Goal: Task Accomplishment & Management: Complete application form

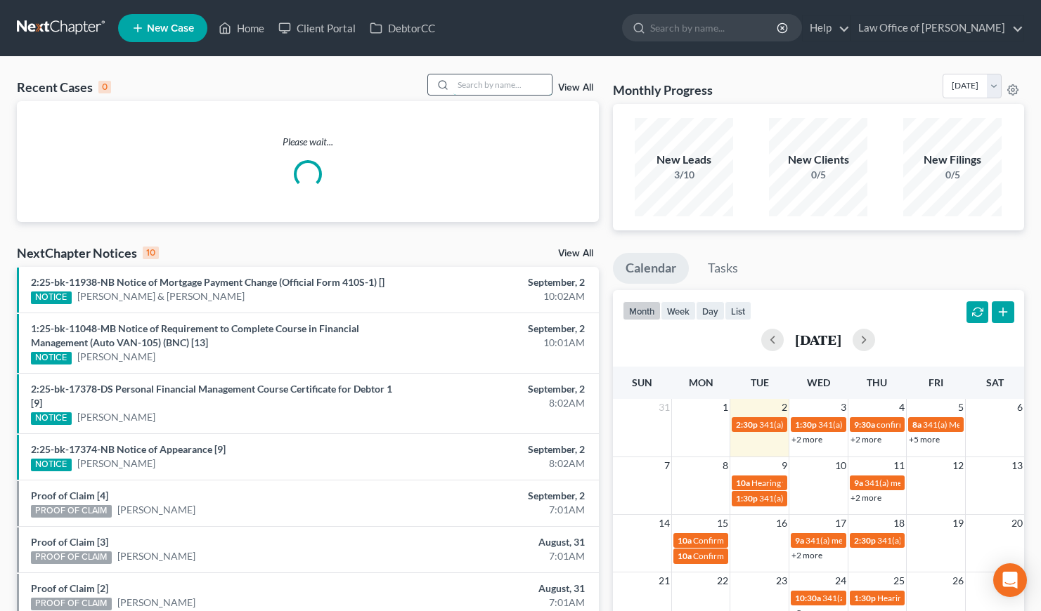
click at [498, 84] on input "search" at bounding box center [502, 84] width 98 height 20
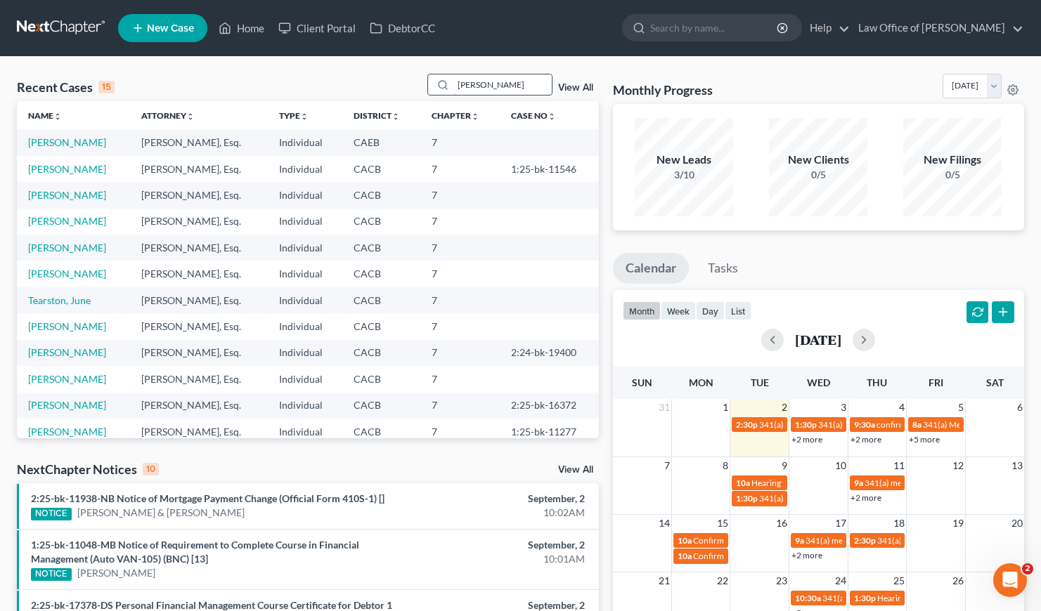
type input "[PERSON_NAME]"
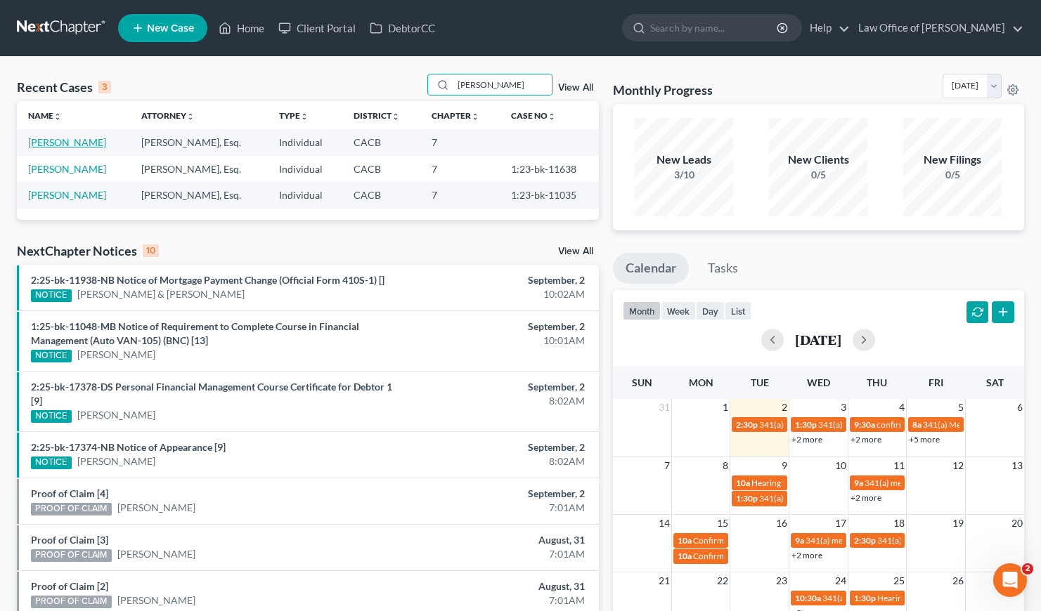
click at [73, 143] on link "[PERSON_NAME]" at bounding box center [67, 142] width 78 height 12
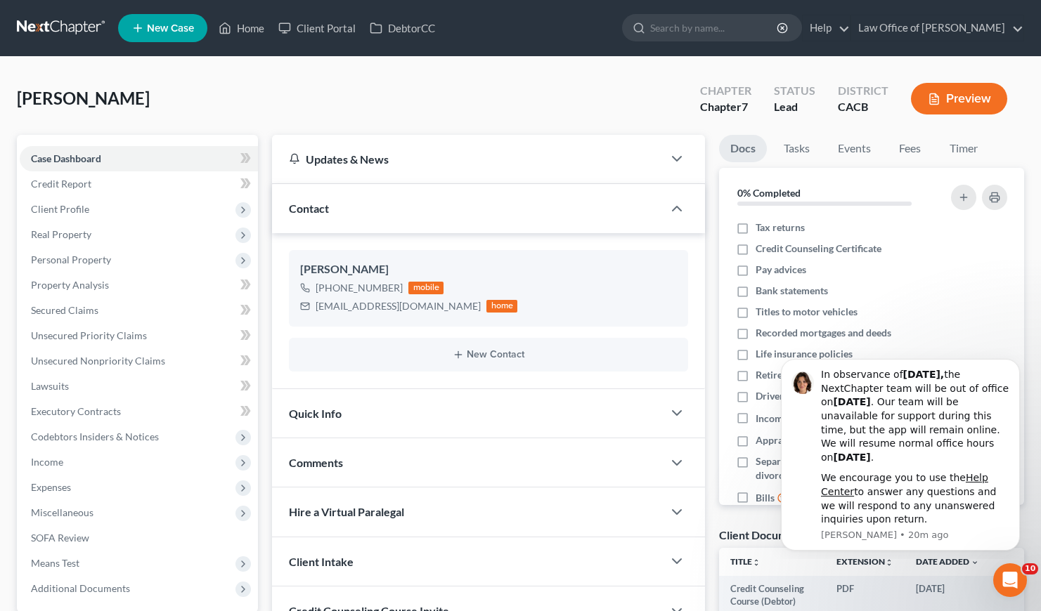
click at [345, 93] on div "[PERSON_NAME] Upgraded Chapter Chapter 7 Status Lead District CACB Preview" at bounding box center [520, 104] width 1007 height 61
click at [77, 206] on span "Client Profile" at bounding box center [60, 209] width 58 height 12
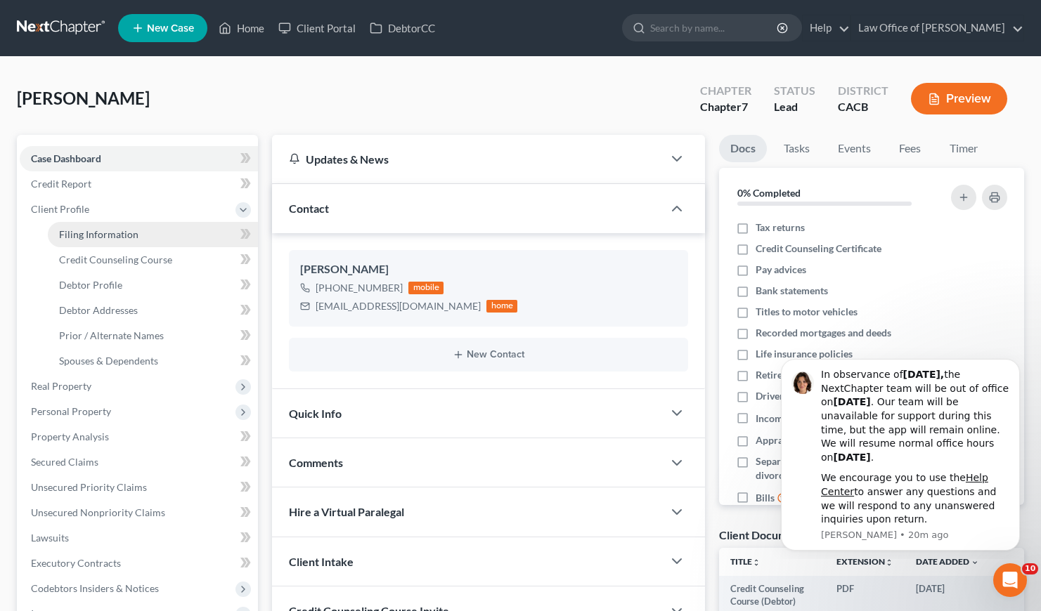
click at [112, 240] on link "Filing Information" at bounding box center [153, 234] width 210 height 25
select select "1"
select select "0"
select select "4"
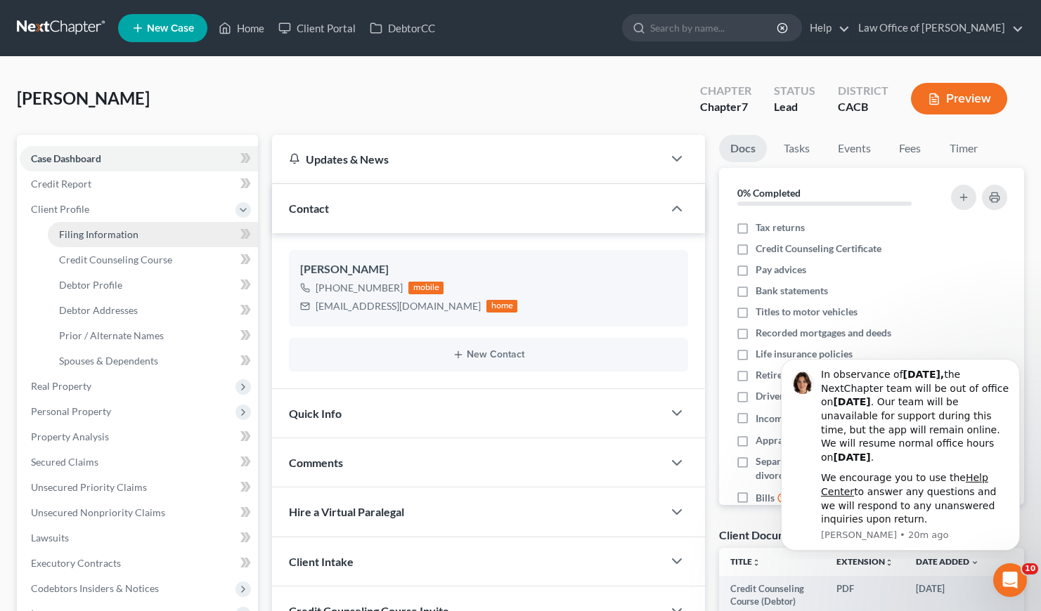
select select "0"
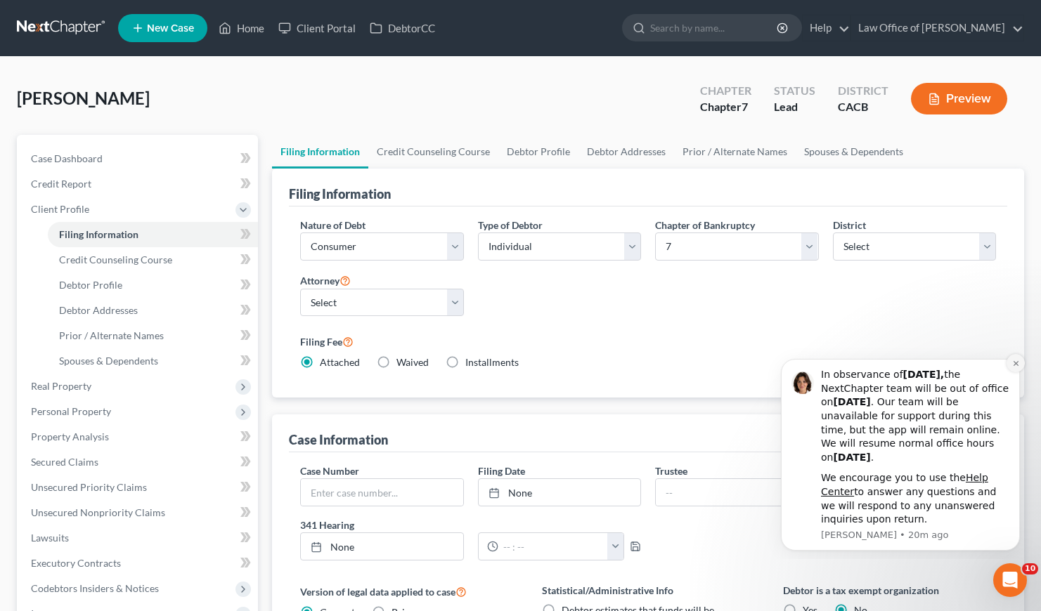
click at [1013, 363] on icon "Dismiss notification" at bounding box center [1016, 364] width 8 height 8
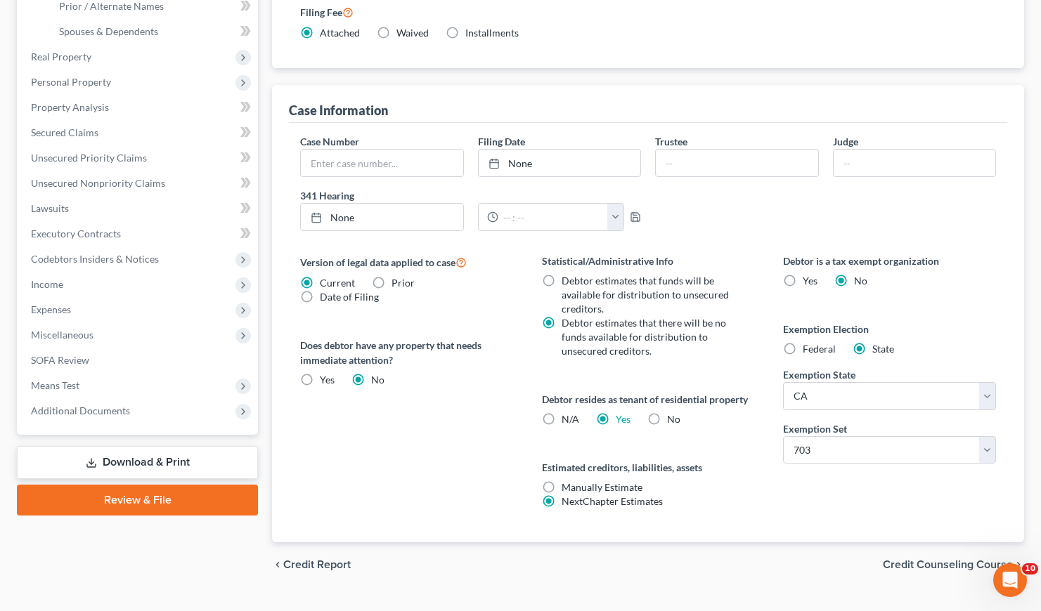
scroll to position [358, 0]
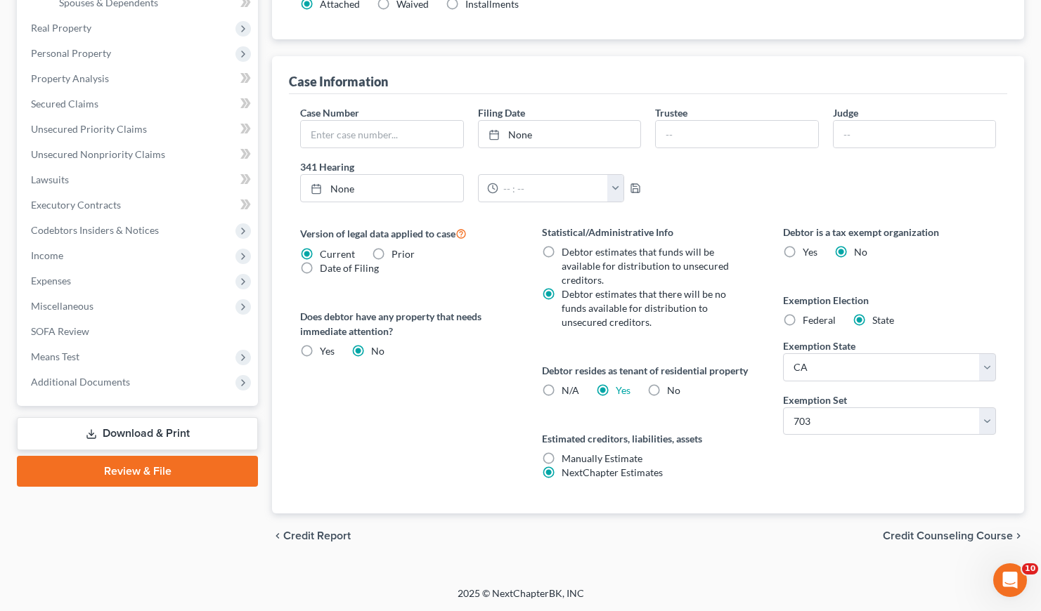
click at [791, 485] on div "Debtor is a tax exempt organization Yes No Exemption Election Federal State Exe…" at bounding box center [889, 369] width 241 height 289
click at [805, 502] on div "Debtor is a tax exempt organization Yes No Exemption Election Federal State Exe…" at bounding box center [889, 369] width 241 height 289
click at [821, 490] on div "Debtor is a tax exempt organization Yes No Exemption Election Federal State Exe…" at bounding box center [889, 369] width 241 height 289
click at [854, 456] on div "Debtor is a tax exempt organization Yes No Exemption Election Federal State Exe…" at bounding box center [889, 369] width 241 height 289
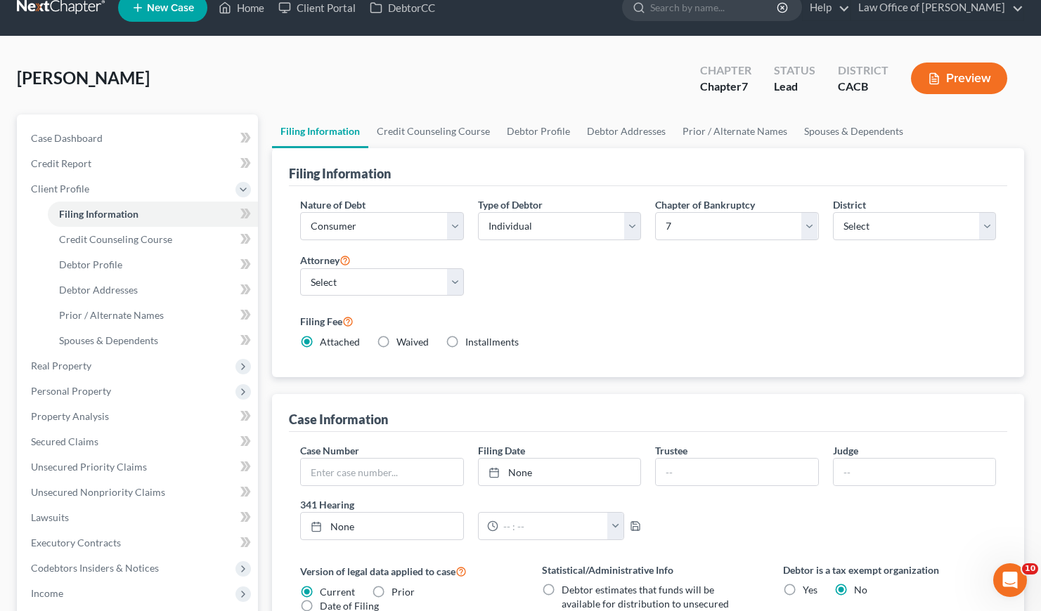
scroll to position [0, 0]
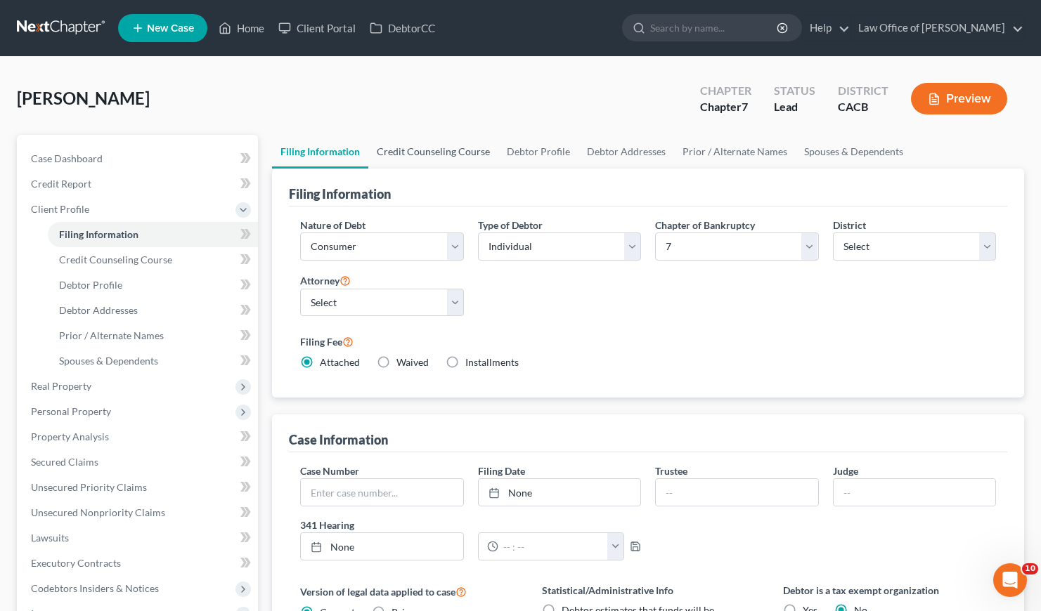
click at [427, 146] on link "Credit Counseling Course" at bounding box center [433, 152] width 130 height 34
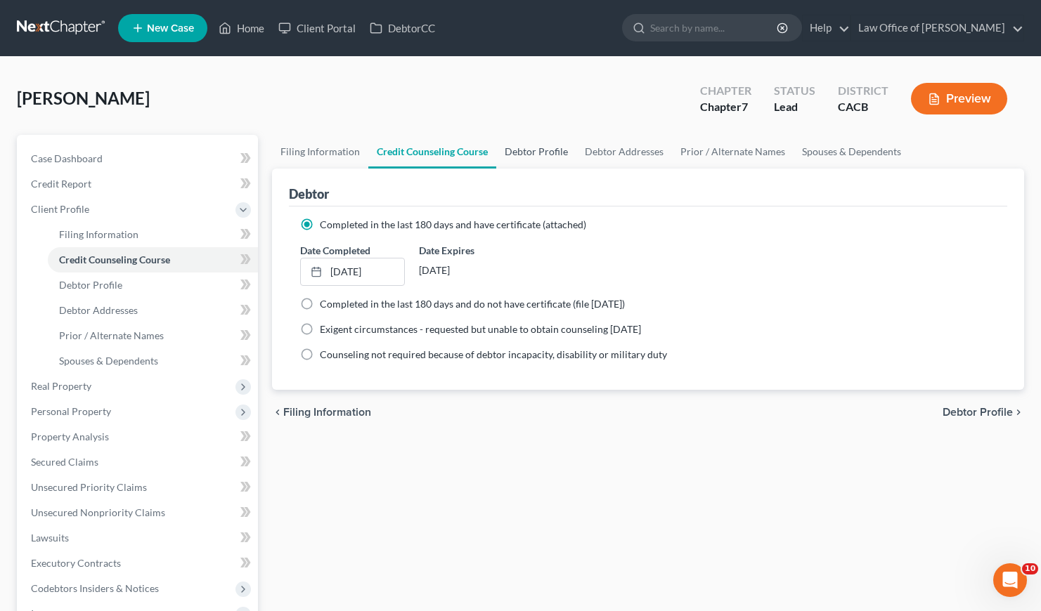
click at [534, 158] on link "Debtor Profile" at bounding box center [536, 152] width 80 height 34
select select "0"
select select "2"
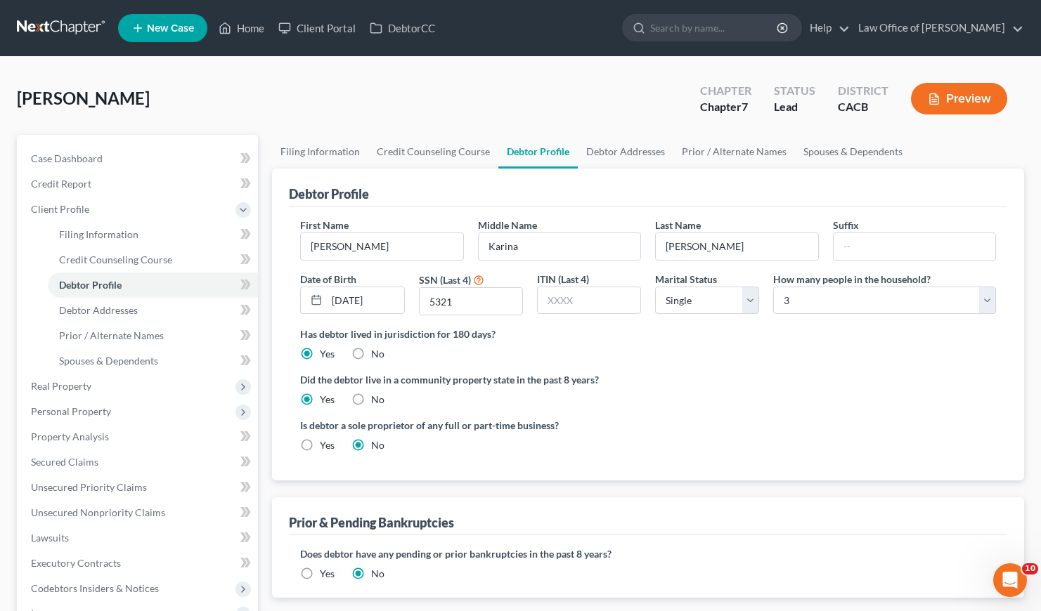
click at [694, 346] on div "Has debtor lived in jurisdiction for 180 days? Yes No Debtor must reside in jur…" at bounding box center [648, 344] width 696 height 34
click at [825, 156] on link "Spouses & Dependents" at bounding box center [853, 152] width 116 height 34
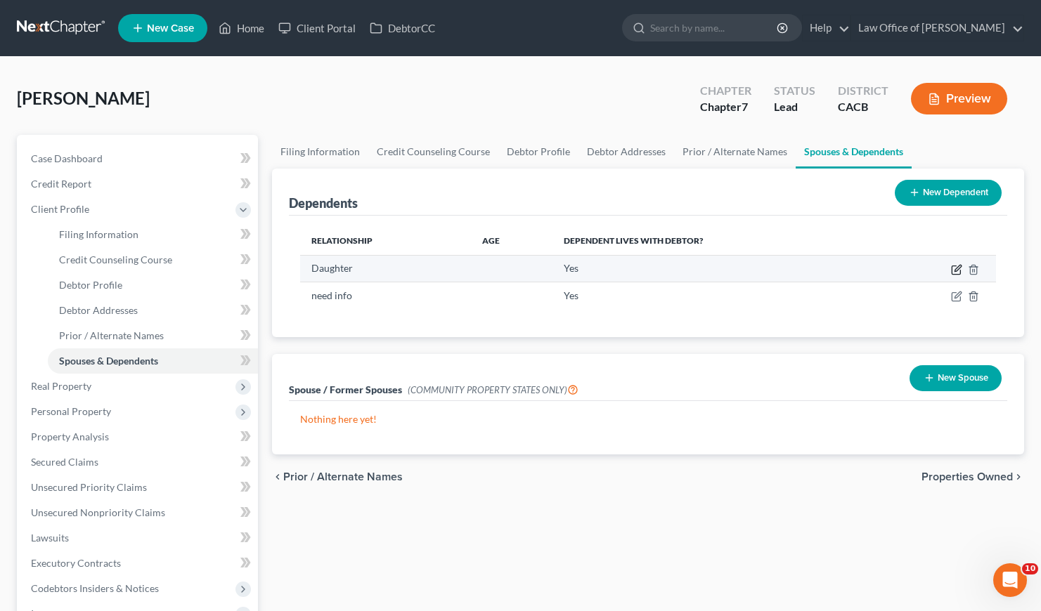
click at [956, 268] on icon "button" at bounding box center [957, 268] width 6 height 6
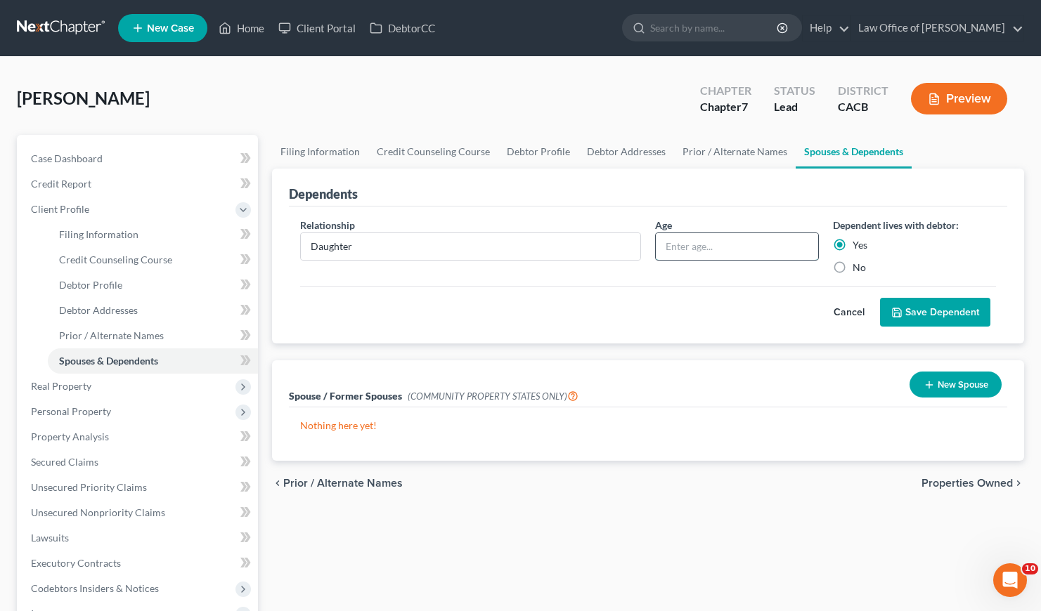
click at [739, 242] on input "text" at bounding box center [737, 246] width 162 height 27
type input "7"
click at [954, 311] on button "Save Dependent" at bounding box center [935, 313] width 110 height 30
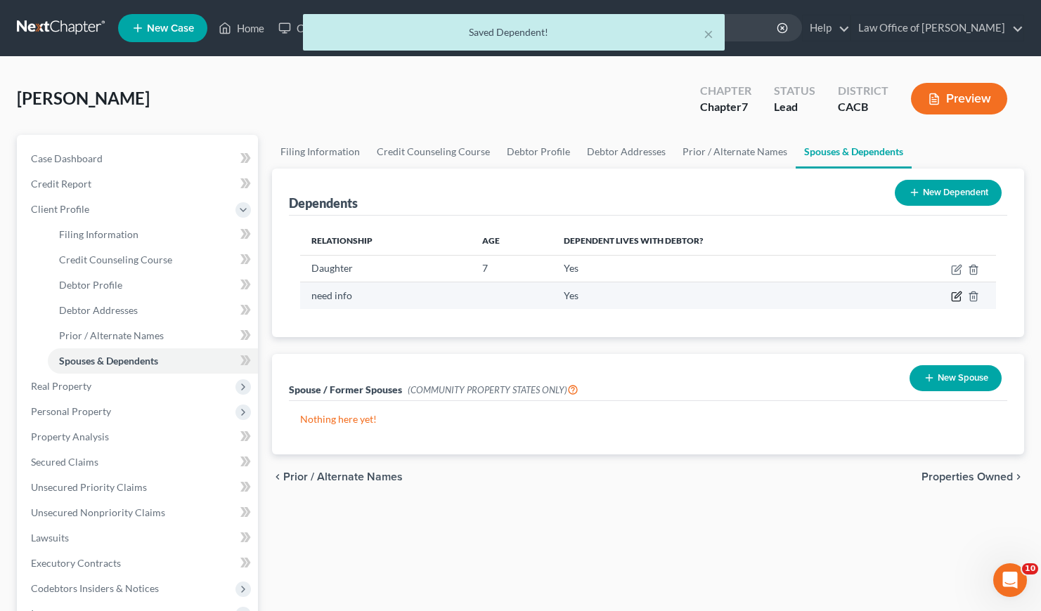
click at [956, 301] on icon "button" at bounding box center [956, 296] width 11 height 11
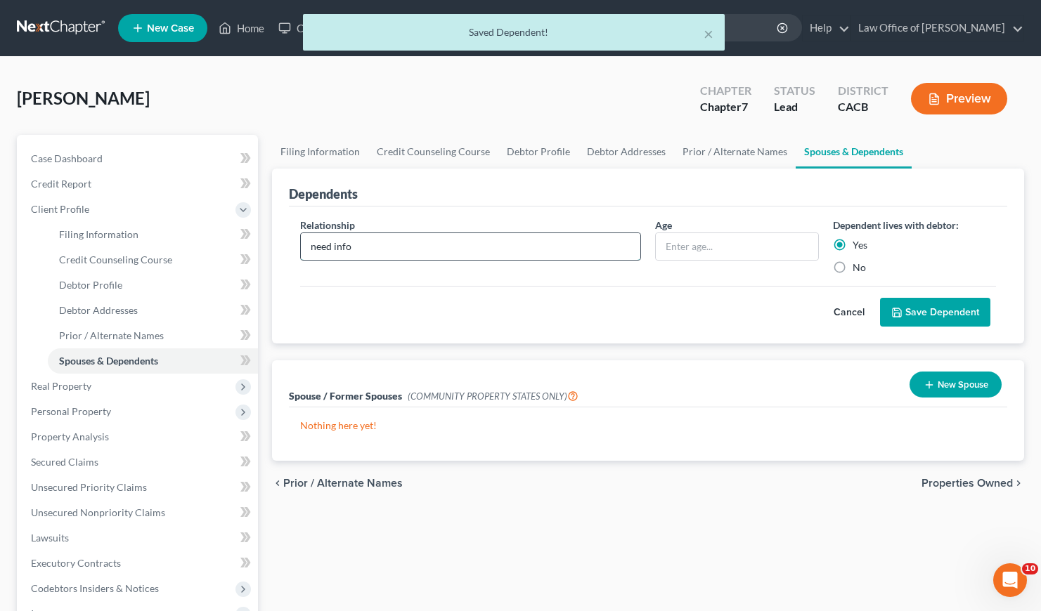
drag, startPoint x: 446, startPoint y: 245, endPoint x: 302, endPoint y: 246, distance: 143.4
click at [302, 246] on input "need info" at bounding box center [470, 246] width 339 height 27
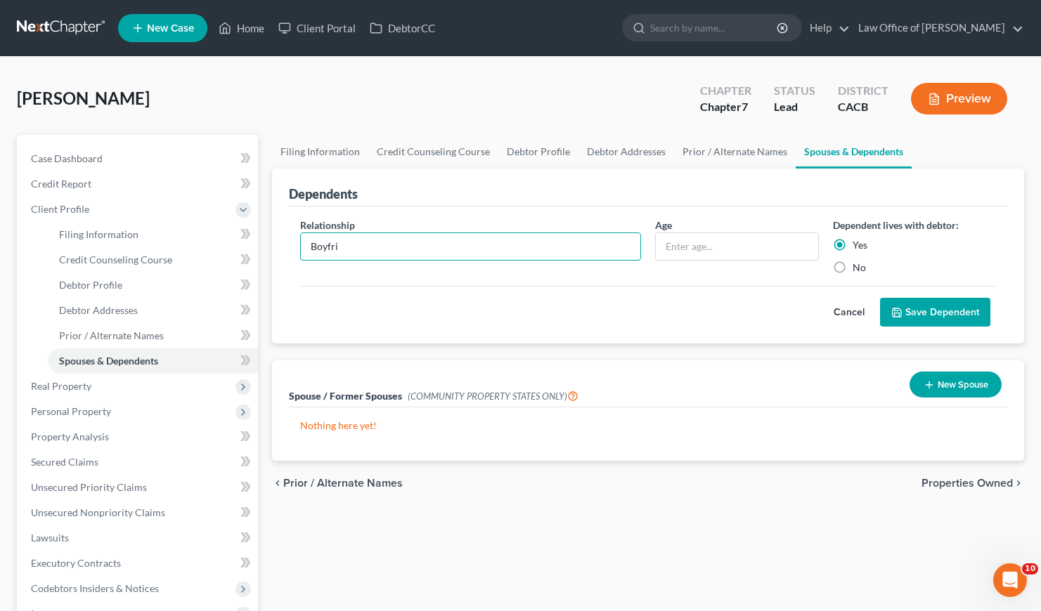
type input "Boyfriend"
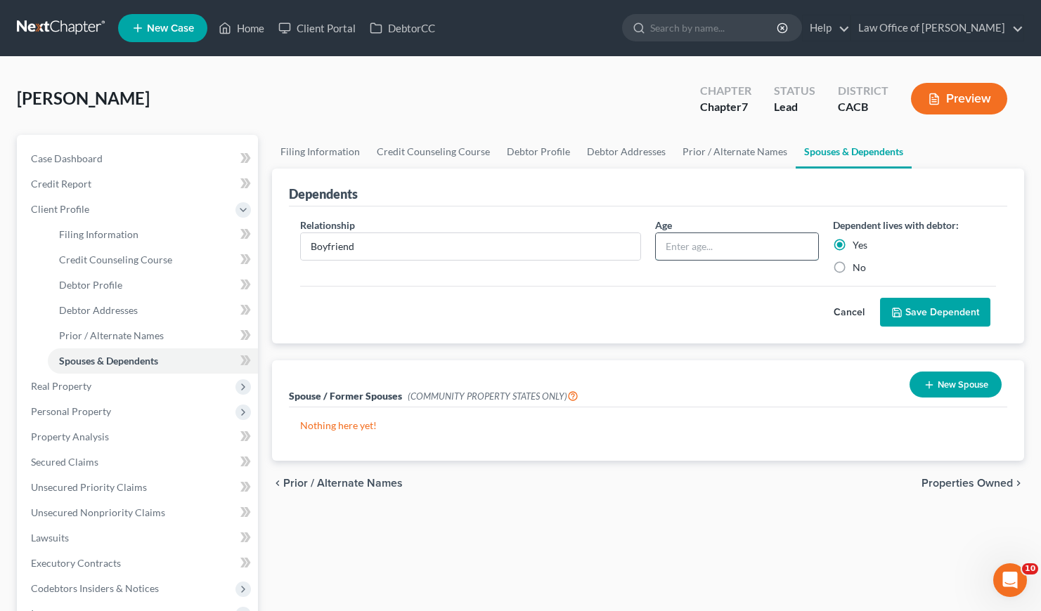
click at [706, 238] on input "text" at bounding box center [737, 246] width 162 height 27
type input "31"
click at [932, 317] on button "Save Dependent" at bounding box center [935, 313] width 110 height 30
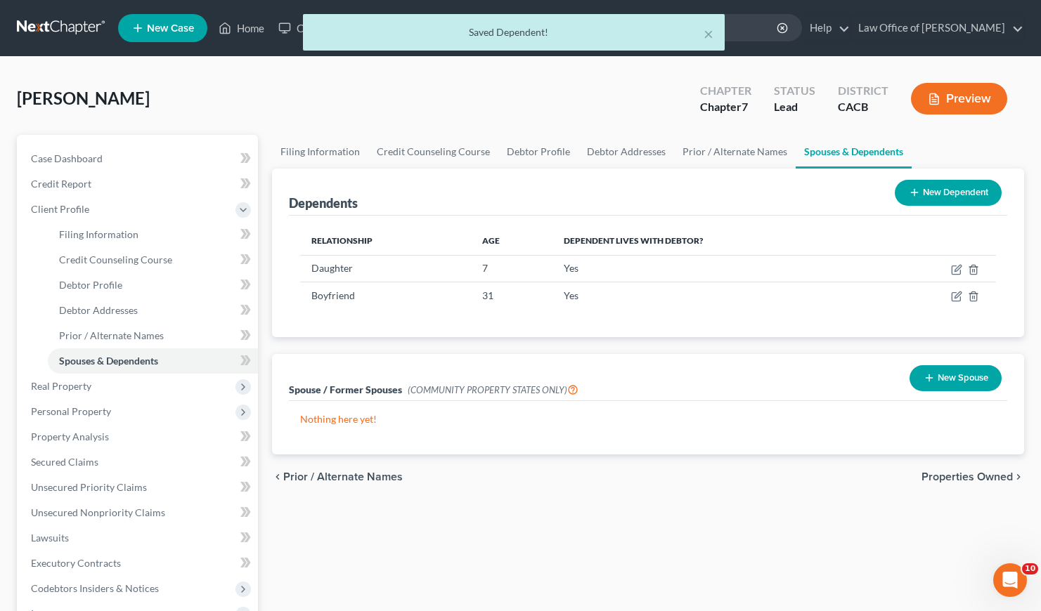
click at [613, 476] on div "chevron_left Prior / Alternate Names Properties Owned chevron_right" at bounding box center [648, 477] width 752 height 45
click at [649, 151] on link "Debtor Addresses" at bounding box center [626, 152] width 96 height 34
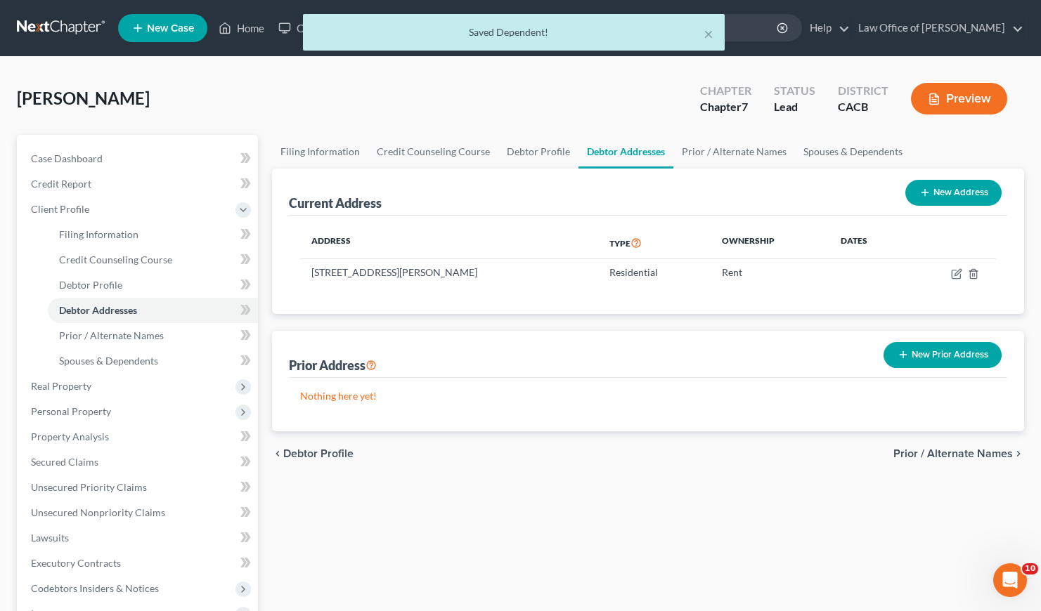
click at [488, 322] on div "Current Address New Address Address Type Ownership Dates 12758 Norris Ave., Syl…" at bounding box center [648, 300] width 752 height 263
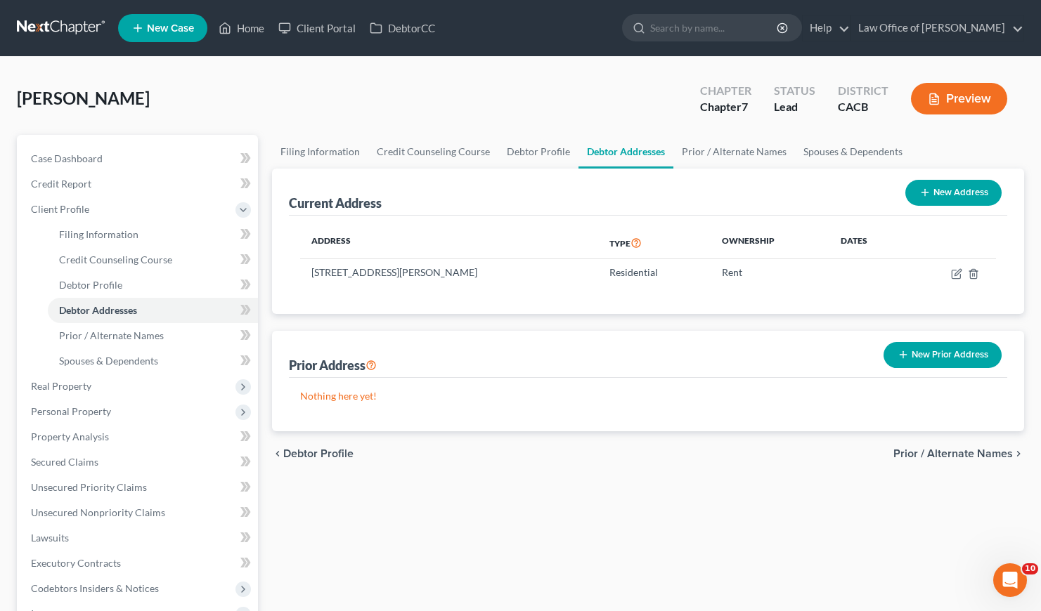
click at [578, 325] on div "Current Address New Address Address Type Ownership Dates 12758 Norris Ave., Syl…" at bounding box center [648, 300] width 752 height 263
click at [70, 382] on span "Real Property" at bounding box center [61, 386] width 60 height 12
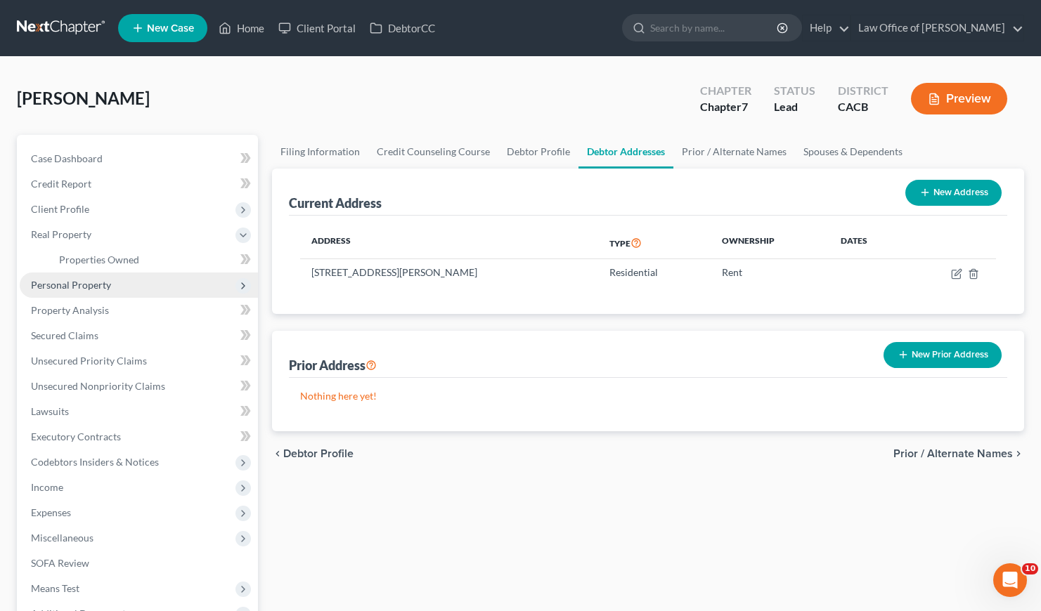
click at [84, 282] on span "Personal Property" at bounding box center [71, 285] width 80 height 12
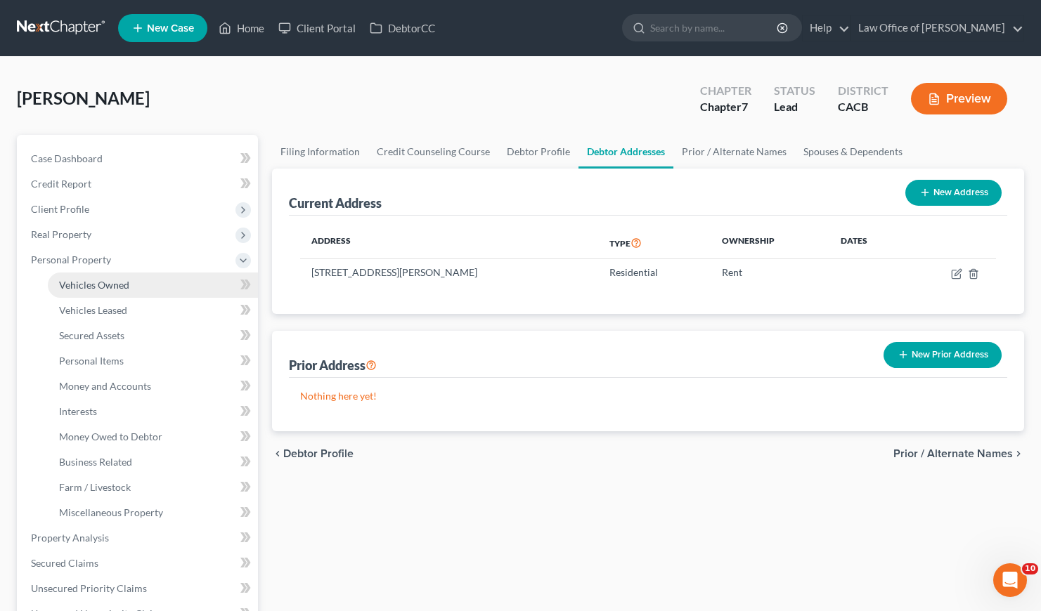
click at [110, 291] on link "Vehicles Owned" at bounding box center [153, 285] width 210 height 25
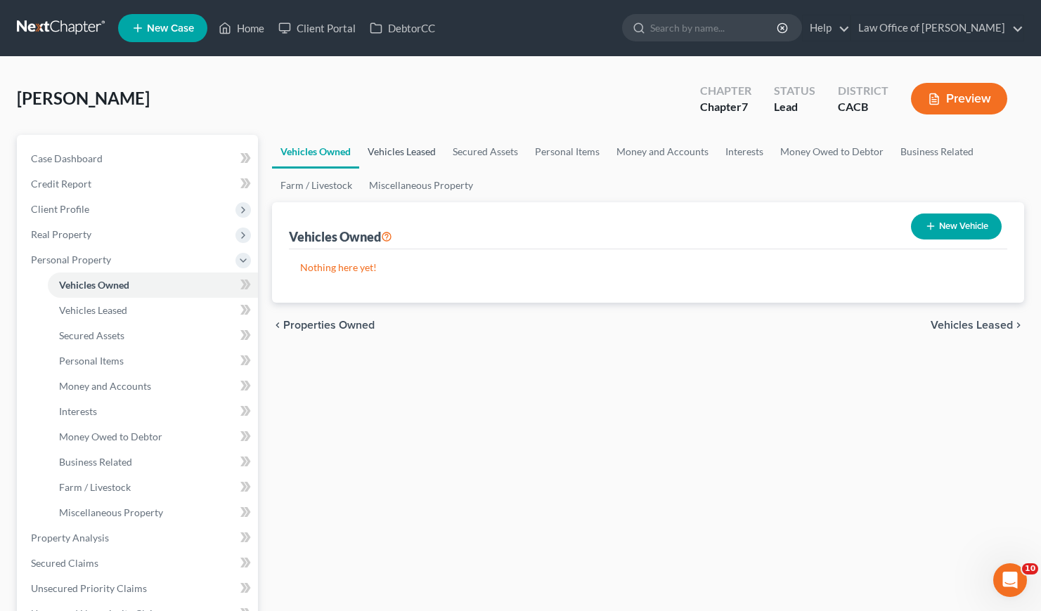
click at [394, 154] on link "Vehicles Leased" at bounding box center [401, 152] width 85 height 34
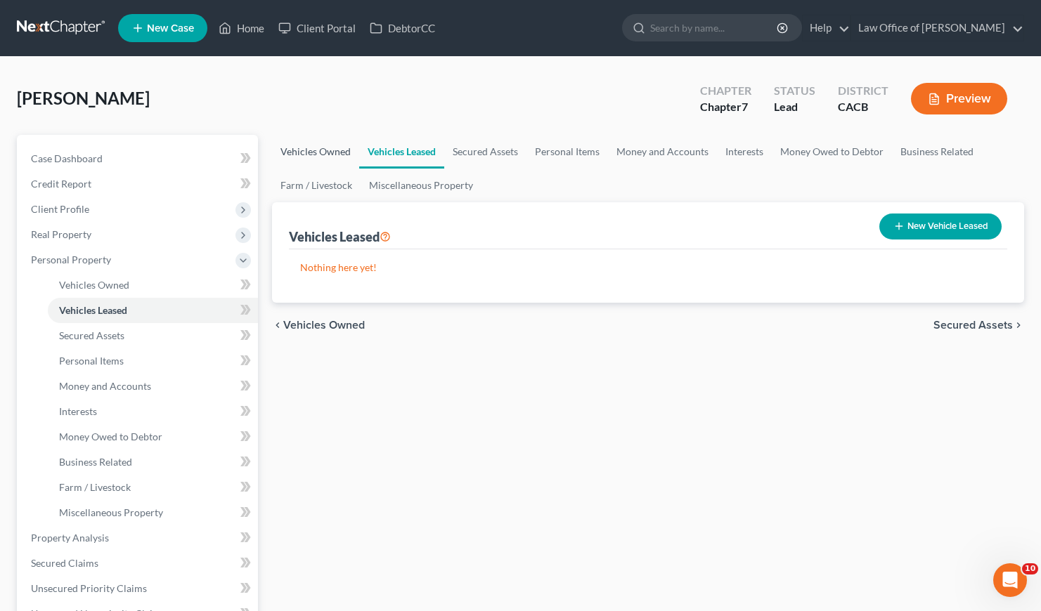
click at [317, 150] on link "Vehicles Owned" at bounding box center [315, 152] width 87 height 34
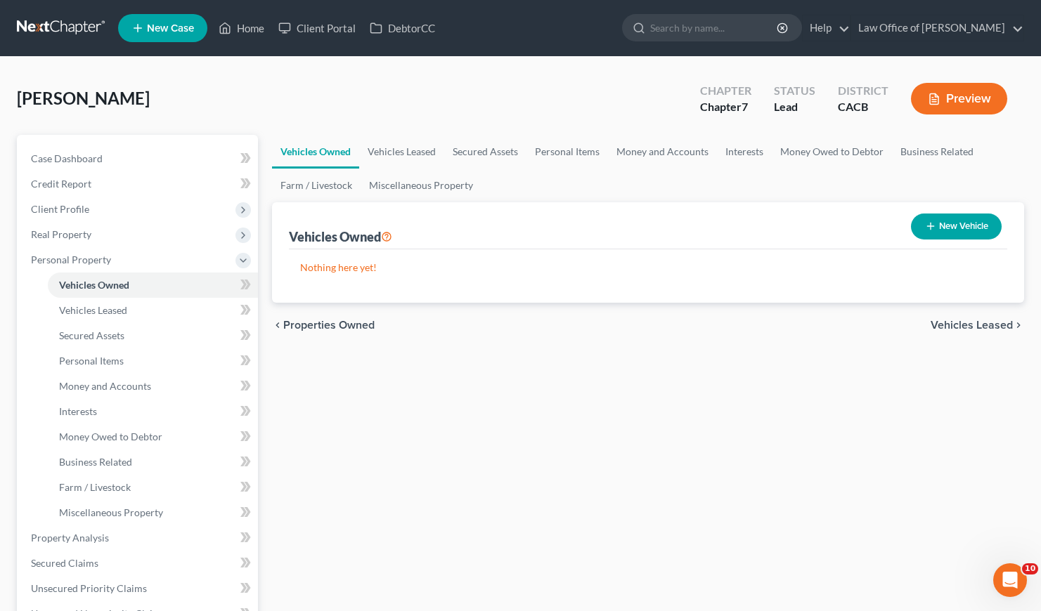
click at [951, 223] on button "New Vehicle" at bounding box center [956, 227] width 91 height 26
select select "0"
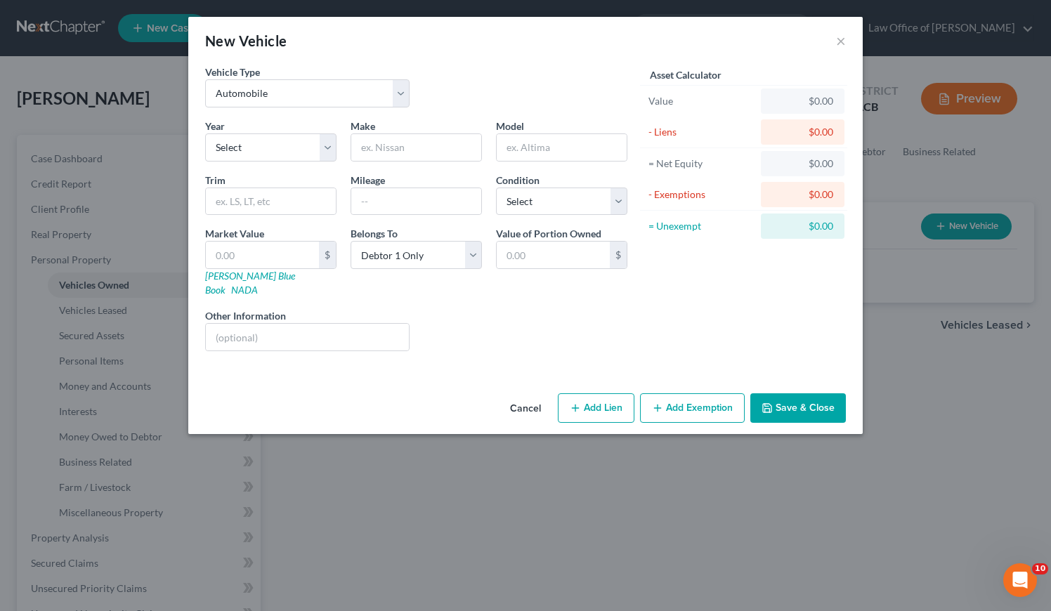
click at [480, 60] on div "New Vehicle ×" at bounding box center [525, 41] width 675 height 48
click at [293, 324] on input "text" at bounding box center [307, 337] width 203 height 27
type input "Paid off."
click at [512, 70] on div "Vehicle Type Select Automobile Truck Trailer Watercraft Aircraft Motor Home Atv…" at bounding box center [416, 92] width 436 height 54
click at [279, 129] on div "Year Select 2026 2025 2024 2023 2022 2021 2020 2019 2018 2017 2016 2015 2014 20…" at bounding box center [270, 140] width 145 height 43
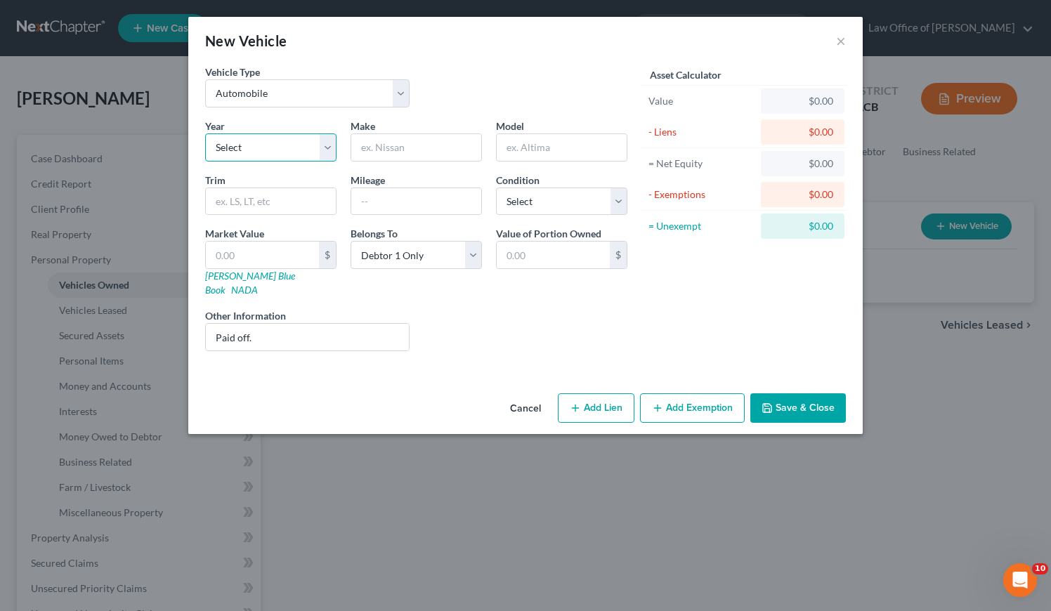
click at [280, 140] on select "Select 2026 2025 2024 2023 2022 2021 2020 2019 2018 2017 2016 2015 2014 2013 20…" at bounding box center [270, 148] width 131 height 28
select select "7"
click at [205, 134] on select "Select 2026 2025 2024 2023 2022 2021 2020 2019 2018 2017 2016 2015 2014 2013 20…" at bounding box center [270, 148] width 131 height 28
click at [398, 151] on input "text" at bounding box center [416, 147] width 130 height 27
type input "Nissan"
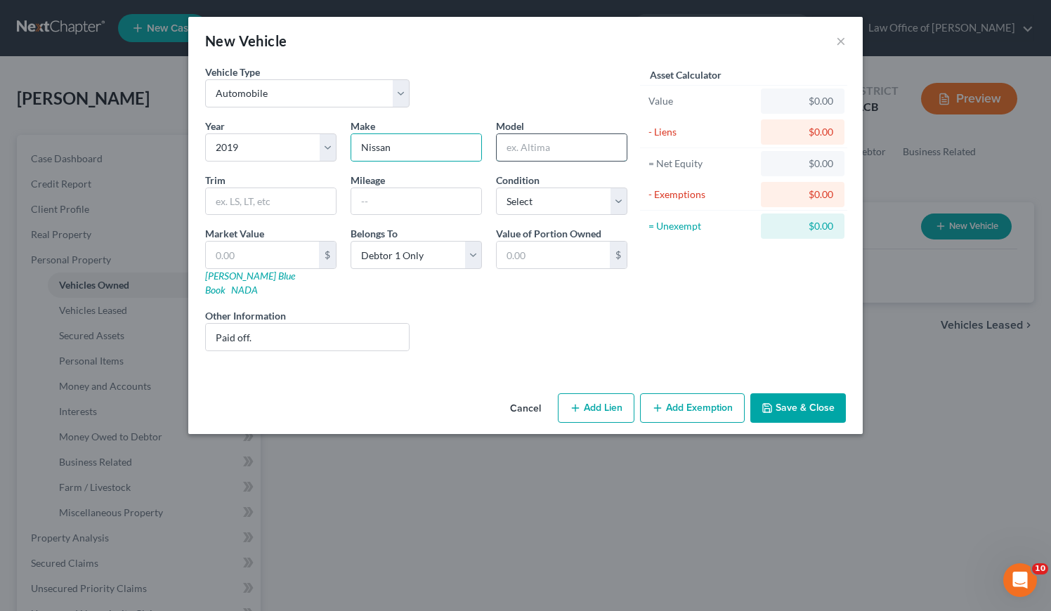
click at [580, 145] on input "text" at bounding box center [562, 147] width 130 height 27
type input "MV200"
click at [424, 200] on input "text" at bounding box center [416, 201] width 130 height 27
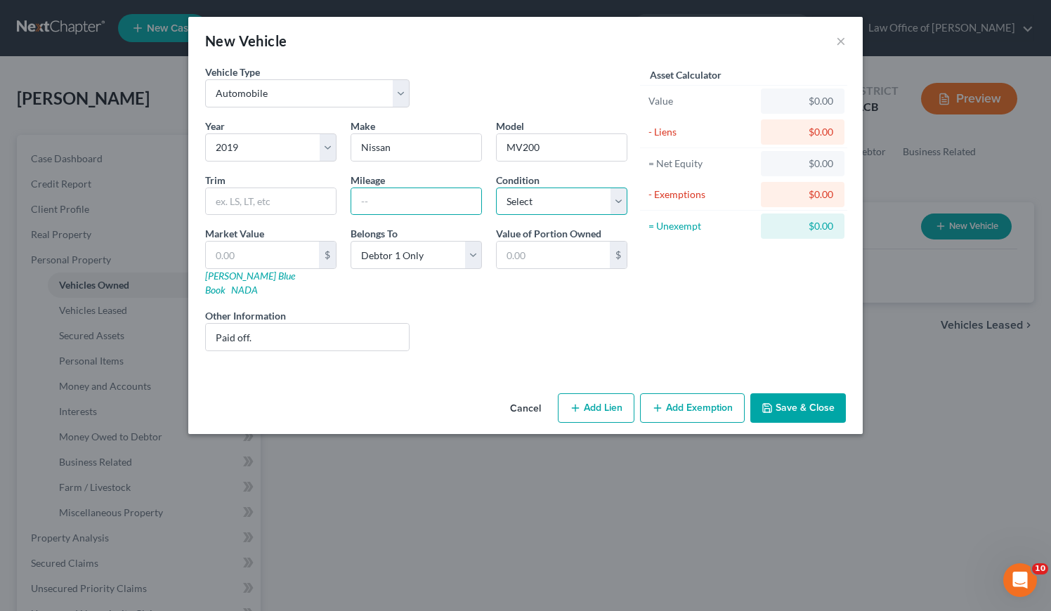
click at [542, 195] on select "Select Excellent Very Good Good Fair Poor" at bounding box center [561, 202] width 131 height 28
select select "3"
click at [496, 188] on select "Select Excellent Very Good Good Fair Poor" at bounding box center [561, 202] width 131 height 28
click at [427, 200] on input "text" at bounding box center [416, 201] width 130 height 27
type input "300,000"
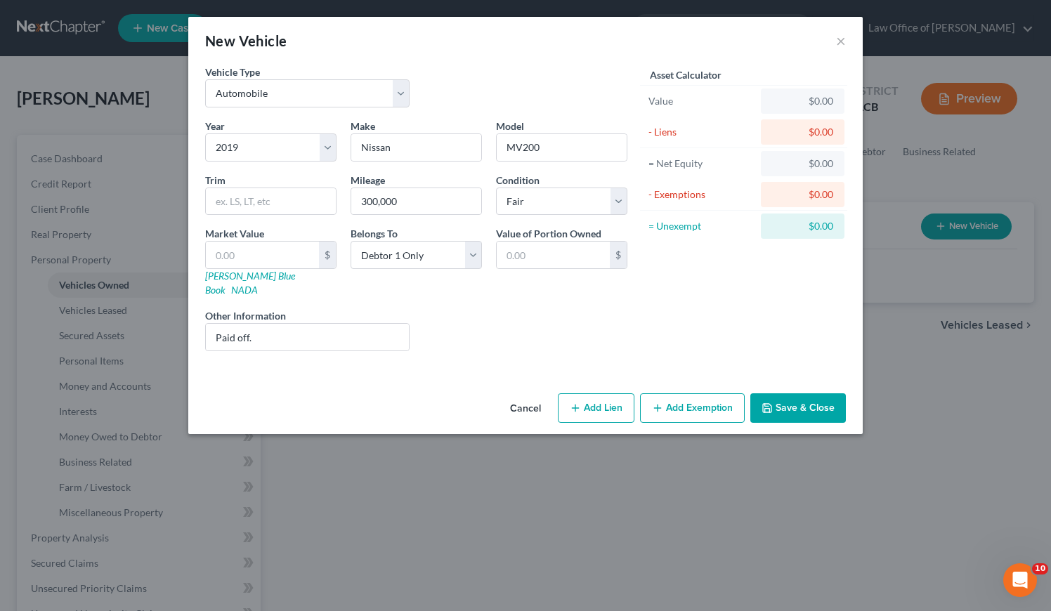
click at [814, 407] on button "Save & Close" at bounding box center [798, 409] width 96 height 30
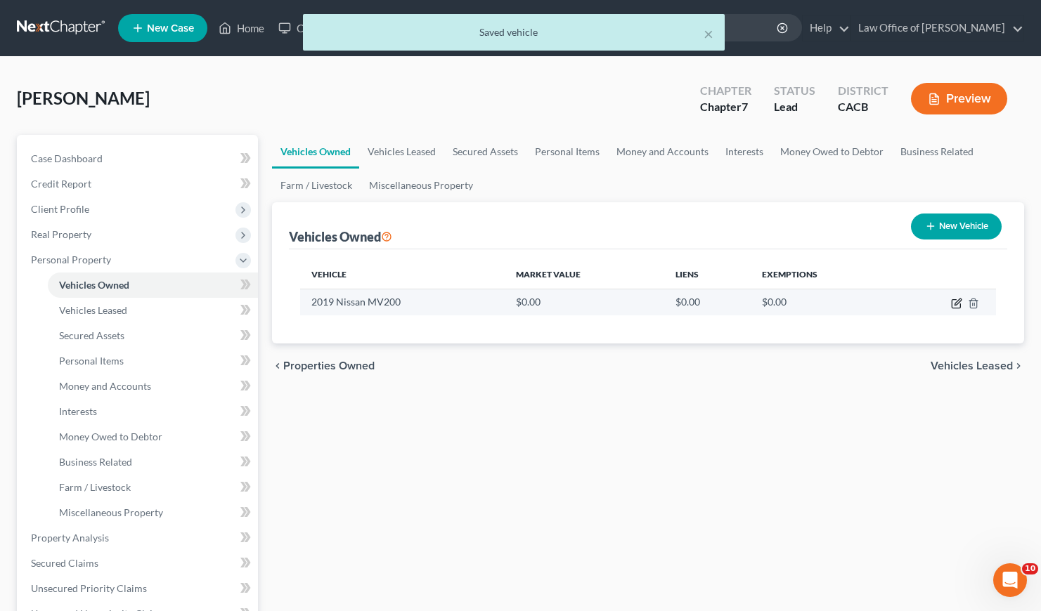
click at [955, 304] on icon "button" at bounding box center [957, 302] width 6 height 6
select select "0"
select select "7"
select select "3"
select select "0"
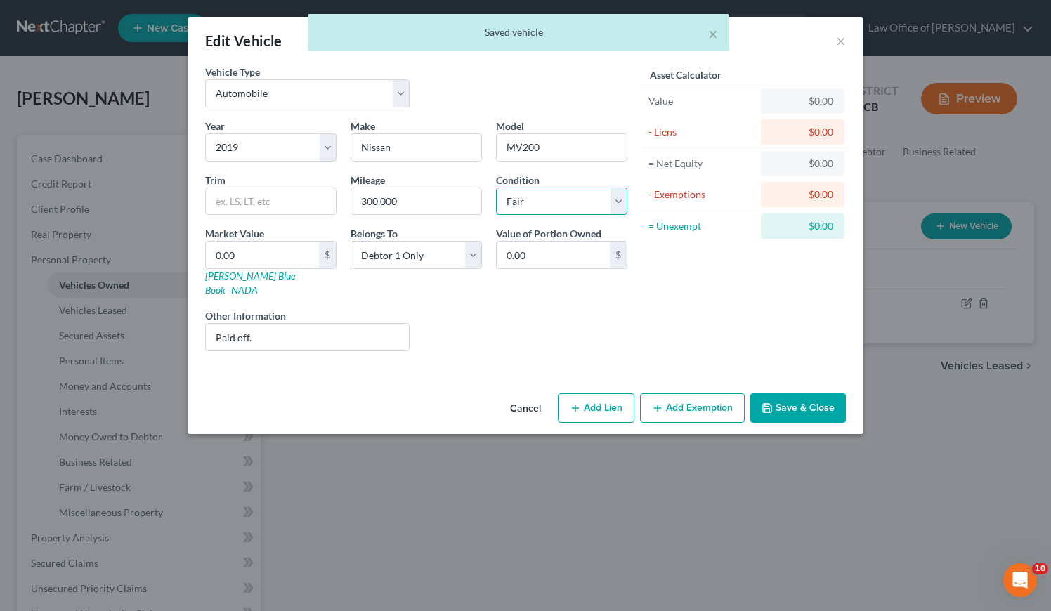
click at [574, 210] on select "Select Excellent Very Good Good Fair Poor" at bounding box center [561, 202] width 131 height 28
select select "4"
click at [496, 188] on select "Select Excellent Very Good Good Fair Poor" at bounding box center [561, 202] width 131 height 28
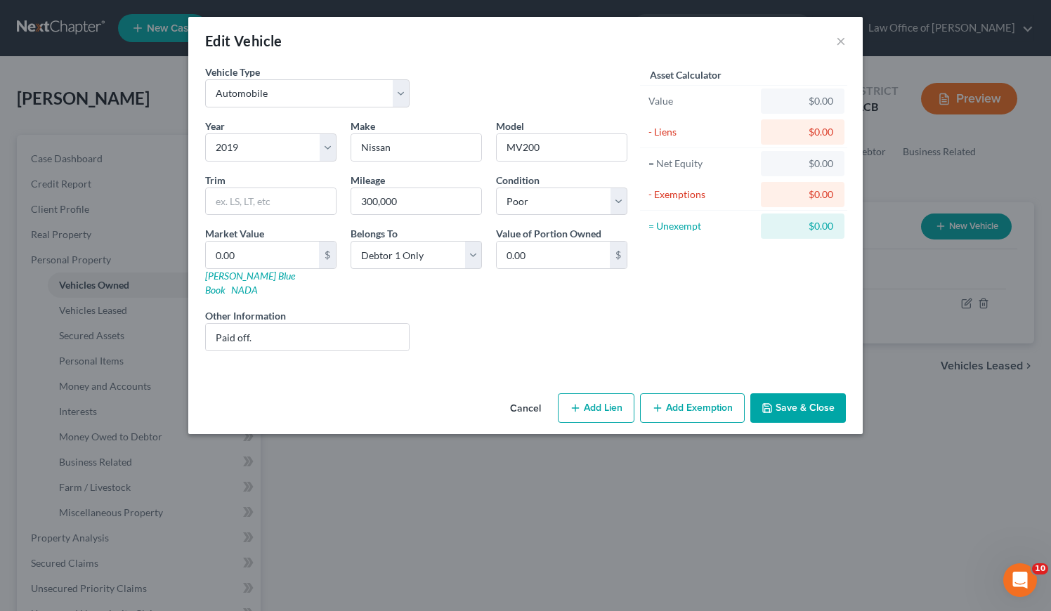
click at [818, 394] on button "Save & Close" at bounding box center [798, 409] width 96 height 30
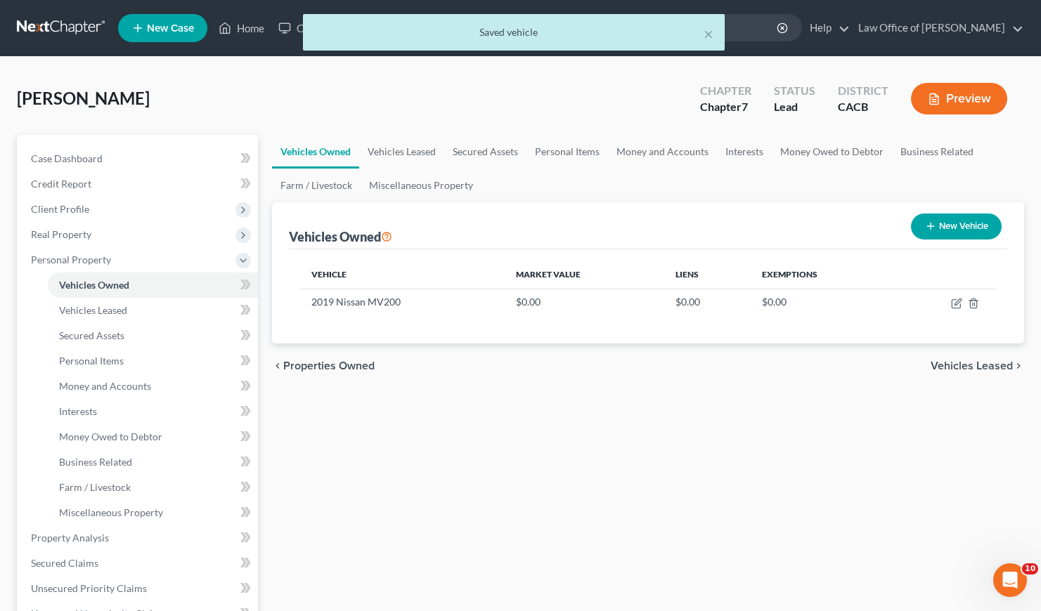
click at [943, 228] on button "New Vehicle" at bounding box center [956, 227] width 91 height 26
select select "0"
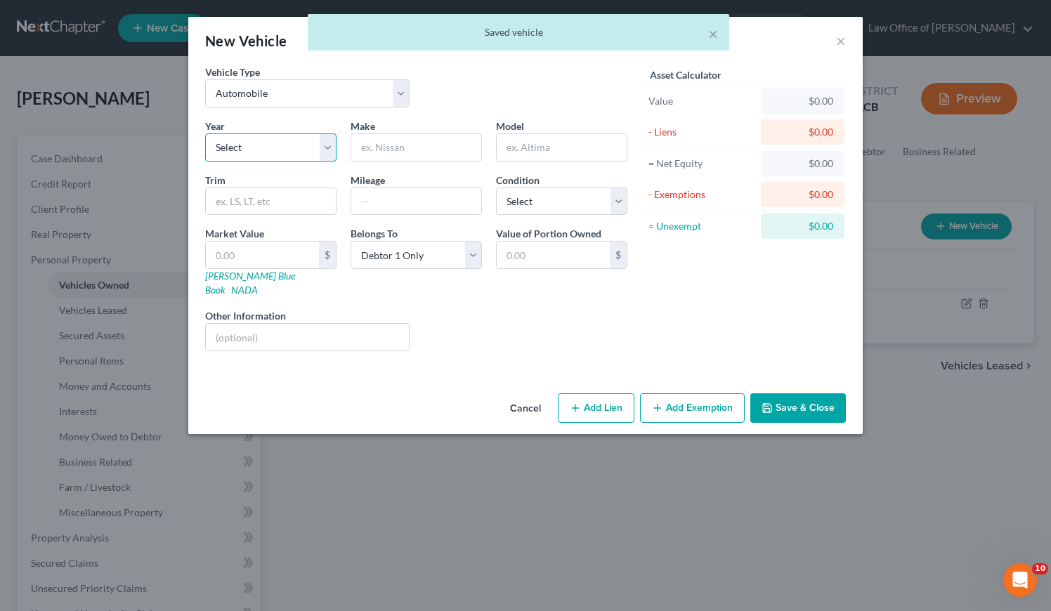
click at [282, 144] on select "Select 2026 2025 2024 2023 2022 2021 2020 2019 2018 2017 2016 2015 2014 2013 20…" at bounding box center [270, 148] width 131 height 28
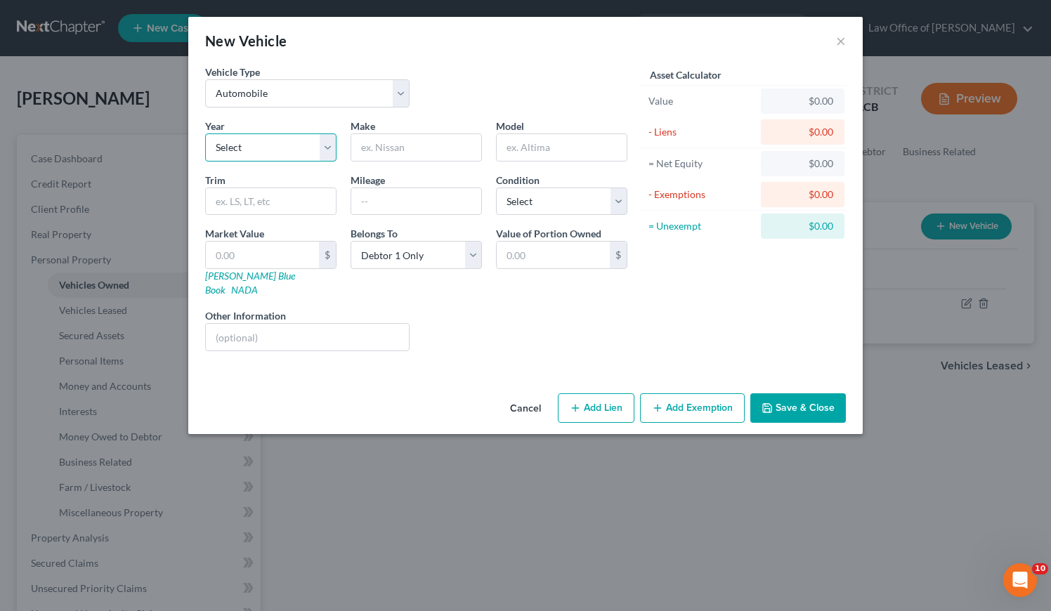
select select "13"
click at [205, 134] on select "Select 2026 2025 2024 2023 2022 2021 2020 2019 2018 2017 2016 2015 2014 2013 20…" at bounding box center [270, 148] width 131 height 28
click at [386, 150] on input "text" at bounding box center [416, 147] width 130 height 27
type input "Nissan"
click at [537, 141] on input "text" at bounding box center [562, 147] width 130 height 27
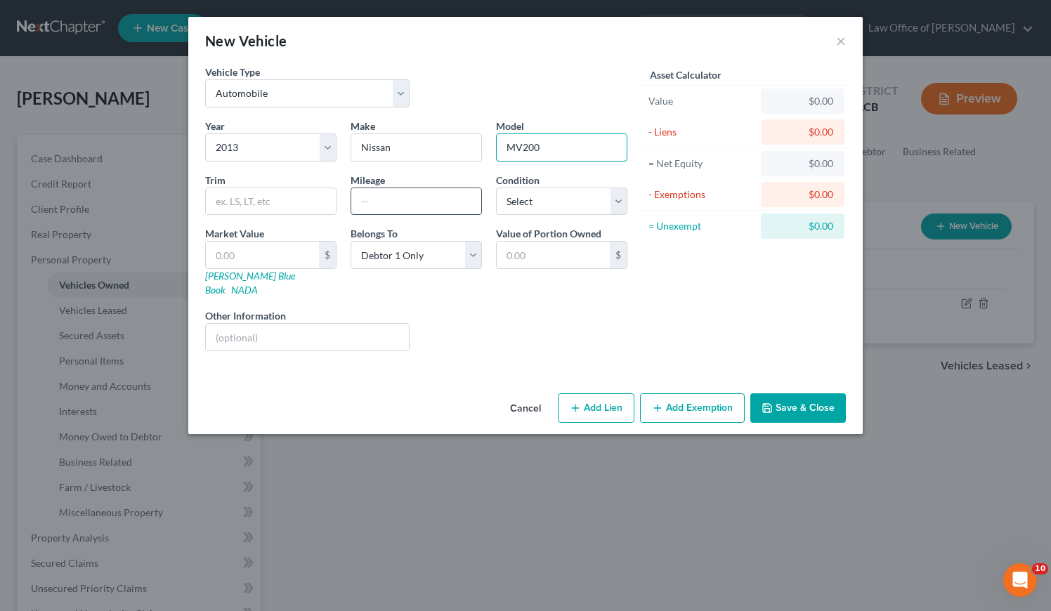
type input "MV200"
click at [426, 196] on input "text" at bounding box center [416, 201] width 130 height 27
click at [272, 325] on input "text" at bounding box center [307, 337] width 203 height 27
type input "Paid off."
click at [442, 204] on input "text" at bounding box center [416, 201] width 130 height 27
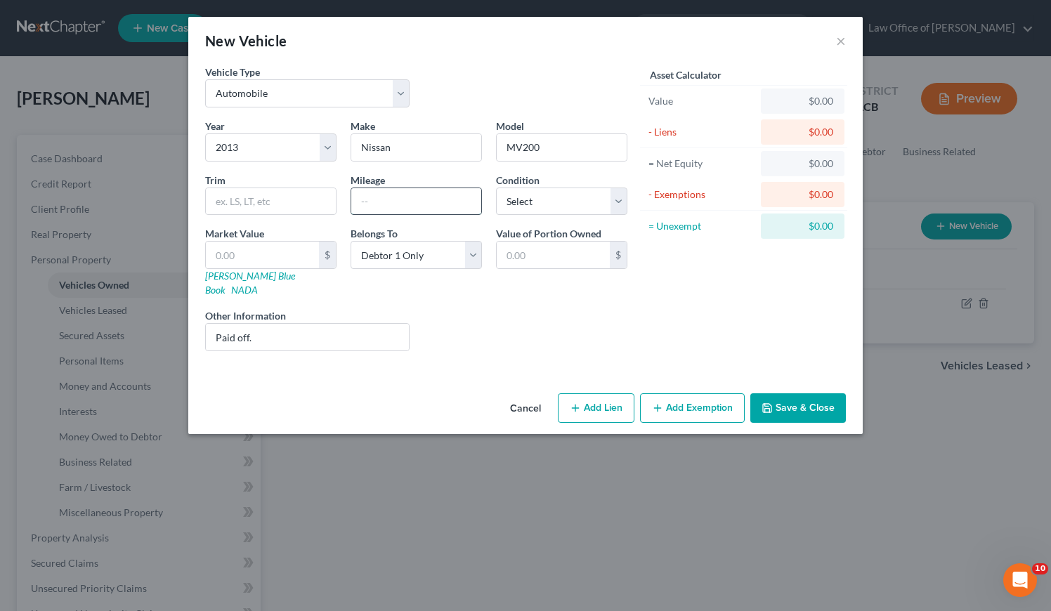
type input "1"
type input "300,000"
click at [557, 212] on select "Select Excellent Very Good Good Fair Poor" at bounding box center [561, 202] width 131 height 28
select select "4"
click at [496, 188] on select "Select Excellent Very Good Good Fair Poor" at bounding box center [561, 202] width 131 height 28
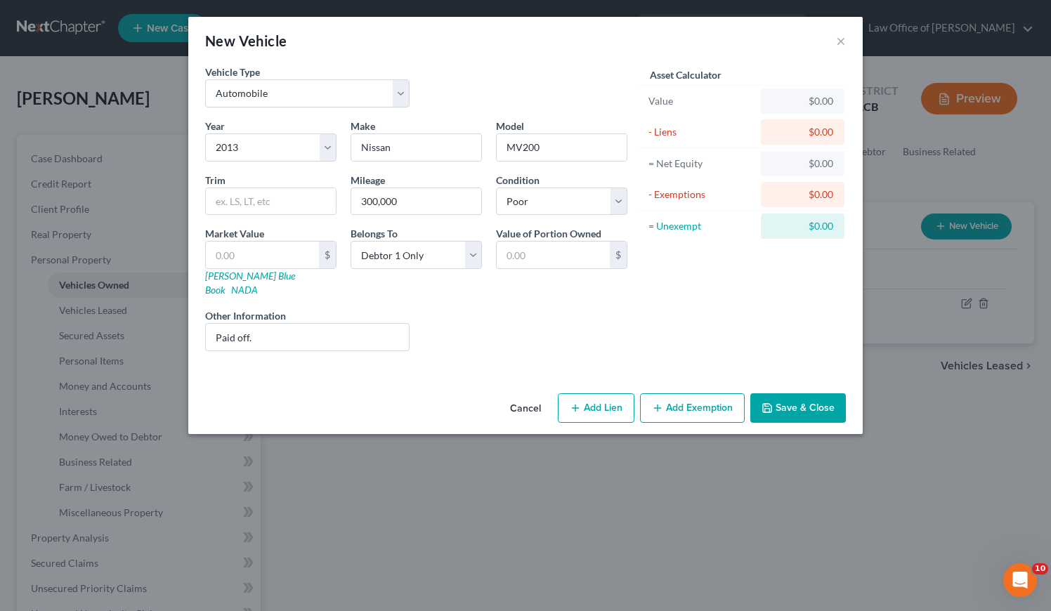
click at [807, 394] on button "Save & Close" at bounding box center [798, 409] width 96 height 30
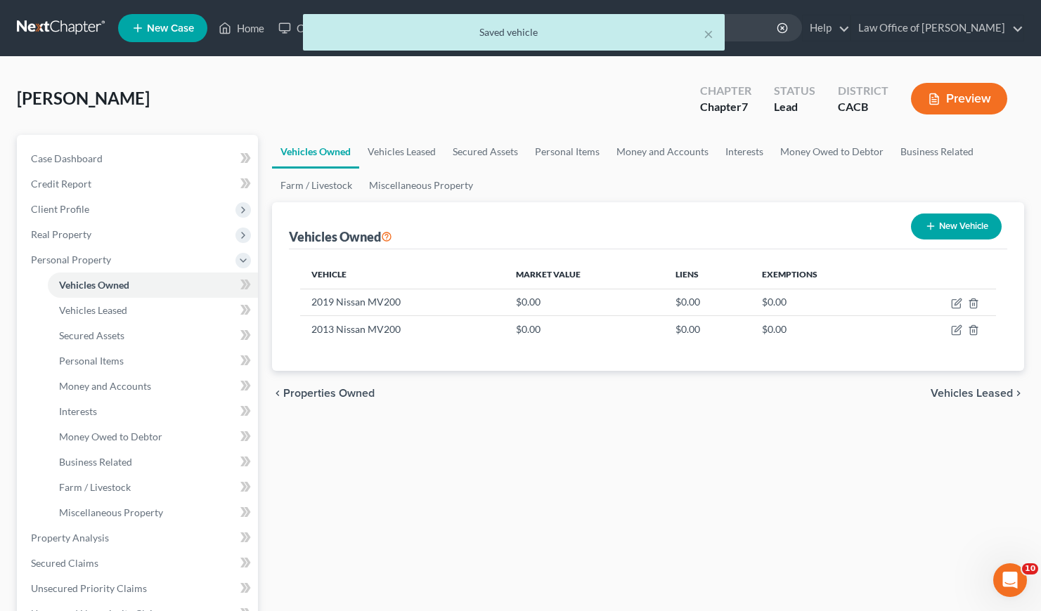
drag, startPoint x: 850, startPoint y: 410, endPoint x: 895, endPoint y: 365, distance: 64.1
click at [850, 407] on div "chevron_left Properties Owned Vehicles Leased chevron_right" at bounding box center [648, 393] width 752 height 45
click at [961, 215] on button "New Vehicle" at bounding box center [956, 227] width 91 height 26
select select "0"
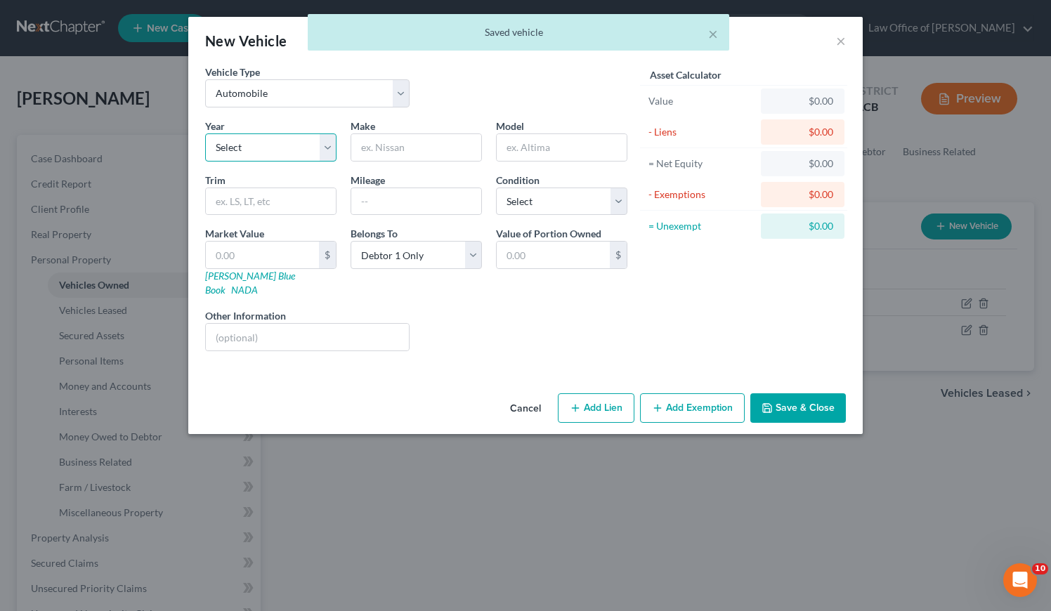
click at [264, 153] on select "Select 2026 2025 2024 2023 2022 2021 2020 2019 2018 2017 2016 2015 2014 2013 20…" at bounding box center [270, 148] width 131 height 28
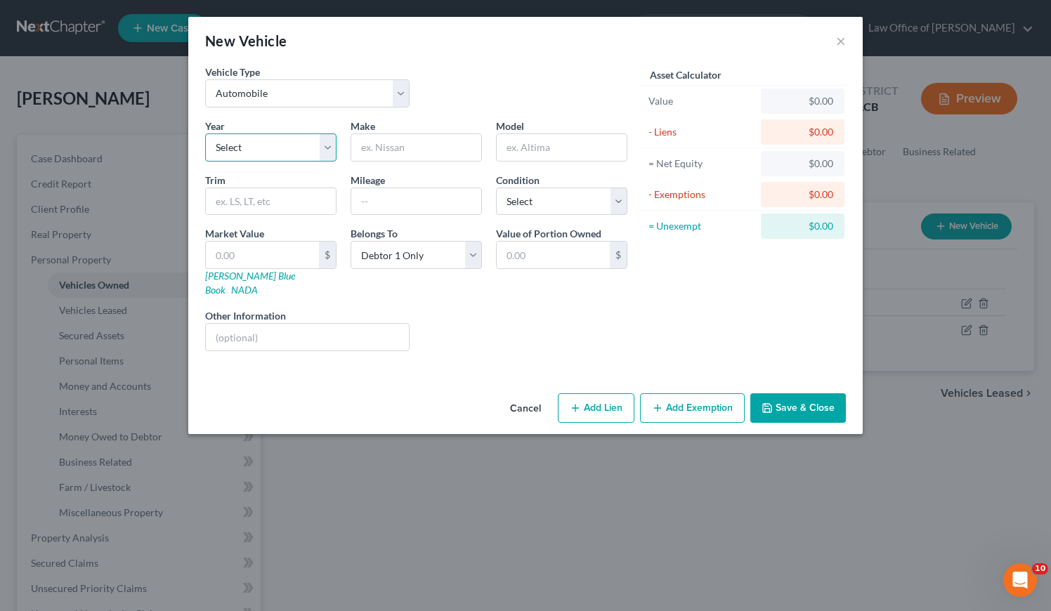
select select "11"
click at [205, 134] on select "Select 2026 2025 2024 2023 2022 2021 2020 2019 2018 2017 2016 2015 2014 2013 20…" at bounding box center [270, 148] width 131 height 28
click at [401, 146] on input "text" at bounding box center [416, 147] width 130 height 27
type input "Nissan"
click at [551, 148] on input "text" at bounding box center [562, 147] width 130 height 27
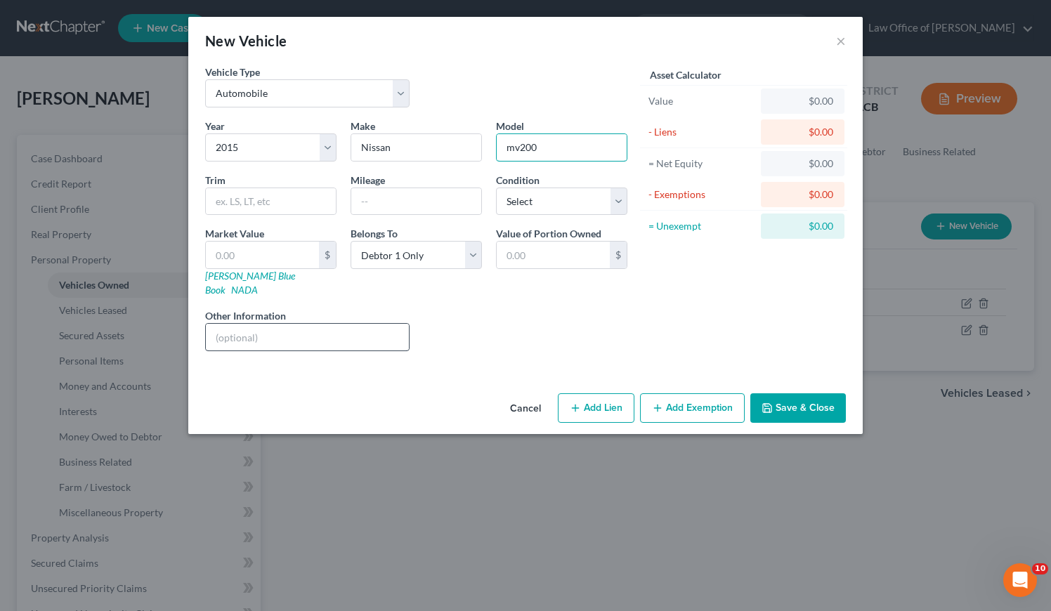
type input "mv200"
click at [331, 324] on input "text" at bounding box center [307, 337] width 203 height 27
type input "Paid off."
click at [374, 204] on input "text" at bounding box center [416, 201] width 130 height 27
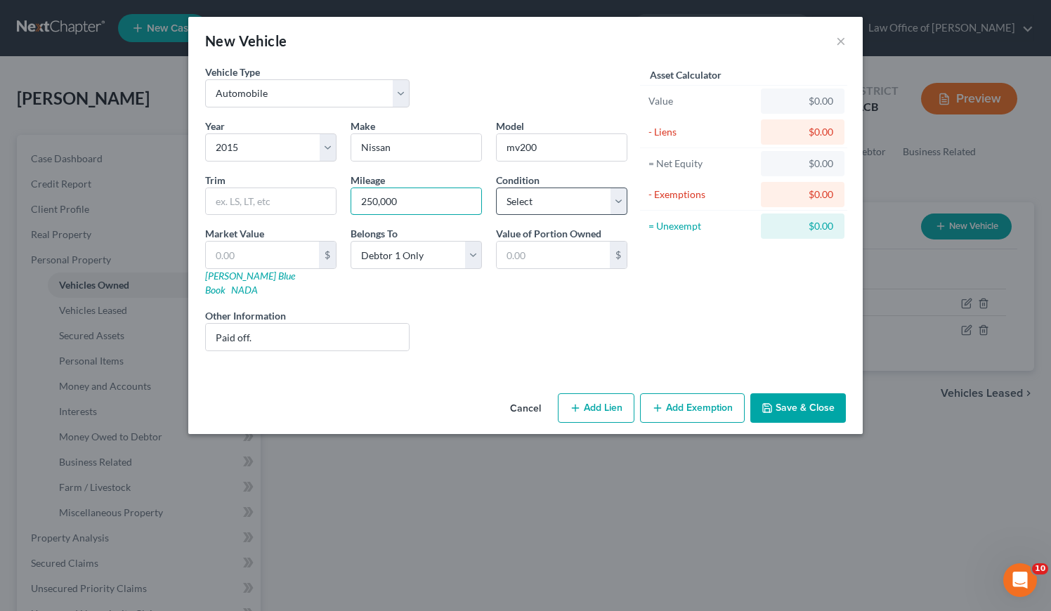
type input "250,000"
click at [573, 204] on select "Select Excellent Very Good Good Fair Poor" at bounding box center [561, 202] width 131 height 28
select select "4"
click at [496, 188] on select "Select Excellent Very Good Good Fair Poor" at bounding box center [561, 202] width 131 height 28
click at [789, 403] on button "Save & Close" at bounding box center [798, 409] width 96 height 30
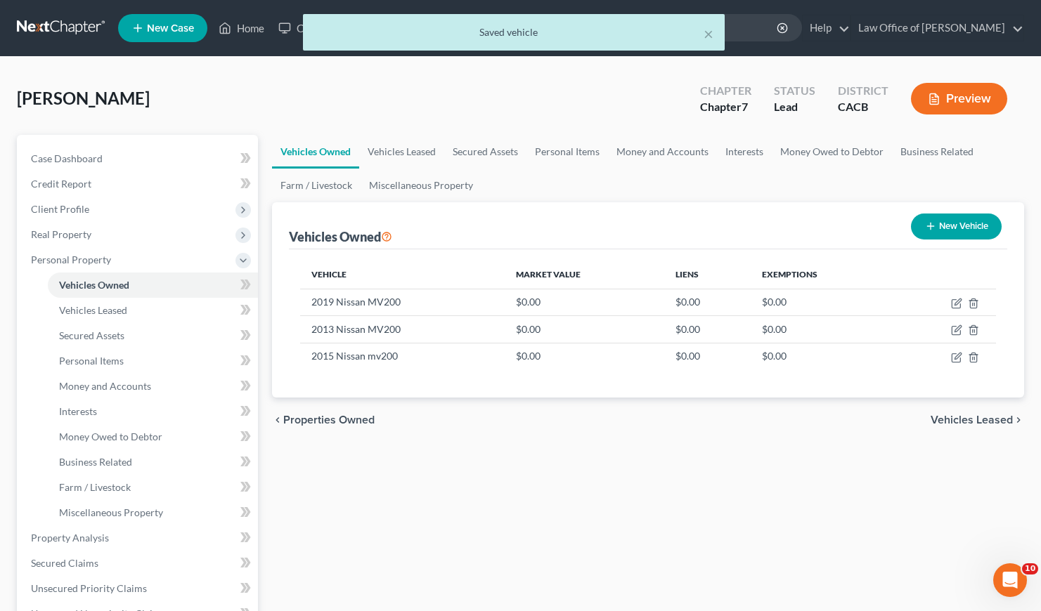
click at [614, 457] on div "Vehicles Owned Vehicles Leased Secured Assets Personal Items Money and Accounts…" at bounding box center [648, 541] width 766 height 812
click at [965, 234] on button "New Vehicle" at bounding box center [956, 227] width 91 height 26
select select "0"
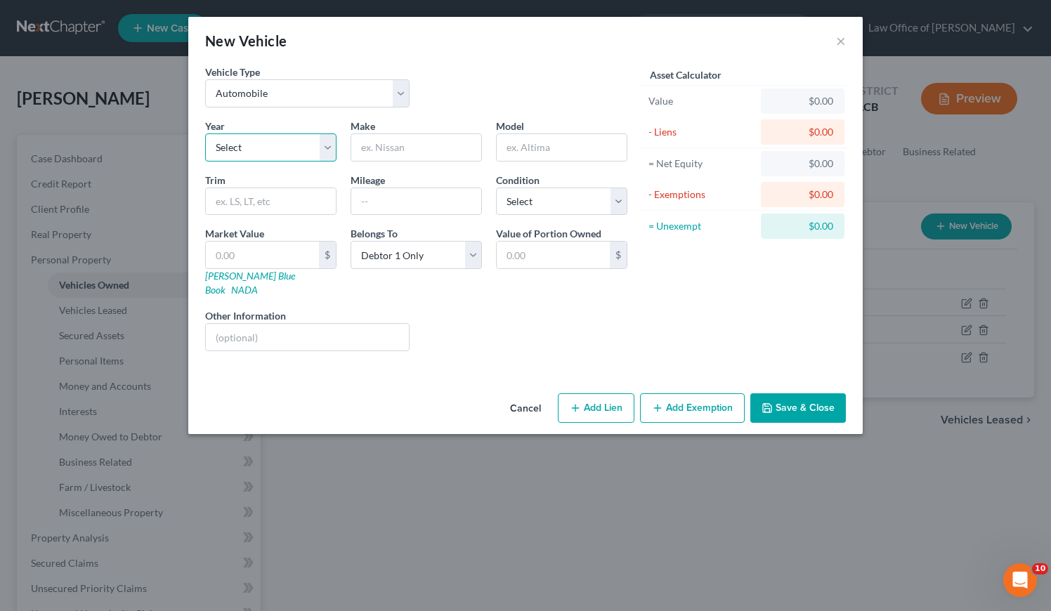
click at [294, 145] on select "Select 2026 2025 2024 2023 2022 2021 2020 2019 2018 2017 2016 2015 2014 2013 20…" at bounding box center [270, 148] width 131 height 28
select select "11"
click at [205, 134] on select "Select 2026 2025 2024 2023 2022 2021 2020 2019 2018 2017 2016 2015 2014 2013 20…" at bounding box center [270, 148] width 131 height 28
click at [411, 145] on input "text" at bounding box center [416, 147] width 130 height 27
type input "BMW"
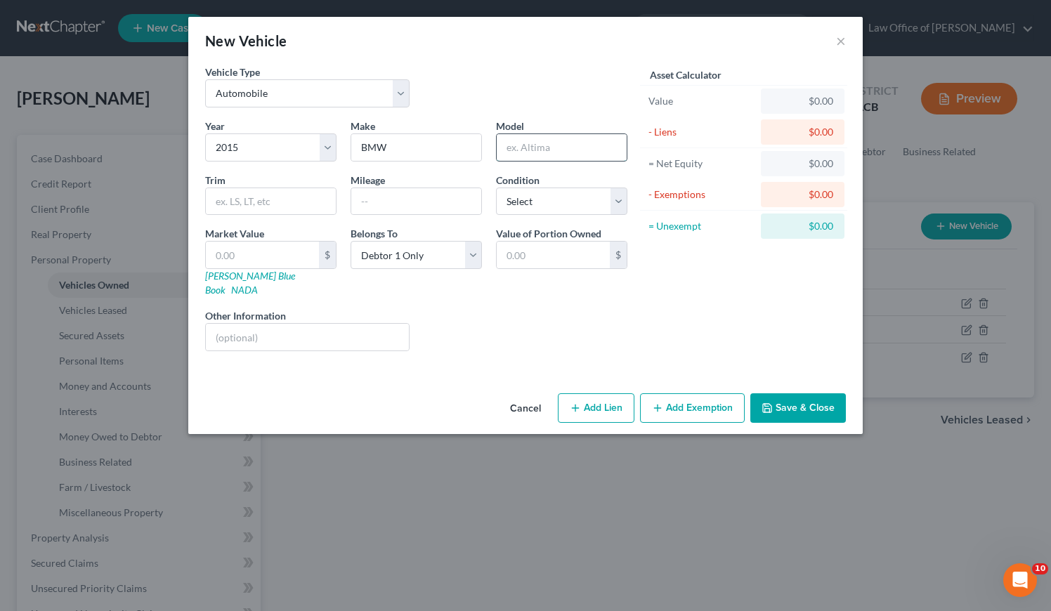
click at [606, 143] on input "text" at bounding box center [562, 147] width 130 height 27
type input "X5"
click at [417, 205] on input "text" at bounding box center [416, 201] width 130 height 27
click at [538, 209] on select "Select Excellent Very Good Good Fair Poor" at bounding box center [561, 202] width 131 height 28
select select "3"
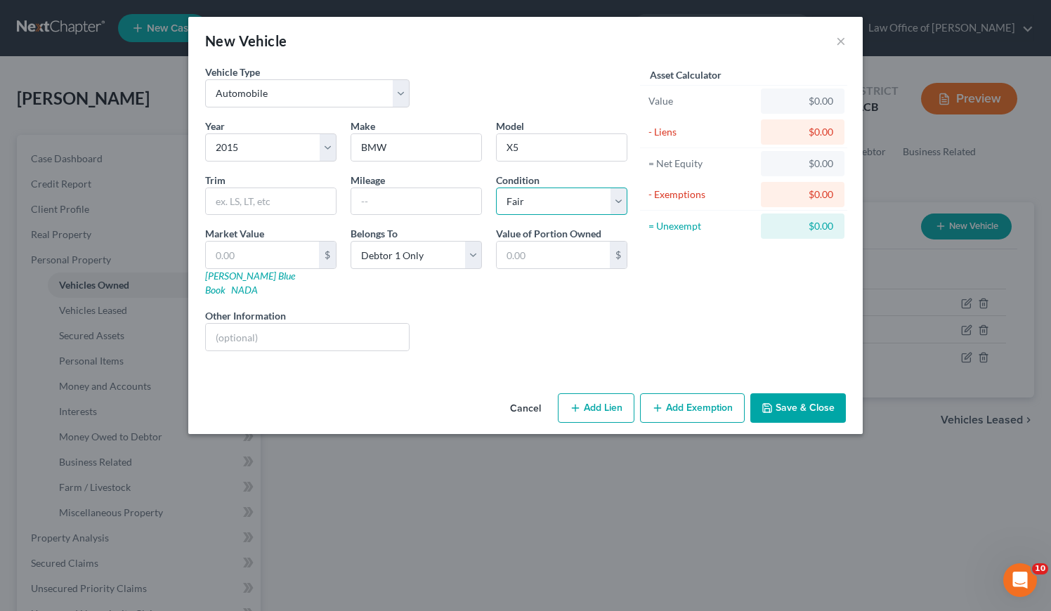
click at [496, 188] on select "Select Excellent Very Good Good Fair Poor" at bounding box center [561, 202] width 131 height 28
click at [403, 200] on input "text" at bounding box center [416, 201] width 130 height 27
type input "9"
type input "100,000"
click at [275, 328] on input "text" at bounding box center [307, 337] width 203 height 27
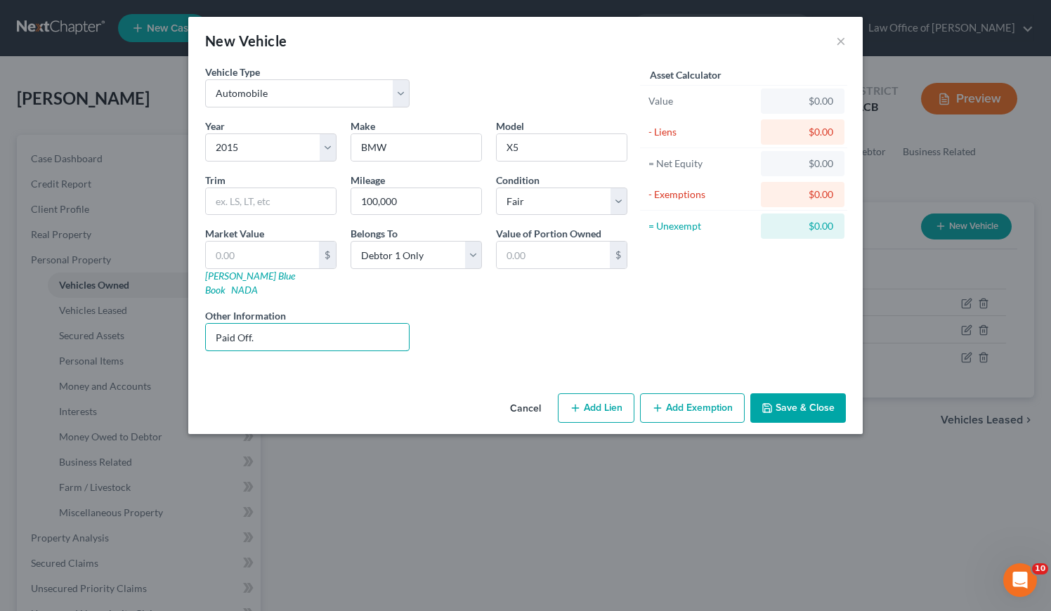
type input "Paid Off."
click at [540, 342] on div "Year Select 2026 2025 2024 2023 2022 2021 2020 2019 2018 2017 2016 2015 2014 20…" at bounding box center [416, 241] width 436 height 244
click at [826, 394] on button "Save & Close" at bounding box center [798, 409] width 96 height 30
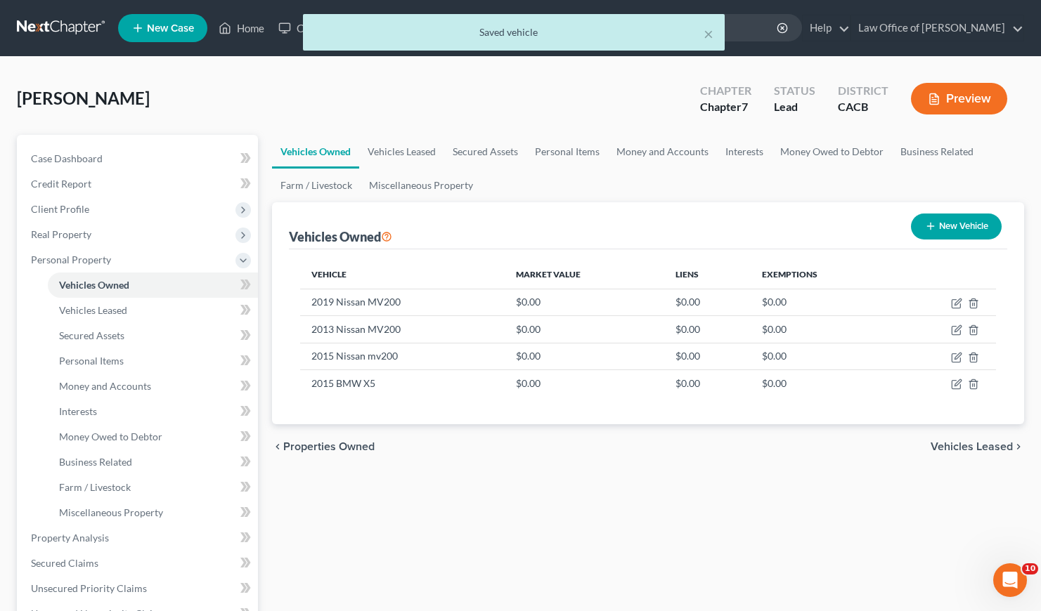
click at [576, 534] on div "Vehicles Owned Vehicles Leased Secured Assets Personal Items Money and Accounts…" at bounding box center [648, 541] width 766 height 812
click at [573, 148] on link "Personal Items" at bounding box center [567, 152] width 82 height 34
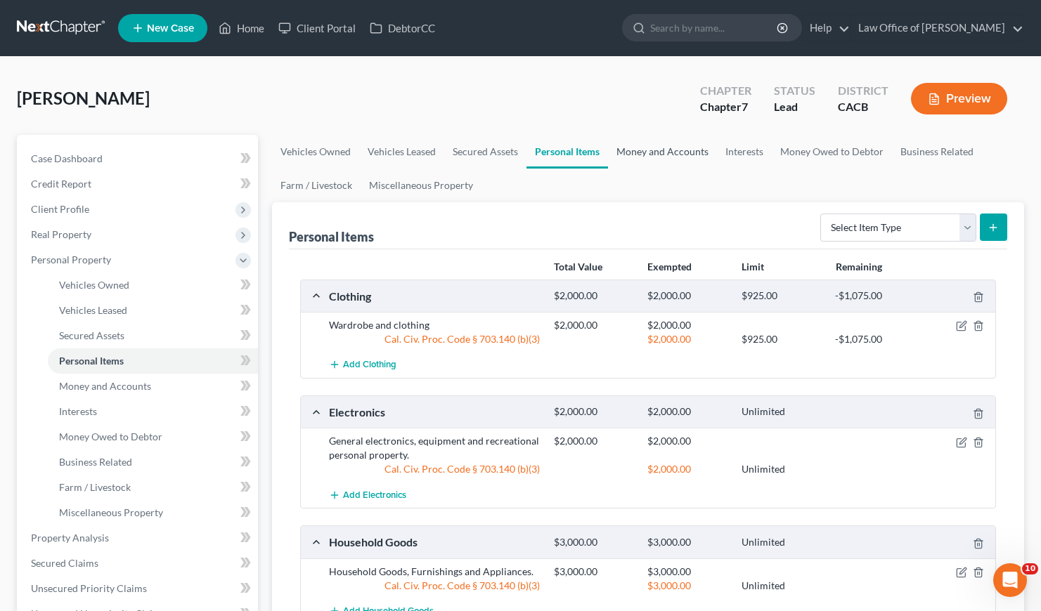
click at [668, 152] on link "Money and Accounts" at bounding box center [662, 152] width 109 height 34
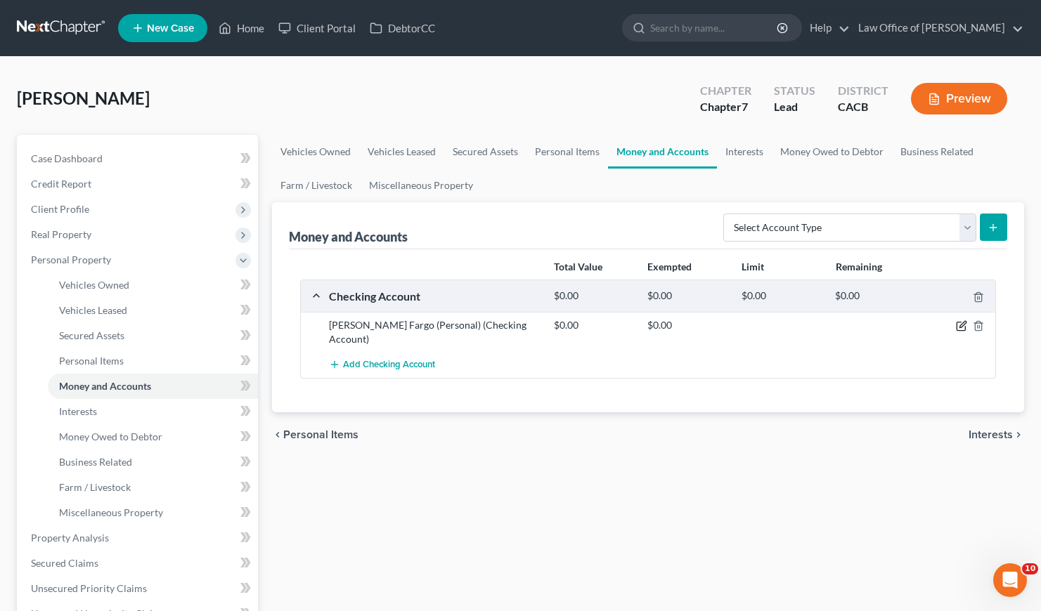
click at [963, 328] on icon "button" at bounding box center [961, 325] width 11 height 11
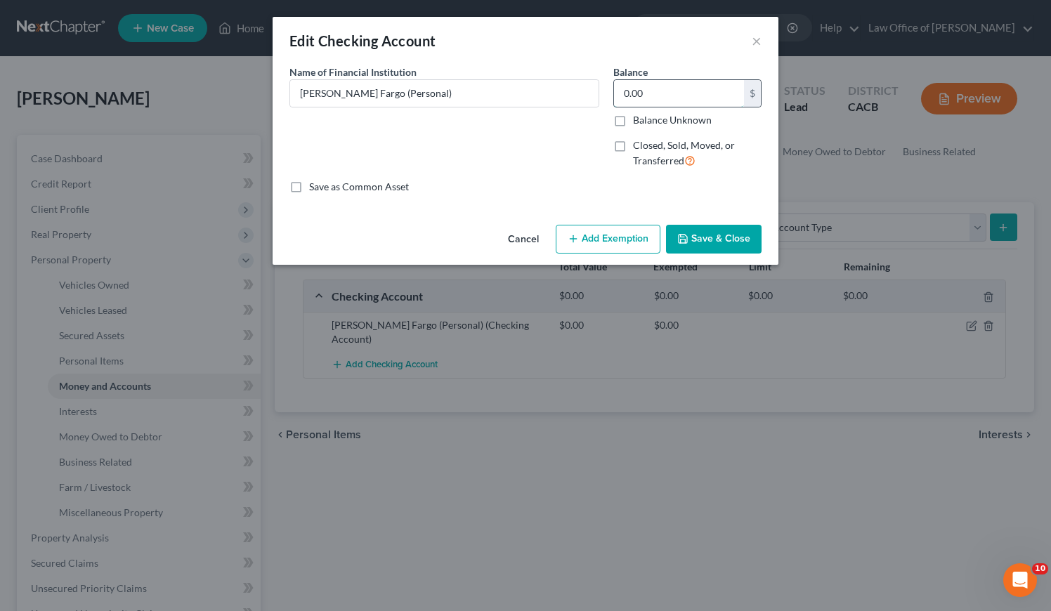
click at [659, 92] on input "0.00" at bounding box center [679, 93] width 130 height 27
type input "450"
click at [609, 247] on button "Add Exemption" at bounding box center [608, 240] width 105 height 30
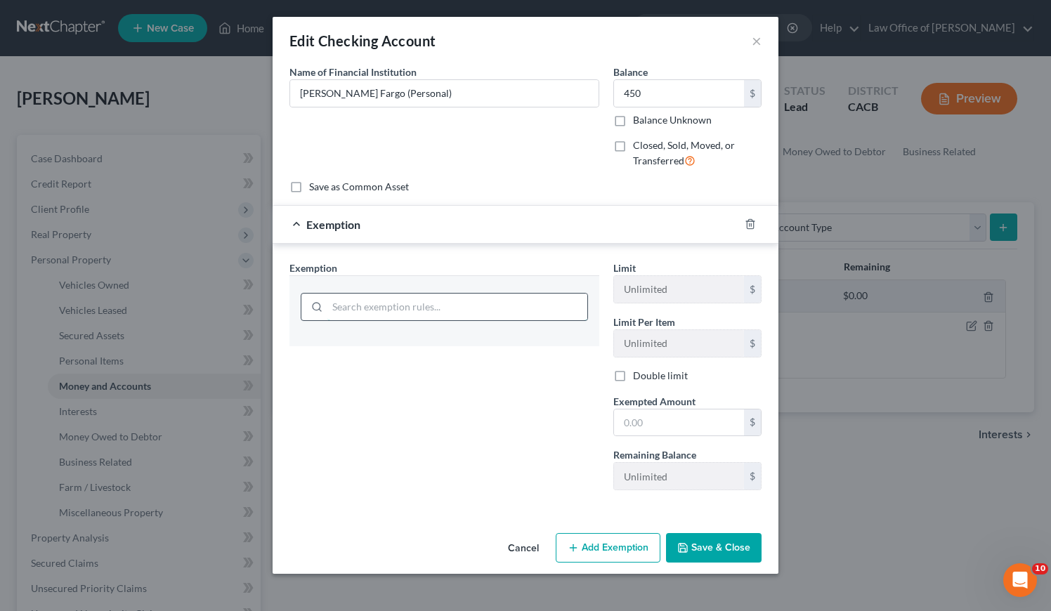
click at [419, 311] on input "search" at bounding box center [457, 307] width 260 height 27
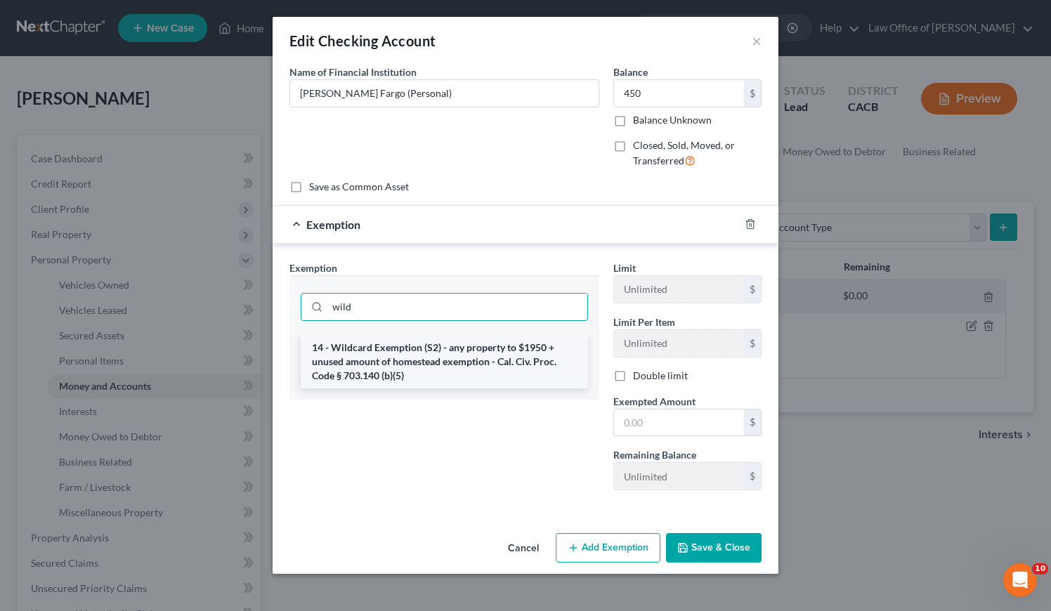
type input "wild"
click at [396, 368] on li "14 - Wildcard Exemption (S2) - any property to $1950 + unused amount of homeste…" at bounding box center [444, 361] width 287 height 53
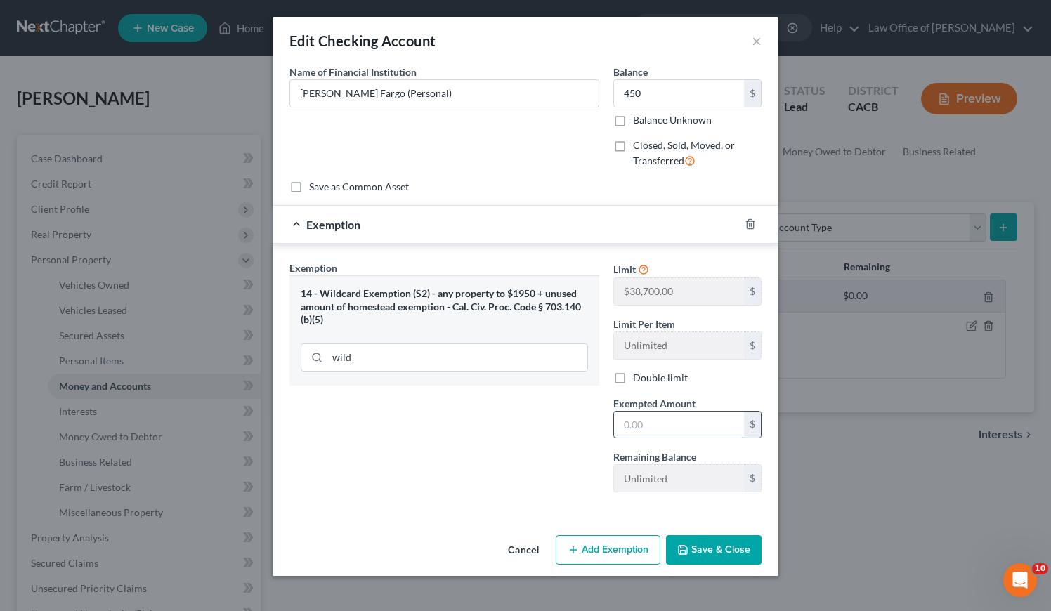
click at [658, 431] on input "text" at bounding box center [679, 425] width 130 height 27
type input "450"
click at [727, 547] on button "Save & Close" at bounding box center [714, 550] width 96 height 30
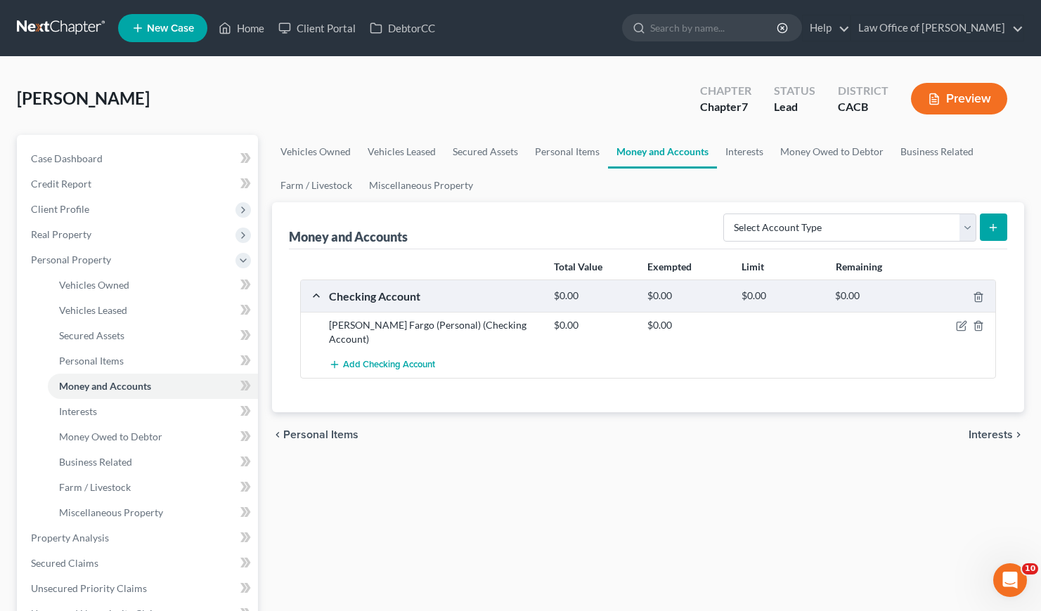
click at [677, 478] on div "Vehicles Owned Vehicles Leased Secured Assets Personal Items Money and Accounts…" at bounding box center [648, 541] width 766 height 812
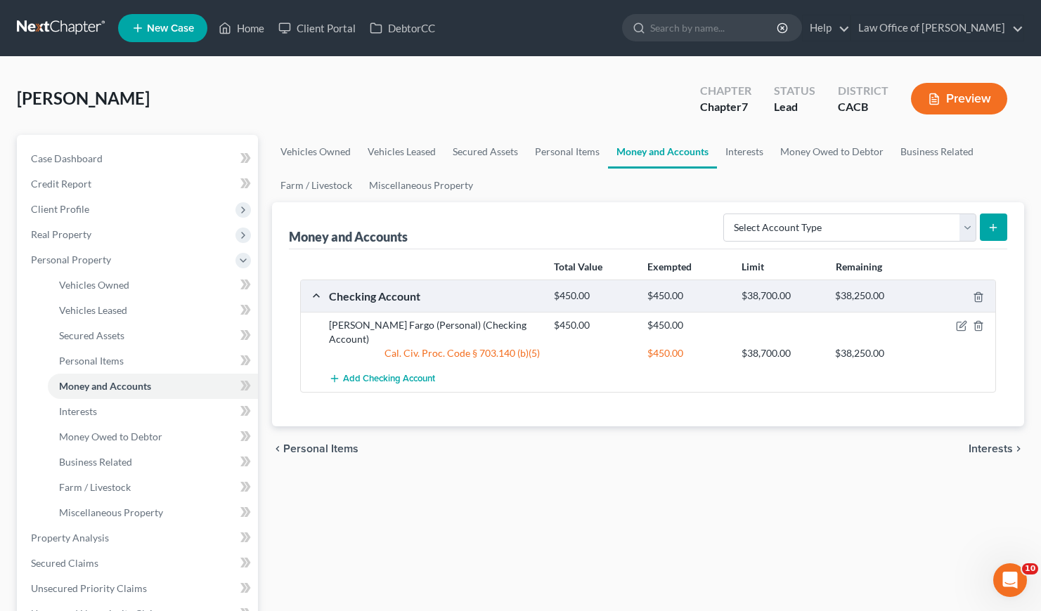
drag, startPoint x: 637, startPoint y: 458, endPoint x: 625, endPoint y: 454, distance: 12.7
click at [637, 458] on div "Vehicles Owned Vehicles Leased Secured Assets Personal Items Money and Accounts…" at bounding box center [648, 541] width 766 height 812
click at [412, 374] on span "Add Checking Account" at bounding box center [389, 379] width 92 height 11
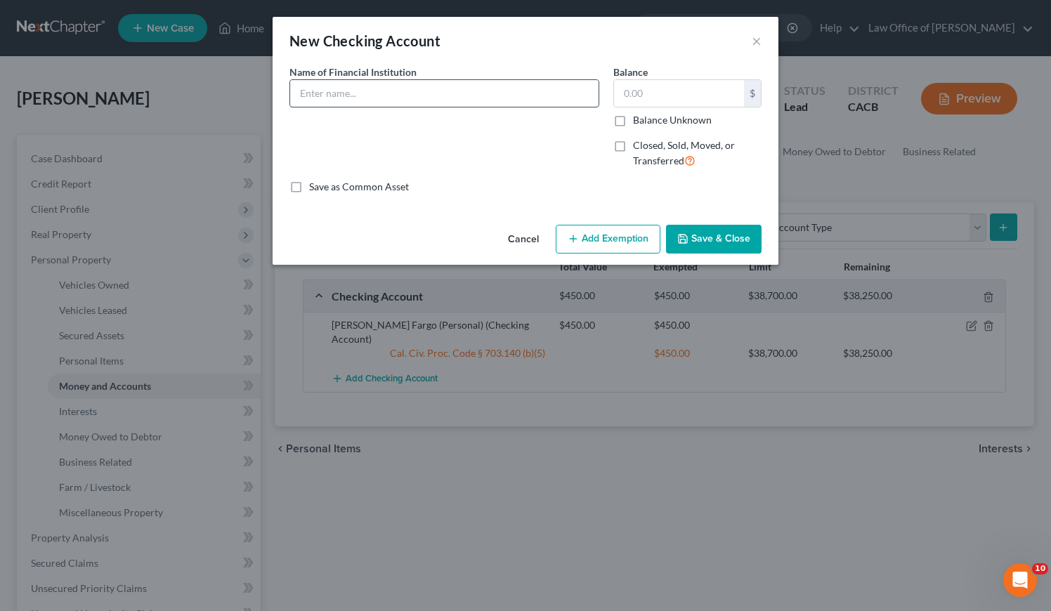
click at [429, 94] on input "text" at bounding box center [444, 93] width 308 height 27
type input "Wells Fargo (Personal)"
click at [665, 91] on input "text" at bounding box center [679, 93] width 130 height 27
click at [512, 237] on button "Cancel" at bounding box center [523, 240] width 53 height 28
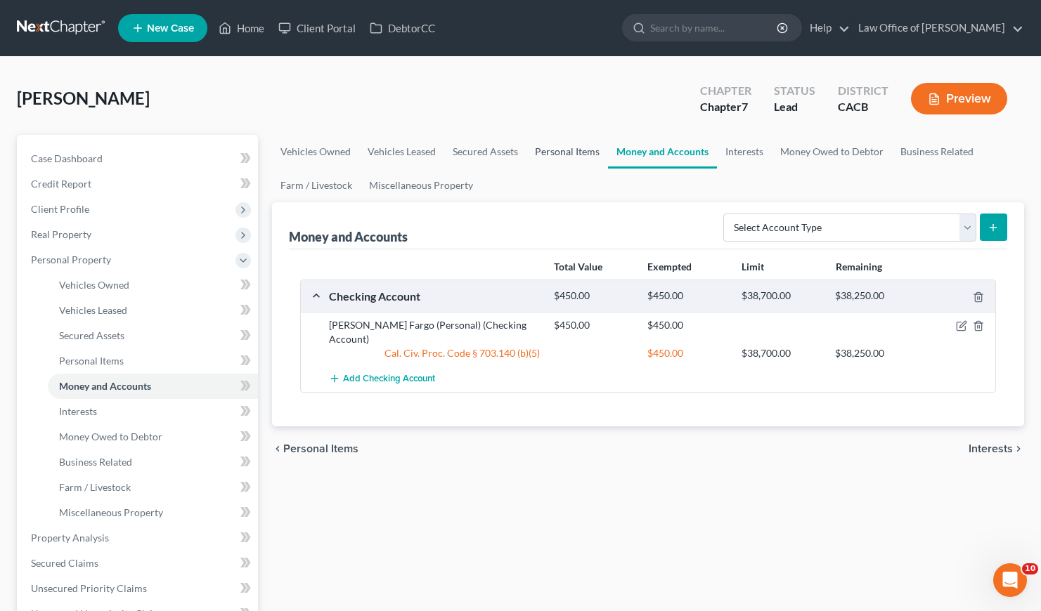
click at [578, 150] on link "Personal Items" at bounding box center [567, 152] width 82 height 34
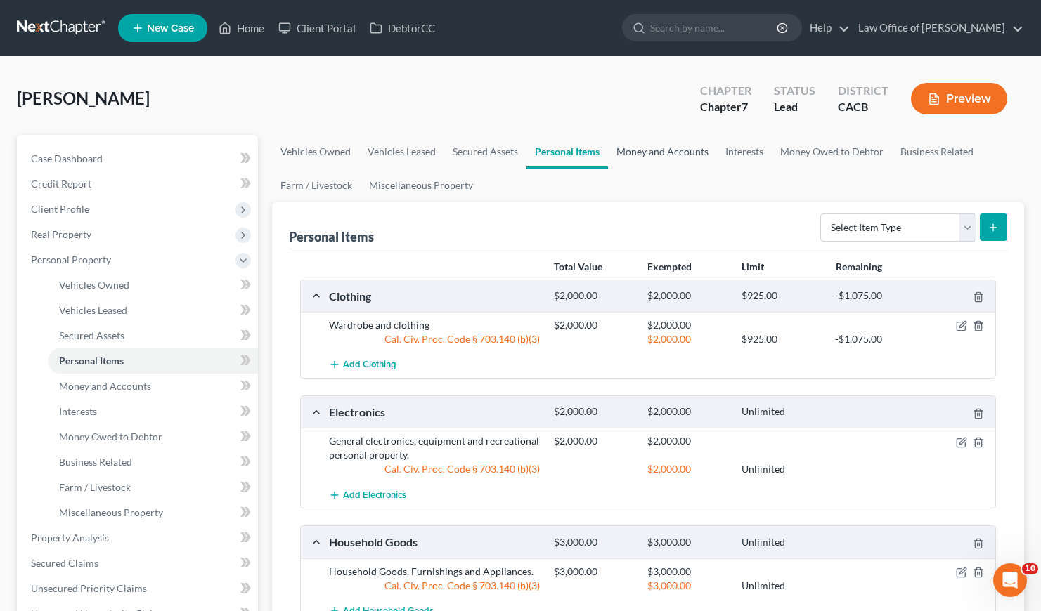
click at [680, 150] on link "Money and Accounts" at bounding box center [662, 152] width 109 height 34
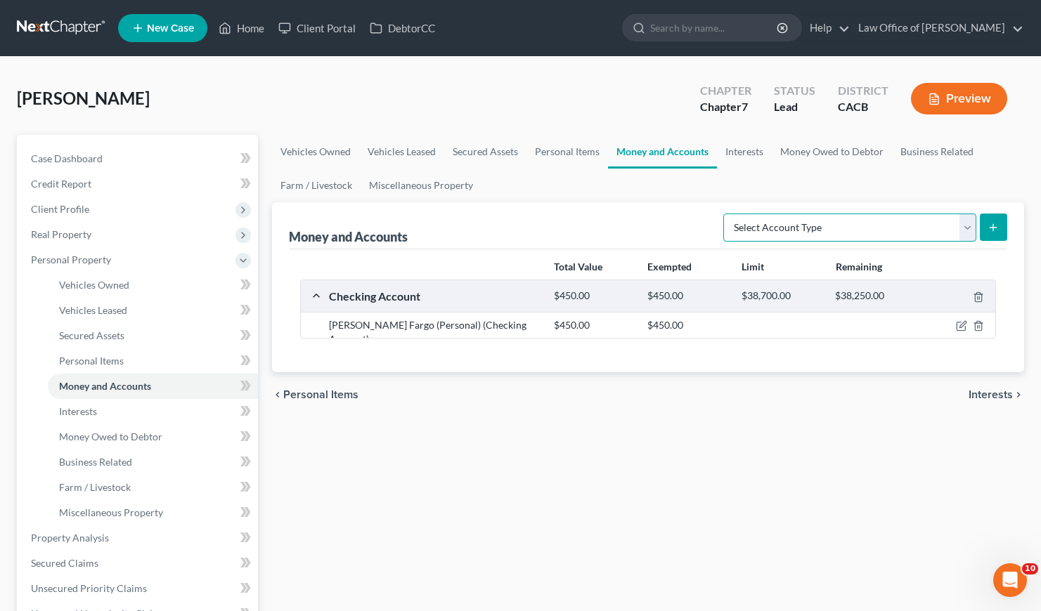
click at [855, 221] on select "Select Account Type Brokerage Cash on Hand Certificates of Deposit Checking Acc…" at bounding box center [849, 228] width 253 height 28
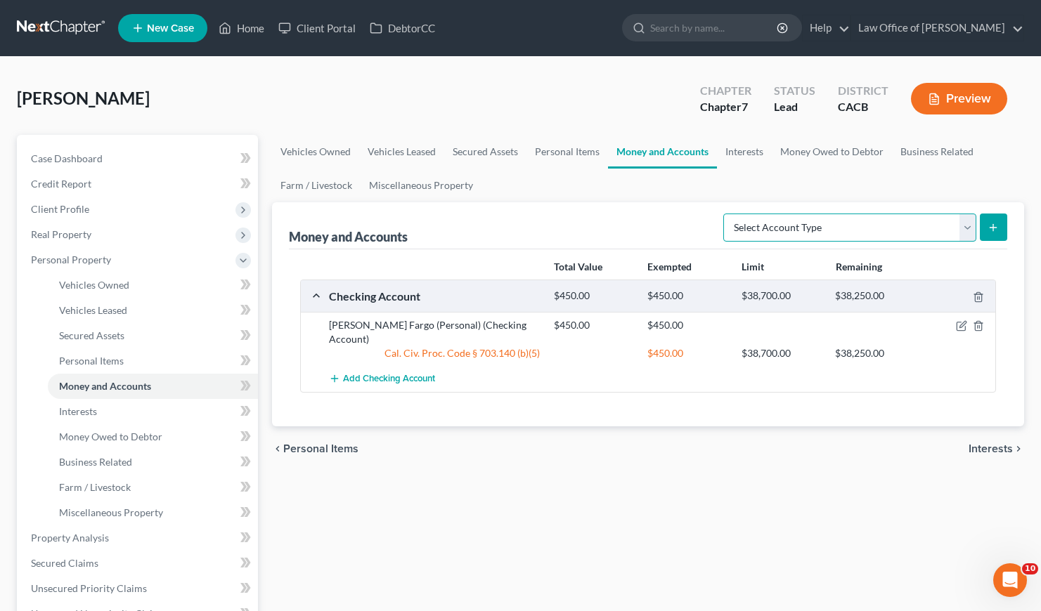
select select "savings"
click at [726, 214] on select "Select Account Type Brokerage Cash on Hand Certificates of Deposit Checking Acc…" at bounding box center [849, 228] width 253 height 28
click at [992, 225] on icon "submit" at bounding box center [992, 227] width 11 height 11
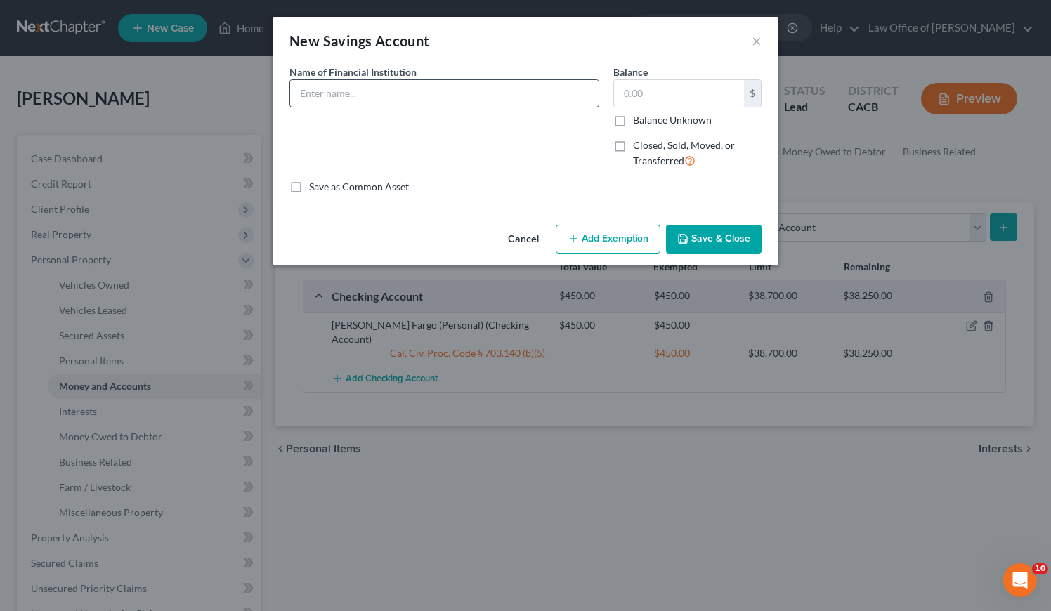
click at [409, 102] on input "text" at bounding box center [444, 93] width 308 height 27
type input "Wells Fargo (Personal)"
click at [672, 93] on input "text" at bounding box center [679, 93] width 130 height 27
type input "25"
click at [623, 238] on button "Add Exemption" at bounding box center [608, 240] width 105 height 30
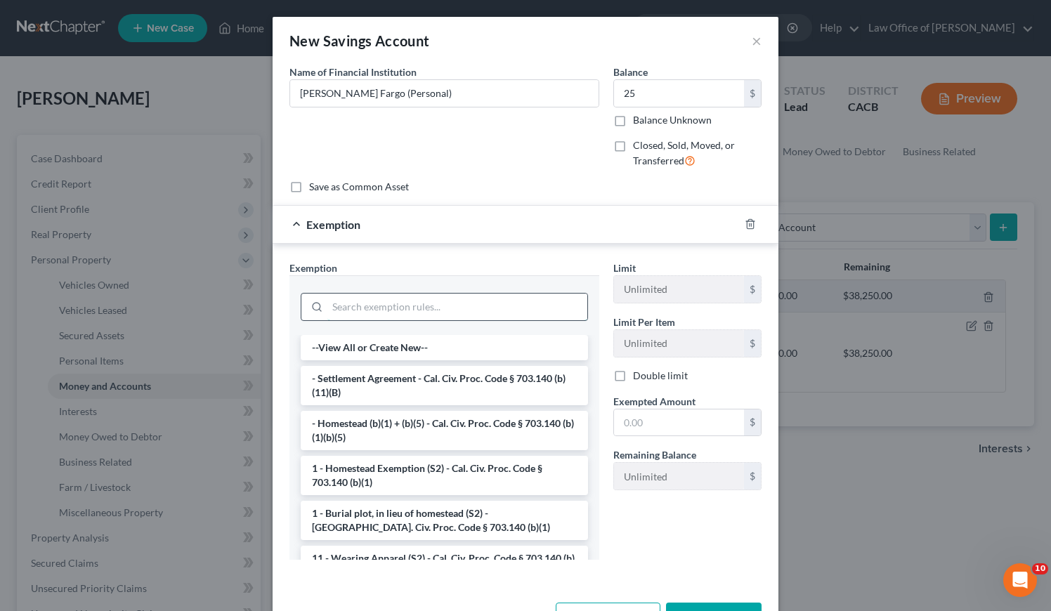
click at [472, 308] on input "search" at bounding box center [457, 307] width 260 height 27
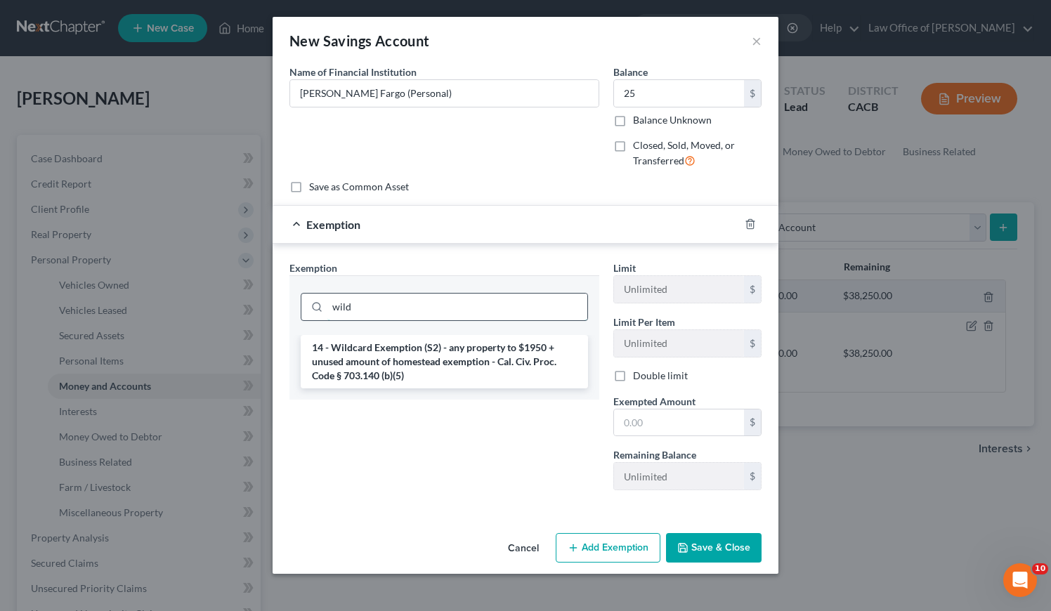
type input "wild"
click at [473, 350] on li "14 - Wildcard Exemption (S2) - any property to $1950 + unused amount of homeste…" at bounding box center [444, 361] width 287 height 53
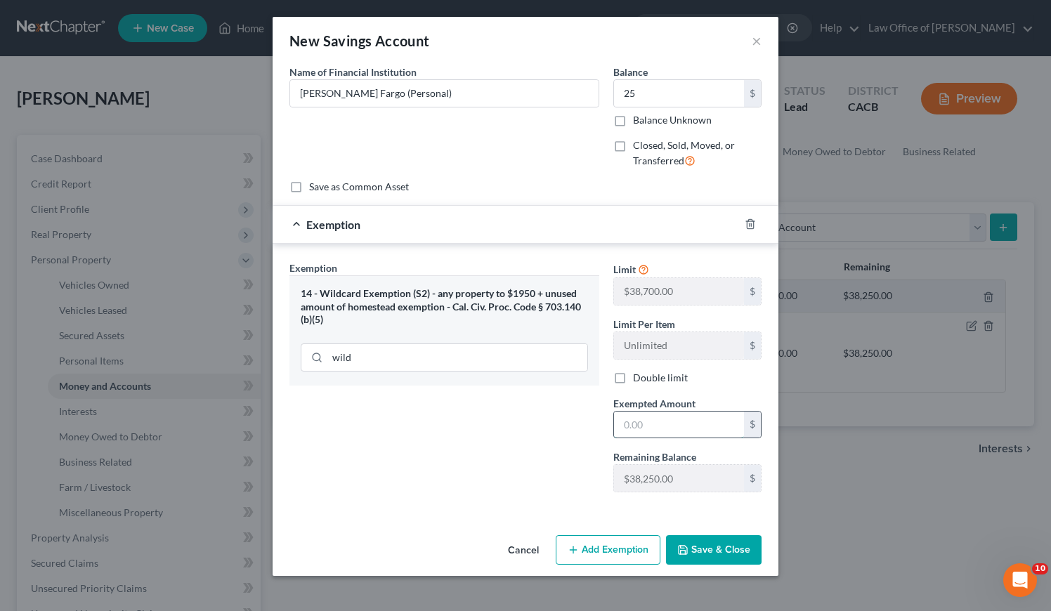
click at [637, 420] on input "text" at bounding box center [679, 425] width 130 height 27
type input "25"
click at [487, 463] on div "Exemption Set must be selected for CA. Exemption * 14 - Wildcard Exemption (S2)…" at bounding box center [444, 382] width 324 height 243
click at [708, 546] on button "Save & Close" at bounding box center [714, 550] width 96 height 30
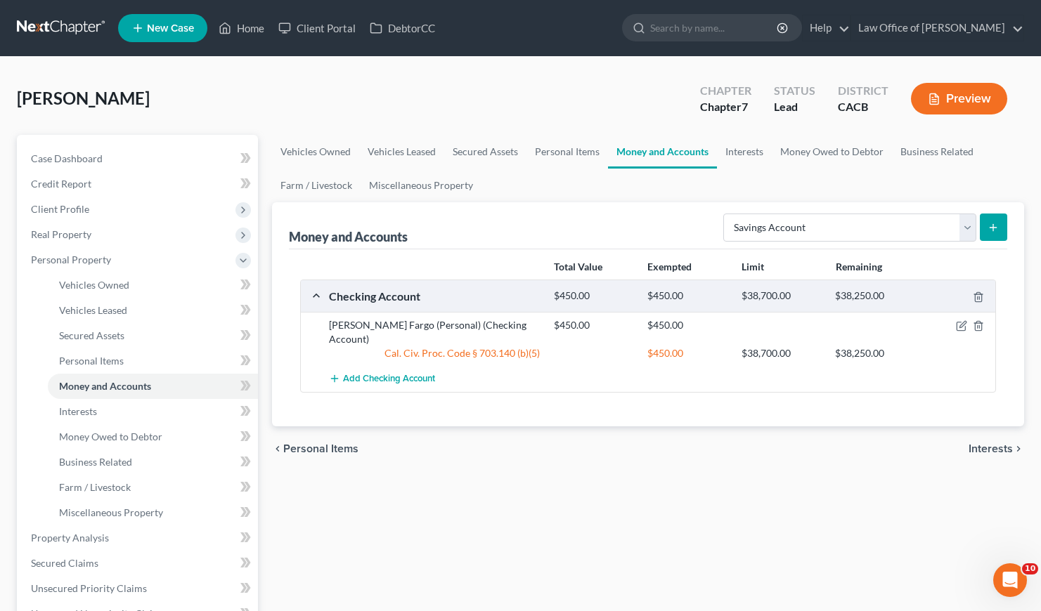
click at [695, 519] on div "Vehicles Owned Vehicles Leased Secured Assets Personal Items Money and Accounts…" at bounding box center [648, 541] width 766 height 812
click at [722, 429] on div "chevron_left Personal Items Interests chevron_right" at bounding box center [648, 449] width 752 height 45
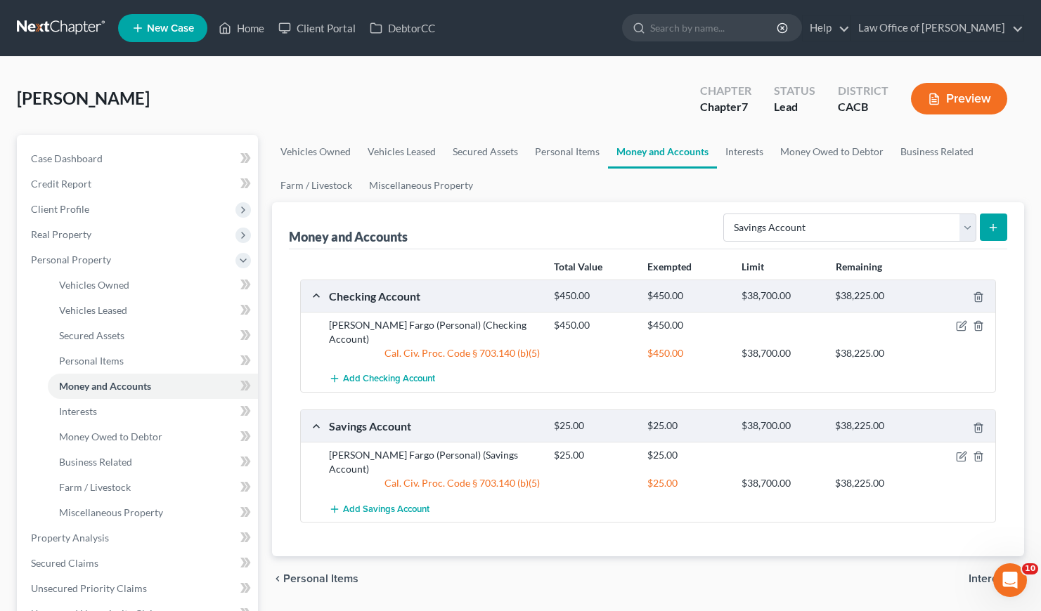
click at [551, 91] on div "Alcantara, Noemi Upgraded Chapter Chapter 7 Status Lead District CACB Preview" at bounding box center [520, 104] width 1007 height 61
click at [574, 152] on link "Personal Items" at bounding box center [567, 152] width 82 height 34
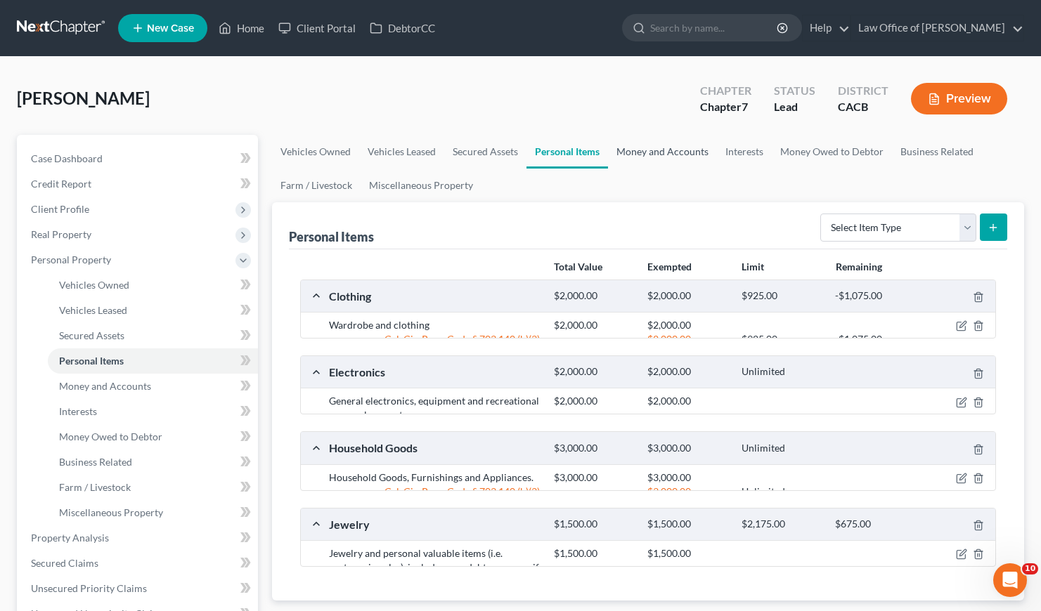
click at [632, 152] on link "Money and Accounts" at bounding box center [662, 152] width 109 height 34
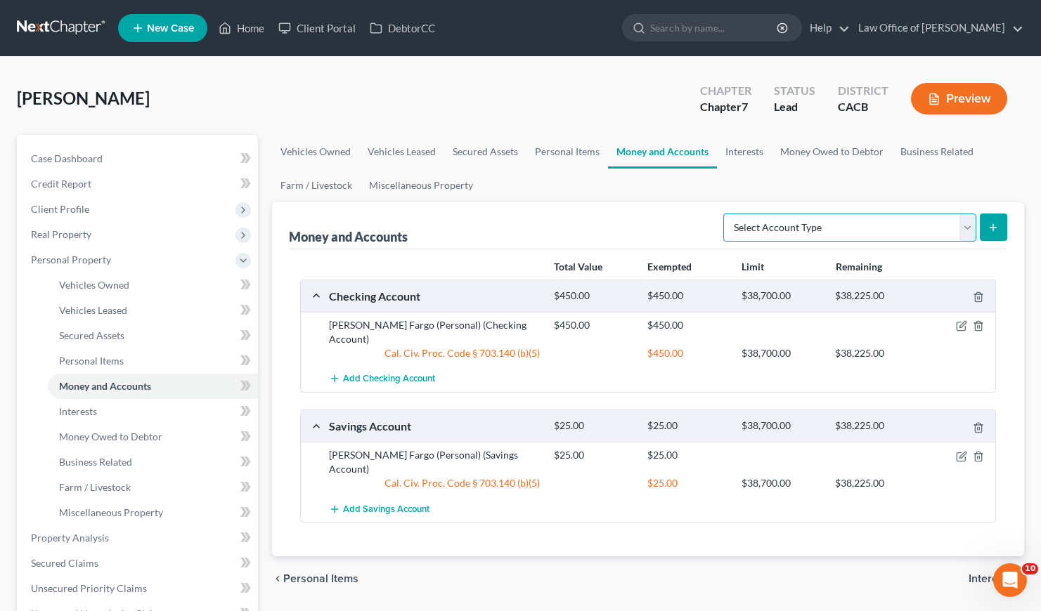
click at [823, 235] on select "Select Account Type Brokerage Cash on Hand Certificates of Deposit Checking Acc…" at bounding box center [849, 228] width 253 height 28
select select "brokerage"
click at [726, 214] on select "Select Account Type Brokerage Cash on Hand Certificates of Deposit Checking Acc…" at bounding box center [849, 228] width 253 height 28
click at [993, 224] on line "submit" at bounding box center [993, 227] width 0 height 6
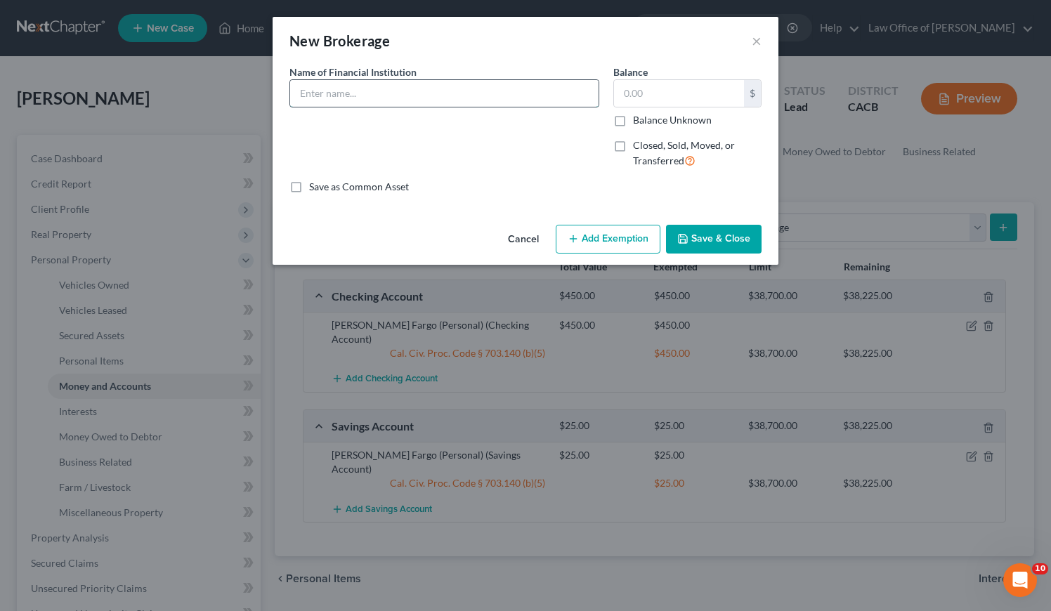
click at [341, 86] on input "text" at bounding box center [444, 93] width 308 height 27
type input "Robinhood (self)"
click at [652, 92] on input "text" at bounding box center [679, 93] width 130 height 27
type input "160"
click at [712, 238] on button "Save & Close" at bounding box center [714, 240] width 96 height 30
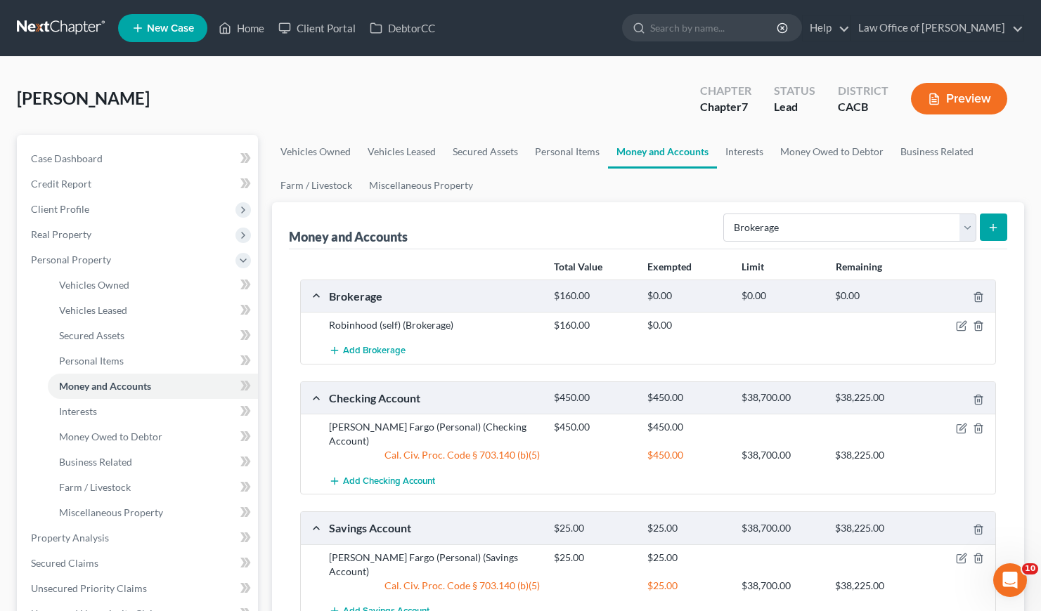
click at [613, 196] on ul "Vehicles Owned Vehicles Leased Secured Assets Personal Items Money and Accounts…" at bounding box center [648, 168] width 752 height 67
click at [732, 152] on link "Interests" at bounding box center [744, 152] width 55 height 34
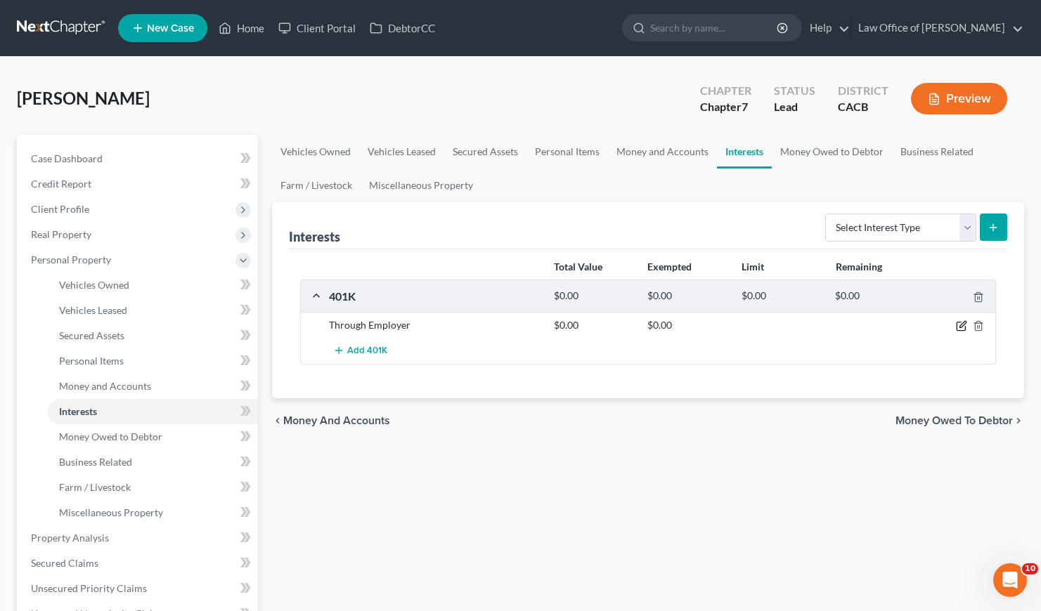
click at [964, 327] on icon "button" at bounding box center [961, 325] width 11 height 11
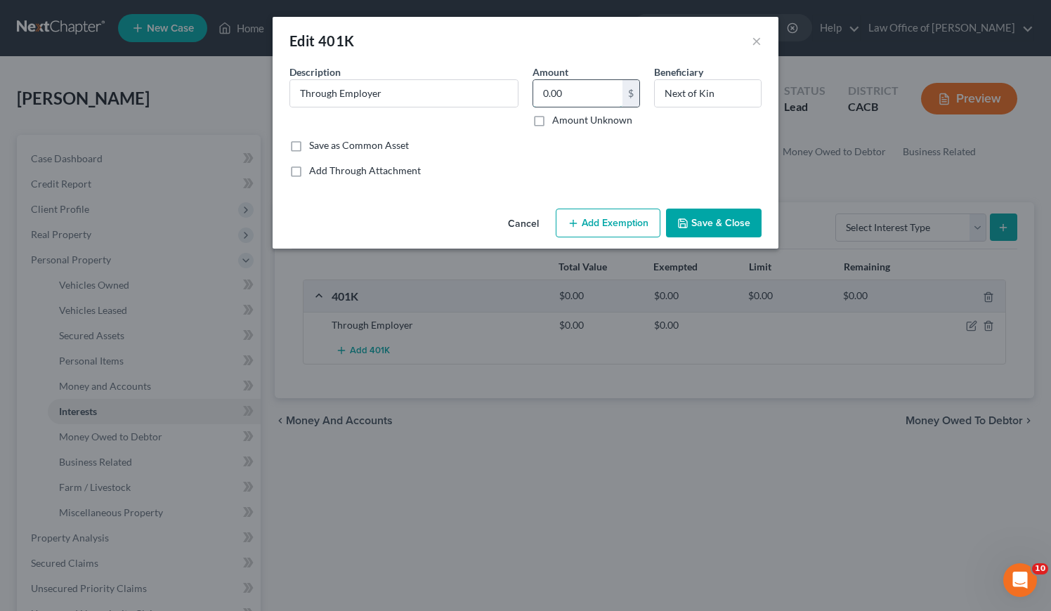
click at [587, 95] on input "0.00" at bounding box center [577, 93] width 89 height 27
type input "1"
type input "1,300"
click at [565, 167] on div "Add Through Attachment" at bounding box center [526, 171] width 472 height 14
click at [613, 223] on button "Add Exemption" at bounding box center [608, 224] width 105 height 30
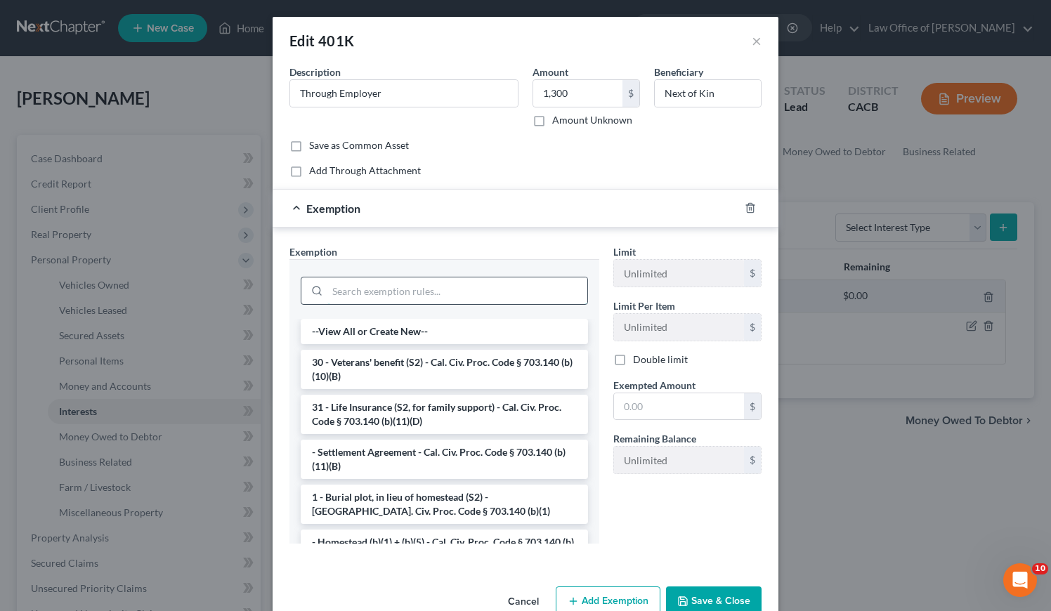
click at [445, 291] on input "search" at bounding box center [457, 291] width 260 height 27
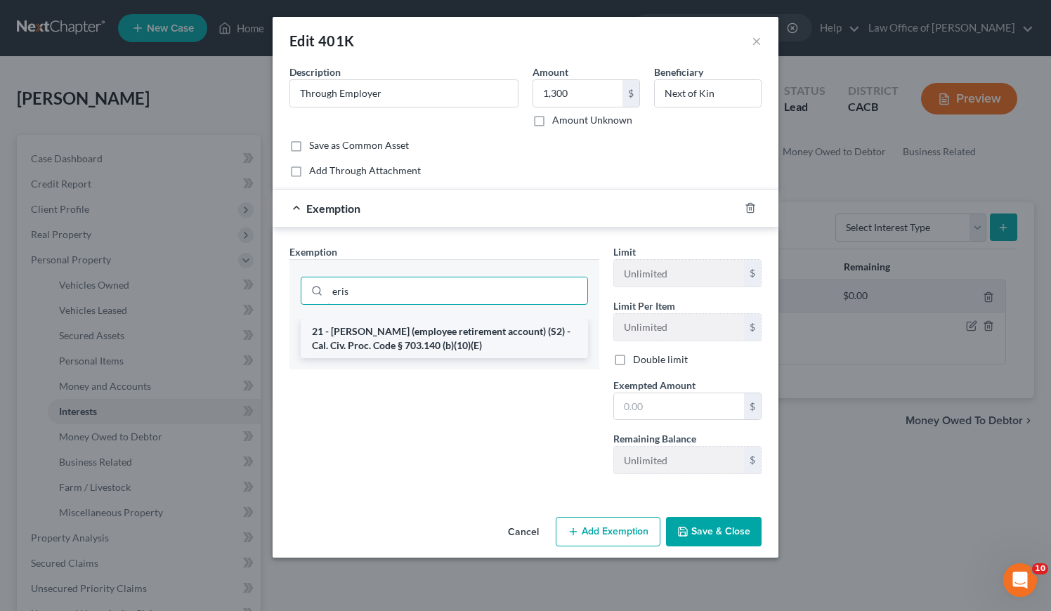
type input "eris"
click at [431, 335] on li "21 - ERISA (employee retirement account) (S2) - Cal. Civ. Proc. Code § 703.140 …" at bounding box center [444, 338] width 287 height 39
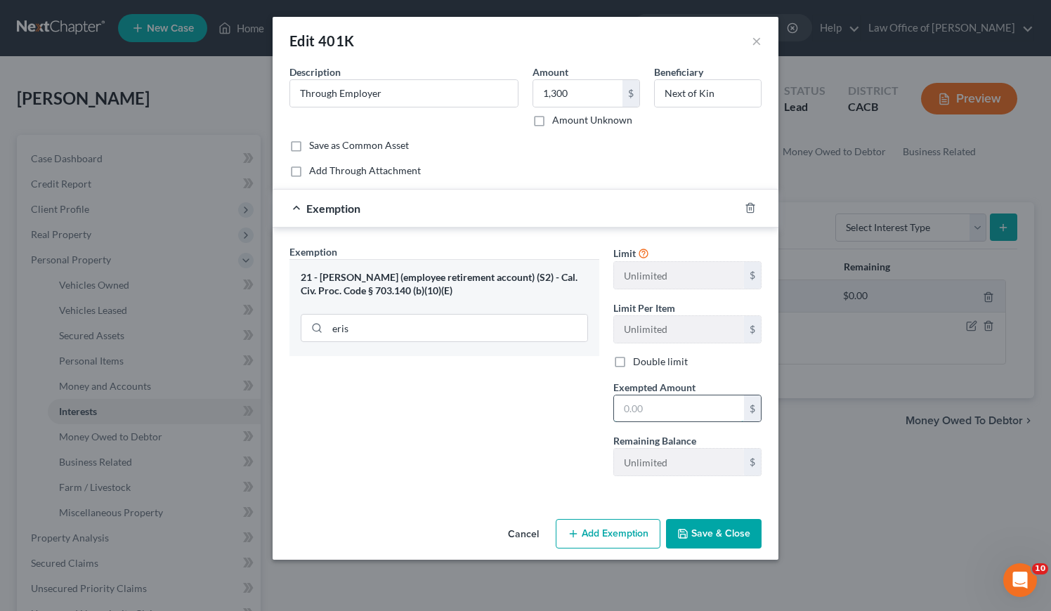
click at [675, 412] on input "text" at bounding box center [679, 409] width 130 height 27
type input "1,300"
click at [300, 91] on input "Through Employer" at bounding box center [404, 93] width 228 height 27
click at [325, 93] on input "Fideltity (Through Employer" at bounding box center [404, 93] width 228 height 27
click at [471, 102] on input "Fidelity (Through Employer" at bounding box center [404, 93] width 228 height 27
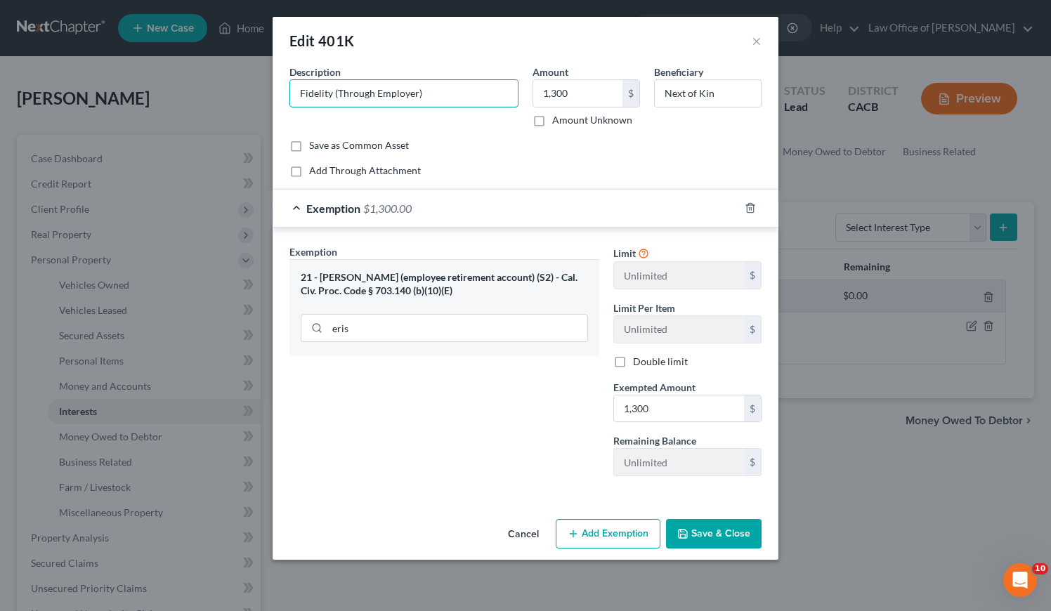
type input "Fidelity (Through Employer)"
click at [716, 538] on button "Save & Close" at bounding box center [714, 534] width 96 height 30
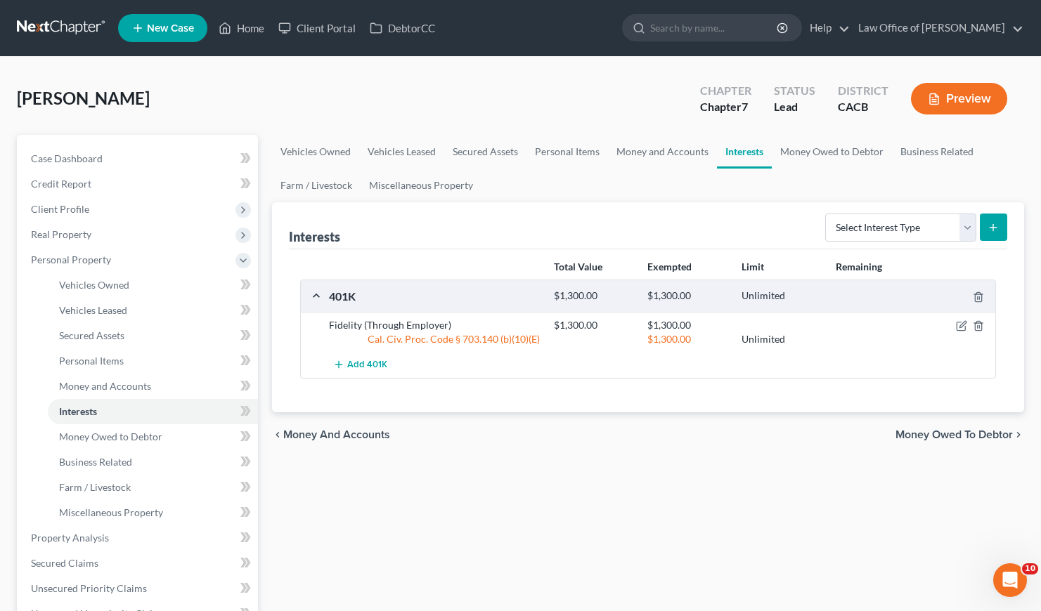
click at [694, 481] on div "Vehicles Owned Vehicles Leased Secured Assets Personal Items Money and Accounts…" at bounding box center [648, 541] width 766 height 812
click at [864, 231] on select "Select Interest Type 401K Annuity Bond Education IRA Government Bond Government…" at bounding box center [900, 228] width 151 height 28
select select "term_life_insurance"
click at [826, 214] on select "Select Interest Type 401K Annuity Bond Education IRA Government Bond Government…" at bounding box center [900, 228] width 151 height 28
click at [998, 222] on icon "submit" at bounding box center [992, 227] width 11 height 11
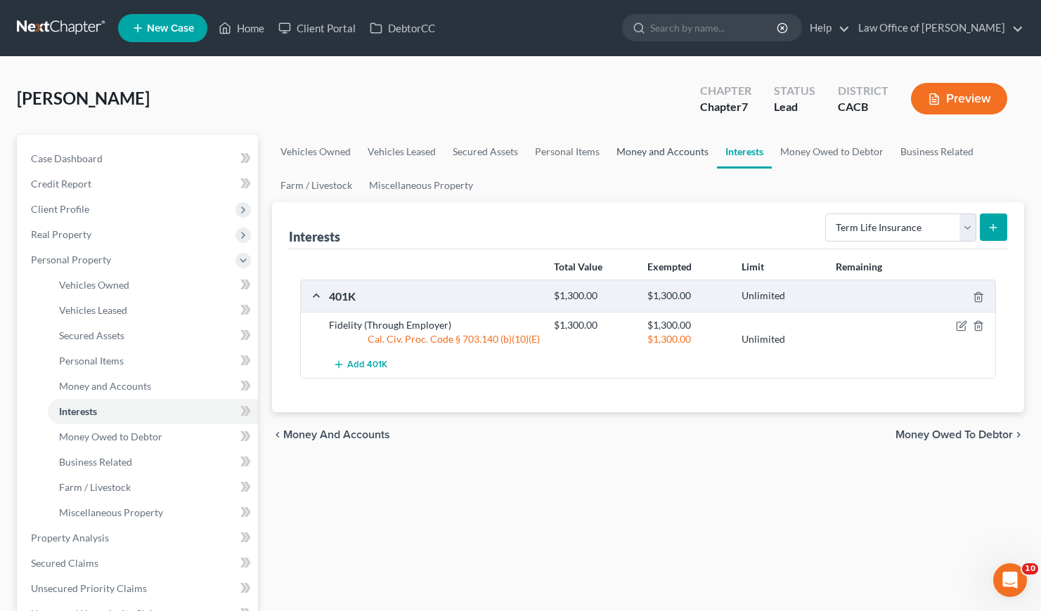
click at [664, 148] on link "Money and Accounts" at bounding box center [662, 152] width 109 height 34
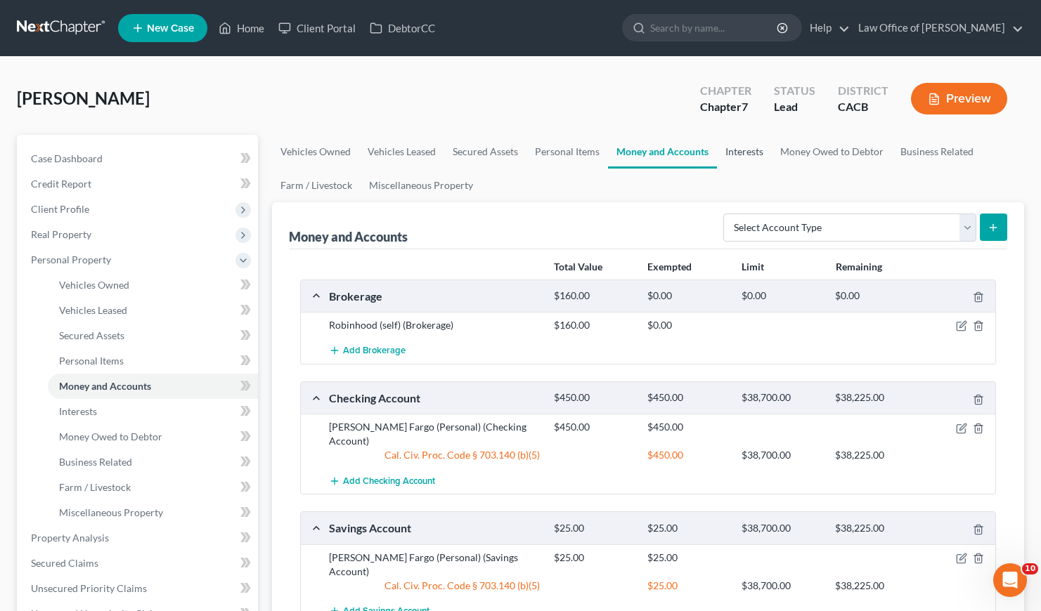
click at [748, 151] on link "Interests" at bounding box center [744, 152] width 55 height 34
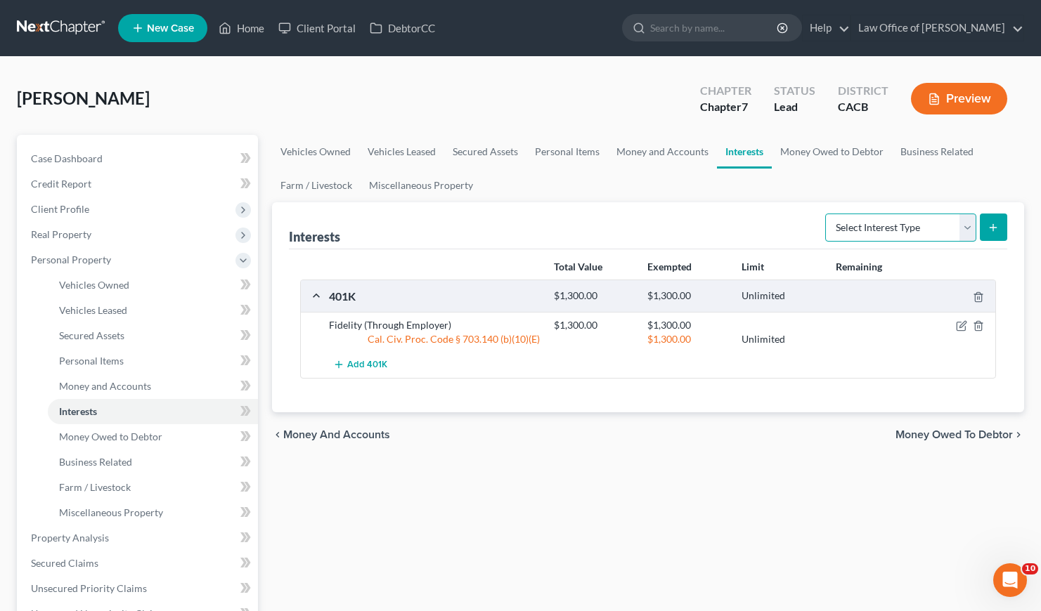
click at [872, 224] on select "Select Interest Type 401K Annuity Bond Education IRA Government Bond Government…" at bounding box center [900, 228] width 151 height 28
select select "term_life_insurance"
click at [826, 214] on select "Select Interest Type 401K Annuity Bond Education IRA Government Bond Government…" at bounding box center [900, 228] width 151 height 28
click at [994, 223] on icon "submit" at bounding box center [992, 227] width 11 height 11
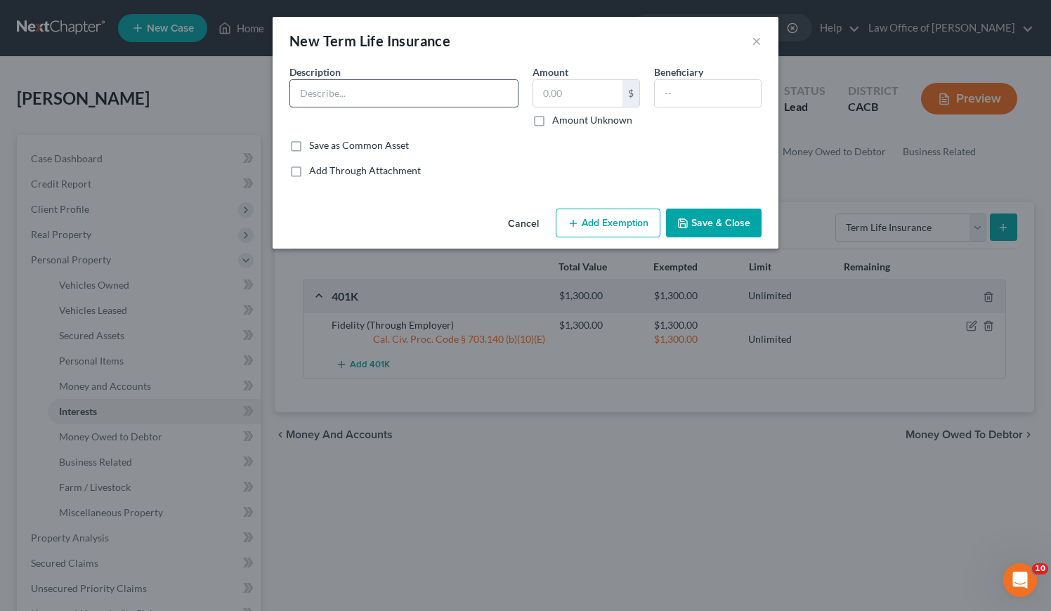
click at [364, 89] on input "text" at bounding box center [404, 93] width 228 height 27
type input "Statefarm (Self)"
click at [569, 89] on input "text" at bounding box center [577, 93] width 89 height 27
type input "0.00"
click at [688, 99] on input "text" at bounding box center [708, 93] width 106 height 27
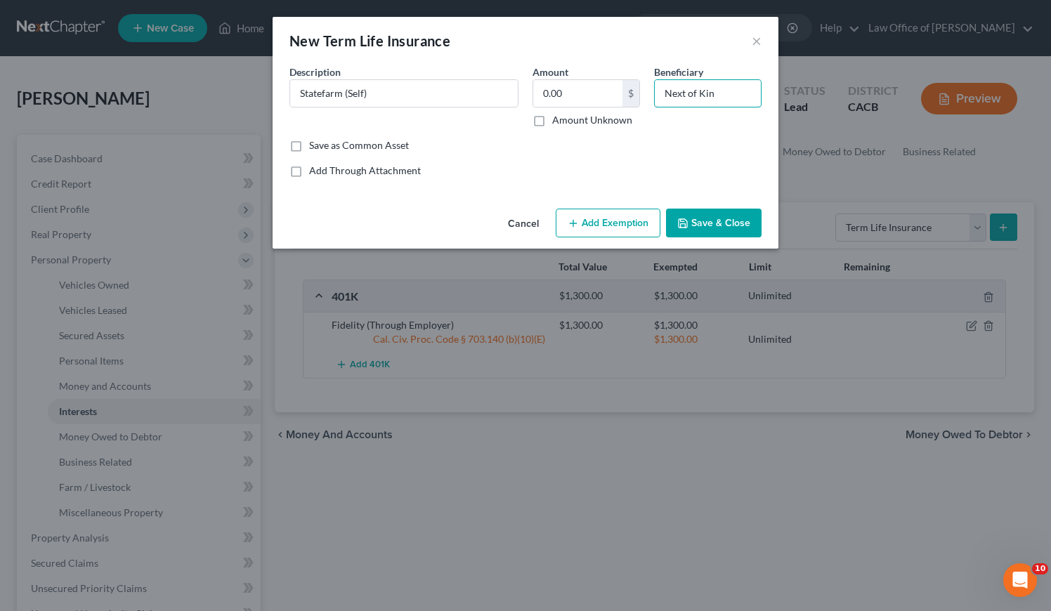
type input "Next of Kin"
click at [732, 223] on button "Save & Close" at bounding box center [714, 224] width 96 height 30
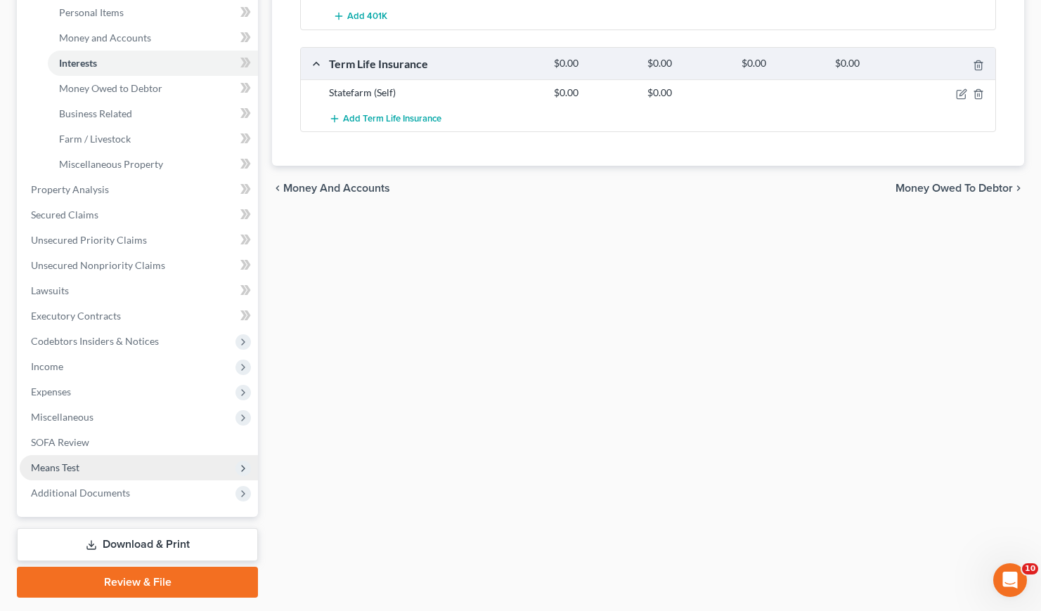
scroll to position [387, 0]
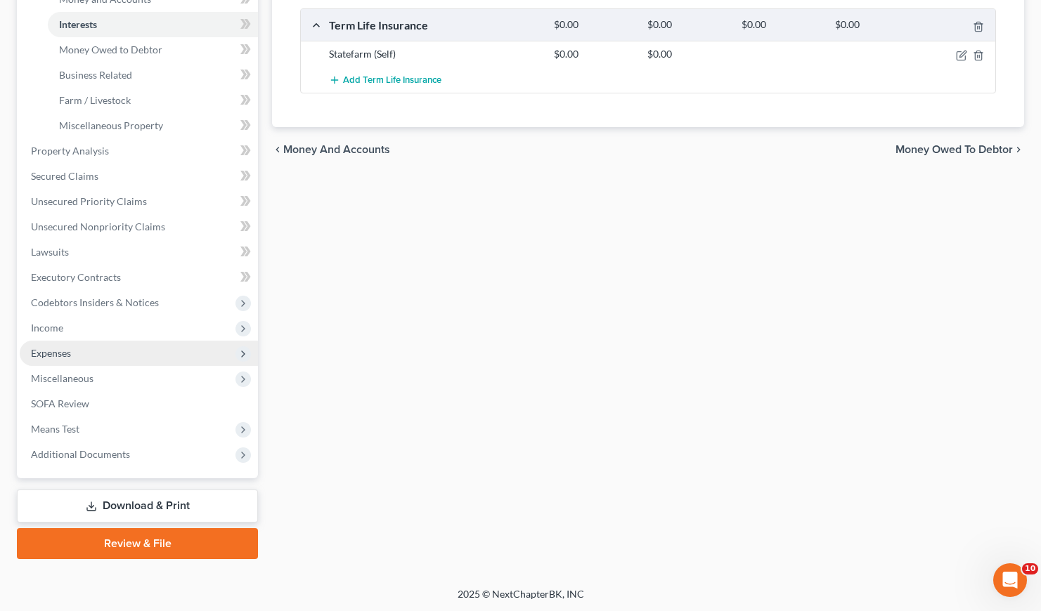
click at [56, 349] on span "Expenses" at bounding box center [51, 353] width 40 height 12
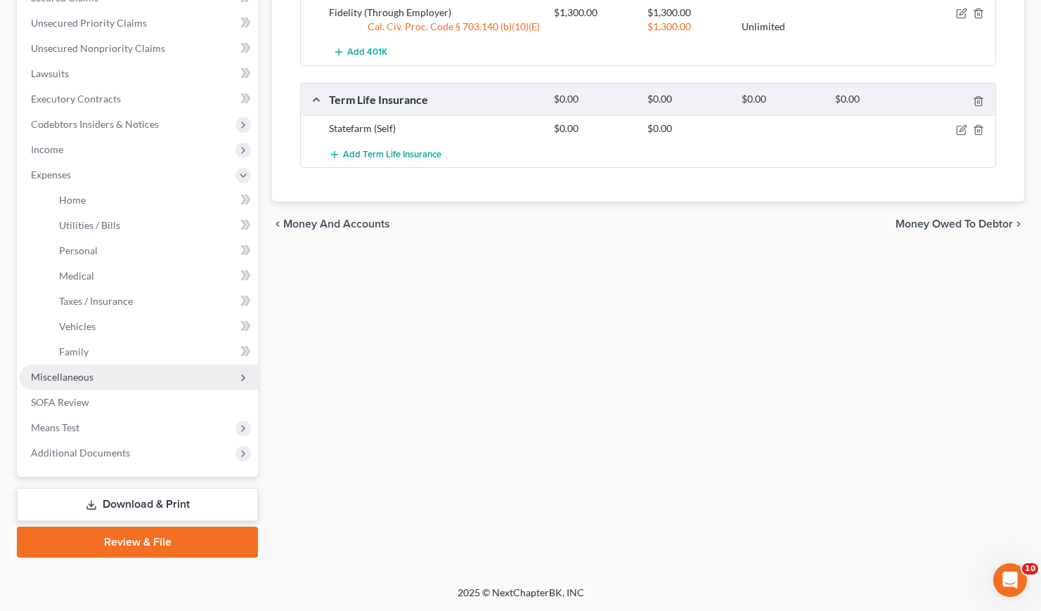
scroll to position [311, 0]
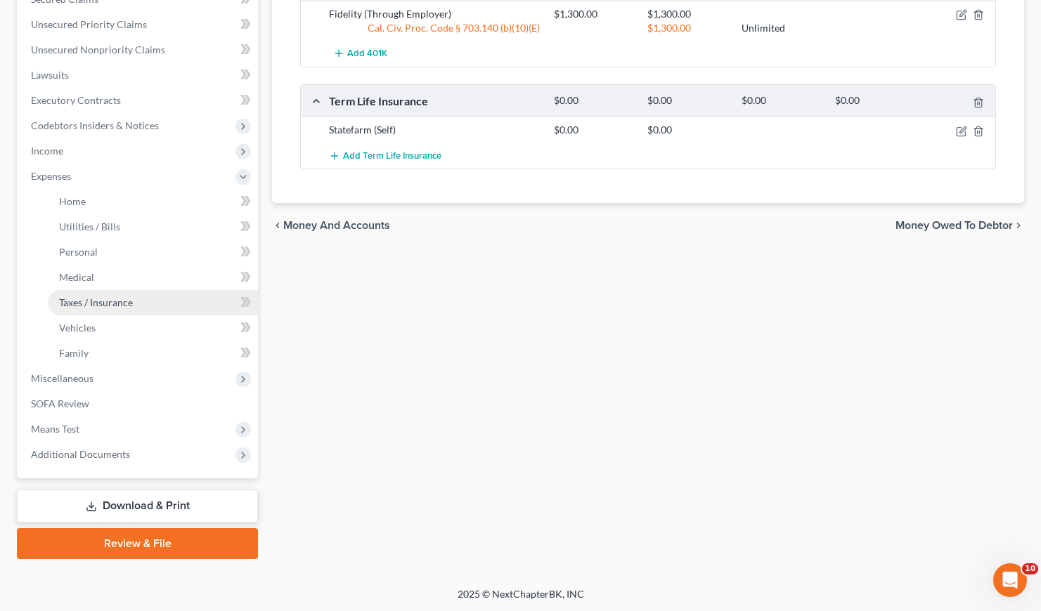
click at [108, 293] on link "Taxes / Insurance" at bounding box center [153, 302] width 210 height 25
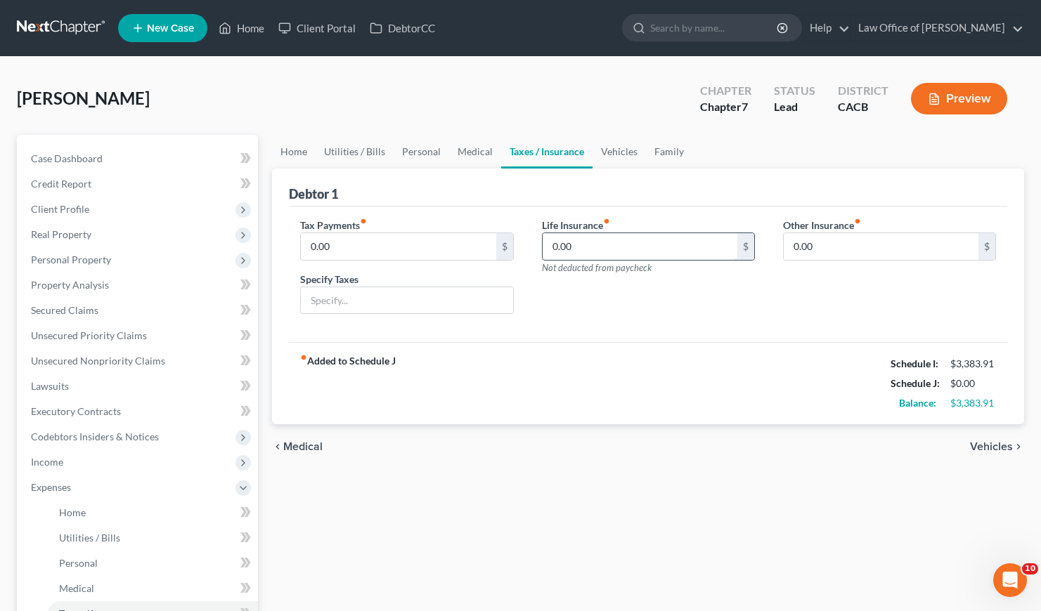
click at [638, 242] on input "0.00" at bounding box center [639, 246] width 195 height 27
drag, startPoint x: 573, startPoint y: 247, endPoint x: 542, endPoint y: 252, distance: 31.3
click at [550, 247] on input "100" at bounding box center [639, 246] width 195 height 27
type input "26.43"
drag, startPoint x: 533, startPoint y: 458, endPoint x: 524, endPoint y: 455, distance: 8.9
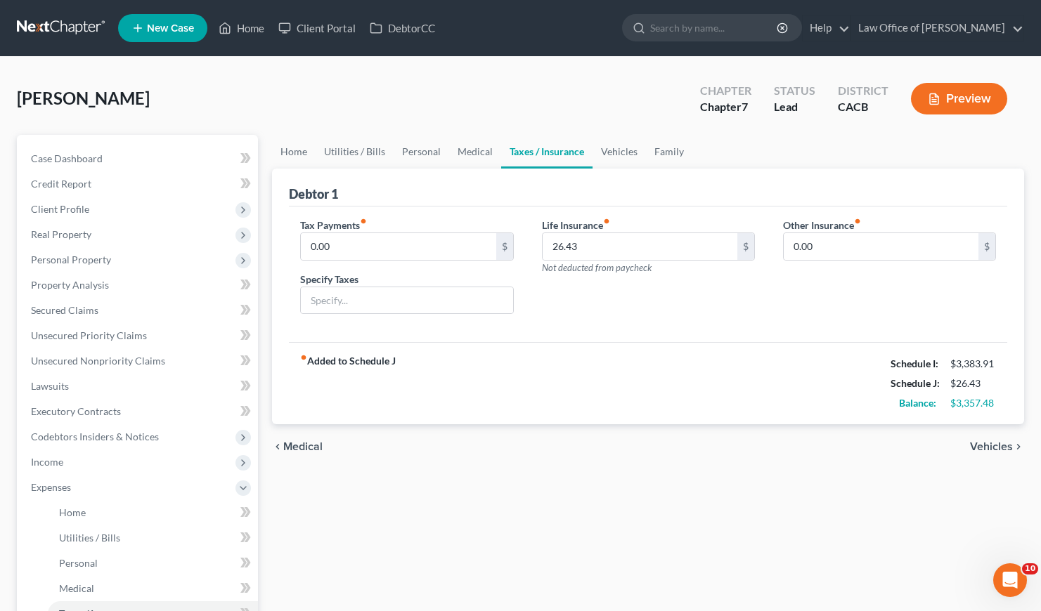
click at [531, 455] on div "chevron_left Medical Vehicles chevron_right" at bounding box center [648, 446] width 752 height 45
click at [87, 238] on span "Real Property" at bounding box center [61, 234] width 60 height 12
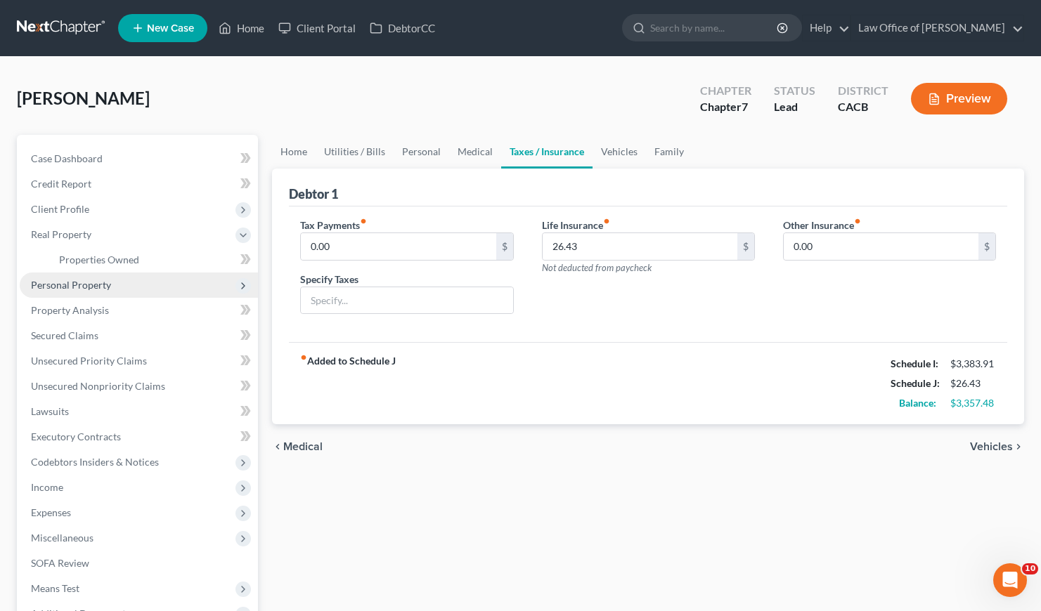
click at [93, 284] on span "Personal Property" at bounding box center [71, 285] width 80 height 12
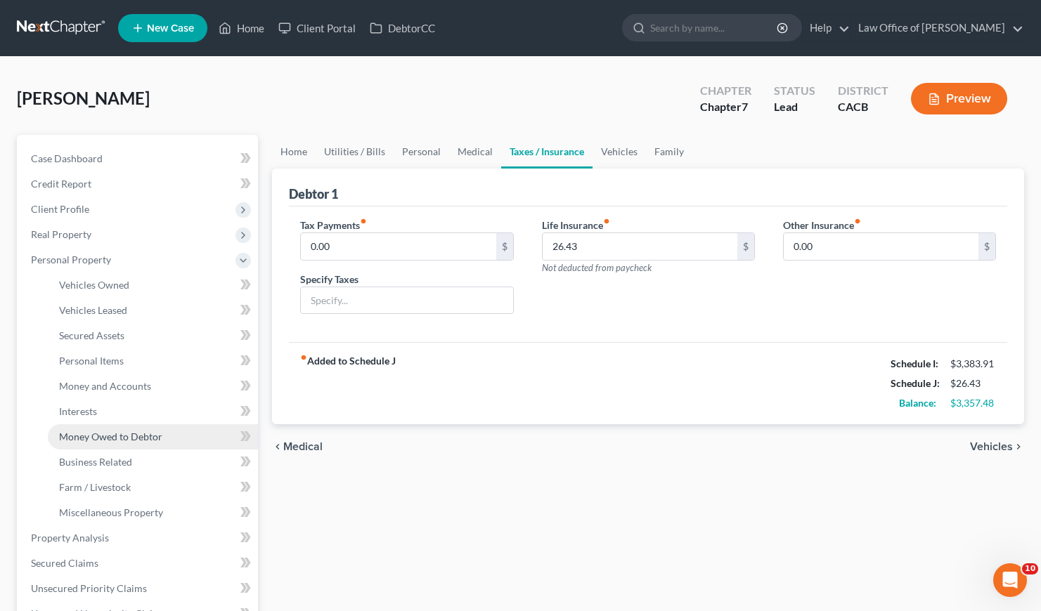
click at [105, 434] on span "Money Owed to Debtor" at bounding box center [110, 437] width 103 height 12
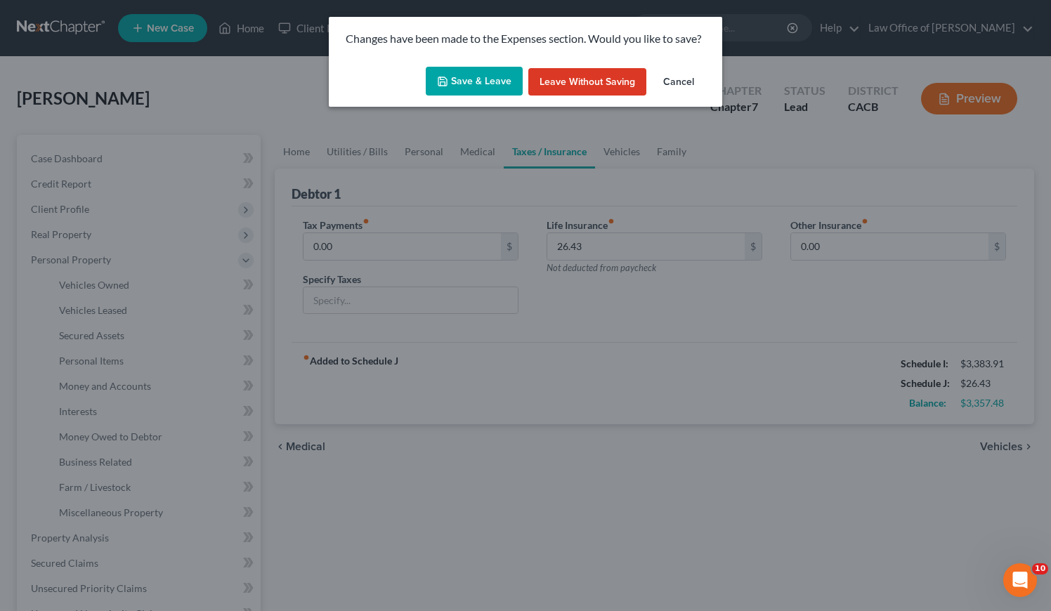
click at [467, 88] on button "Save & Leave" at bounding box center [474, 82] width 97 height 30
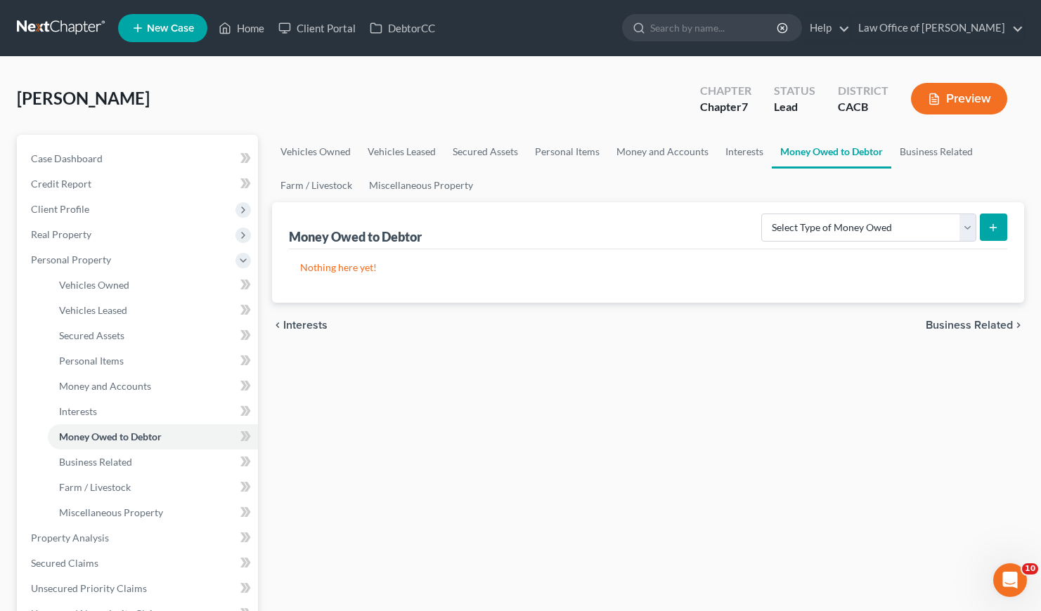
click at [410, 346] on div "chevron_left Interests Business Related chevron_right" at bounding box center [648, 325] width 752 height 45
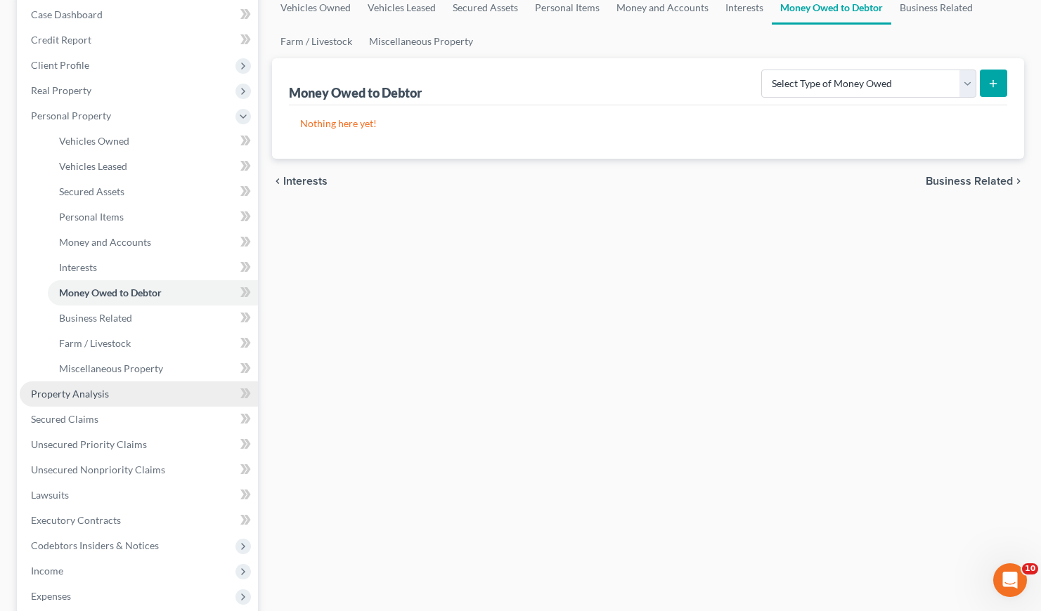
scroll to position [150, 0]
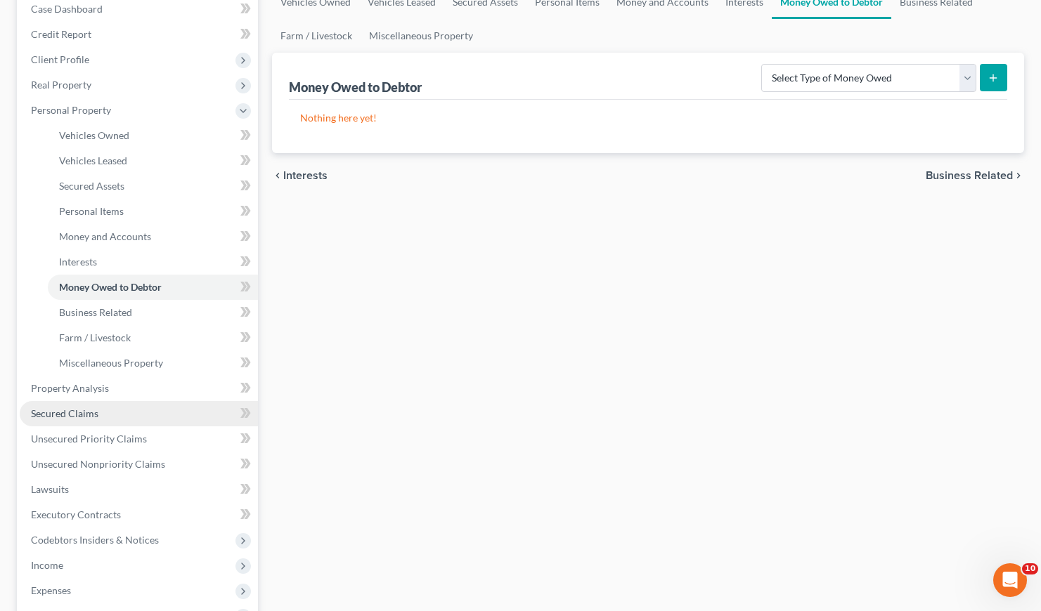
click at [79, 410] on span "Secured Claims" at bounding box center [64, 414] width 67 height 12
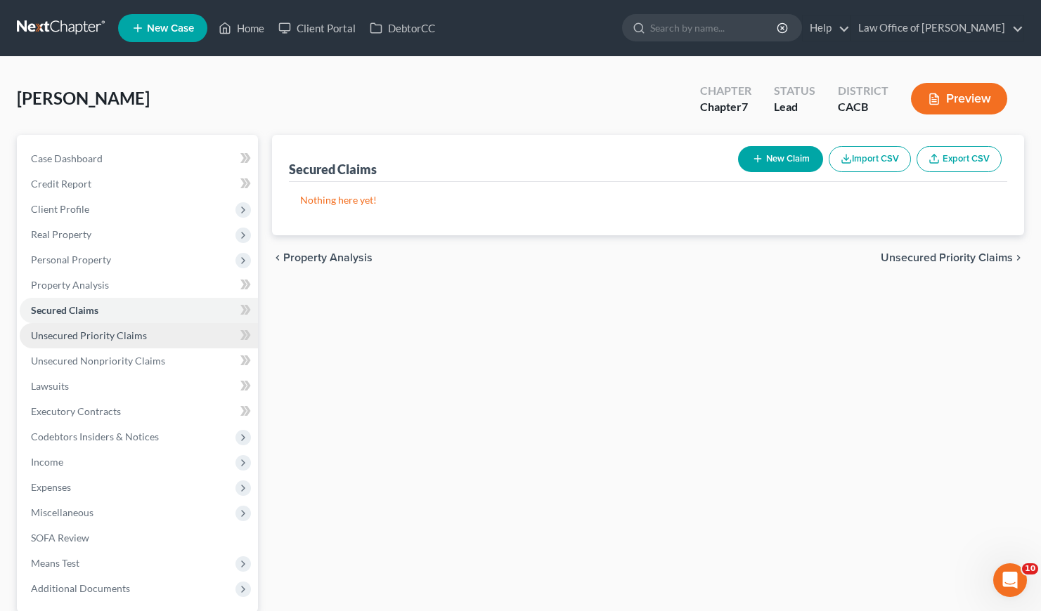
click at [113, 339] on span "Unsecured Priority Claims" at bounding box center [89, 336] width 116 height 12
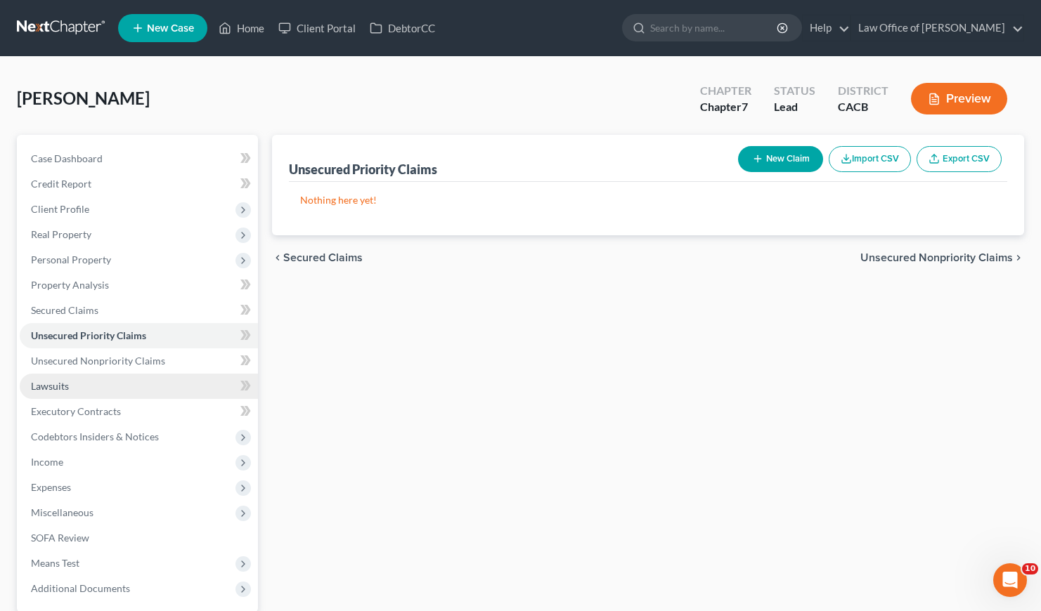
click at [57, 384] on span "Lawsuits" at bounding box center [50, 386] width 38 height 12
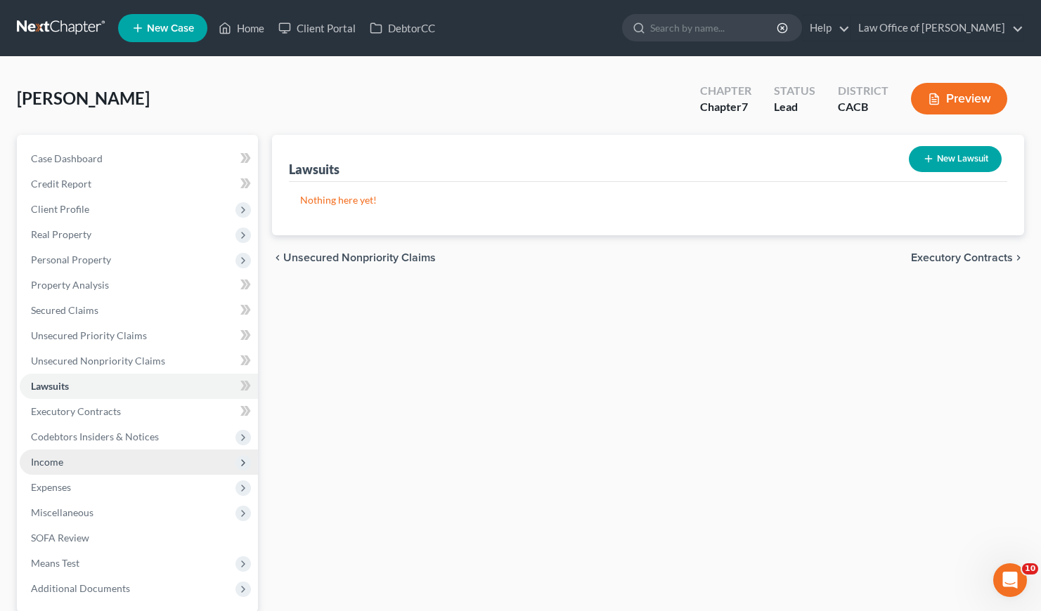
click at [44, 460] on span "Income" at bounding box center [47, 462] width 32 height 12
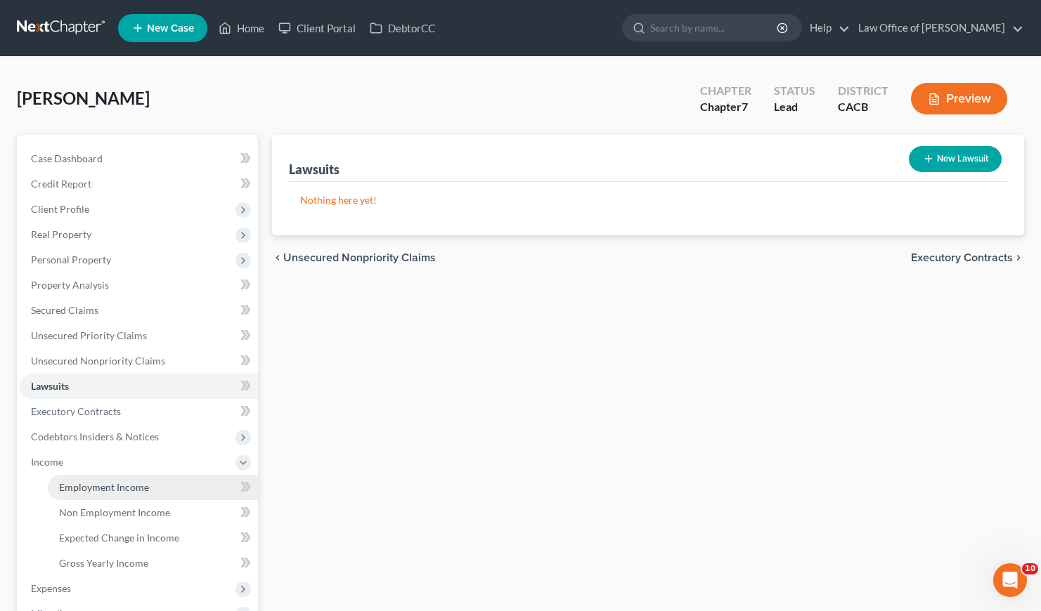
click at [122, 491] on span "Employment Income" at bounding box center [104, 487] width 90 height 12
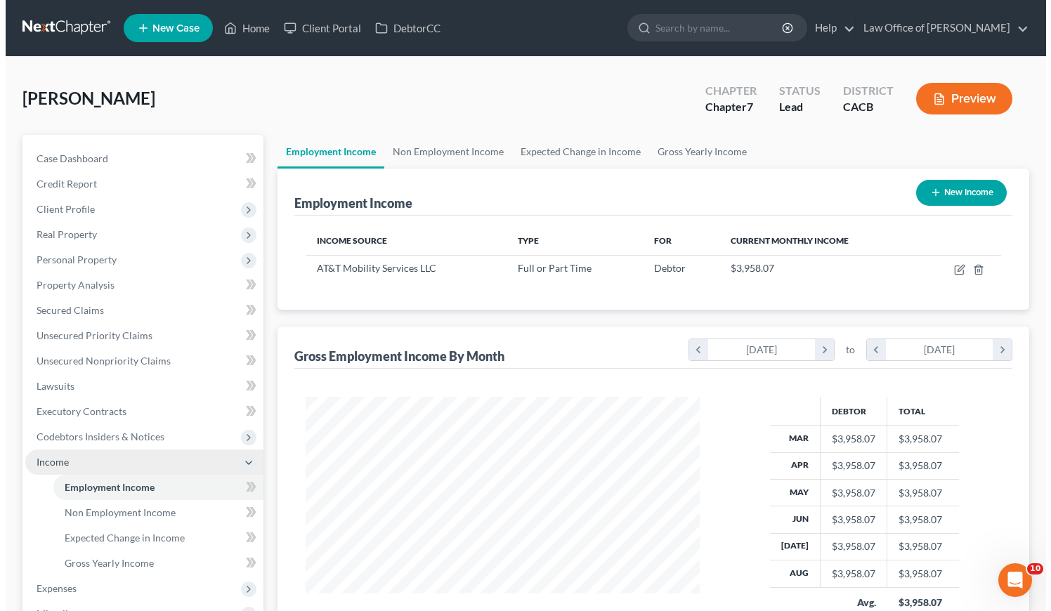
scroll to position [252, 422]
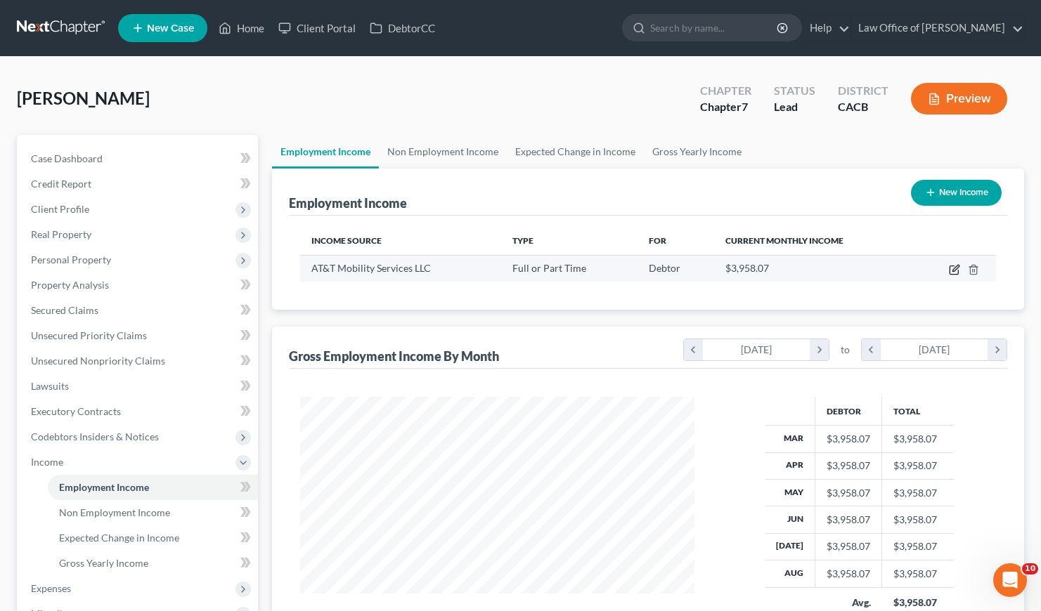
click at [952, 270] on icon "button" at bounding box center [955, 268] width 6 height 6
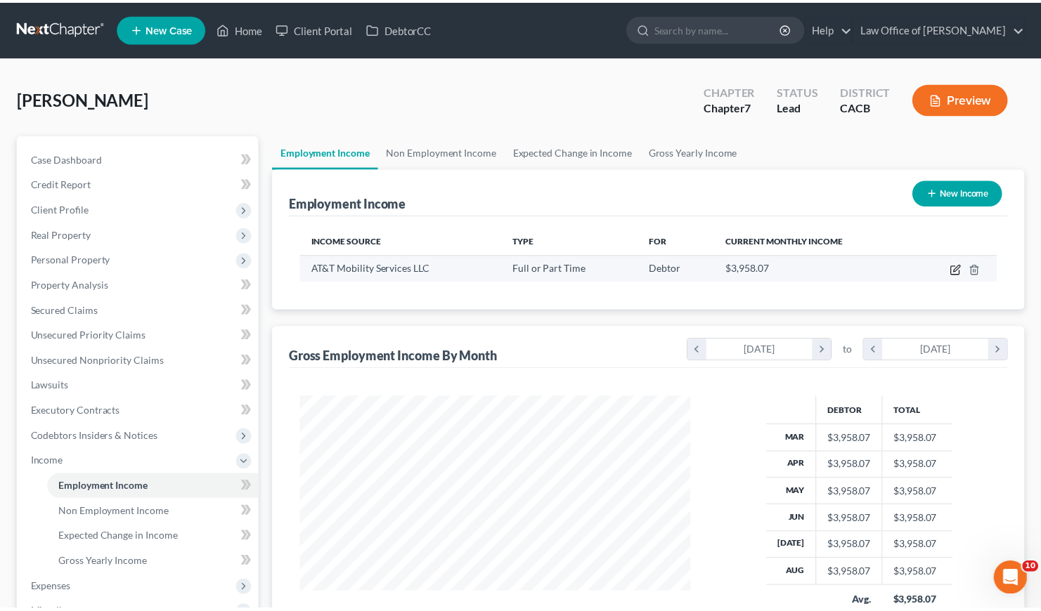
scroll to position [252, 427]
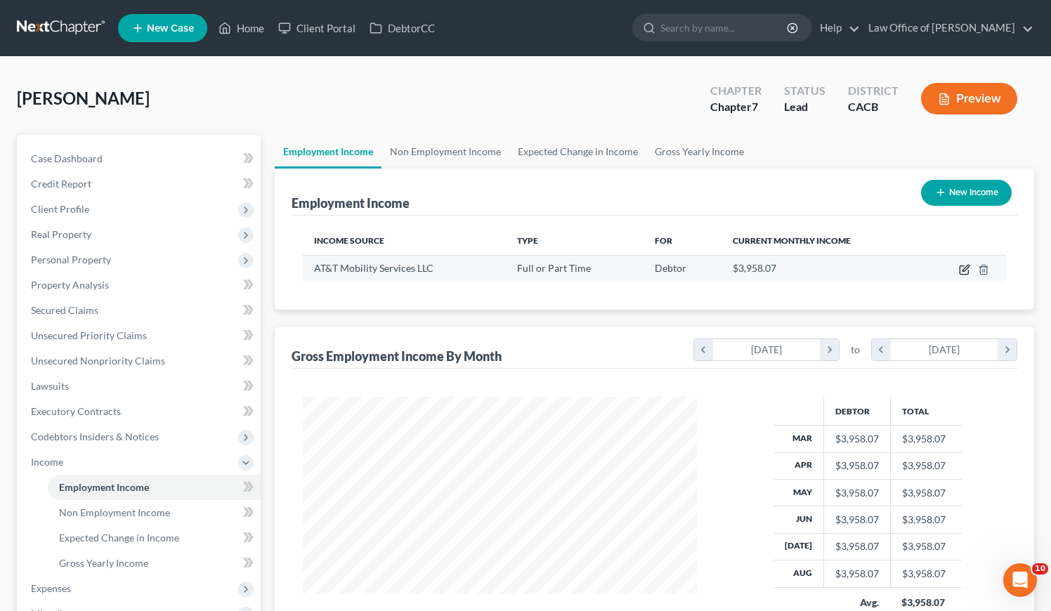
select select "0"
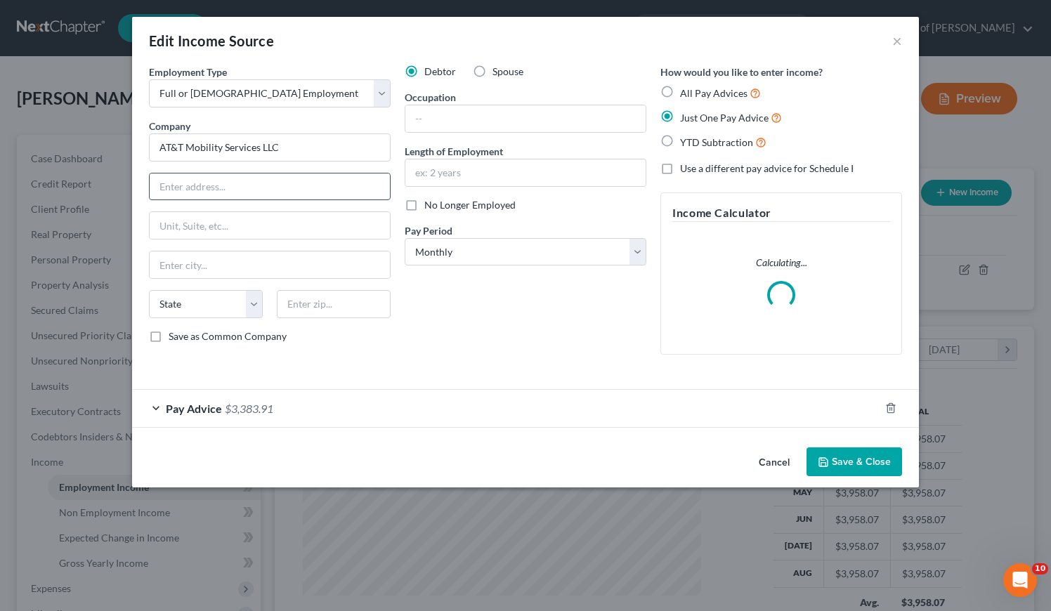
click at [285, 181] on input "text" at bounding box center [270, 187] width 240 height 27
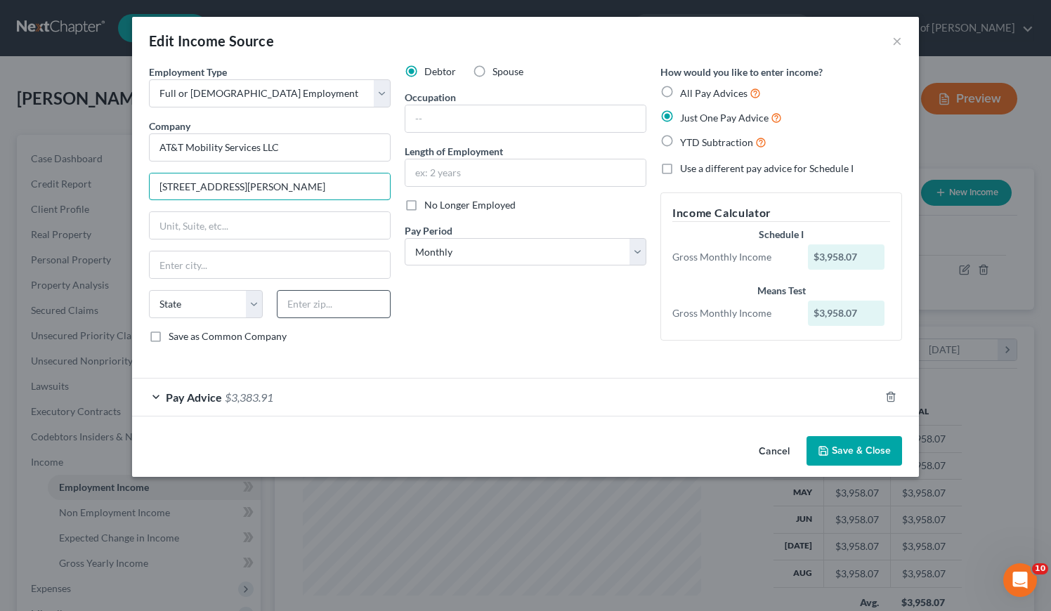
type input "350 North San Fernando Blvd"
click at [351, 311] on input "text" at bounding box center [334, 304] width 114 height 28
type input "91502"
click at [497, 330] on div "Debtor Spouse Occupation Length of Employment No Longer Employed Pay Period * S…" at bounding box center [526, 210] width 256 height 290
type input "Burbank"
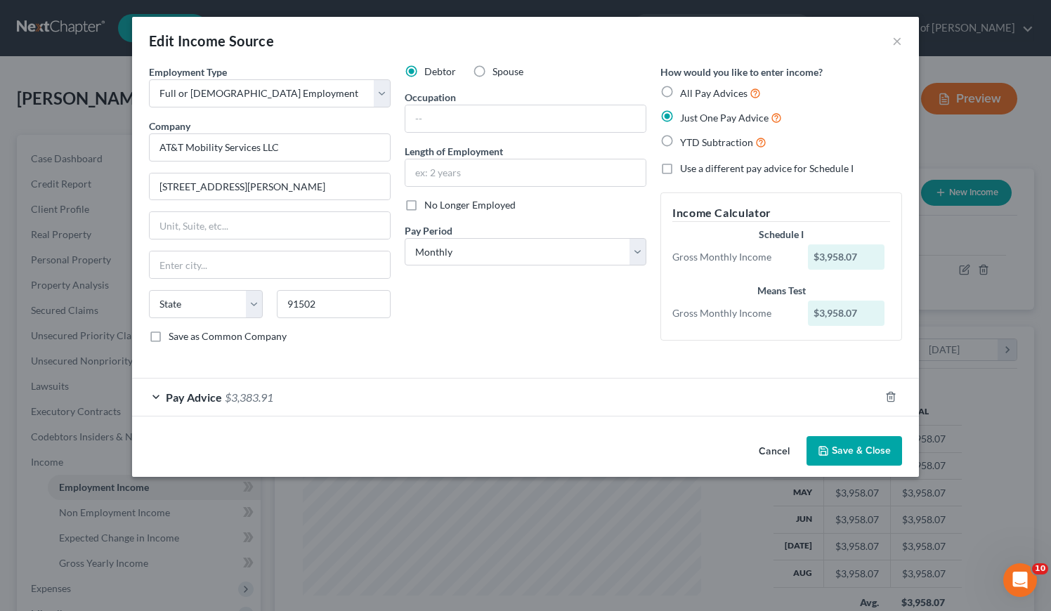
select select "4"
click at [489, 117] on input "text" at bounding box center [525, 118] width 240 height 27
type input "Retail Sales"
click at [509, 175] on input "text" at bounding box center [525, 173] width 240 height 27
type input "12 years"
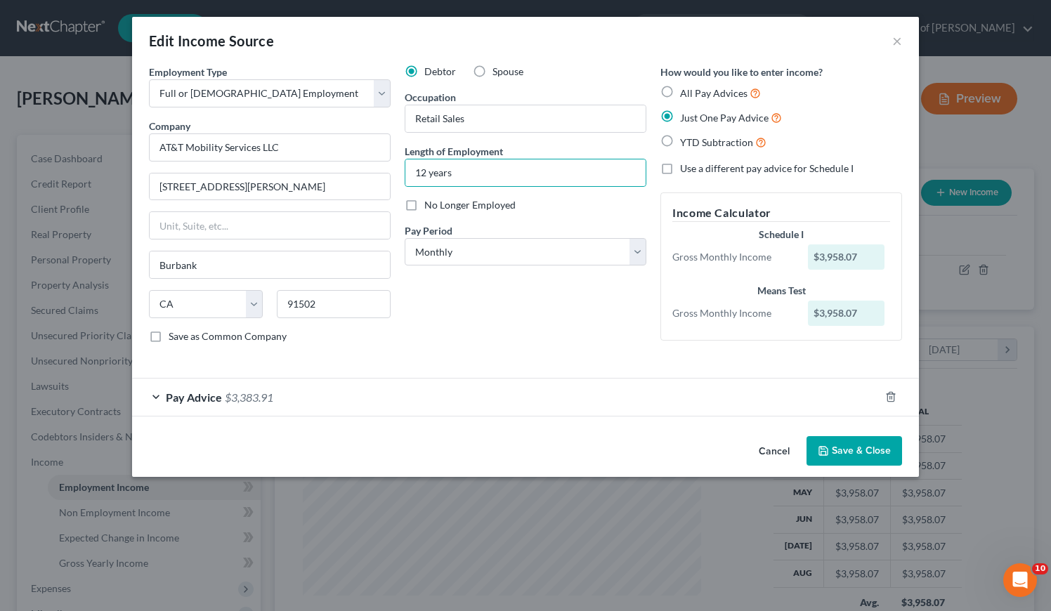
click at [543, 320] on div "Debtor Spouse Occupation Retail Sales Length of Employment 12 years No Longer E…" at bounding box center [526, 210] width 256 height 290
click at [863, 459] on button "Save & Close" at bounding box center [855, 451] width 96 height 30
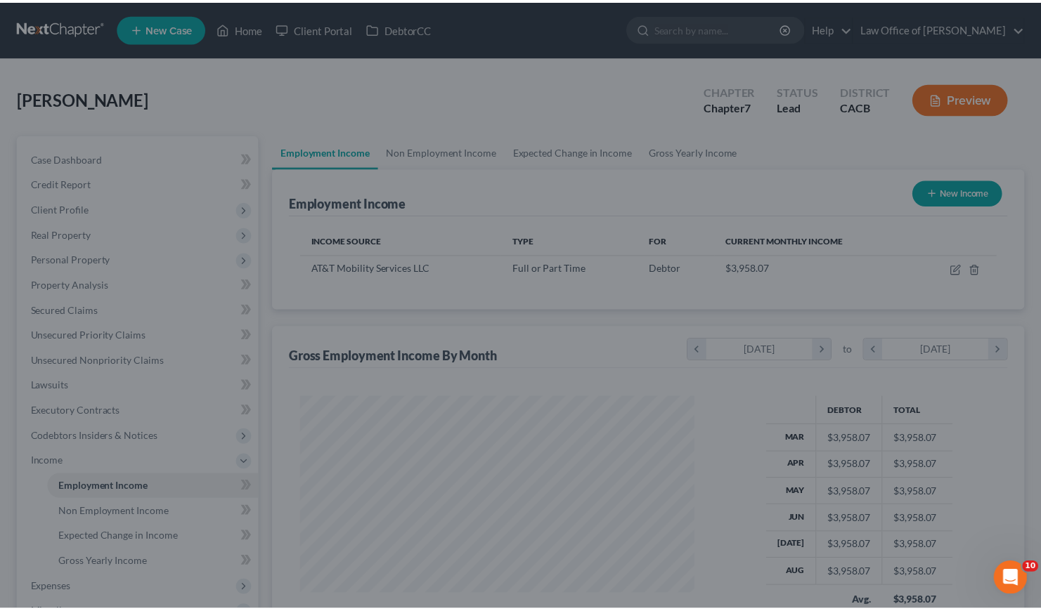
scroll to position [702448, 702278]
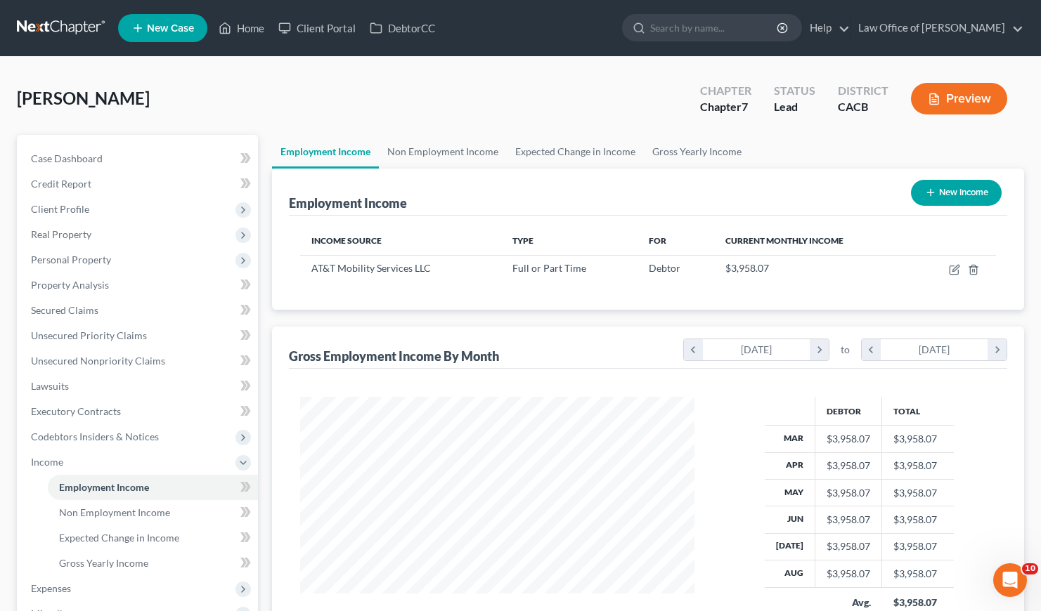
click at [524, 100] on div "Alcantara, Noemi Upgraded Chapter Chapter 7 Status Lead District CACB Preview" at bounding box center [520, 104] width 1007 height 61
click at [455, 155] on link "Non Employment Income" at bounding box center [443, 152] width 128 height 34
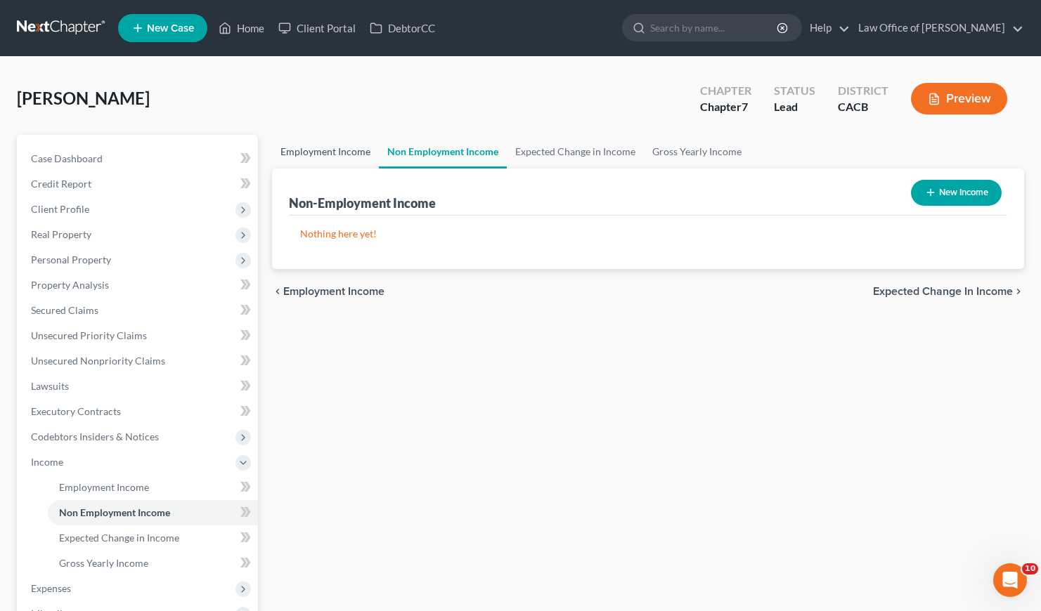
click at [346, 145] on link "Employment Income" at bounding box center [325, 152] width 107 height 34
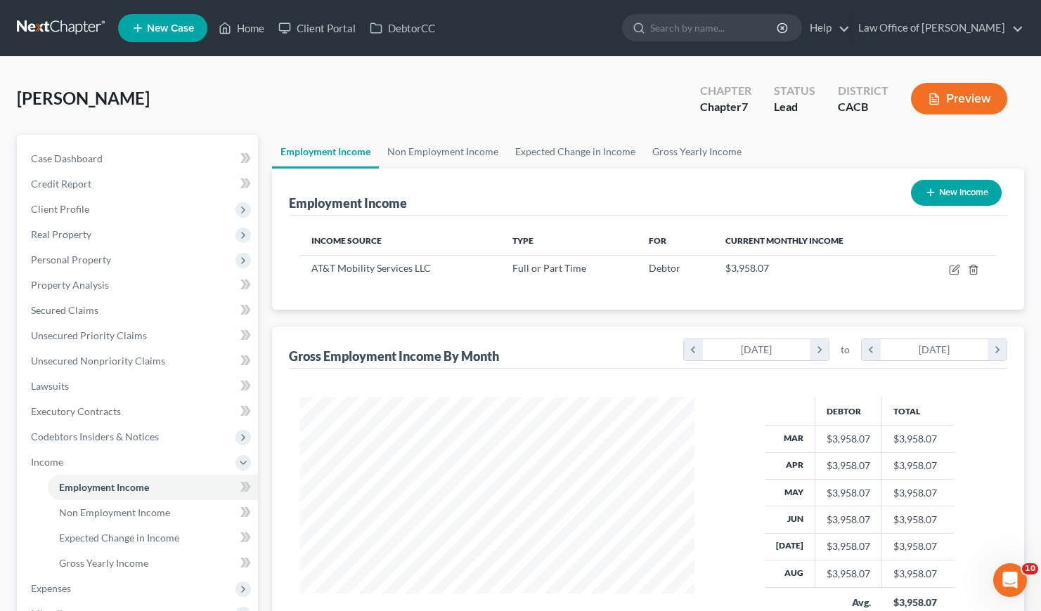
scroll to position [252, 422]
click at [431, 151] on link "Non Employment Income" at bounding box center [443, 152] width 128 height 34
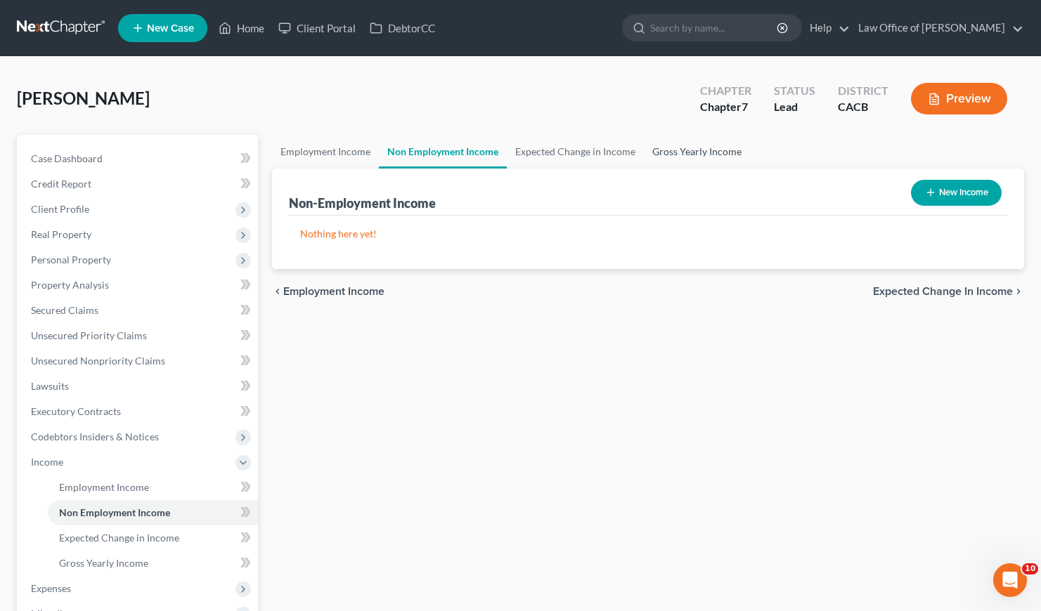
click at [665, 152] on link "Gross Yearly Income" at bounding box center [697, 152] width 106 height 34
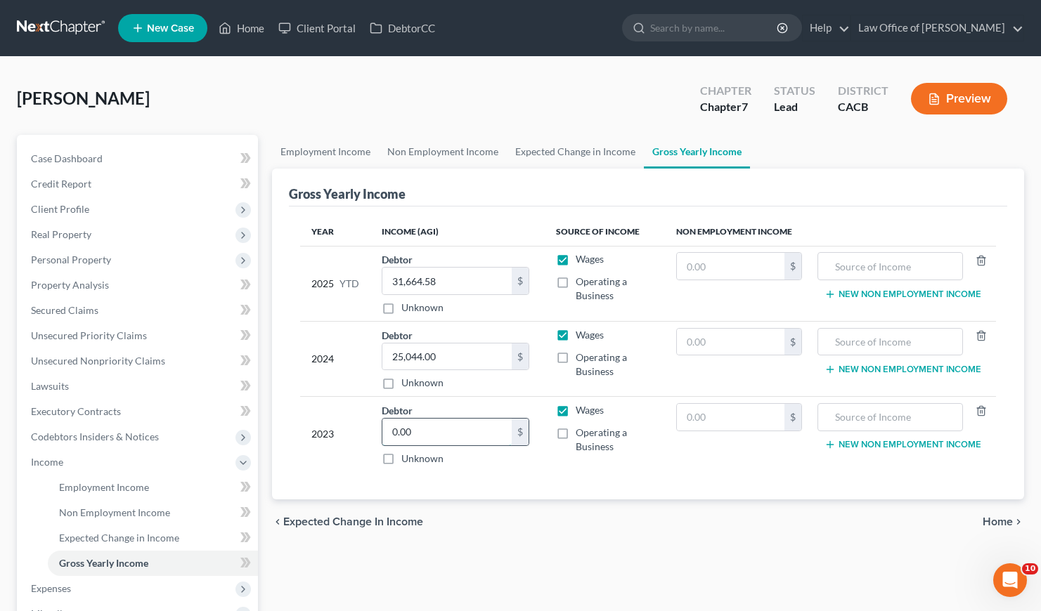
click at [456, 432] on input "0.00" at bounding box center [446, 432] width 129 height 27
type input "49,698"
drag, startPoint x: 509, startPoint y: 527, endPoint x: 521, endPoint y: 529, distance: 12.1
click at [509, 527] on div "chevron_left Expected Change in Income Home chevron_right" at bounding box center [648, 522] width 752 height 45
click at [328, 146] on link "Employment Income" at bounding box center [325, 152] width 107 height 34
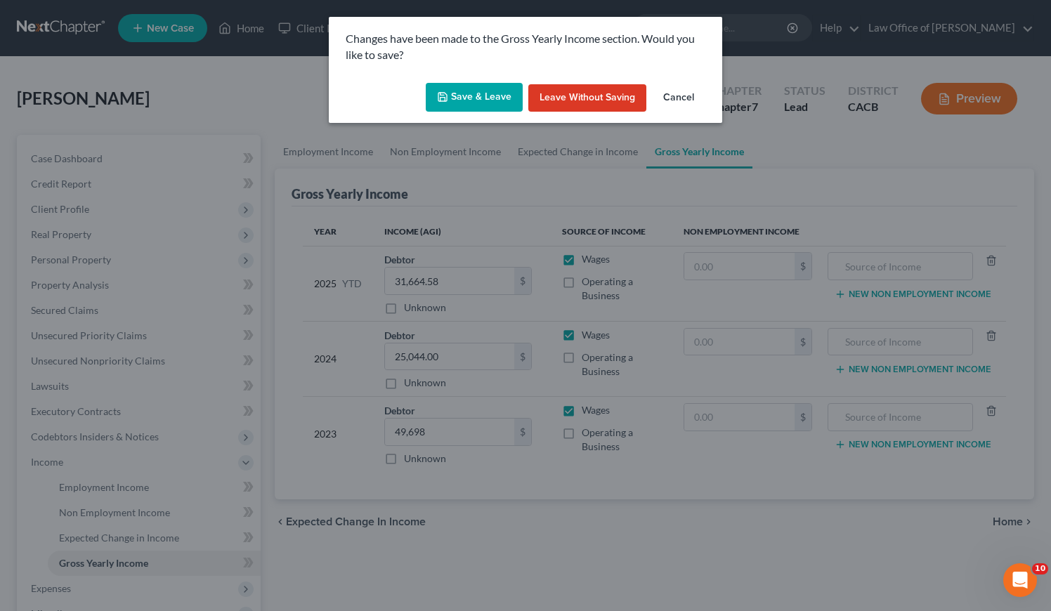
click at [467, 97] on button "Save & Leave" at bounding box center [474, 98] width 97 height 30
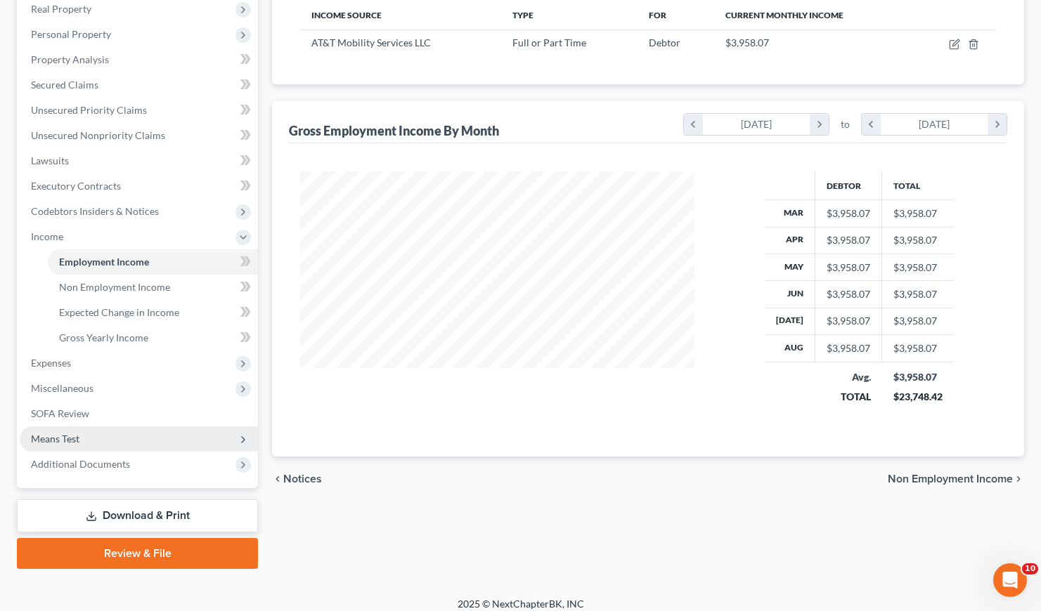
scroll to position [226, 0]
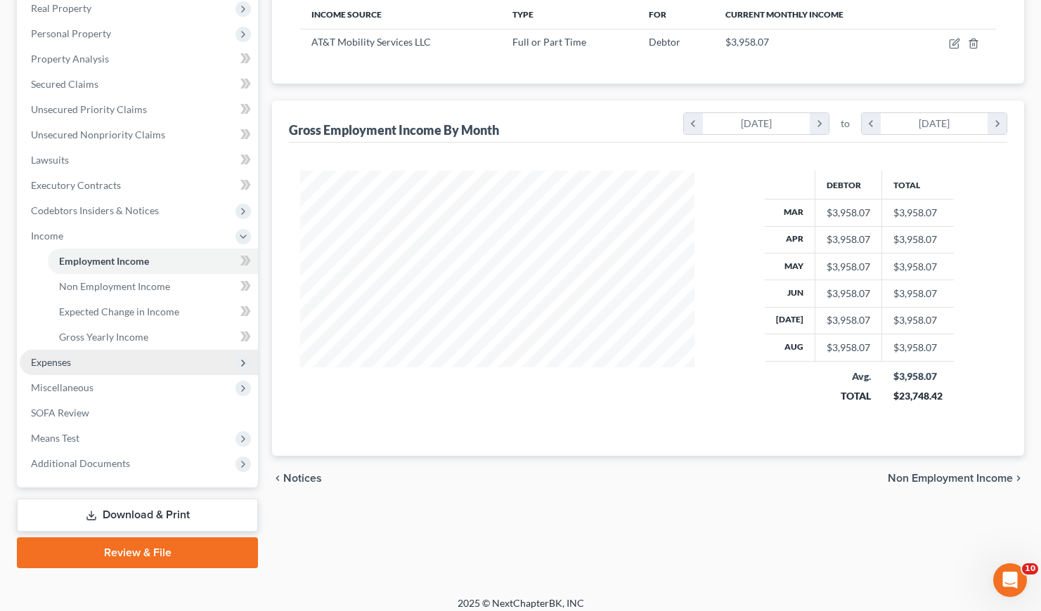
click at [58, 362] on span "Expenses" at bounding box center [51, 362] width 40 height 12
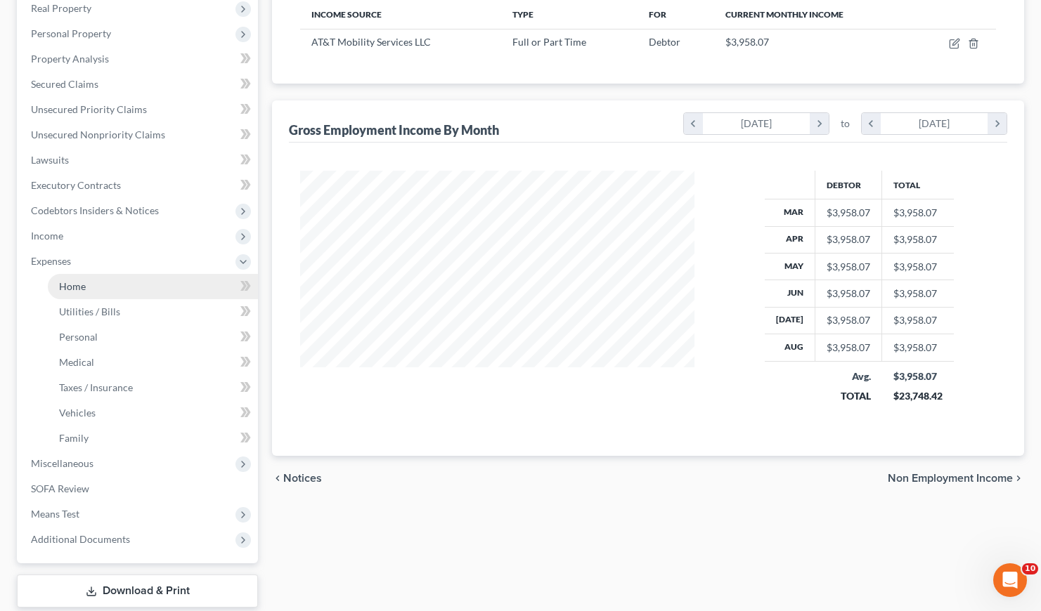
click at [77, 285] on span "Home" at bounding box center [72, 286] width 27 height 12
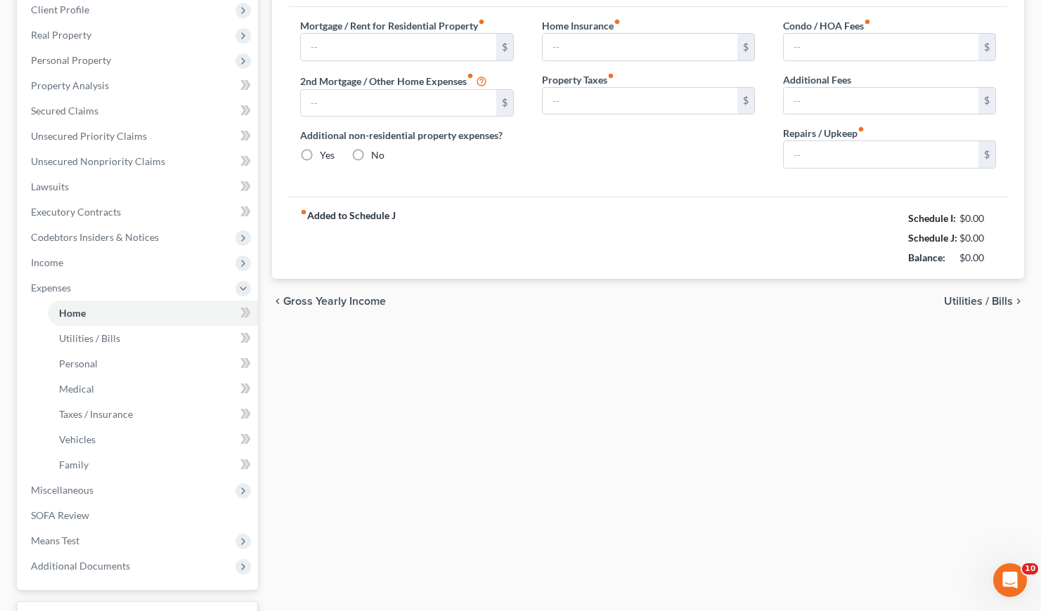
type input "0.00"
radio input "true"
type input "0.00"
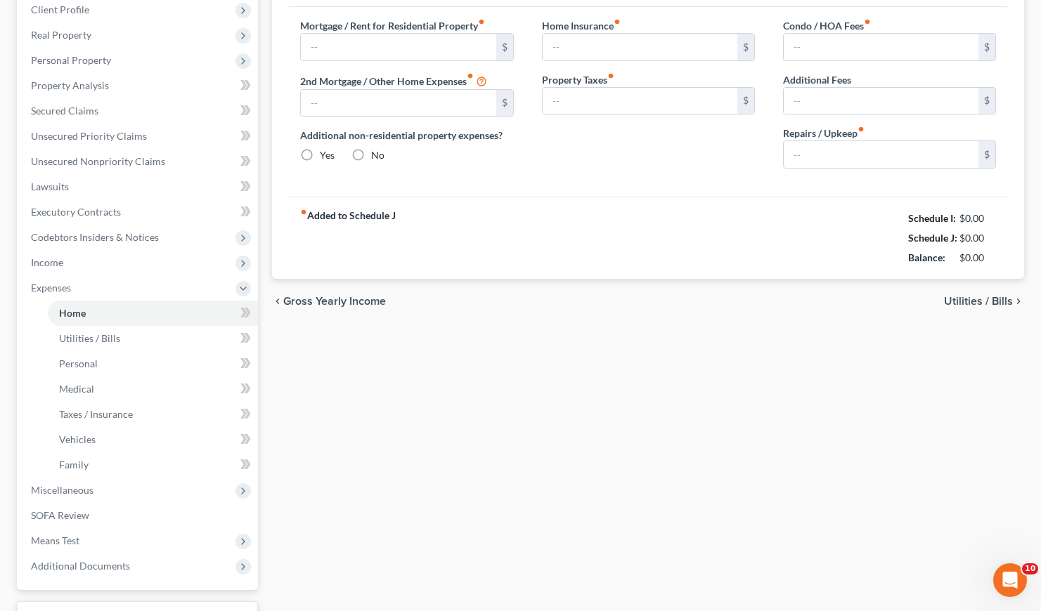
type input "0.00"
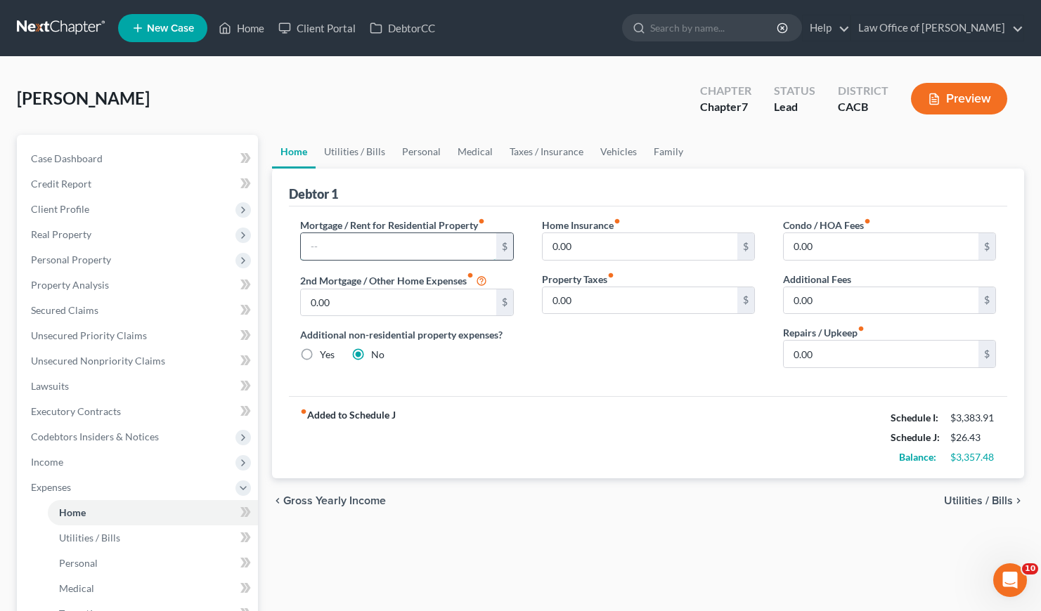
click at [420, 244] on input "text" at bounding box center [398, 246] width 195 height 27
click at [636, 382] on div "Mortgage / Rent for Residential Property fiber_manual_record 1,600 $ 2nd Mortga…" at bounding box center [648, 302] width 718 height 190
drag, startPoint x: 356, startPoint y: 244, endPoint x: 343, endPoint y: 244, distance: 12.6
click at [343, 244] on input "1,600" at bounding box center [398, 246] width 195 height 27
type input "1,300"
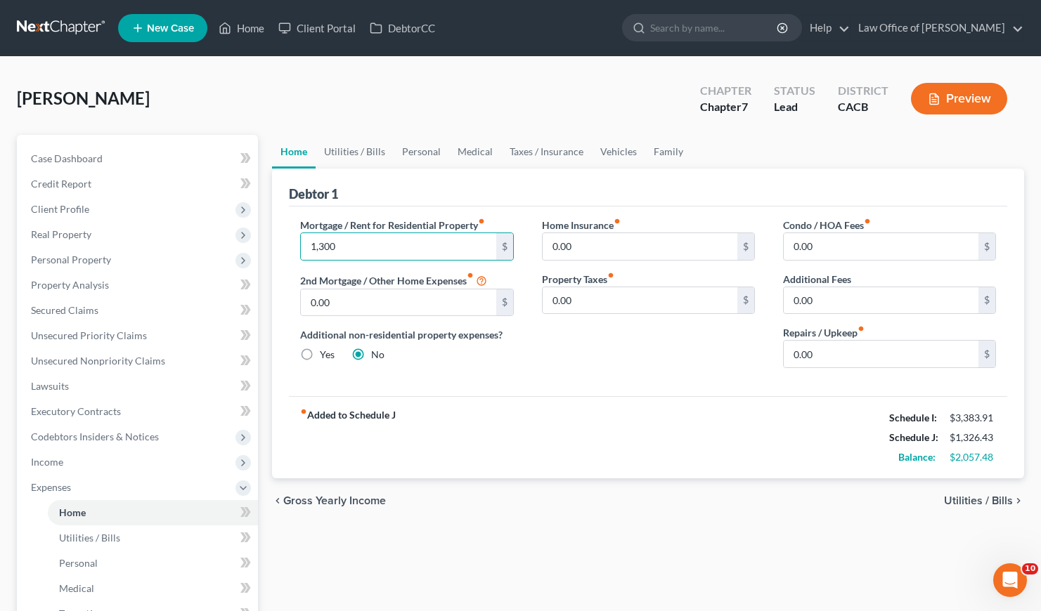
drag, startPoint x: 514, startPoint y: 367, endPoint x: 522, endPoint y: 365, distance: 8.7
click at [515, 362] on div "Mortgage / Rent for Residential Property fiber_manual_record 1,300 $ 2nd Mortga…" at bounding box center [406, 299] width 241 height 162
click at [609, 363] on div "Home Insurance fiber_manual_record 0.00 $ Property Taxes fiber_manual_record 0.…" at bounding box center [648, 299] width 241 height 162
click at [363, 151] on link "Utilities / Bills" at bounding box center [355, 152] width 78 height 34
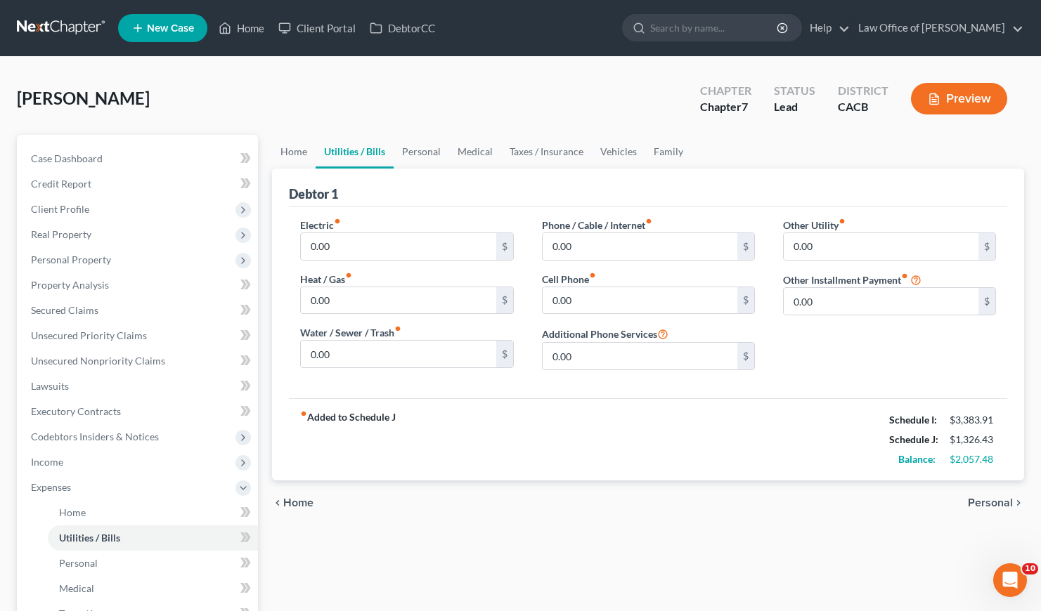
click at [532, 441] on div "fiber_manual_record Added to Schedule J Schedule I: $3,383.91 Schedule J: $1,32…" at bounding box center [648, 439] width 718 height 82
click at [639, 240] on input "0.00" at bounding box center [639, 246] width 195 height 27
click at [606, 294] on input "0.00" at bounding box center [639, 300] width 195 height 27
click at [585, 248] on input "86" at bounding box center [639, 246] width 195 height 27
type input "56"
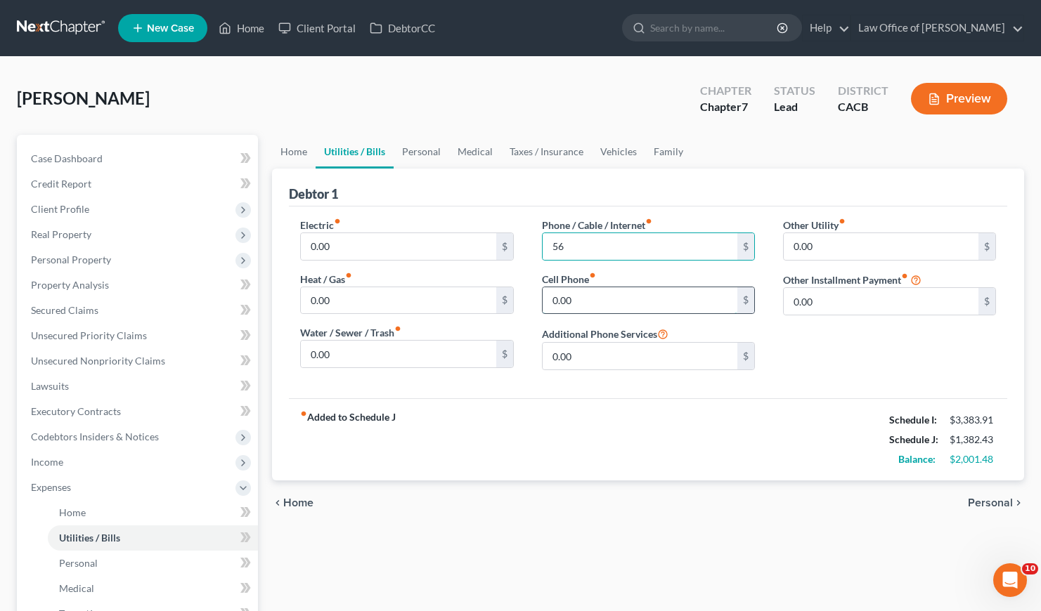
click at [580, 296] on input "0.00" at bounding box center [639, 300] width 195 height 27
type input "220"
click at [563, 433] on div "fiber_manual_record Added to Schedule J Schedule I: $3,383.91 Schedule J: $1,60…" at bounding box center [648, 439] width 718 height 82
click at [430, 147] on link "Personal" at bounding box center [422, 152] width 56 height 34
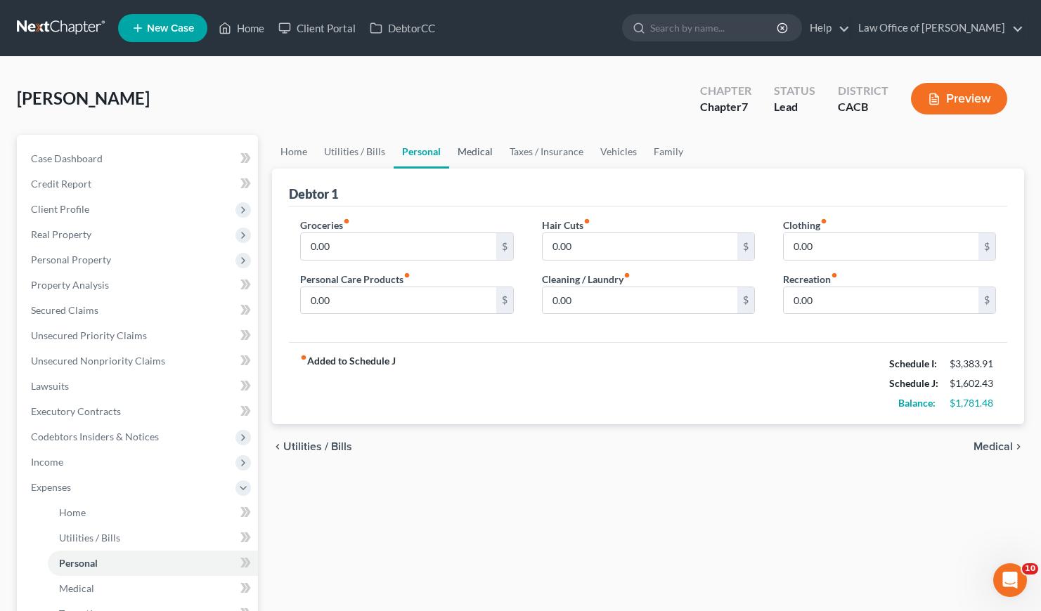
click at [484, 148] on link "Medical" at bounding box center [475, 152] width 52 height 34
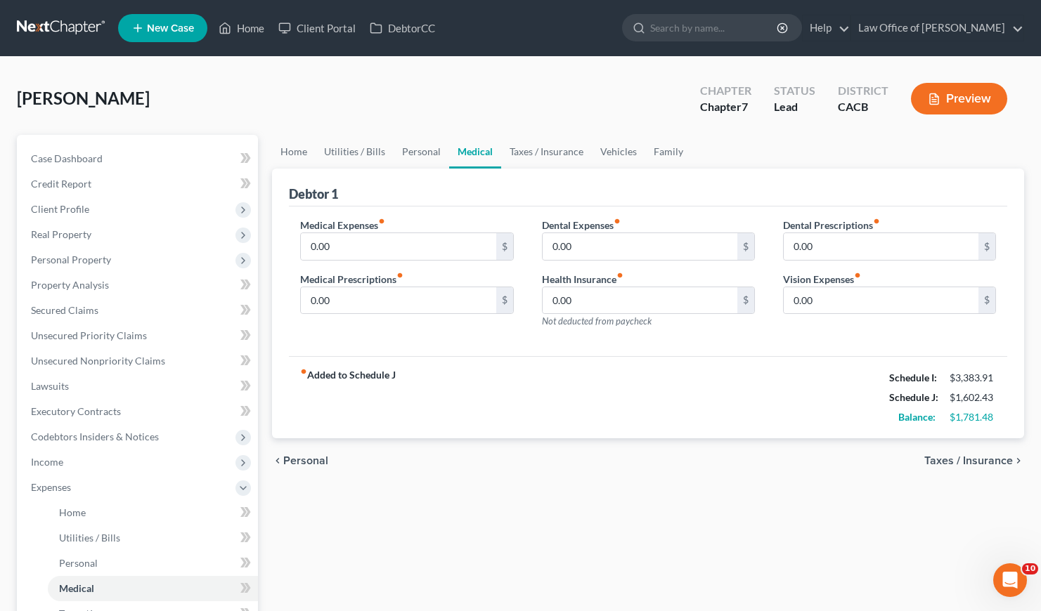
click at [517, 453] on div "chevron_left Personal Taxes / Insurance chevron_right" at bounding box center [648, 460] width 752 height 45
click at [521, 86] on div "Alcantara, Noemi Upgraded Chapter Chapter 7 Status Lead District CACB Preview" at bounding box center [520, 104] width 1007 height 61
click at [499, 432] on div "fiber_manual_record Added to Schedule J Schedule I: $3,383.91 Schedule J: $1,60…" at bounding box center [648, 397] width 718 height 82
click at [549, 152] on link "Taxes / Insurance" at bounding box center [546, 152] width 91 height 34
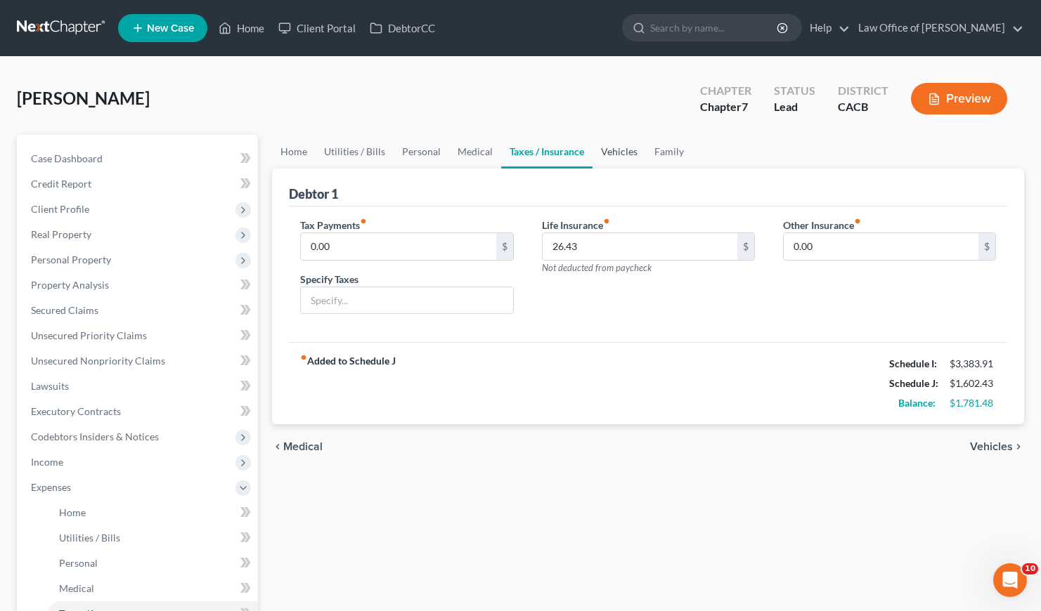
click at [614, 150] on link "Vehicles" at bounding box center [618, 152] width 53 height 34
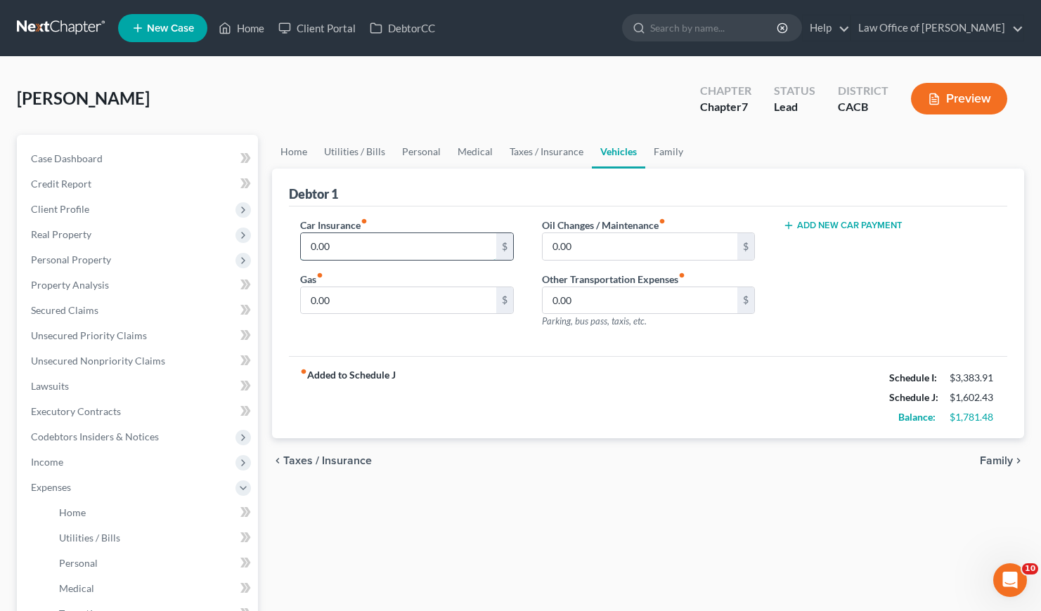
click at [350, 242] on input "0.00" at bounding box center [398, 246] width 195 height 27
type input "155"
click at [363, 309] on input "0.00" at bounding box center [398, 300] width 195 height 27
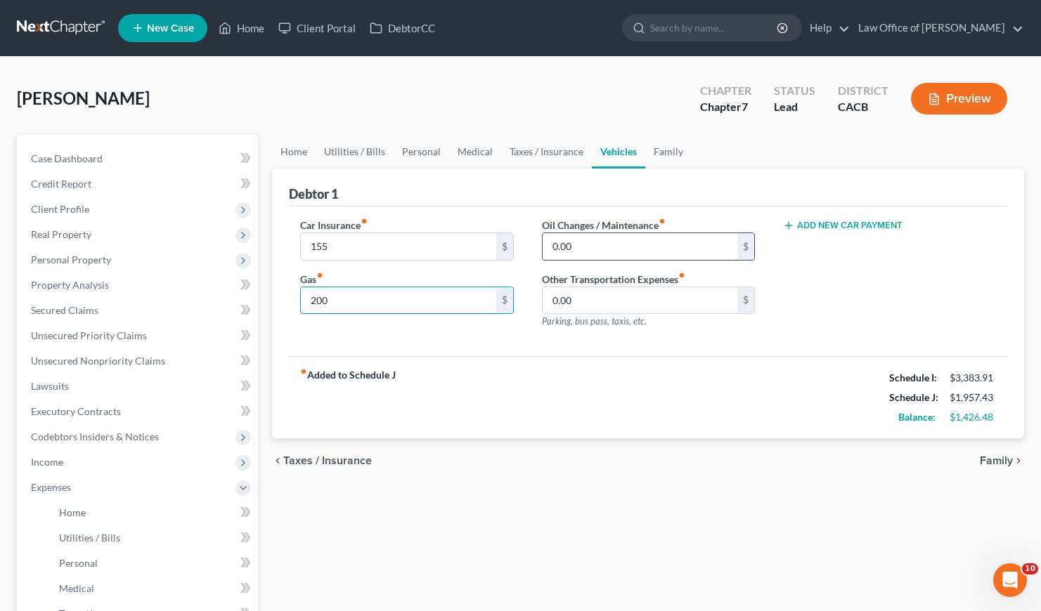
type input "200"
click at [702, 245] on input "0.00" at bounding box center [639, 246] width 195 height 27
type input "20"
click at [535, 362] on div "fiber_manual_record Added to Schedule J Schedule I: $3,383.91 Schedule J: $1,97…" at bounding box center [648, 397] width 718 height 82
click at [673, 148] on link "Family" at bounding box center [668, 152] width 46 height 34
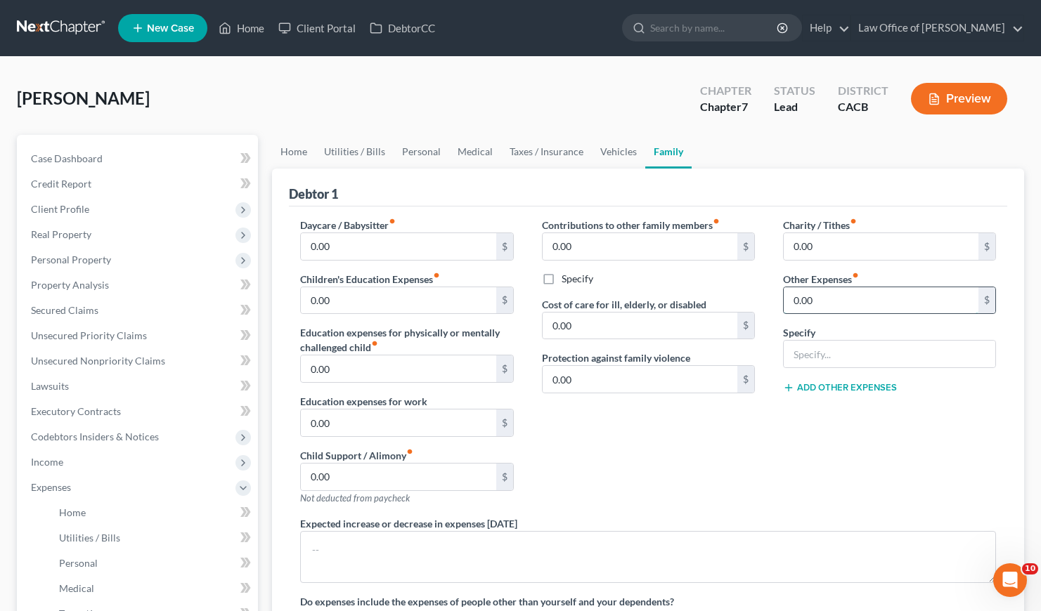
click at [835, 299] on input "0.00" at bounding box center [881, 300] width 195 height 27
type input "149"
click at [820, 362] on input "text" at bounding box center [890, 354] width 212 height 27
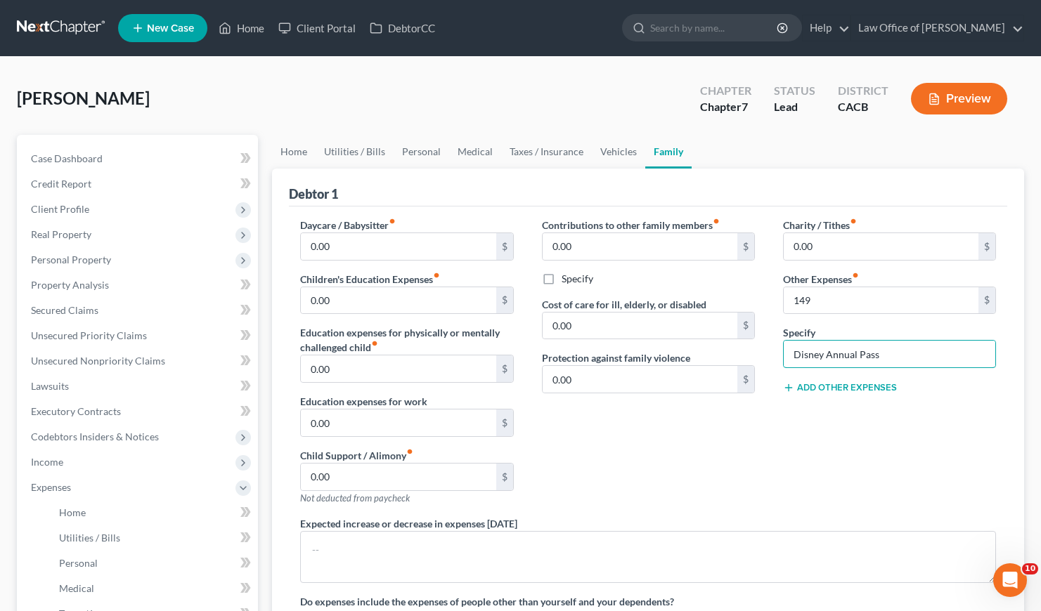
type input "Disney Annual Pass"
click at [654, 469] on div "Contributions to other family members fiber_manual_record 0.00 $ Specify Cost o…" at bounding box center [648, 367] width 241 height 299
click at [291, 149] on link "Home" at bounding box center [294, 152] width 44 height 34
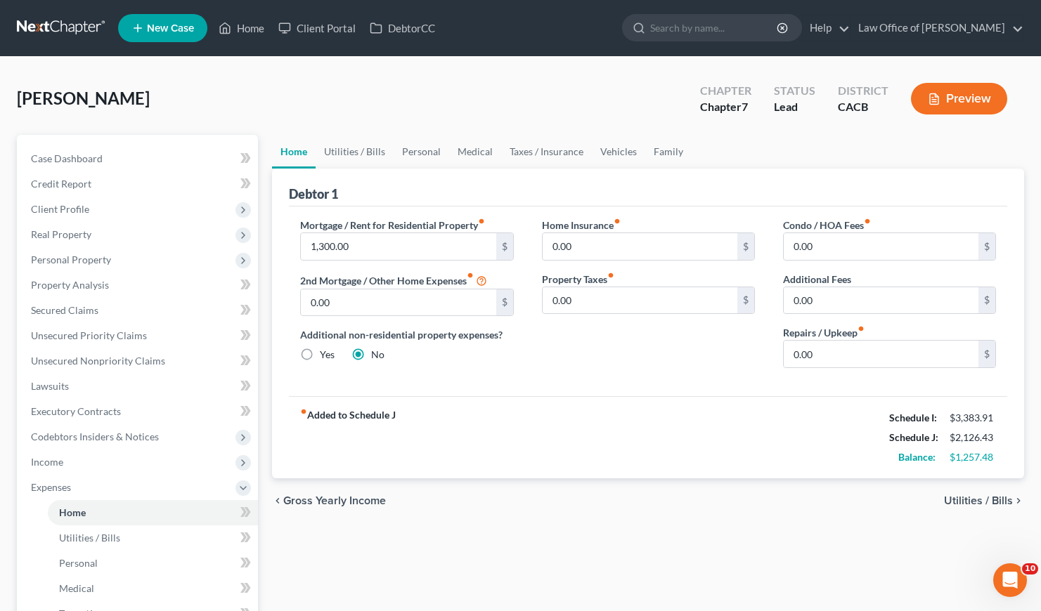
click at [533, 382] on div "Mortgage / Rent for Residential Property fiber_manual_record 1,300.00 $ 2nd Mor…" at bounding box center [648, 302] width 718 height 190
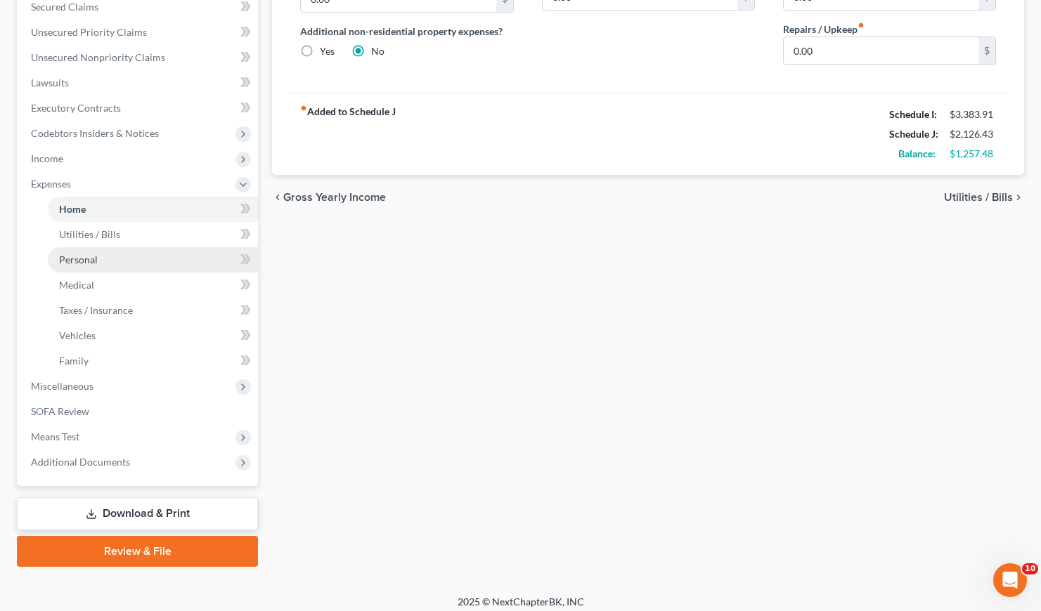
scroll to position [311, 0]
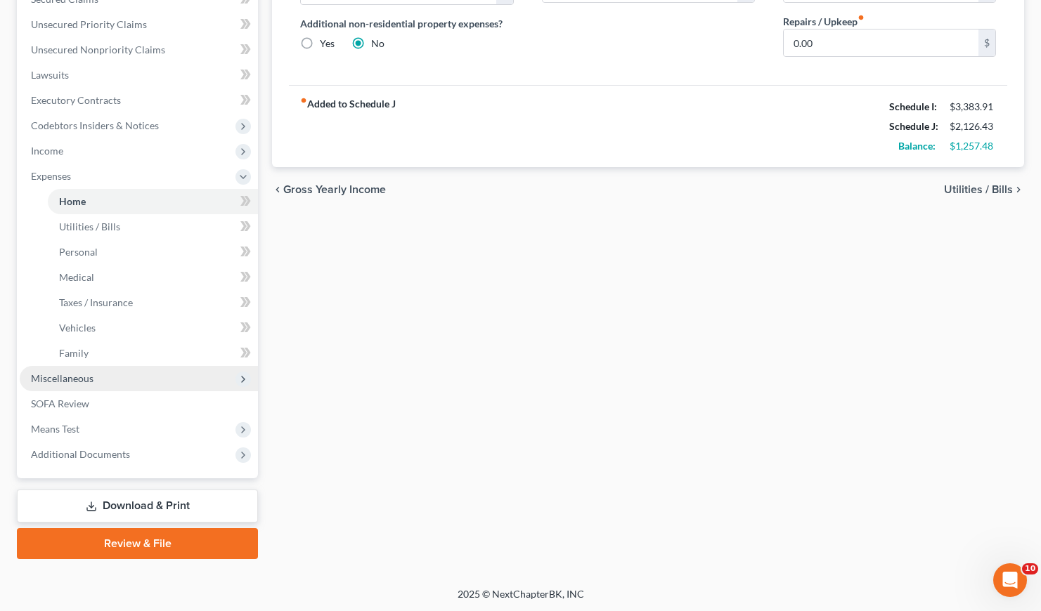
click at [72, 377] on span "Miscellaneous" at bounding box center [62, 378] width 63 height 12
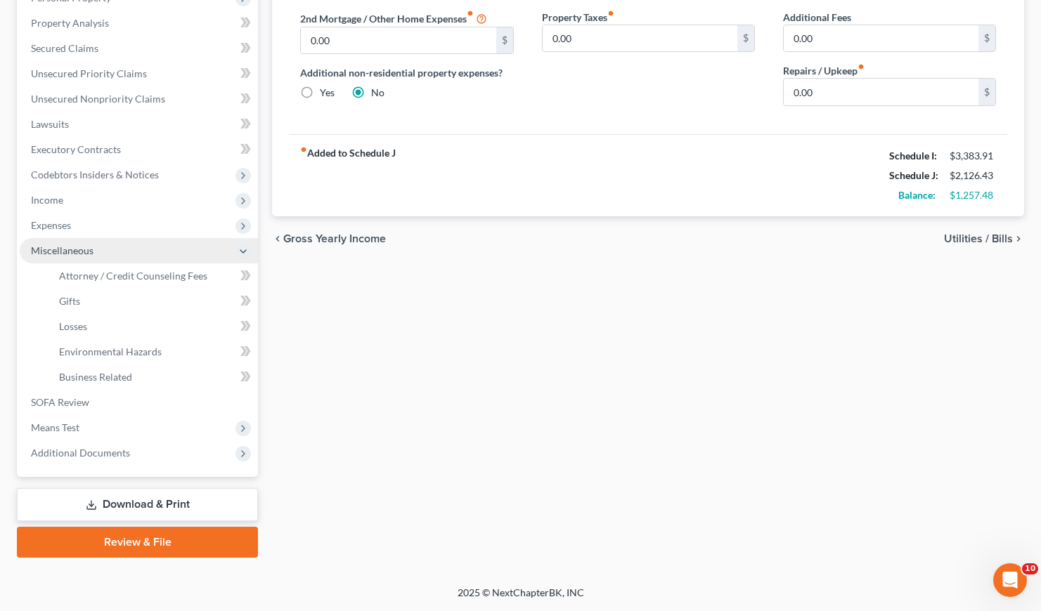
scroll to position [261, 0]
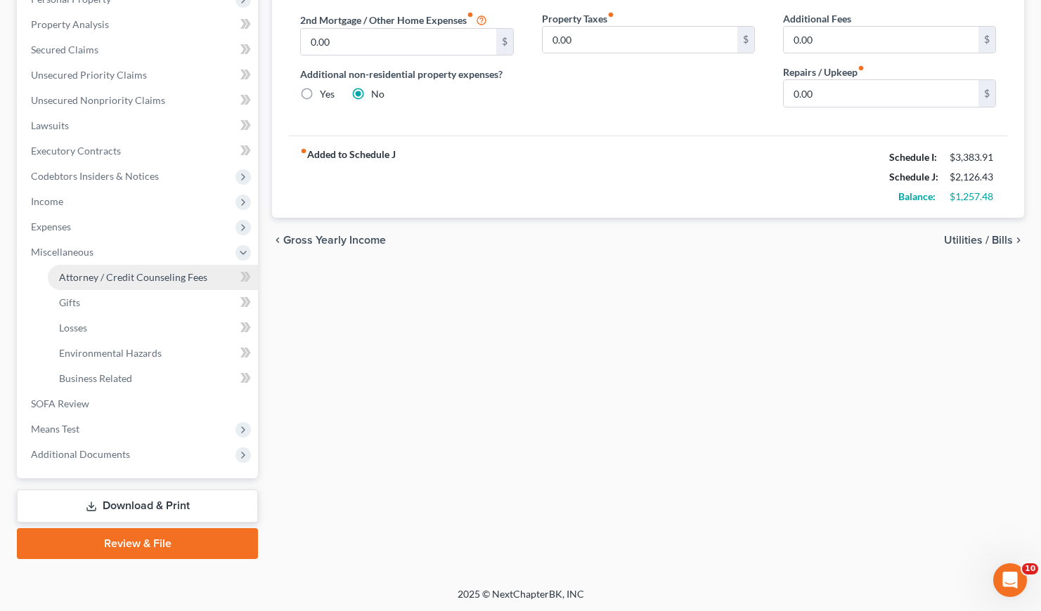
click at [165, 272] on span "Attorney / Credit Counseling Fees" at bounding box center [133, 277] width 148 height 12
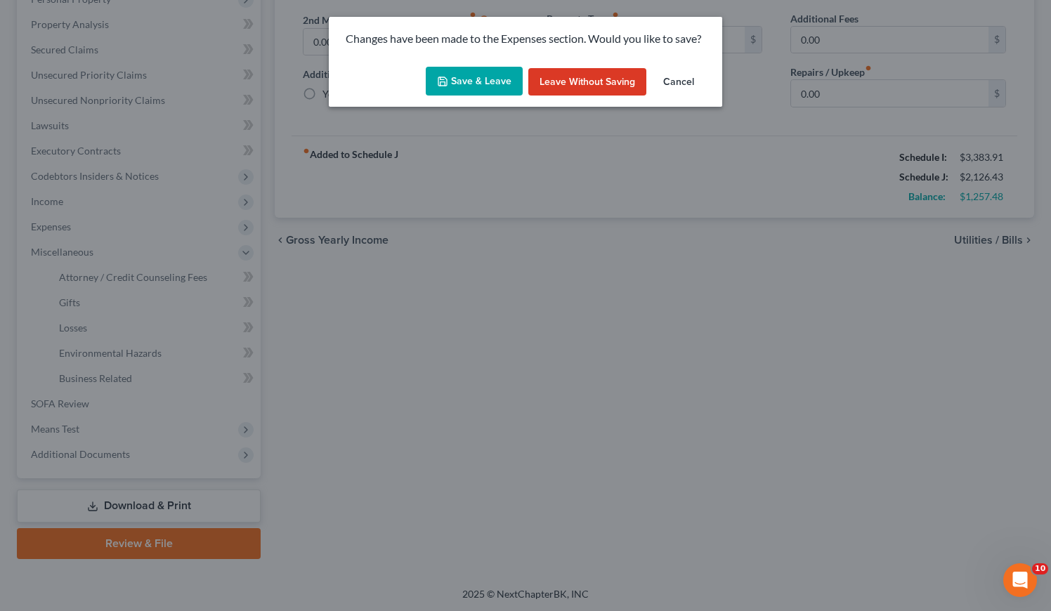
click at [505, 82] on button "Save & Leave" at bounding box center [474, 82] width 97 height 30
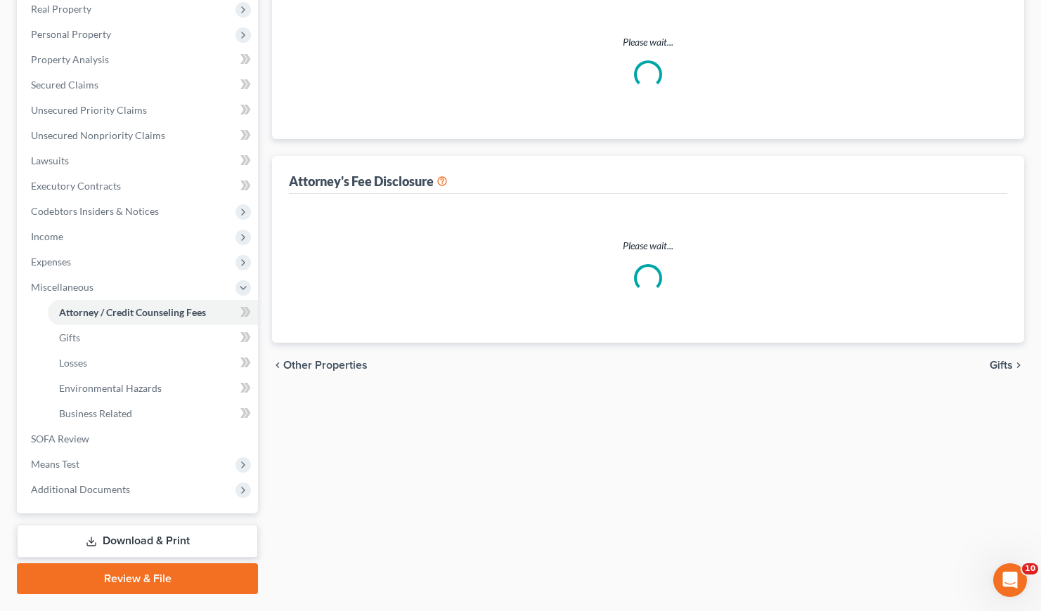
select select "0"
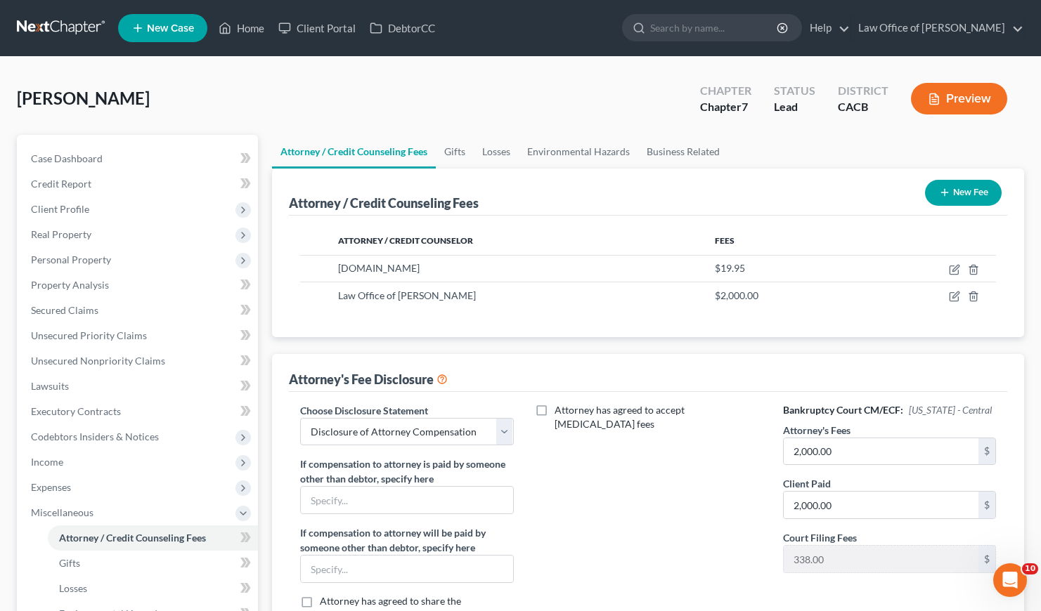
click at [495, 74] on div "Alcantara, Noemi Upgraded Chapter Chapter 7 Status Lead District CACB Preview" at bounding box center [520, 104] width 1007 height 61
click at [100, 258] on span "Personal Property" at bounding box center [71, 260] width 80 height 12
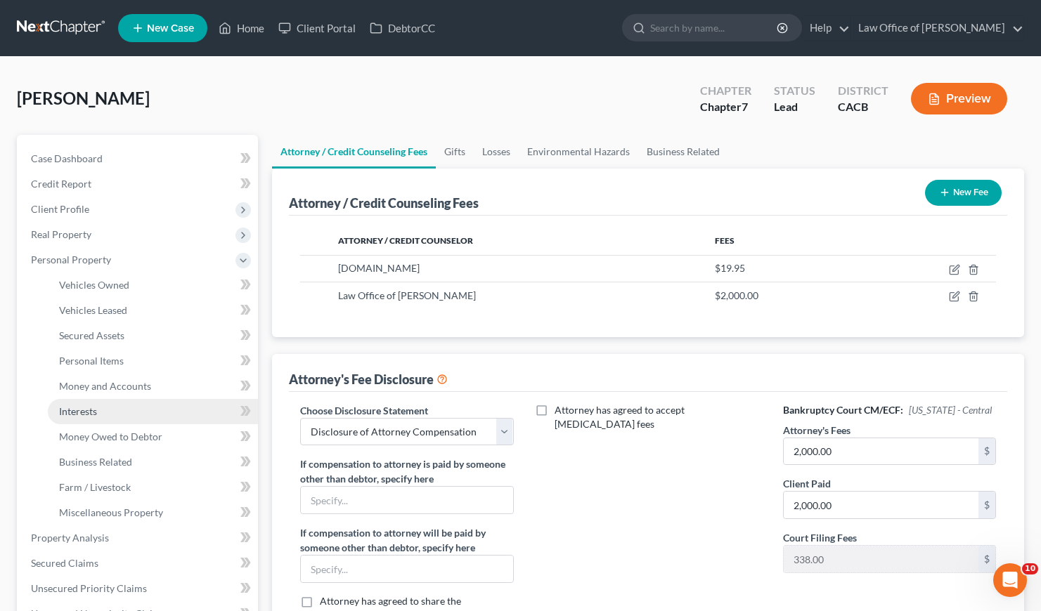
click at [91, 411] on span "Interests" at bounding box center [78, 411] width 38 height 12
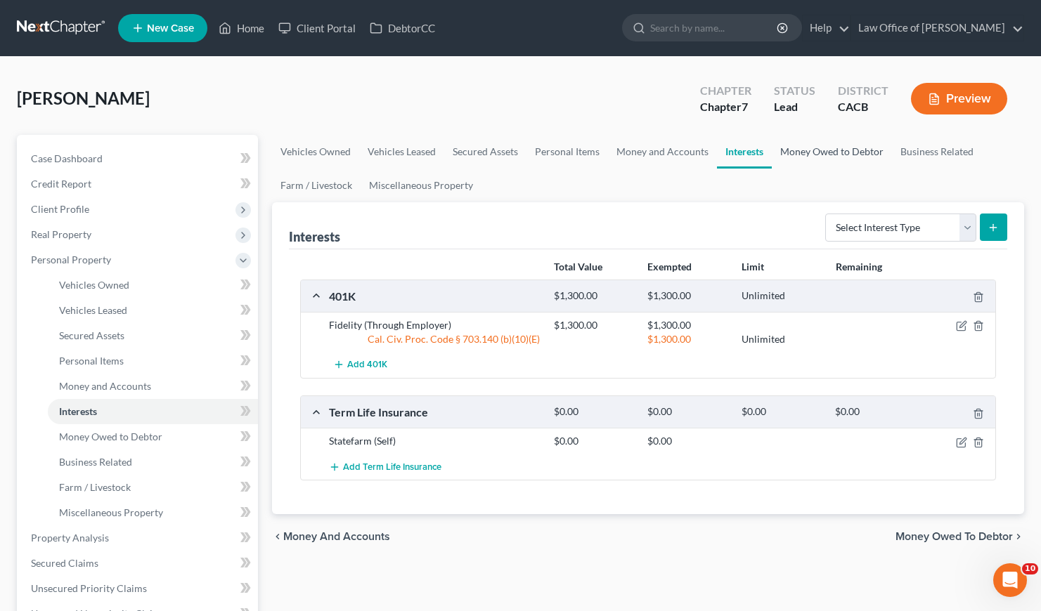
click at [827, 154] on link "Money Owed to Debtor" at bounding box center [832, 152] width 120 height 34
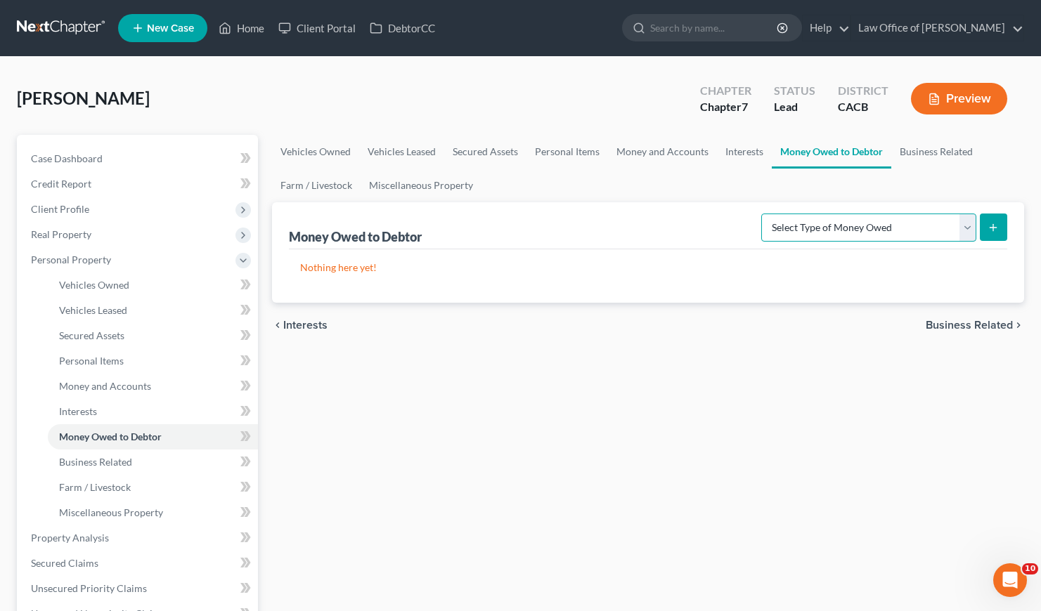
click at [824, 232] on select "Select Type of Money Owed Accounts Receivable Alimony Child Support Claims Agai…" at bounding box center [868, 228] width 215 height 28
click at [635, 152] on link "Money and Accounts" at bounding box center [662, 152] width 109 height 34
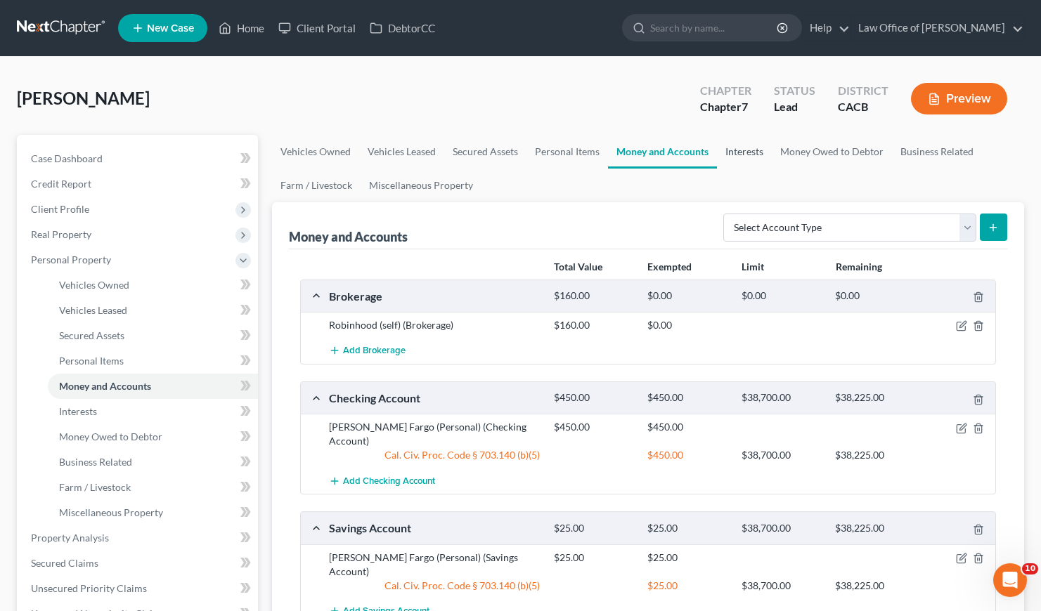
click at [732, 156] on link "Interests" at bounding box center [744, 152] width 55 height 34
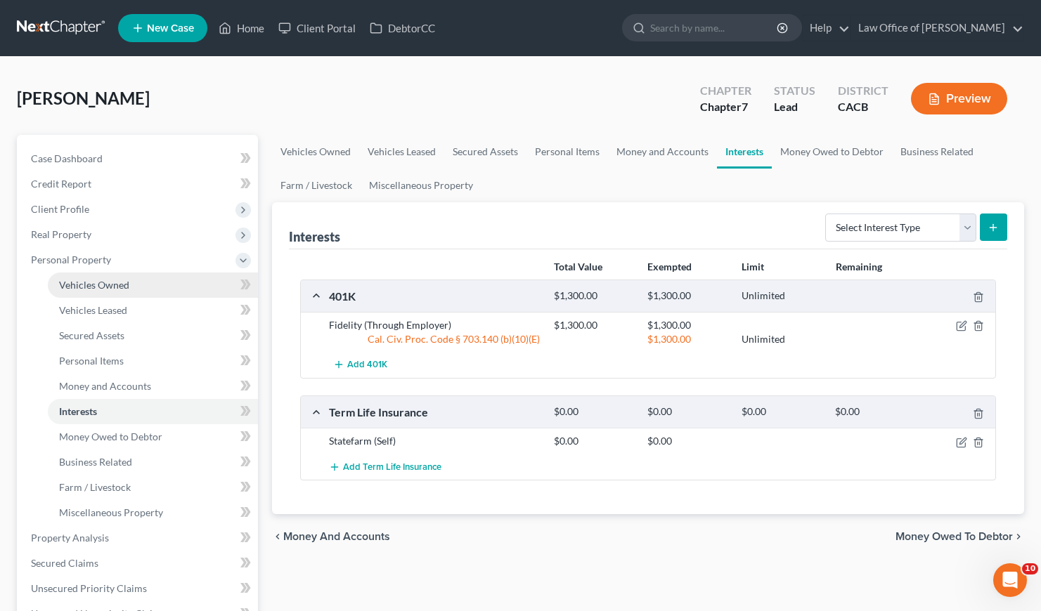
click at [116, 286] on span "Vehicles Owned" at bounding box center [94, 285] width 70 height 12
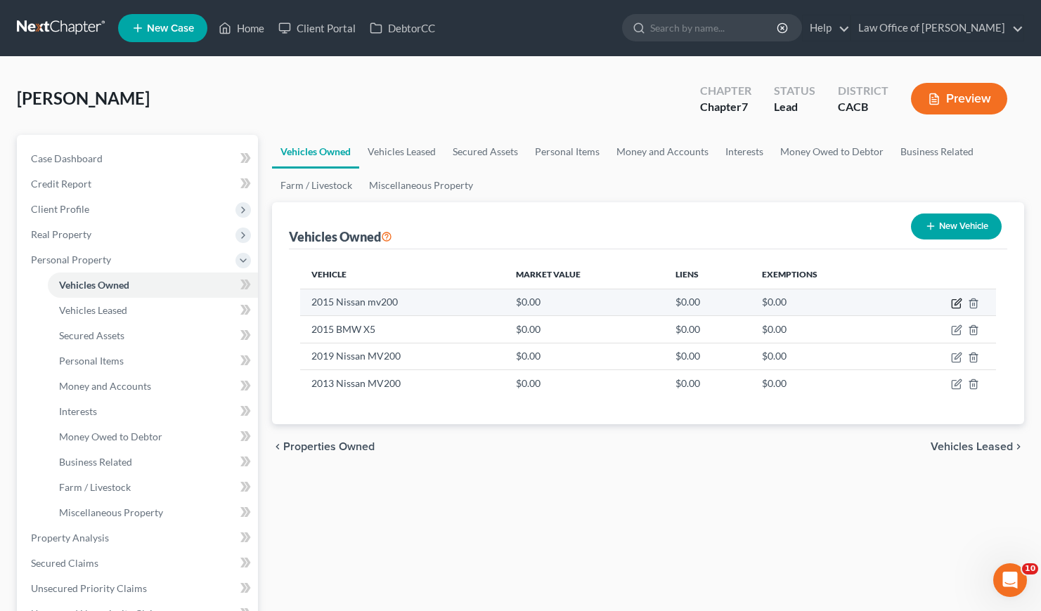
click at [953, 303] on icon "button" at bounding box center [956, 303] width 11 height 11
select select "0"
select select "11"
select select "4"
select select "0"
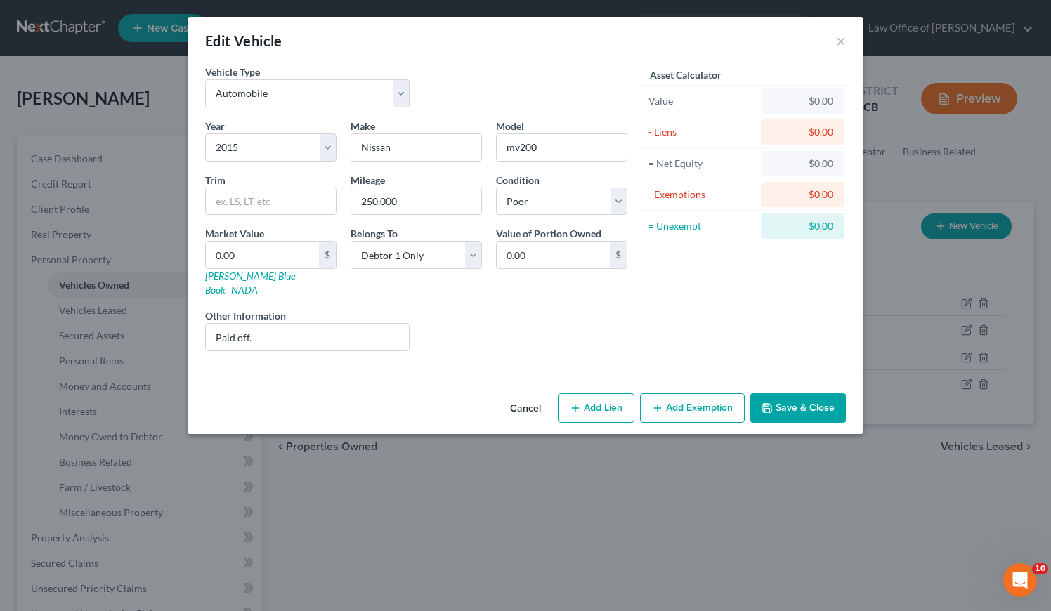
click at [442, 308] on div "Liens Select" at bounding box center [526, 329] width 219 height 43
click at [490, 316] on div "Liens Select" at bounding box center [526, 329] width 219 height 43
click at [239, 279] on link "Kelly Blue Book" at bounding box center [250, 283] width 90 height 26
click at [259, 254] on input "0.00" at bounding box center [262, 255] width 113 height 27
type input "2"
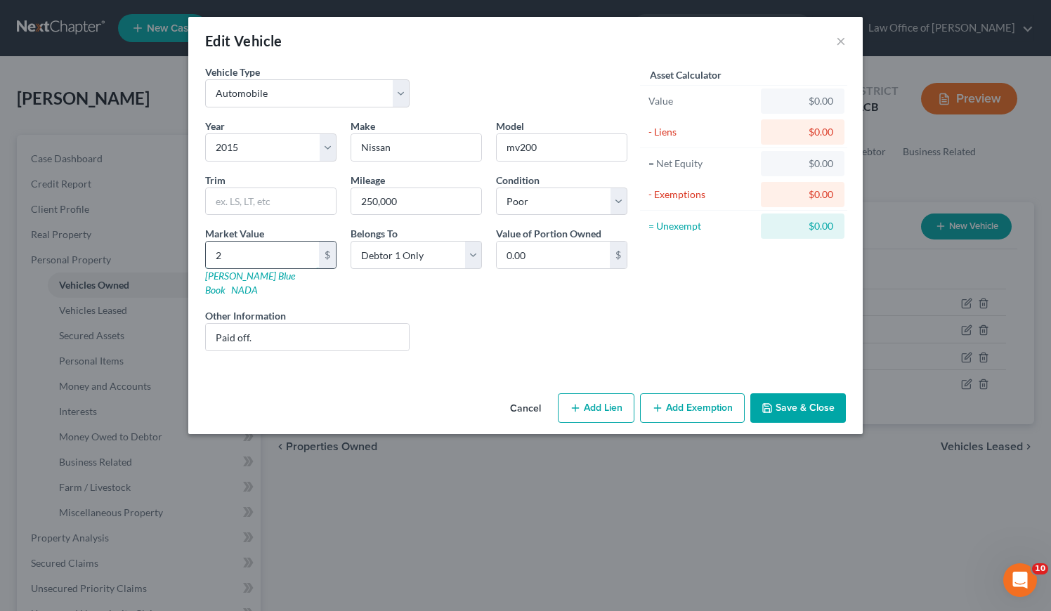
type input "2.00"
type input "20"
type input "20.00"
type input "200"
type input "200.00"
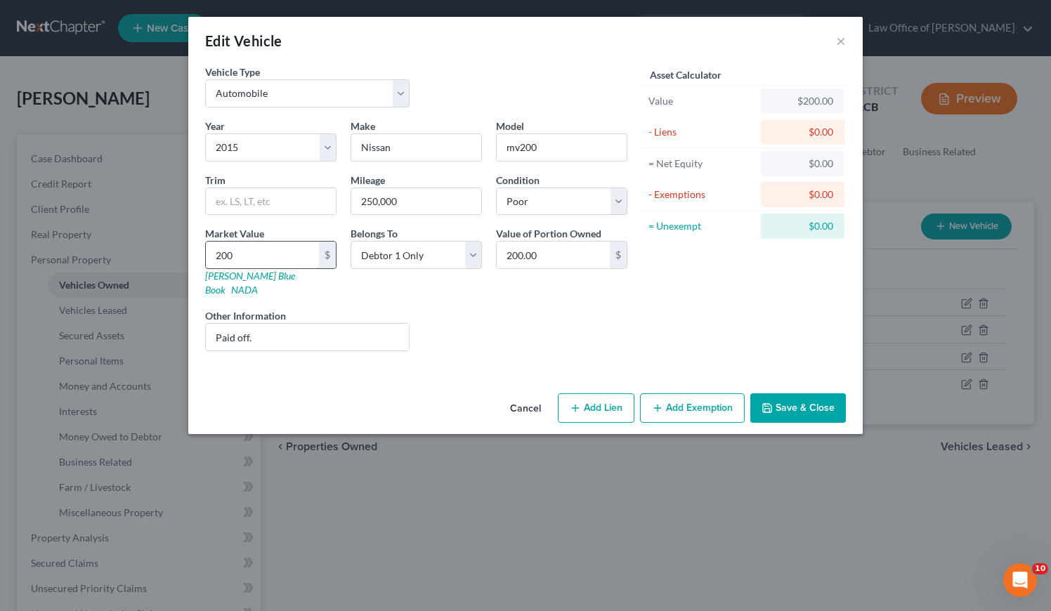
type input "2000"
type input "2,000.00"
type input "2,00"
type input "200.00"
type input "20"
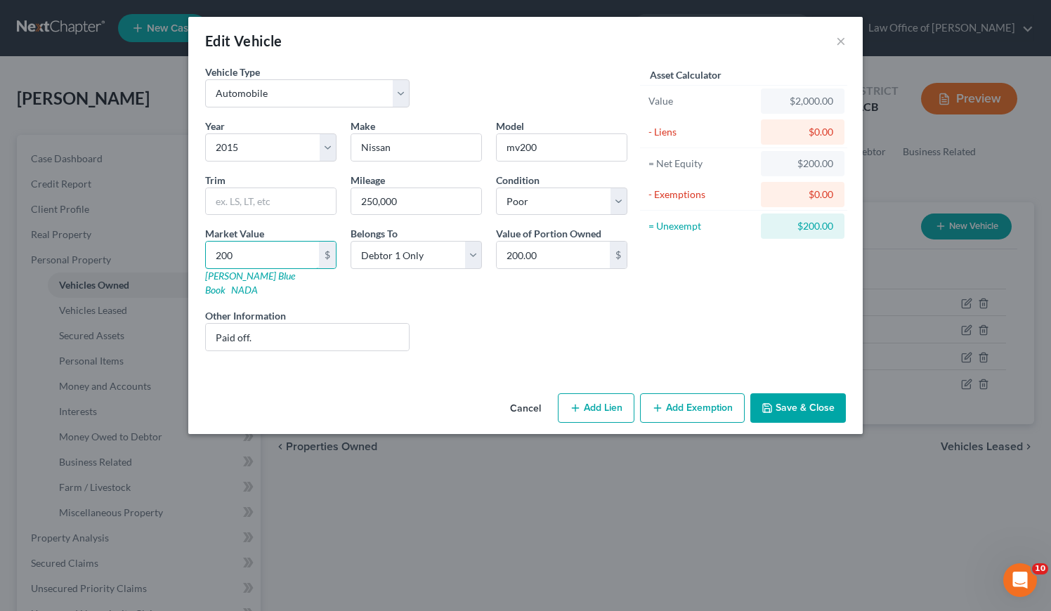
type input "20.00"
type input "200"
type input "200.00"
type input "2000"
type input "2,000.00"
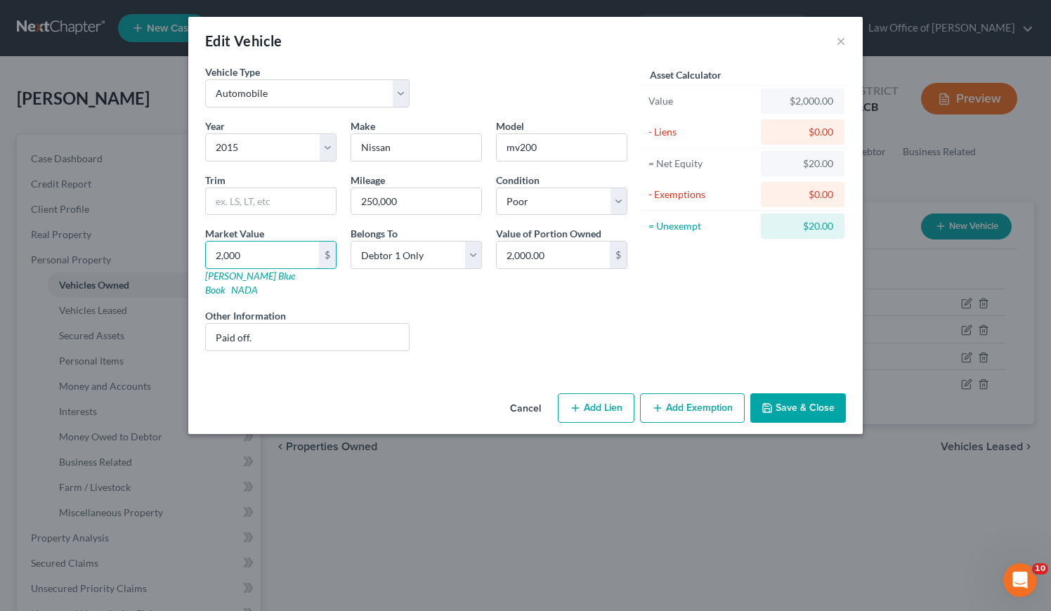
type input "2,000"
click at [706, 398] on button "Add Exemption" at bounding box center [692, 409] width 105 height 30
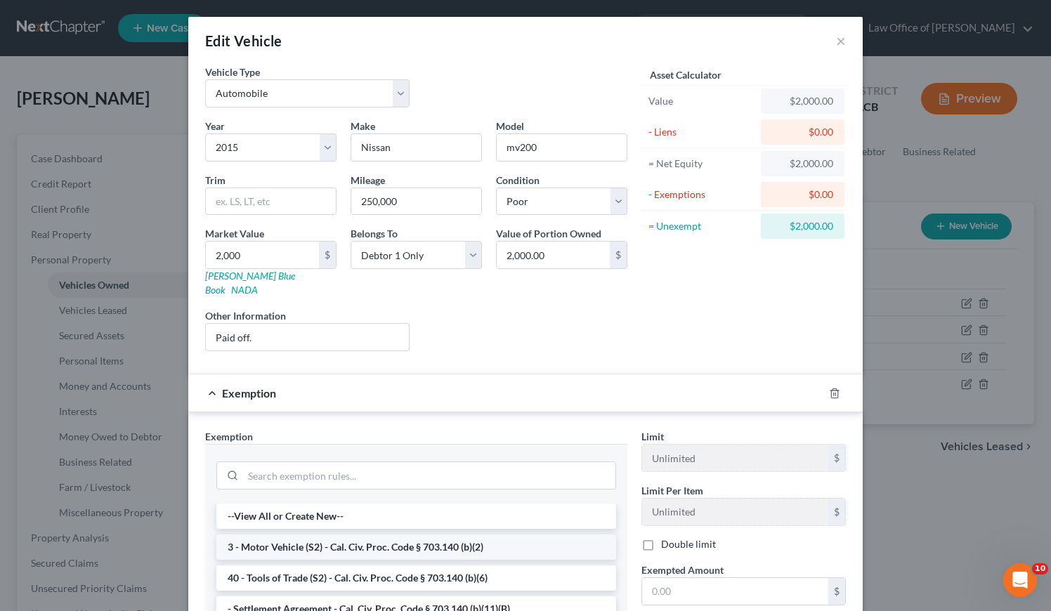
click at [282, 536] on li "3 - Motor Vehicle (S2) - Cal. Civ. Proc. Code § 703.140 (b)(2)" at bounding box center [416, 547] width 400 height 25
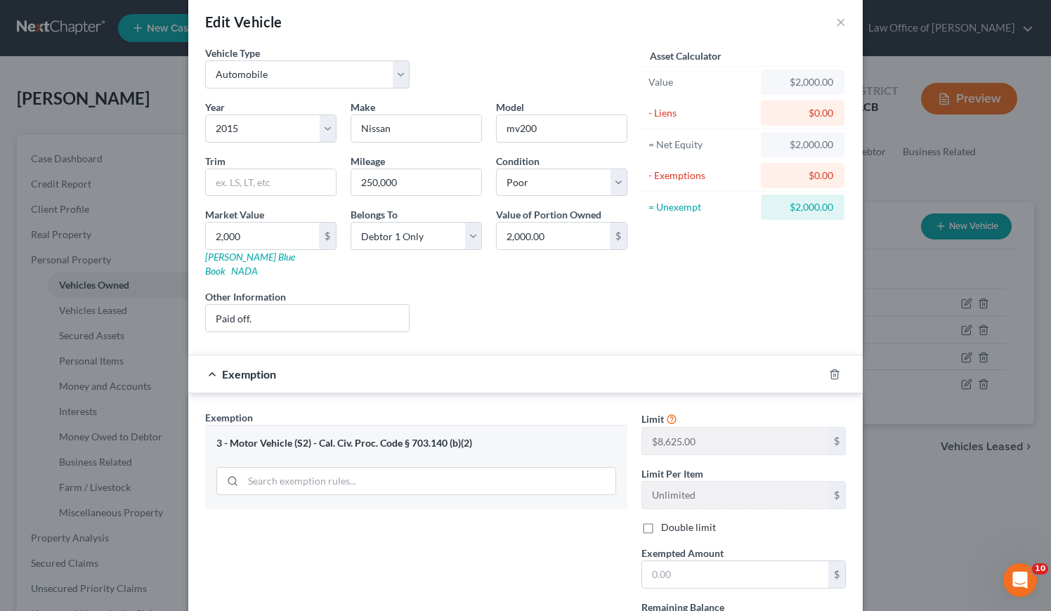
scroll to position [34, 0]
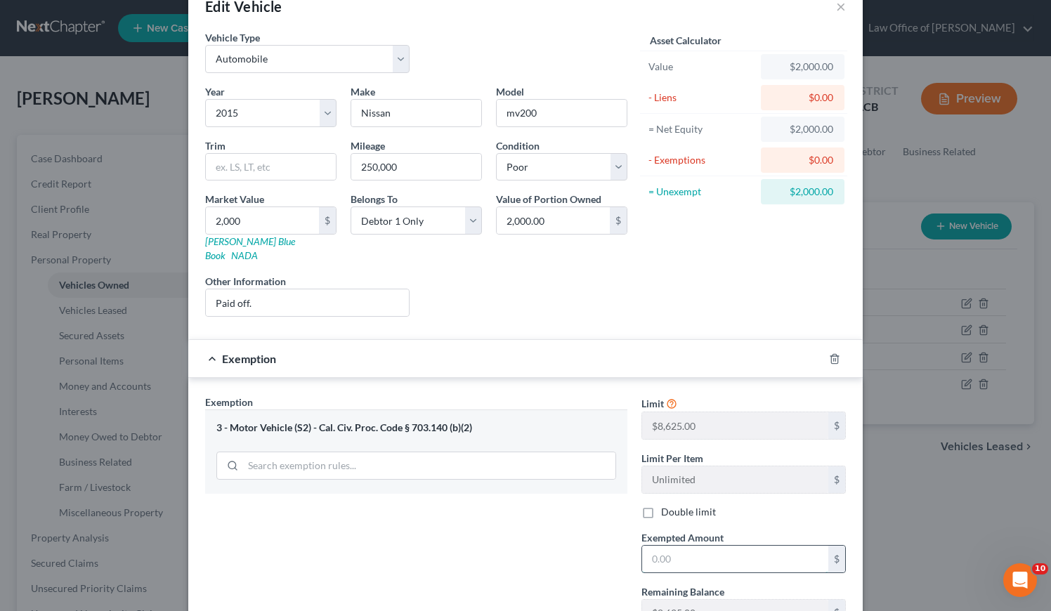
click at [675, 548] on input "text" at bounding box center [735, 559] width 186 height 27
type input "2,000"
drag, startPoint x: 515, startPoint y: 115, endPoint x: 503, endPoint y: 112, distance: 12.1
click at [503, 112] on input "mv200" at bounding box center [562, 113] width 130 height 27
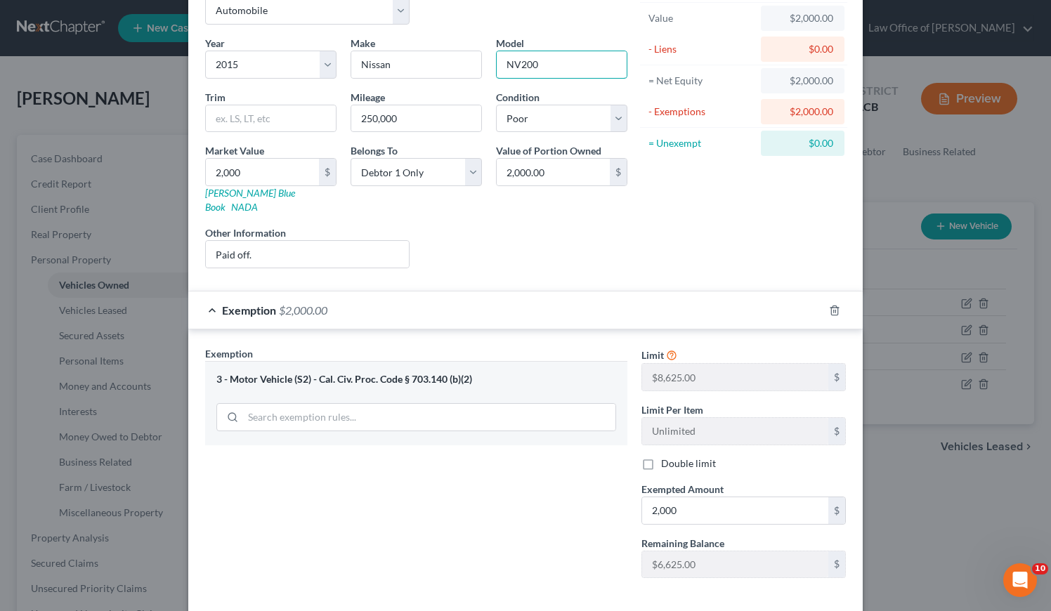
scroll to position [136, 0]
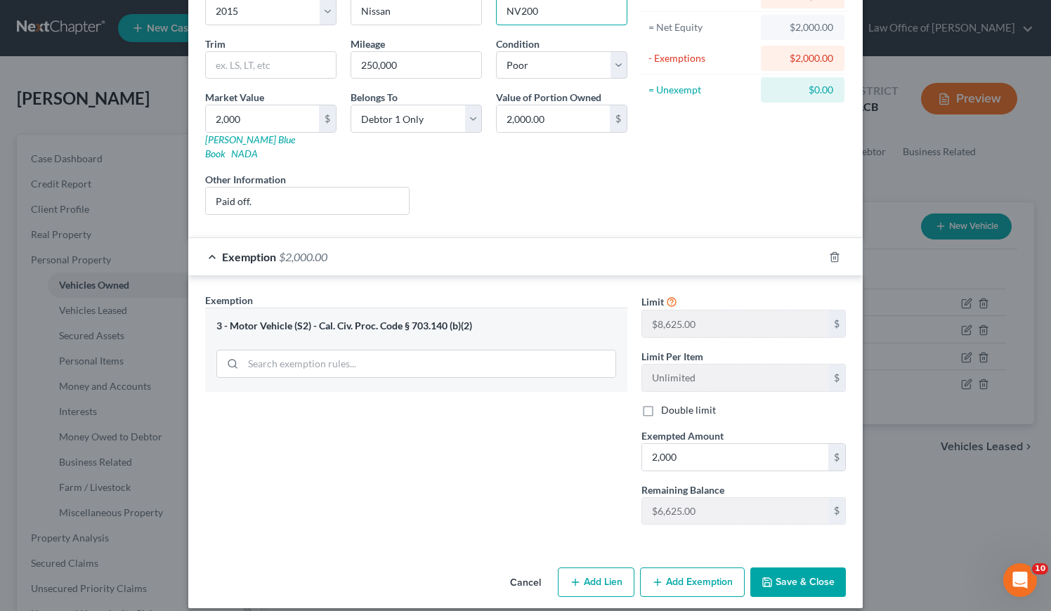
type input "NV200"
click at [807, 569] on button "Save & Close" at bounding box center [798, 583] width 96 height 30
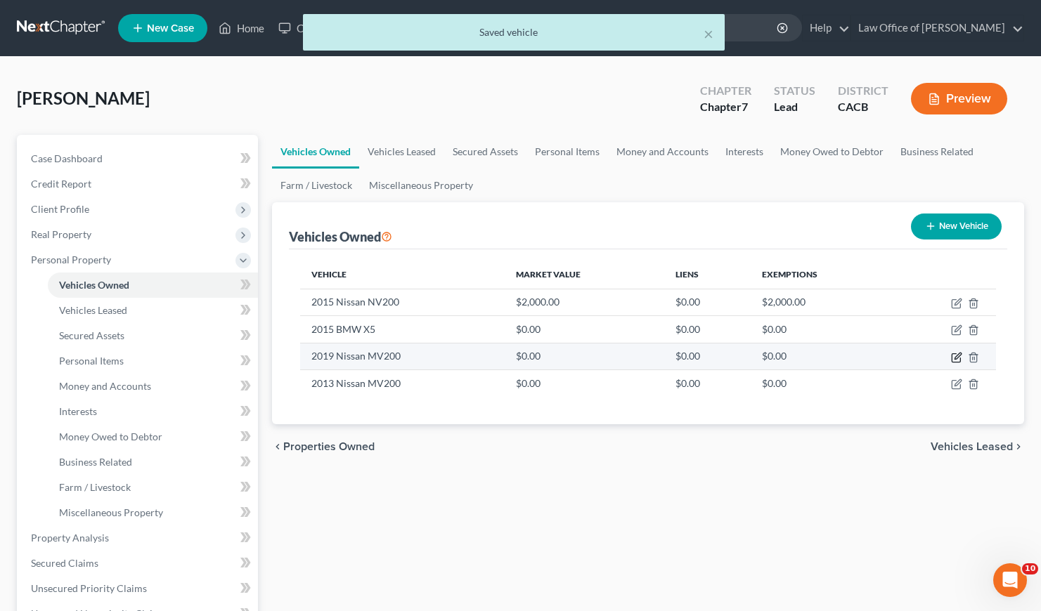
click at [956, 359] on icon "button" at bounding box center [956, 357] width 11 height 11
select select "0"
select select "7"
select select "4"
select select "0"
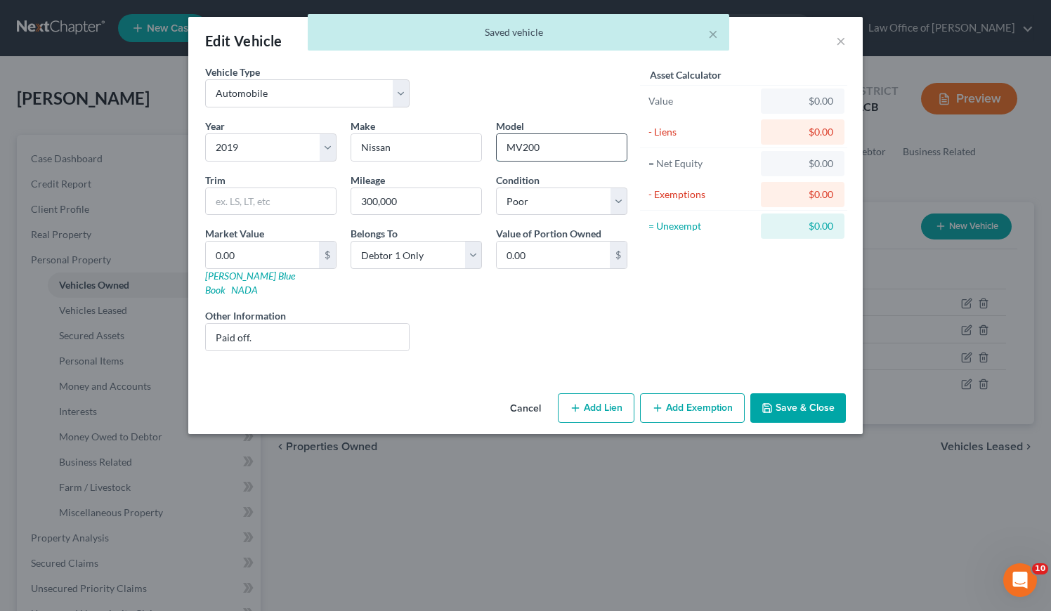
click at [514, 148] on input "MV200" at bounding box center [562, 147] width 130 height 27
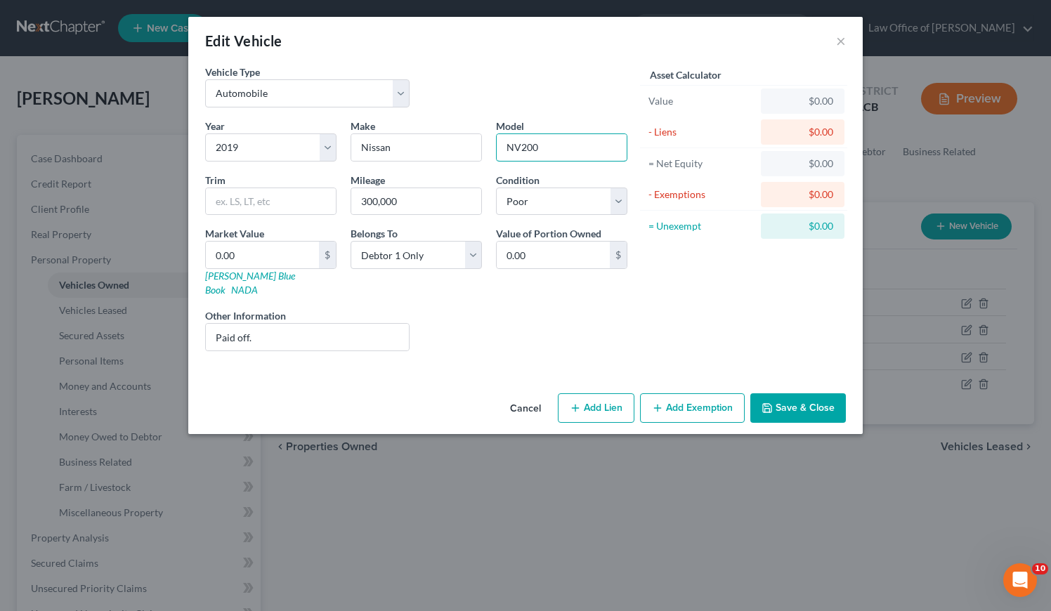
type input "NV200"
click at [241, 255] on input "0.00" at bounding box center [262, 255] width 113 height 27
type input "3"
type input "3.00"
type input "30"
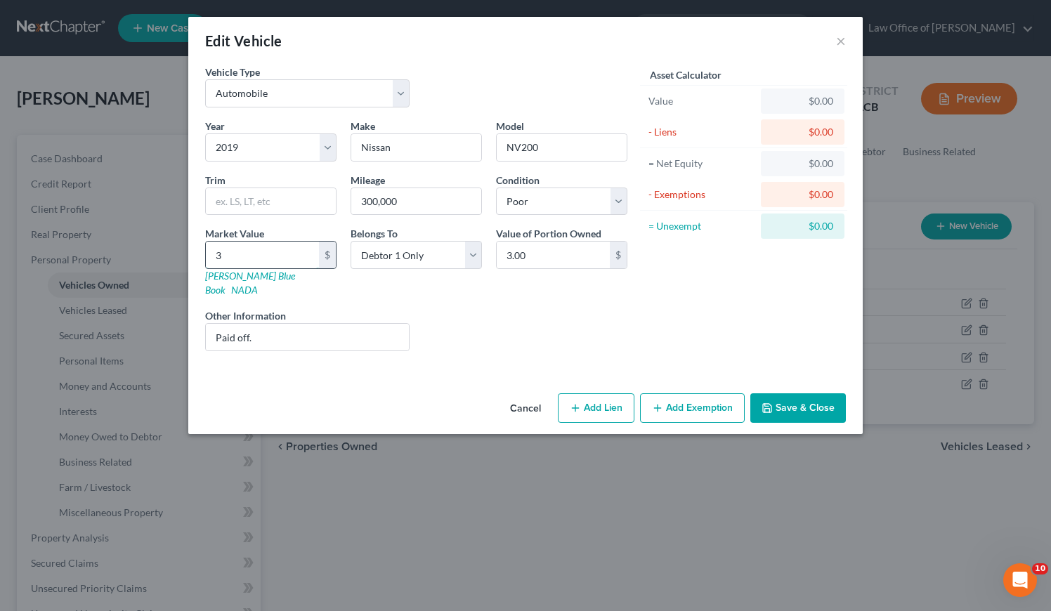
type input "30.00"
type input "300"
type input "300.00"
type input "3000"
type input "3,000.00"
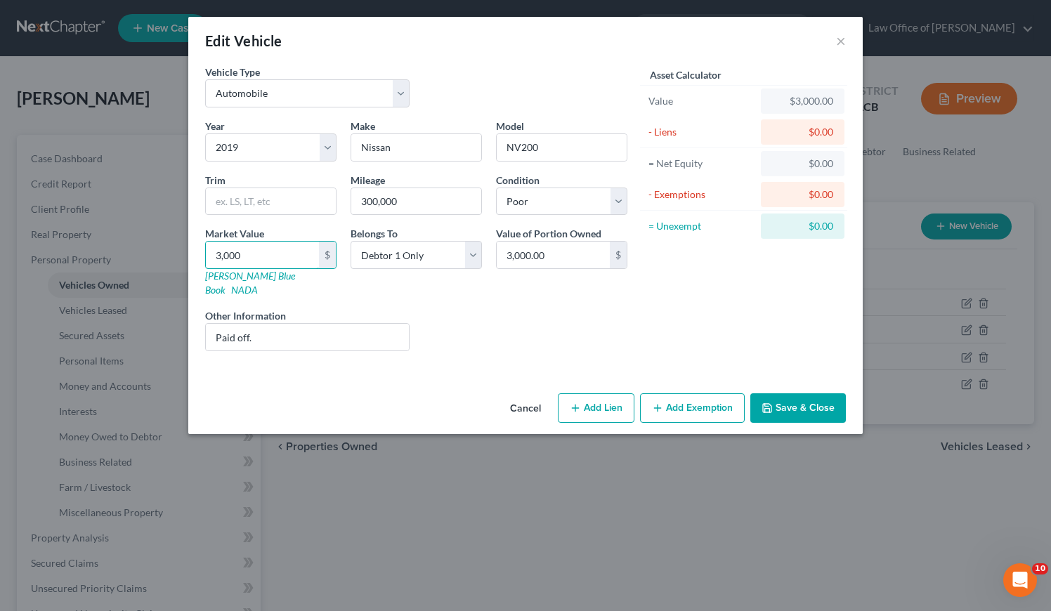
type input "3,000"
click at [695, 396] on button "Add Exemption" at bounding box center [692, 409] width 105 height 30
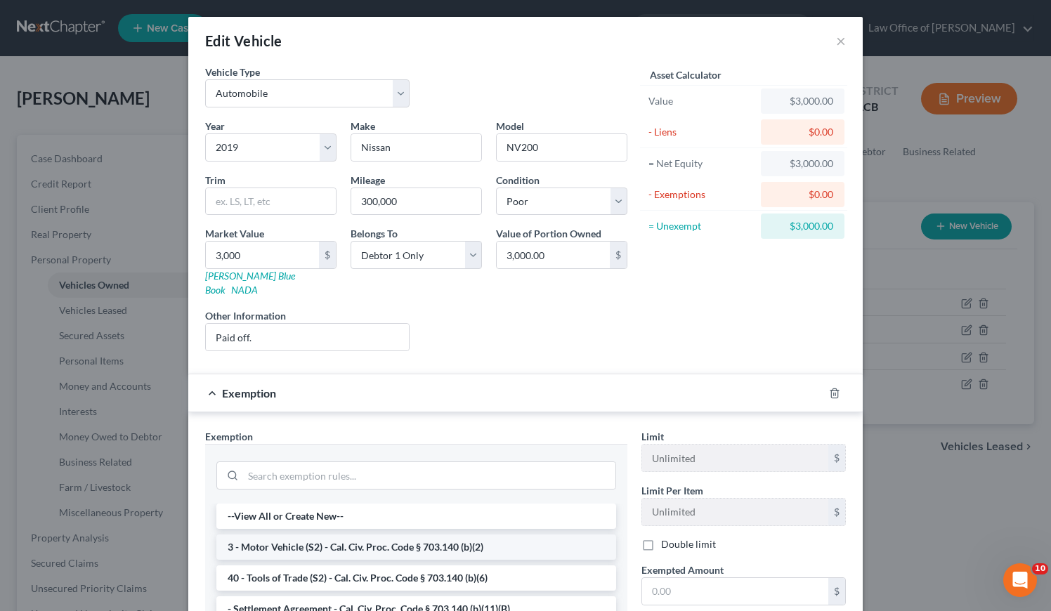
click at [364, 535] on li "3 - Motor Vehicle (S2) - Cal. Civ. Proc. Code § 703.140 (b)(2)" at bounding box center [416, 547] width 400 height 25
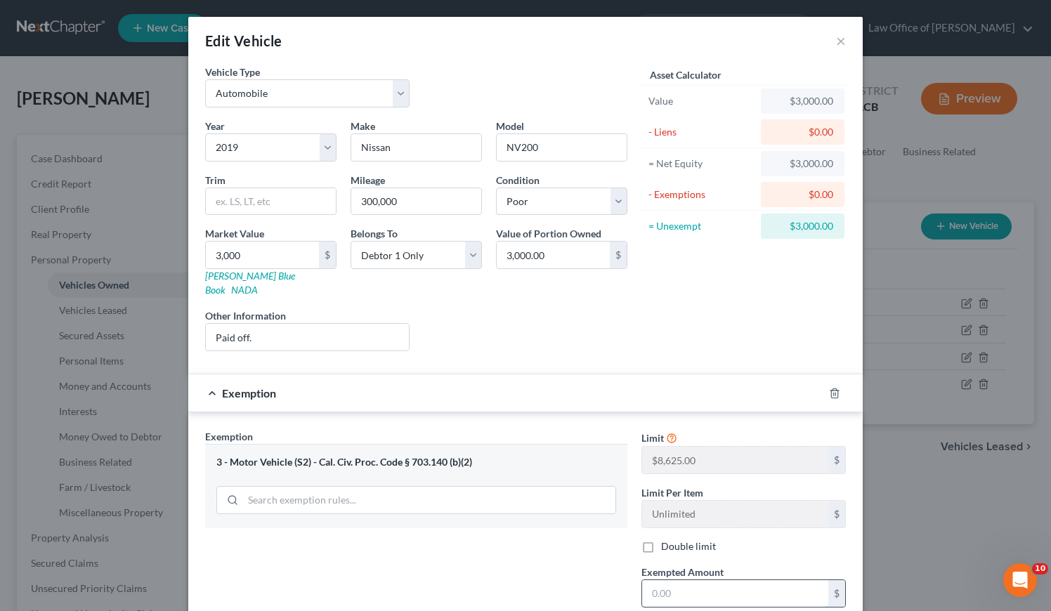
click at [709, 580] on input "text" at bounding box center [735, 593] width 186 height 27
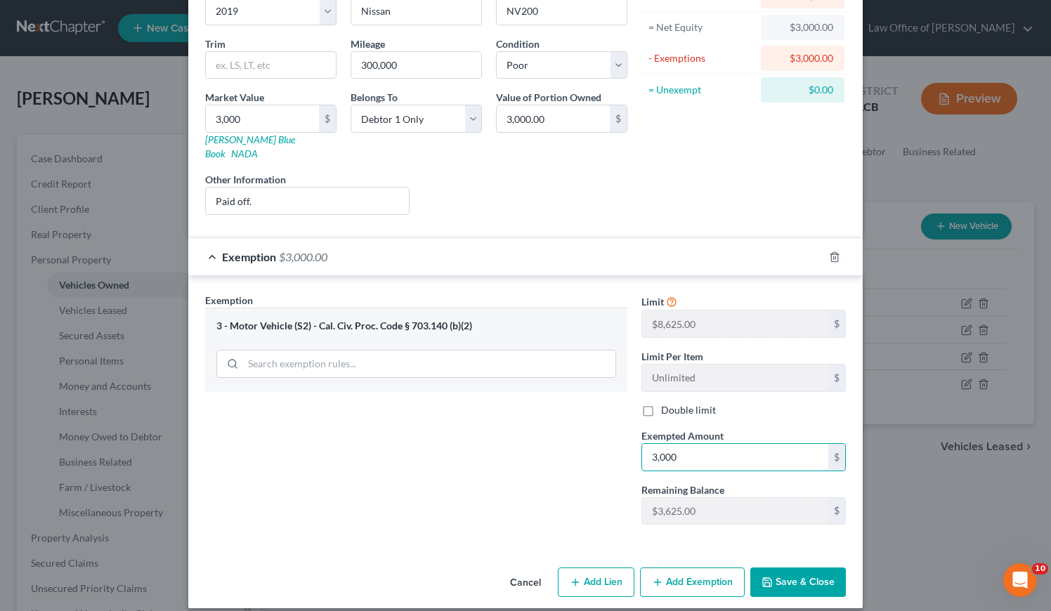
type input "3,000"
click at [791, 568] on button "Save & Close" at bounding box center [798, 583] width 96 height 30
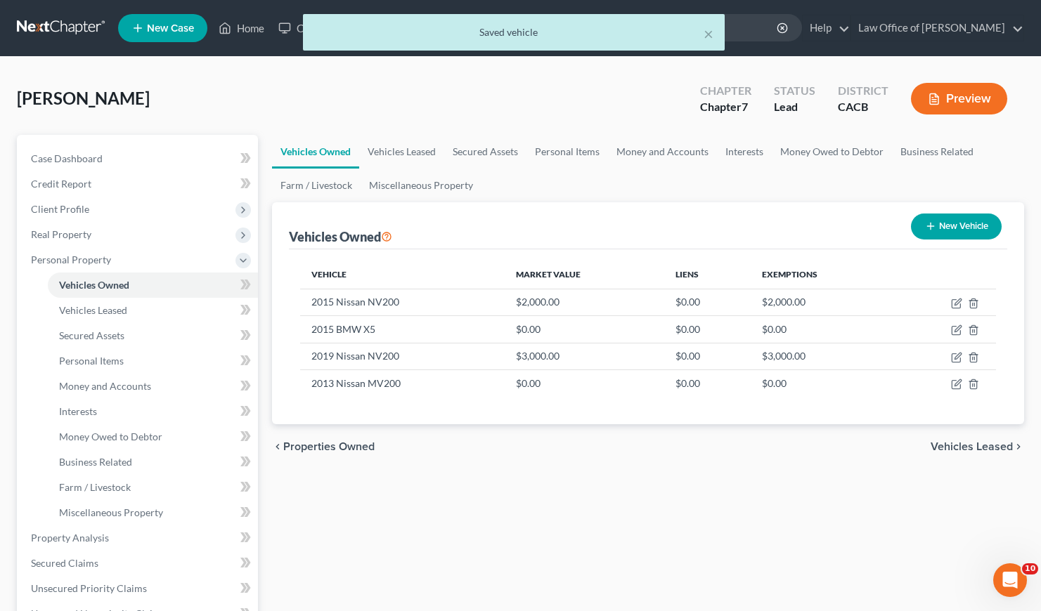
click at [595, 483] on div "Vehicles Owned Vehicles Leased Secured Assets Personal Items Money and Accounts…" at bounding box center [648, 541] width 766 height 812
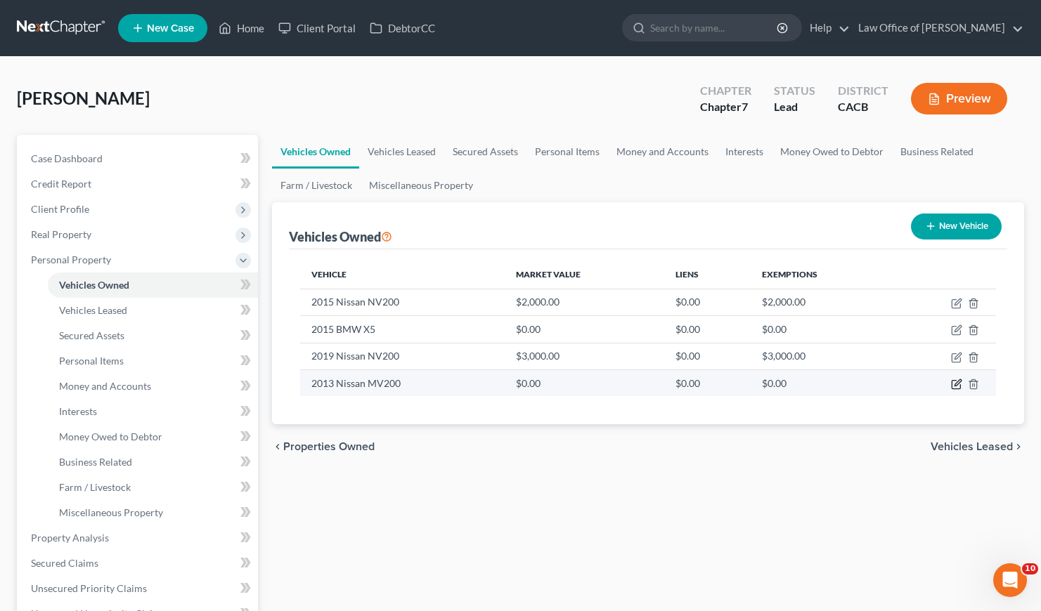
click at [954, 382] on icon "button" at bounding box center [956, 384] width 11 height 11
select select "0"
select select "13"
select select "4"
select select "0"
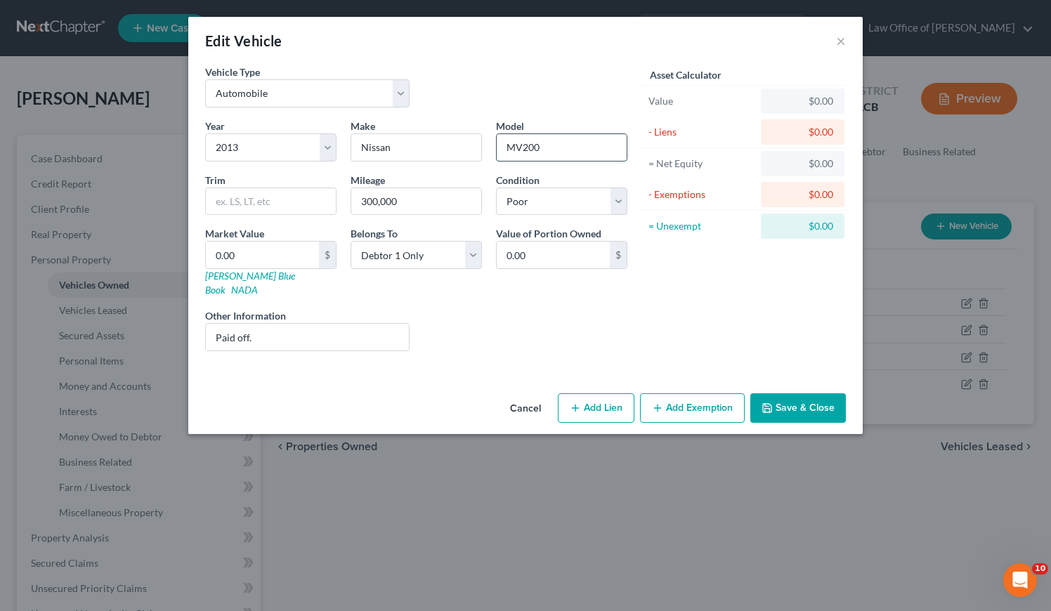
click at [515, 146] on input "MV200" at bounding box center [562, 147] width 130 height 27
type input "NV200"
click at [257, 256] on input "0.00" at bounding box center [262, 255] width 113 height 27
type input "1"
type input "1.00"
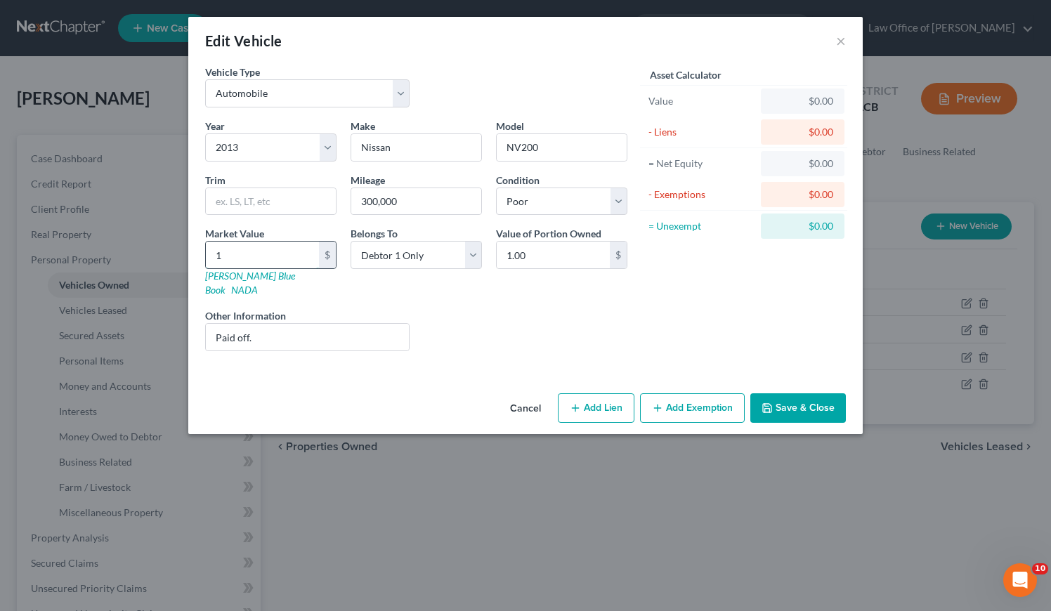
type input "10"
type input "10.00"
type input "100"
type input "100.00"
type input "1000"
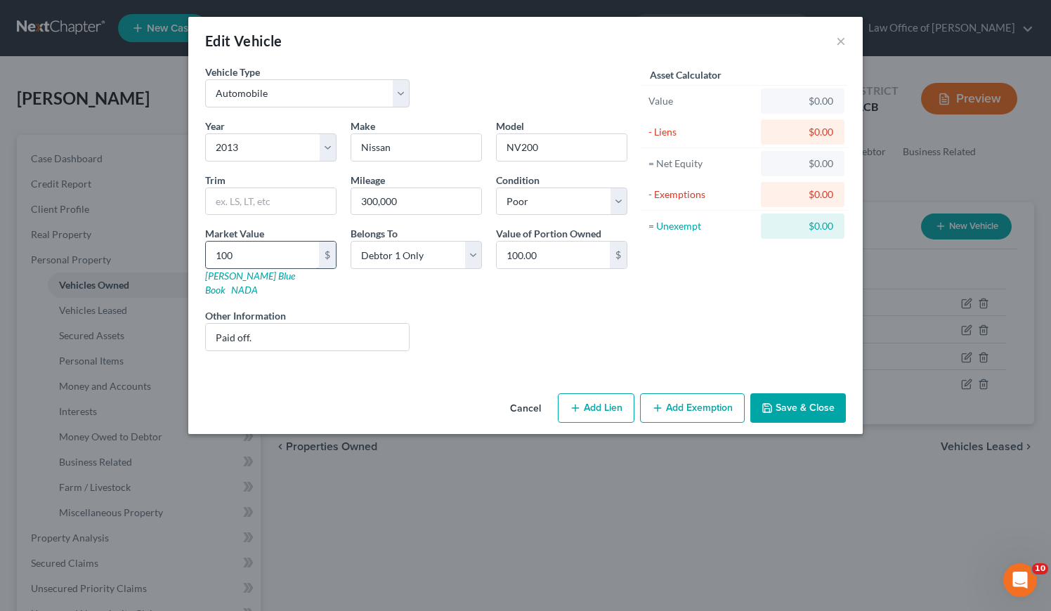
type input "1,000.00"
drag, startPoint x: 251, startPoint y: 252, endPoint x: 202, endPoint y: 255, distance: 48.6
click at [202, 255] on div "Market Value 1,000 $ Kelly Blue Book NADA" at bounding box center [270, 261] width 145 height 71
type input "1"
type input "1.00"
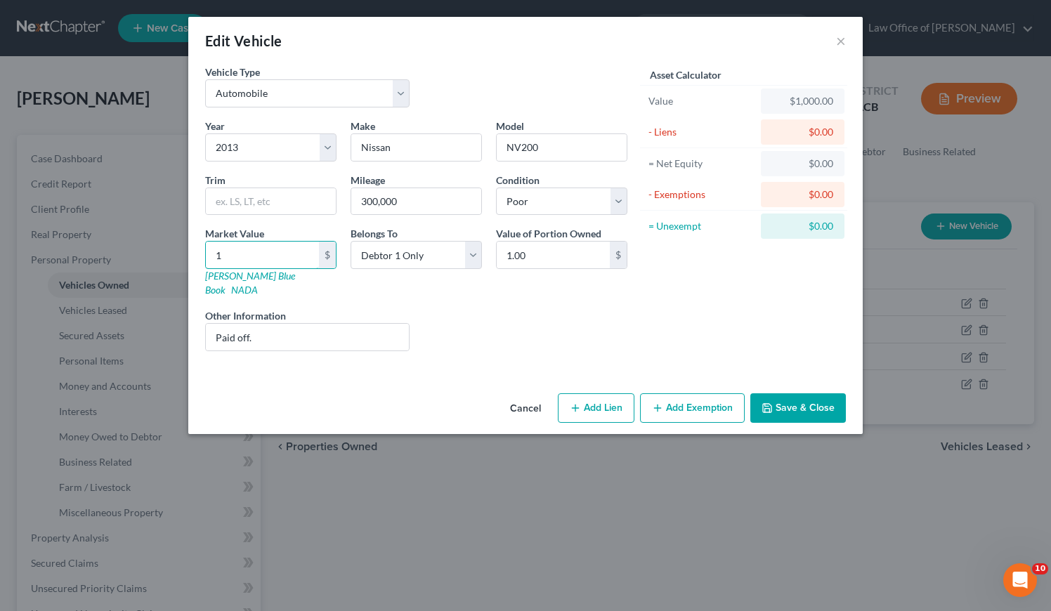
type input "15"
type input "15.00"
type input "150"
type input "150.00"
type input "1500"
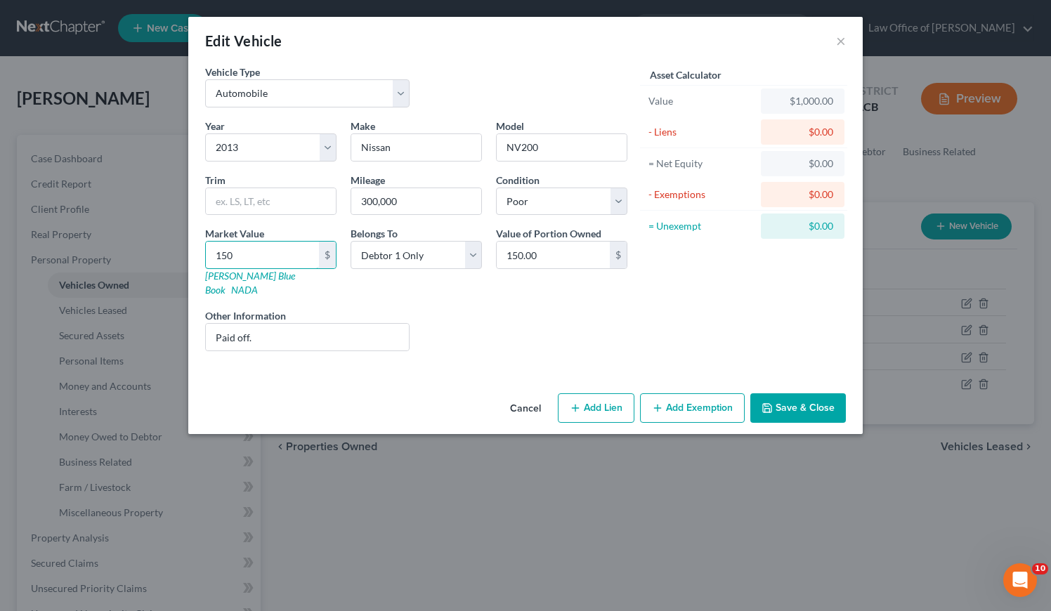
type input "1,500.00"
type input "1,500"
click at [686, 394] on button "Add Exemption" at bounding box center [692, 409] width 105 height 30
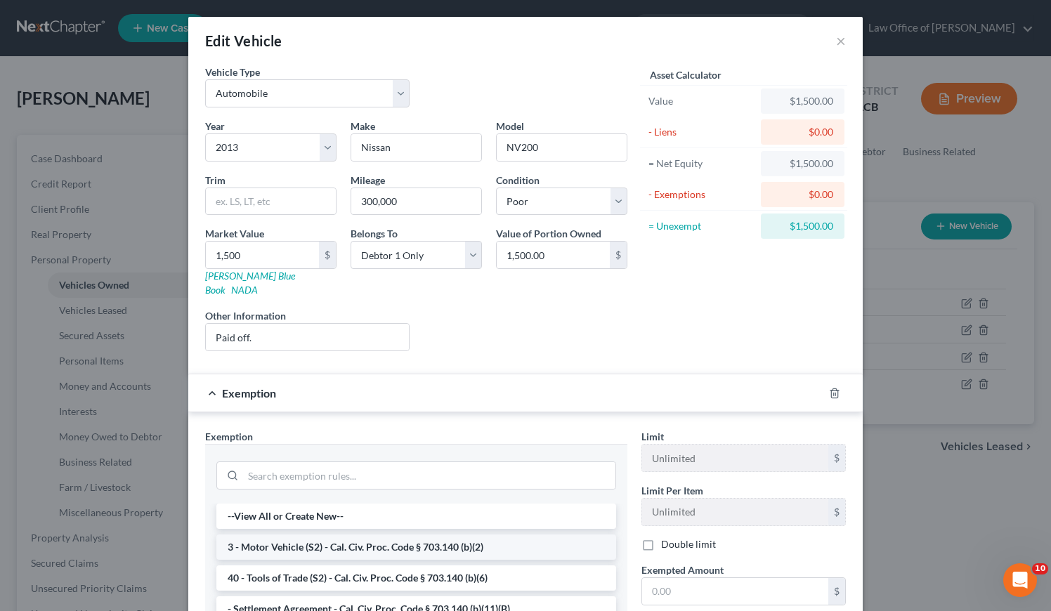
click at [363, 535] on li "3 - Motor Vehicle (S2) - Cal. Civ. Proc. Code § 703.140 (b)(2)" at bounding box center [416, 547] width 400 height 25
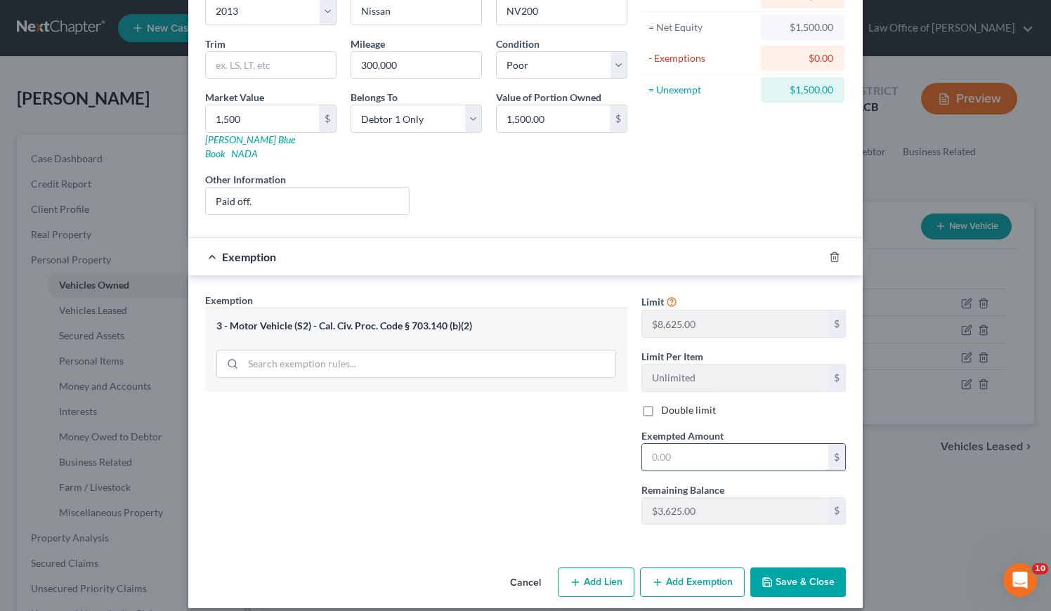
click at [704, 444] on input "text" at bounding box center [735, 457] width 186 height 27
type input "1,500"
click at [791, 571] on button "Save & Close" at bounding box center [798, 583] width 96 height 30
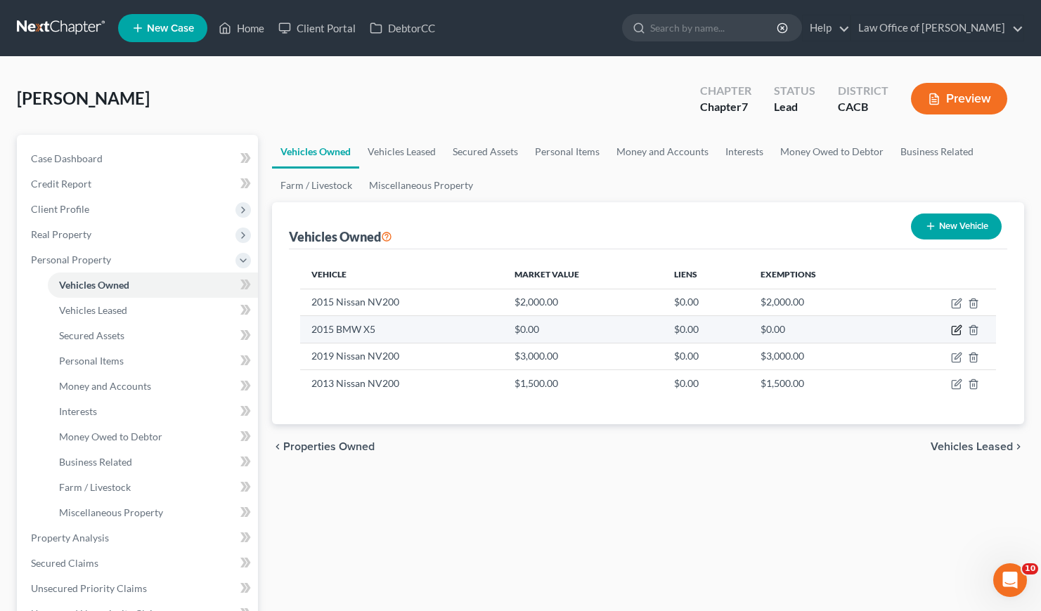
click at [957, 330] on icon "button" at bounding box center [957, 329] width 6 height 6
select select "0"
select select "11"
select select "3"
select select "0"
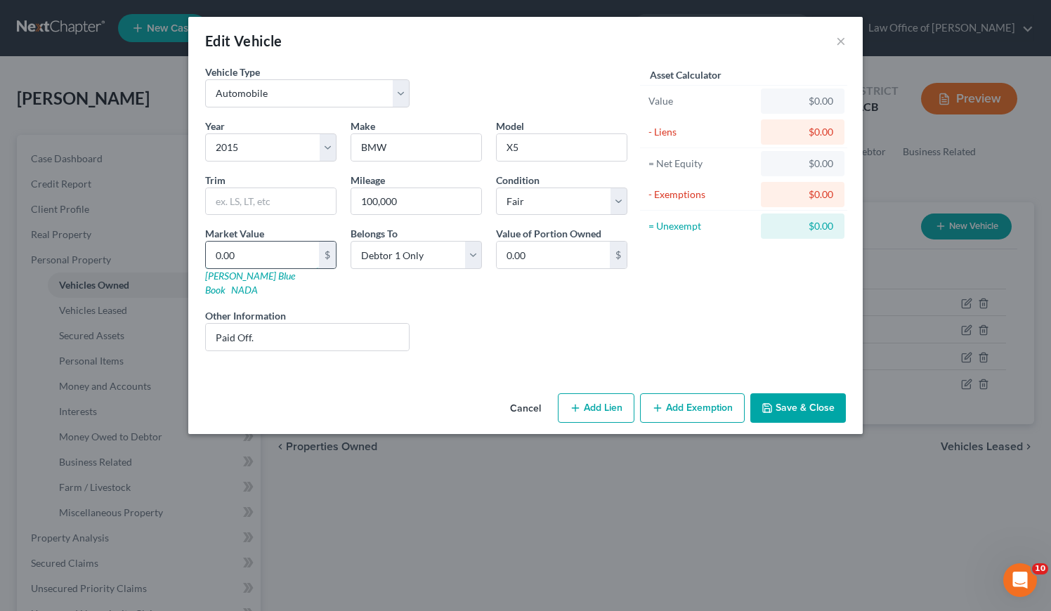
click at [266, 256] on input "0.00" at bounding box center [262, 255] width 113 height 27
type input "1"
type input "1.00"
type input "10"
type input "10.00"
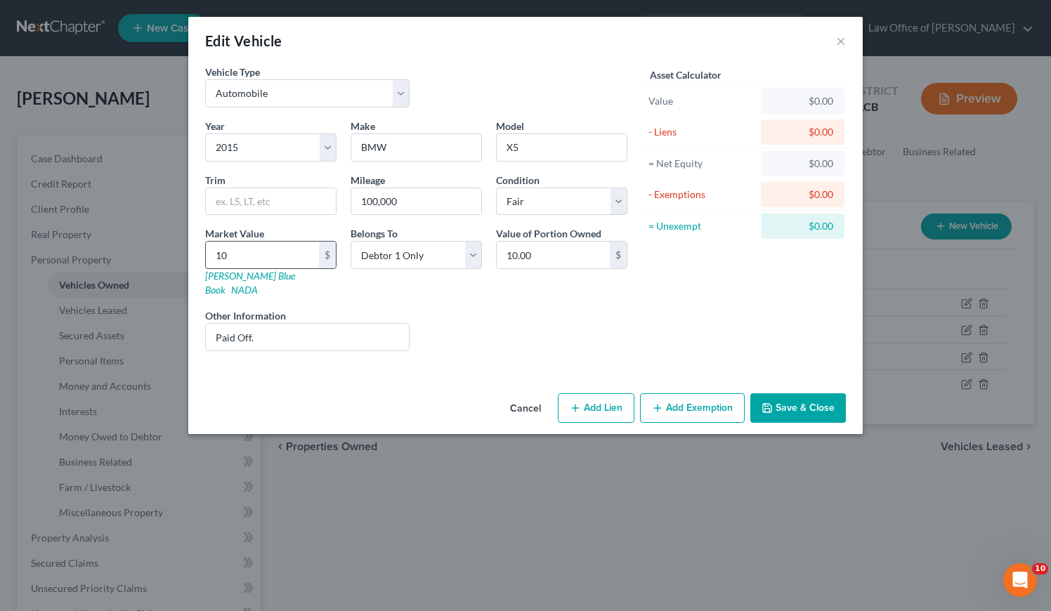
type input "105"
type input "105.00"
type input "1050"
type input "1,050.00"
type input "1,0500"
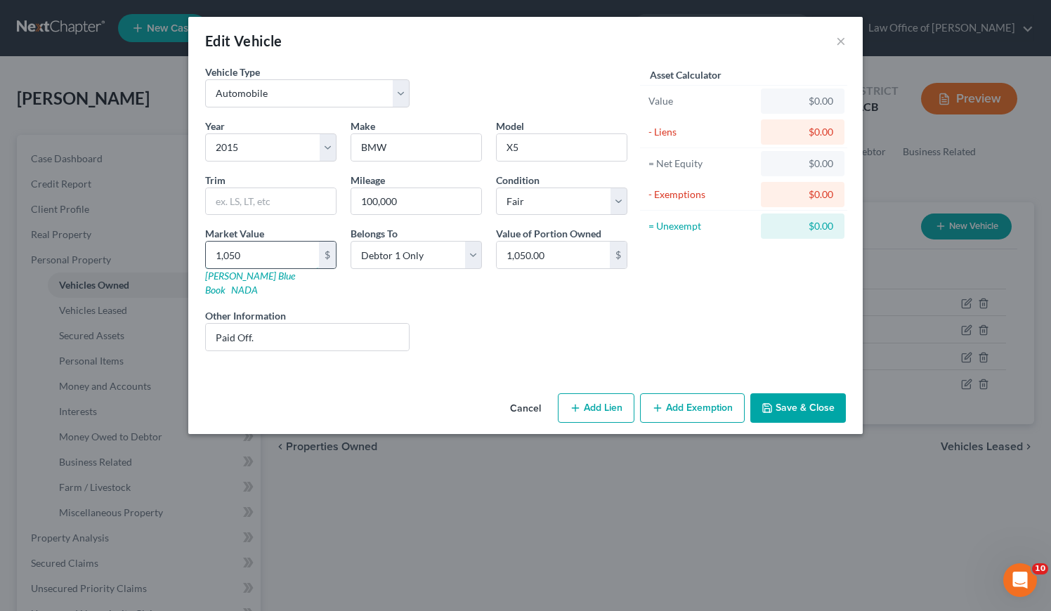
type input "10,500.00"
type input "10,50"
type input "1,050.00"
type input "1,05"
type input "105.00"
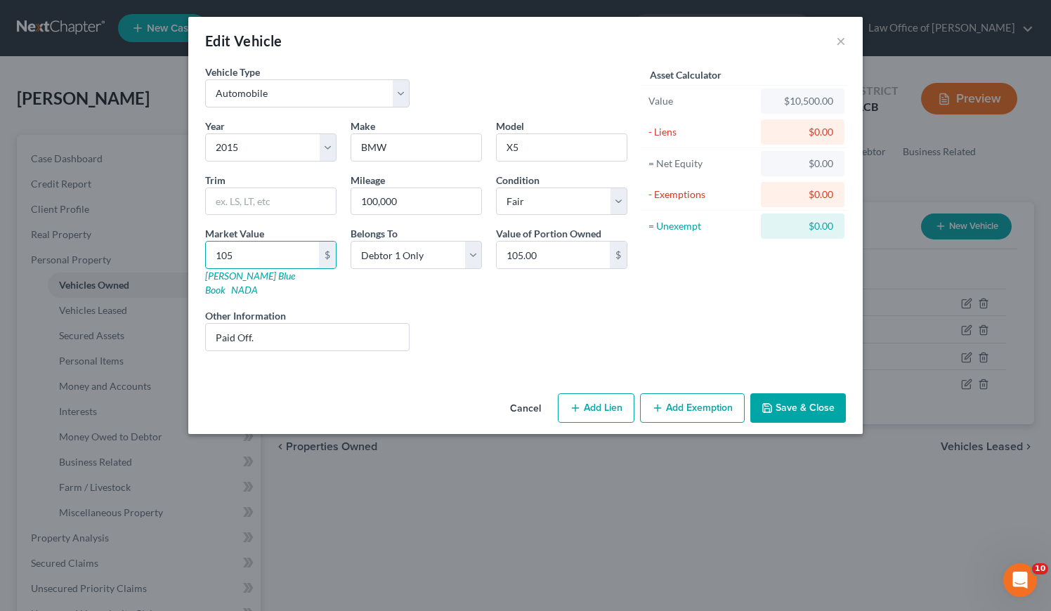
type input "10"
type input "10.00"
type input "100"
type input "100.00"
type input "1000"
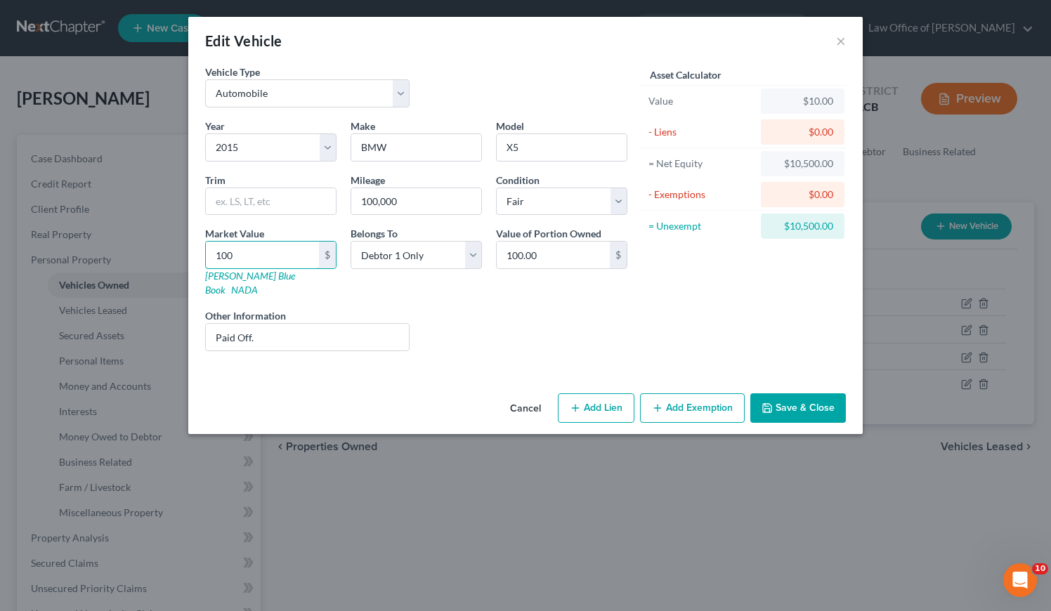
type input "1,000.00"
type input "1,0000"
type input "10,000.00"
type input "10,000"
click at [630, 312] on div "Liens Select" at bounding box center [526, 329] width 219 height 43
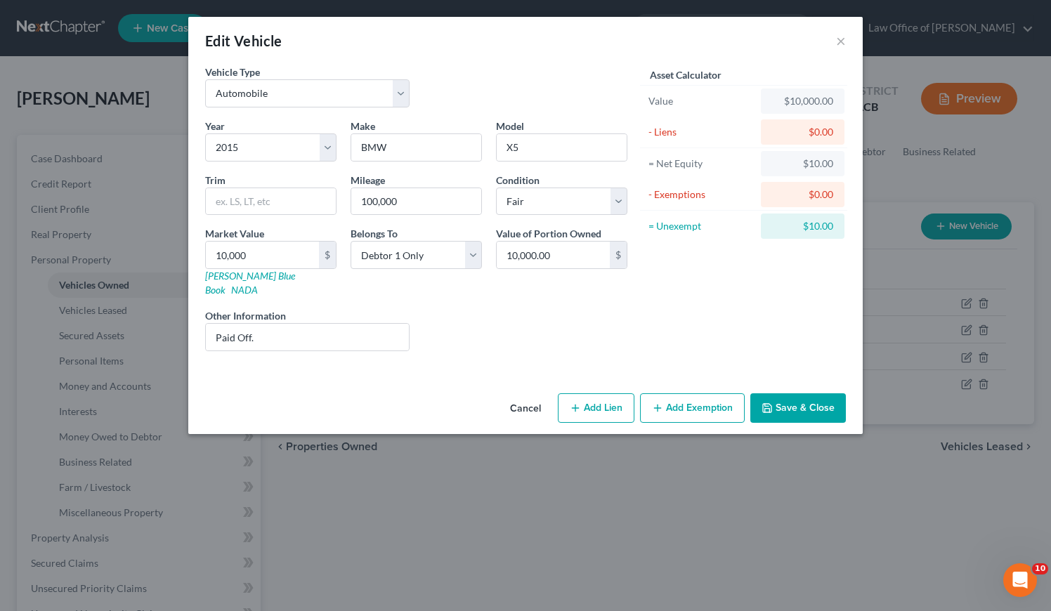
click at [706, 396] on button "Add Exemption" at bounding box center [692, 409] width 105 height 30
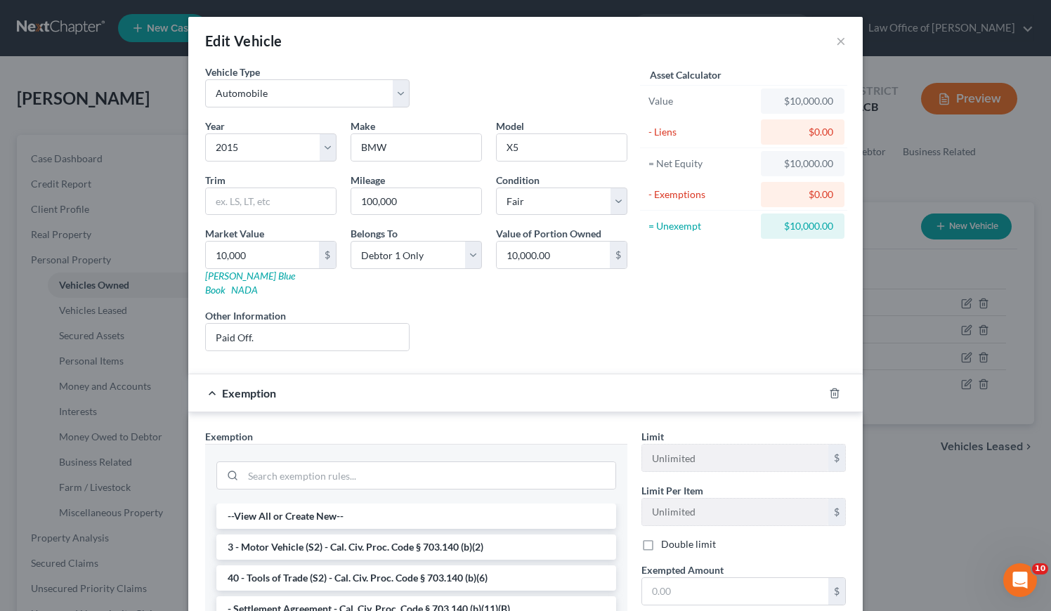
drag, startPoint x: 395, startPoint y: 530, endPoint x: 410, endPoint y: 514, distance: 21.4
click at [395, 535] on li "3 - Motor Vehicle (S2) - Cal. Civ. Proc. Code § 703.140 (b)(2)" at bounding box center [416, 547] width 400 height 25
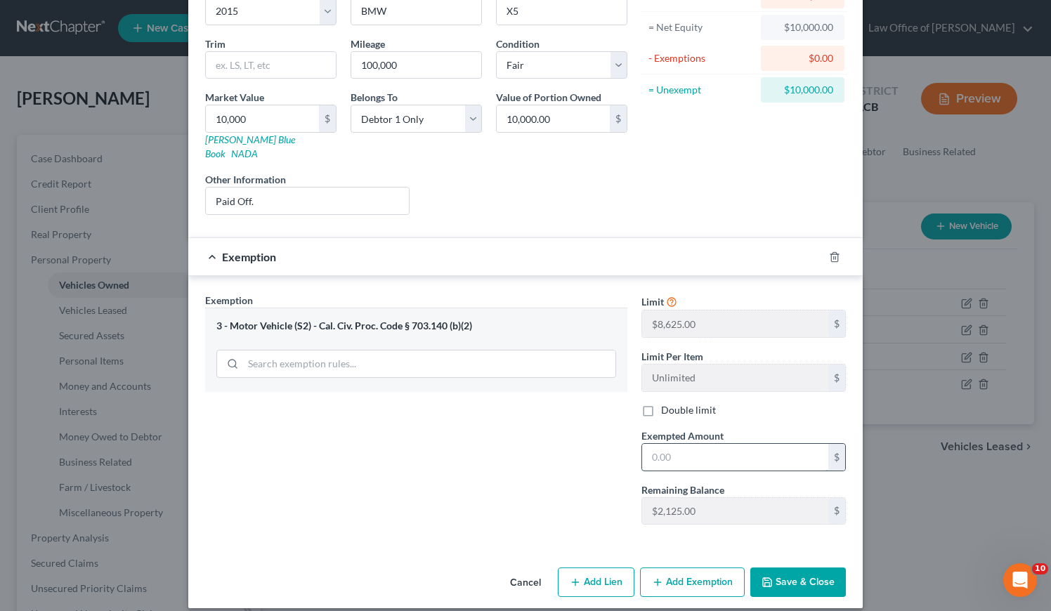
click at [688, 444] on input "text" at bounding box center [735, 457] width 186 height 27
type input "2,125"
click at [691, 572] on button "Add Exemption" at bounding box center [692, 583] width 105 height 30
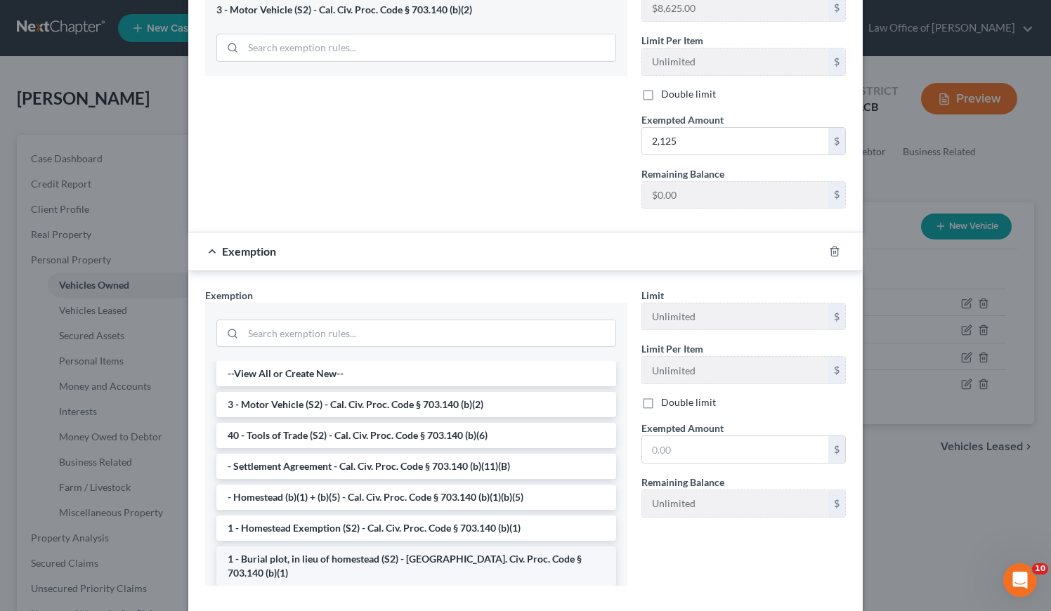
scroll to position [514, 0]
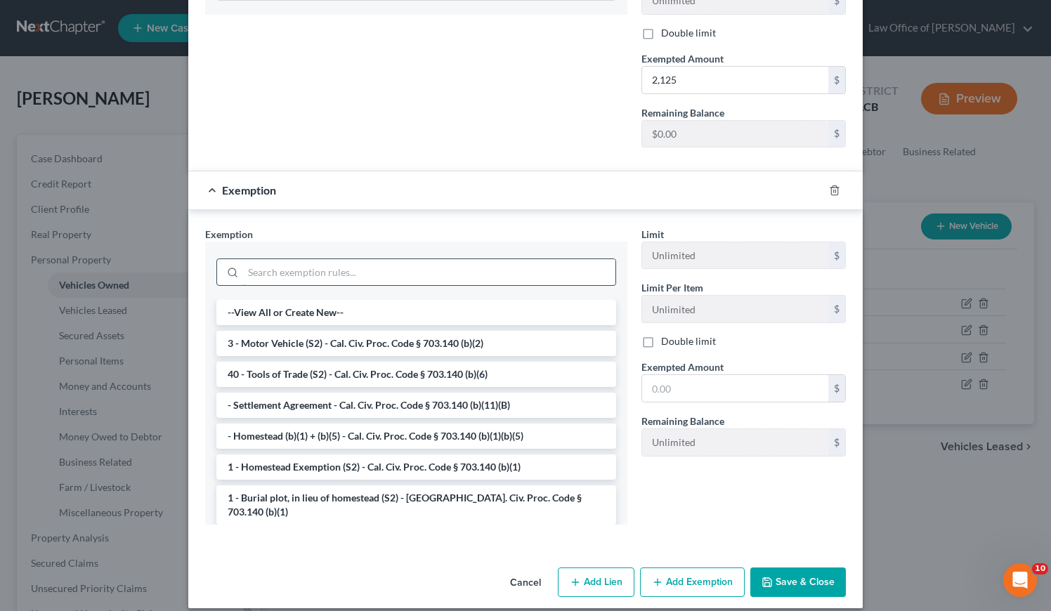
click at [373, 262] on input "search" at bounding box center [429, 272] width 372 height 27
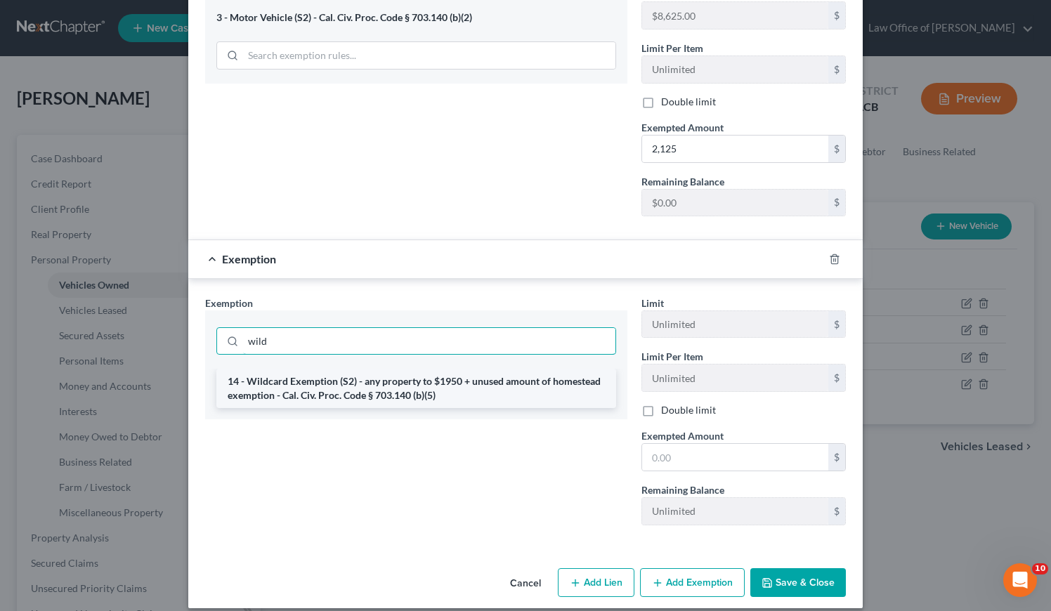
type input "wild"
click at [348, 372] on li "14 - Wildcard Exemption (S2) - any property to $1950 + unused amount of homeste…" at bounding box center [416, 388] width 400 height 39
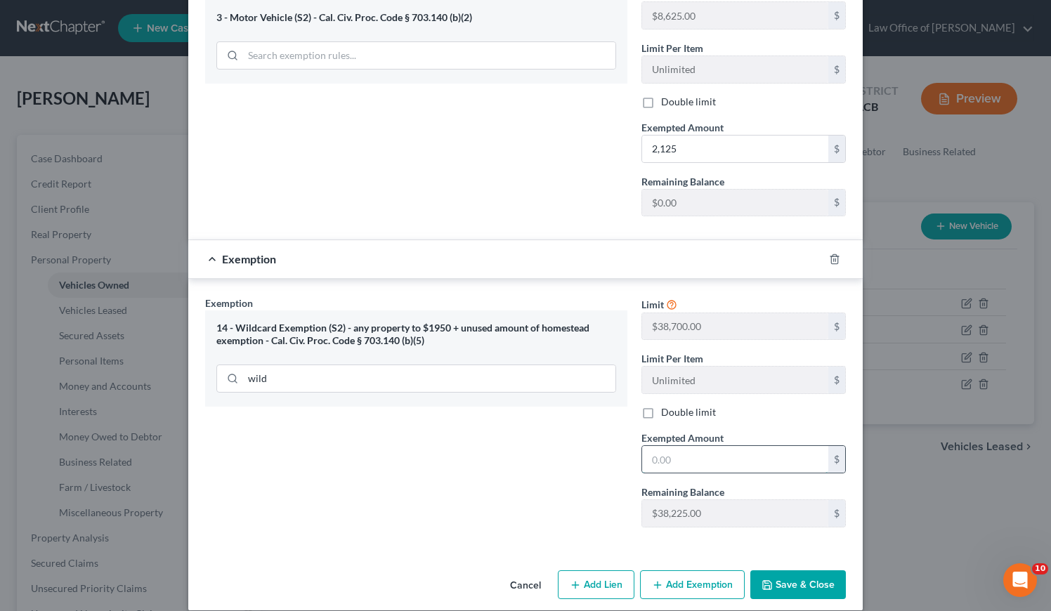
click at [689, 448] on input "text" at bounding box center [735, 459] width 186 height 27
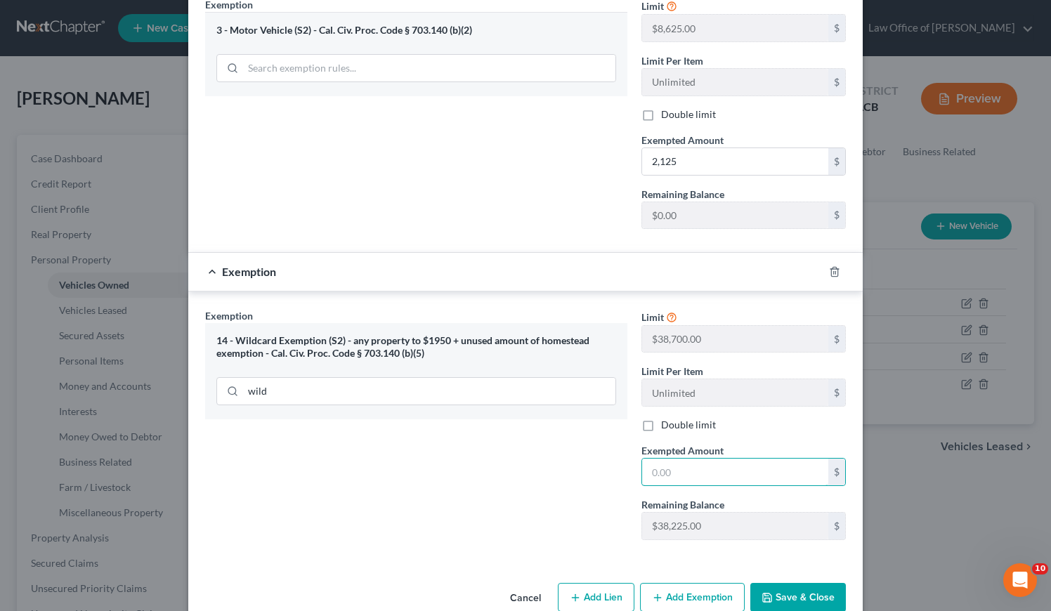
scroll to position [447, 0]
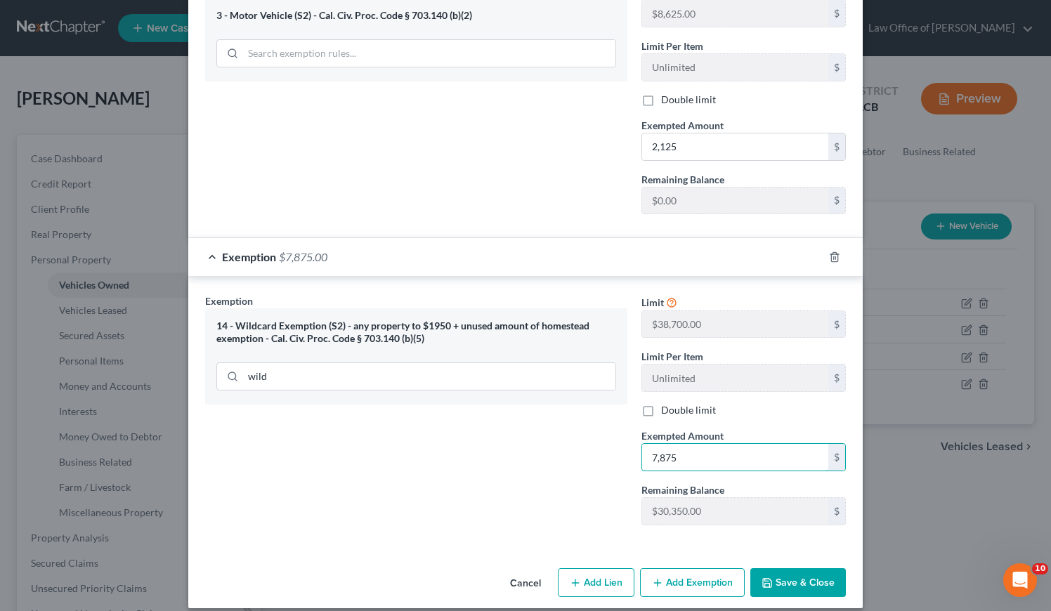
type input "7,875"
click at [798, 573] on button "Save & Close" at bounding box center [798, 583] width 96 height 30
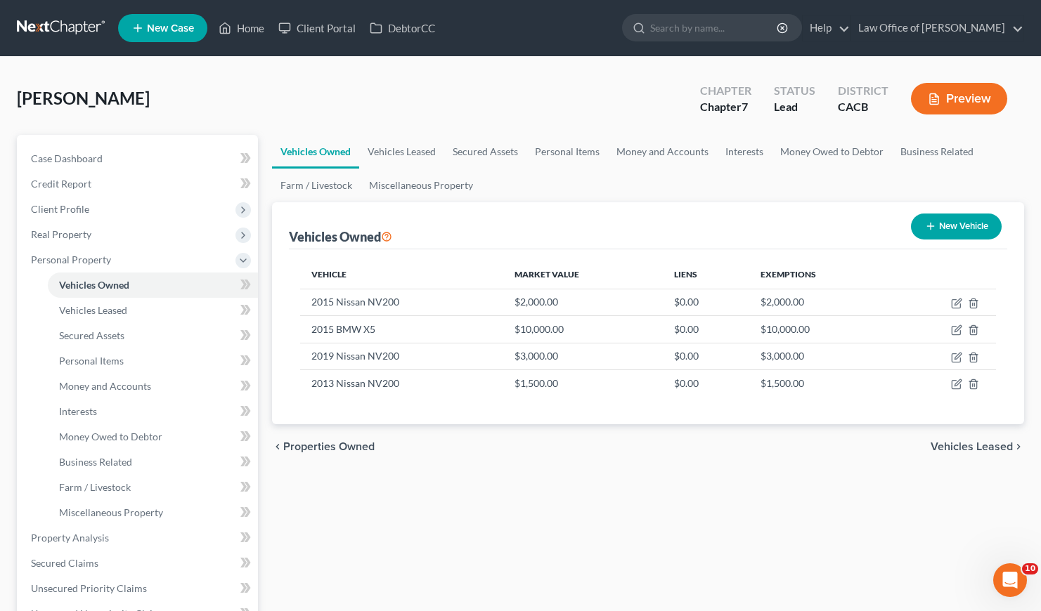
click at [587, 484] on div "Vehicles Owned Vehicles Leased Secured Assets Personal Items Money and Accounts…" at bounding box center [648, 541] width 766 height 812
click at [955, 356] on icon "button" at bounding box center [957, 356] width 6 height 6
select select "0"
select select "7"
select select "4"
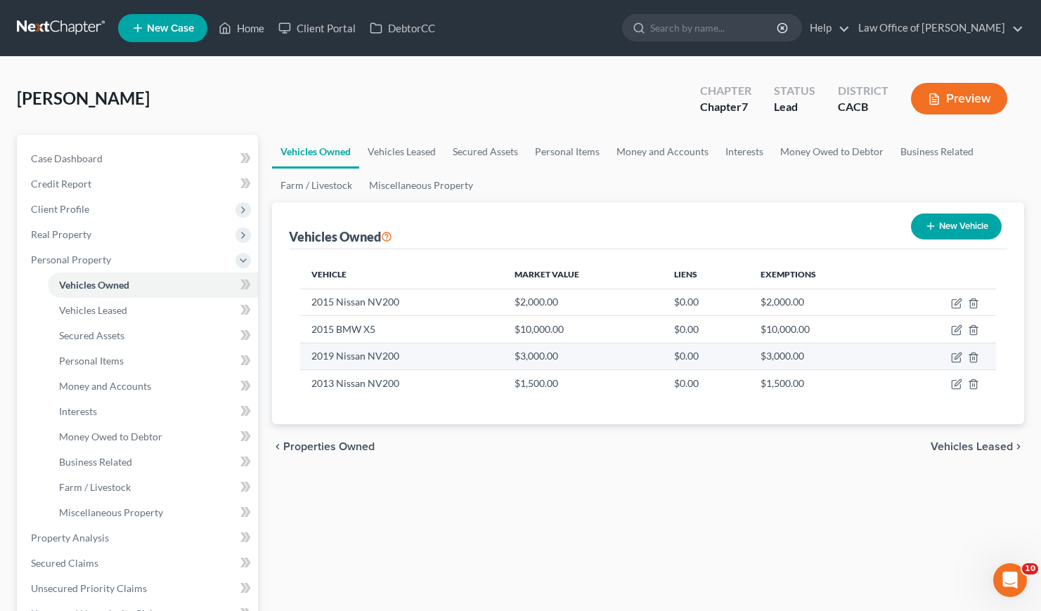
select select "0"
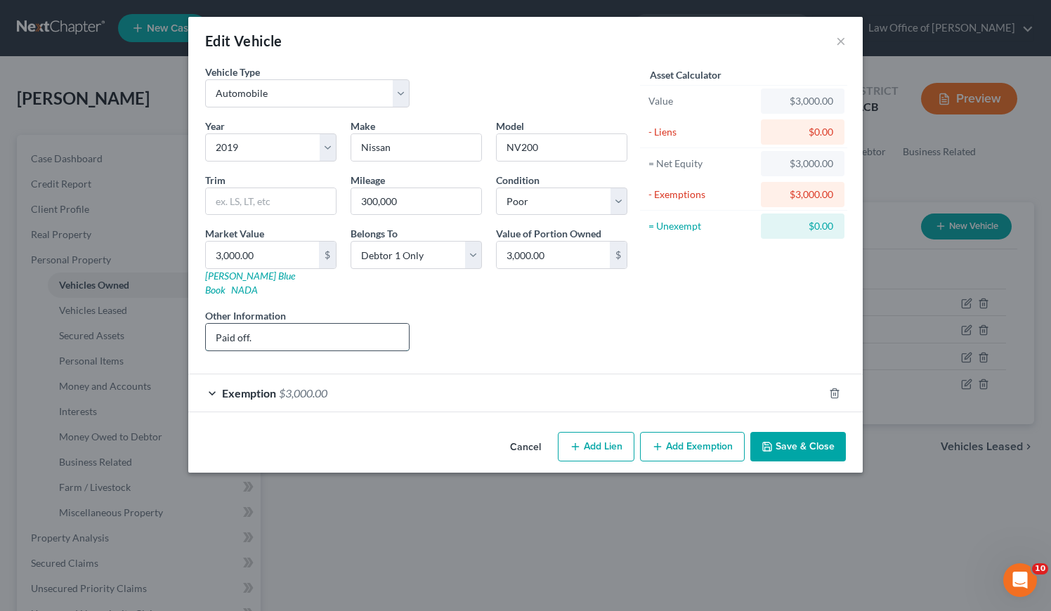
click at [316, 328] on input "Paid off." at bounding box center [307, 337] width 203 height 27
type input "Paid off. Brother drives this and pays for this van."
click at [824, 434] on button "Save & Close" at bounding box center [798, 447] width 96 height 30
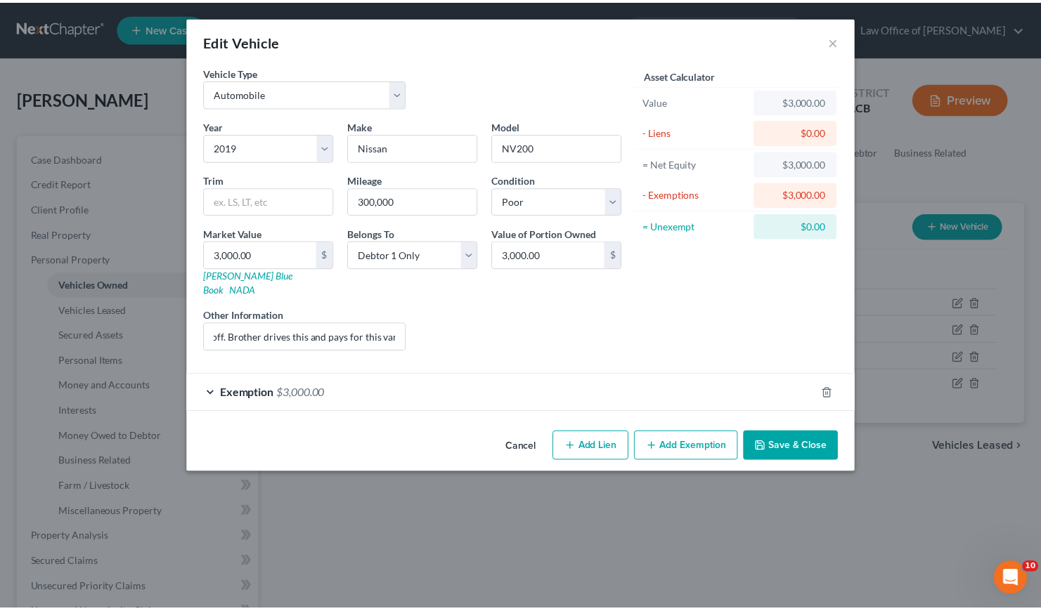
scroll to position [0, 0]
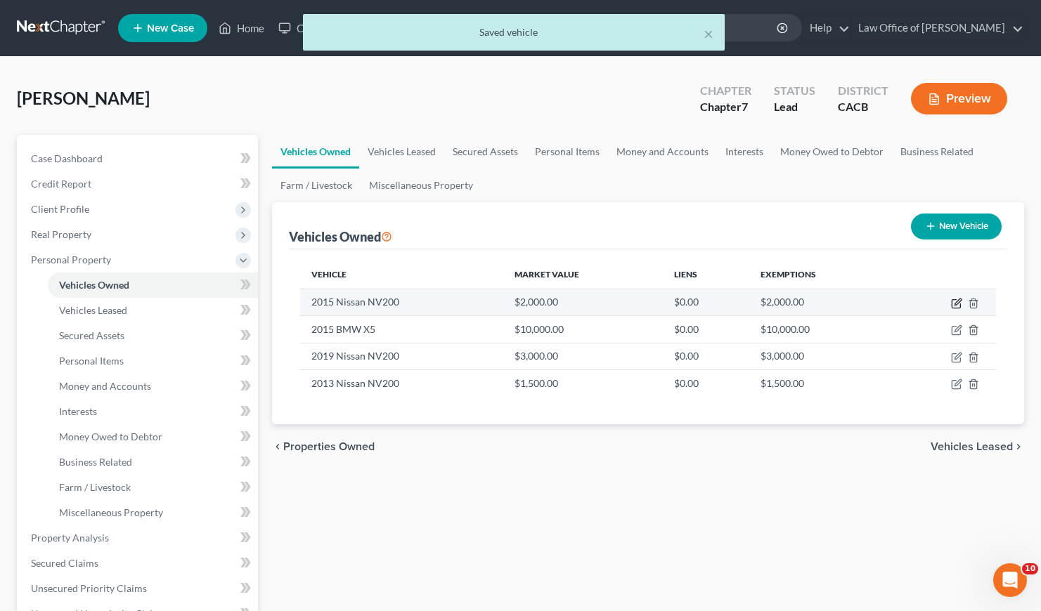
click at [955, 300] on icon "button" at bounding box center [955, 304] width 8 height 8
select select "0"
select select "11"
select select "4"
select select "0"
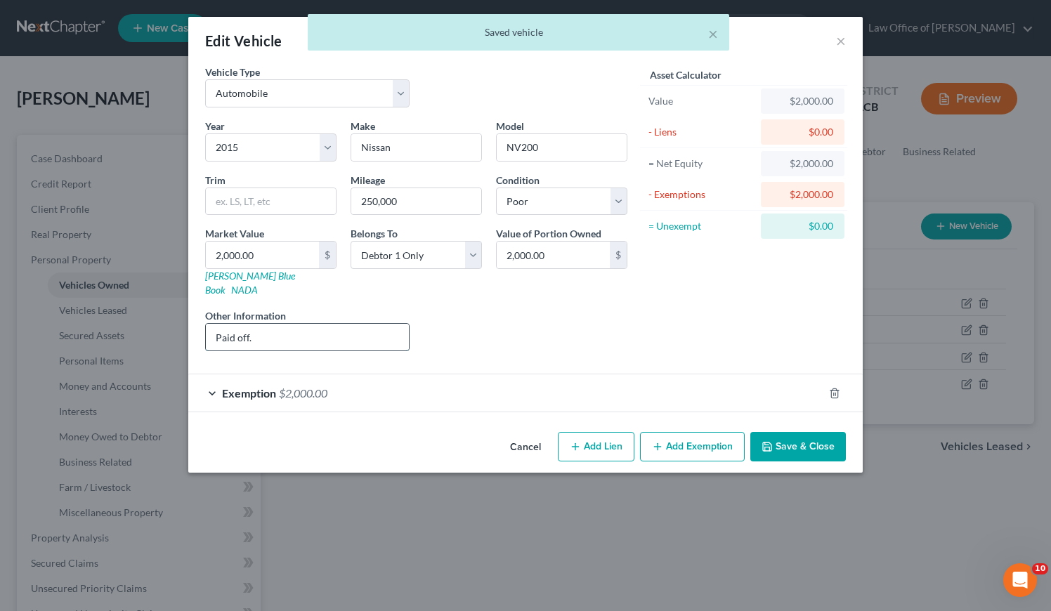
click at [336, 324] on input "Paid off." at bounding box center [307, 337] width 203 height 27
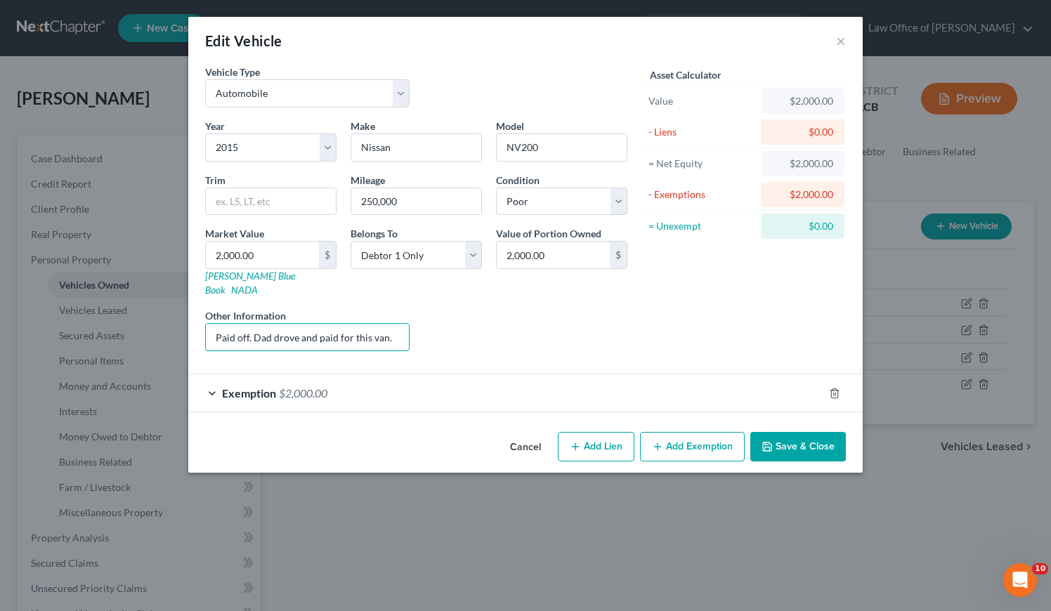
type input "Paid off. Dad drove and paid for this van."
click at [793, 438] on button "Save & Close" at bounding box center [798, 447] width 96 height 30
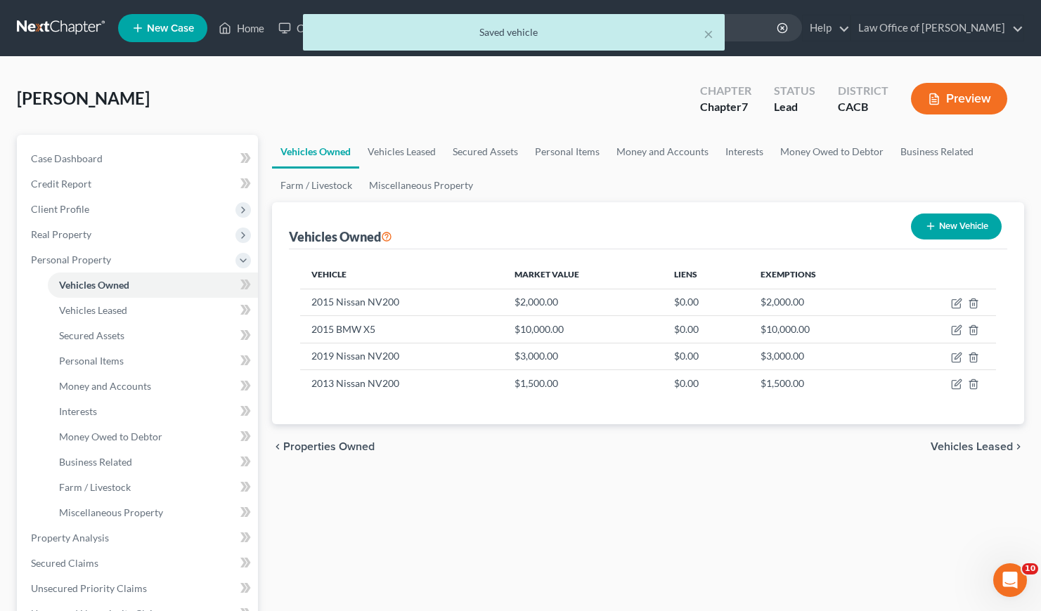
click at [604, 453] on div "chevron_left Properties Owned Vehicles Leased chevron_right" at bounding box center [648, 446] width 752 height 45
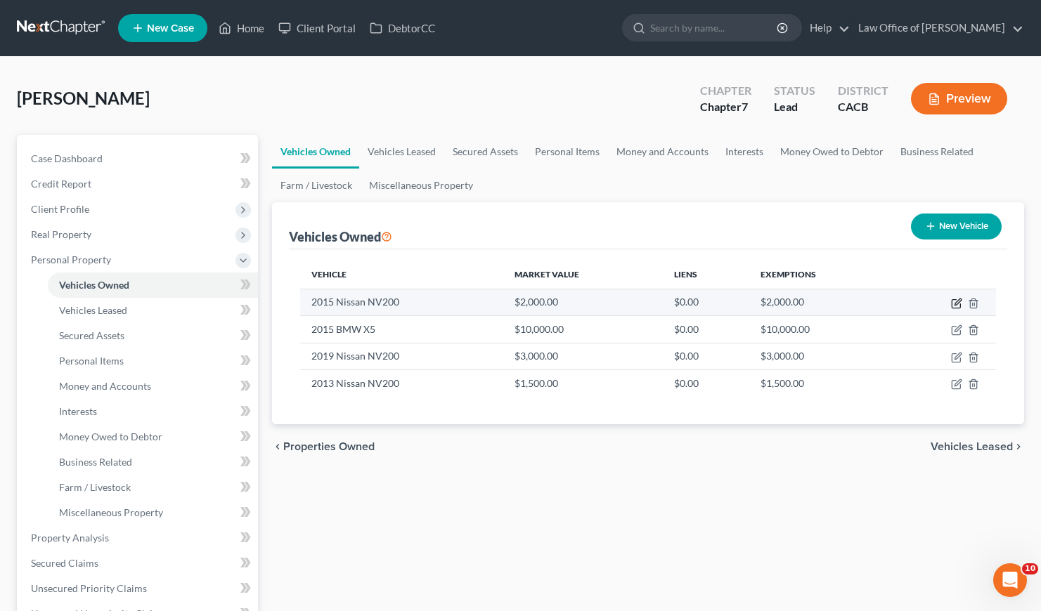
click at [954, 302] on icon "button" at bounding box center [956, 303] width 11 height 11
select select "0"
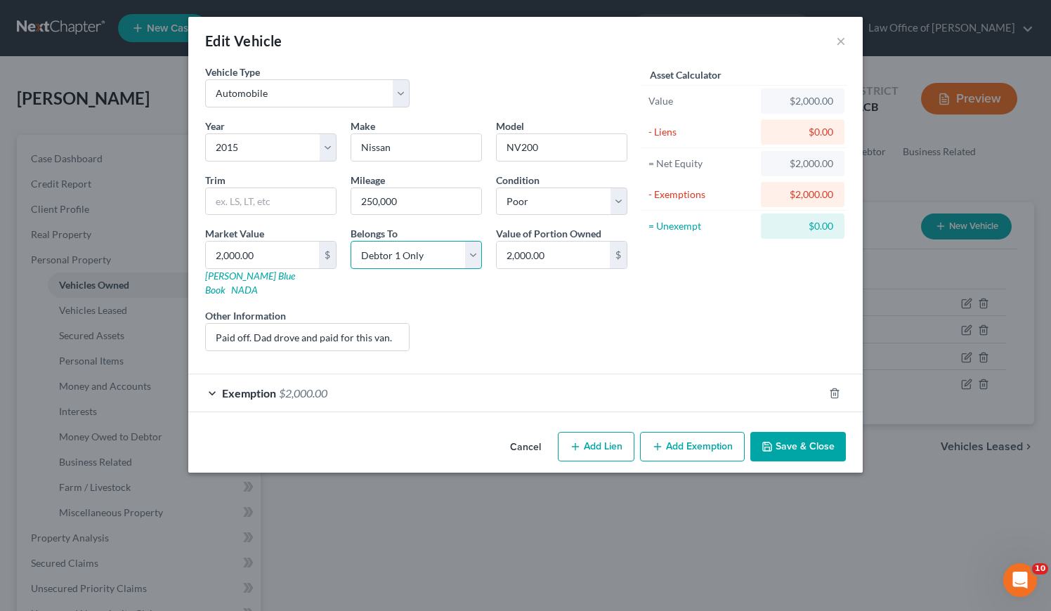
click at [427, 258] on select "Select Debtor 1 Only Debtor 2 Only Debtor 1 And Debtor 2 Only At Least One Of T…" at bounding box center [416, 255] width 131 height 28
click at [351, 241] on select "Select Debtor 1 Only Debtor 2 Only Debtor 1 And Debtor 2 Only At Least One Of T…" at bounding box center [416, 255] width 131 height 28
click at [811, 433] on button "Save & Close" at bounding box center [798, 447] width 96 height 30
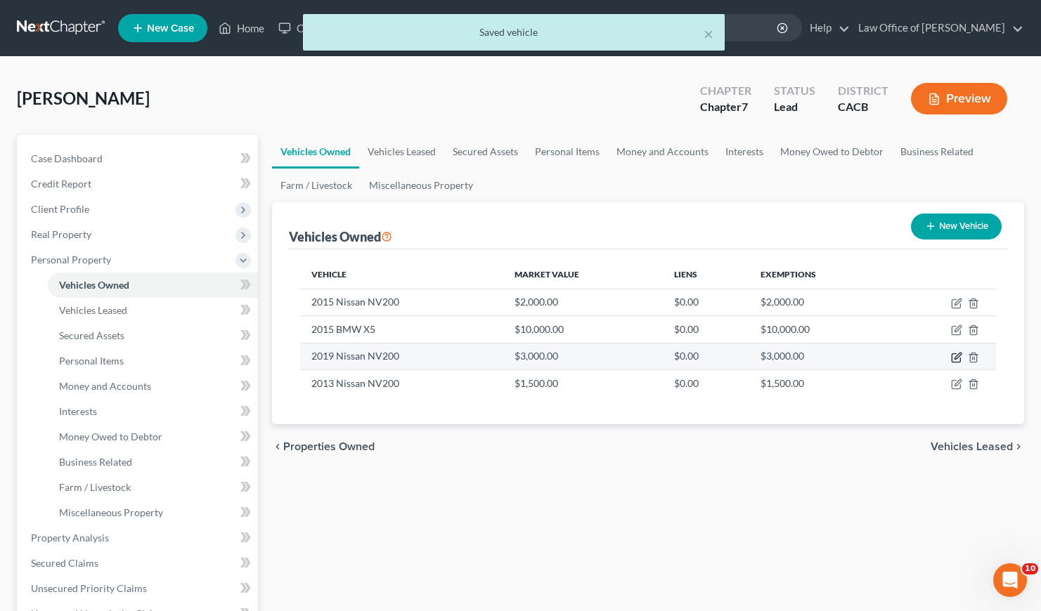
click at [954, 359] on icon "button" at bounding box center [956, 357] width 11 height 11
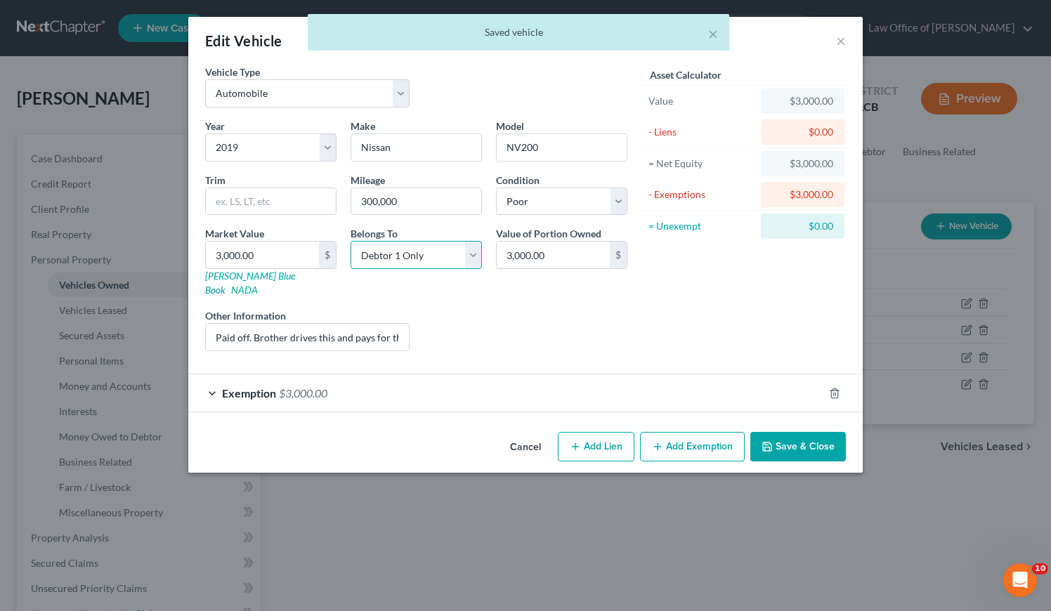
click at [401, 243] on select "Select Debtor 1 Only Debtor 2 Only Debtor 1 And Debtor 2 Only At Least One Of T…" at bounding box center [416, 255] width 131 height 28
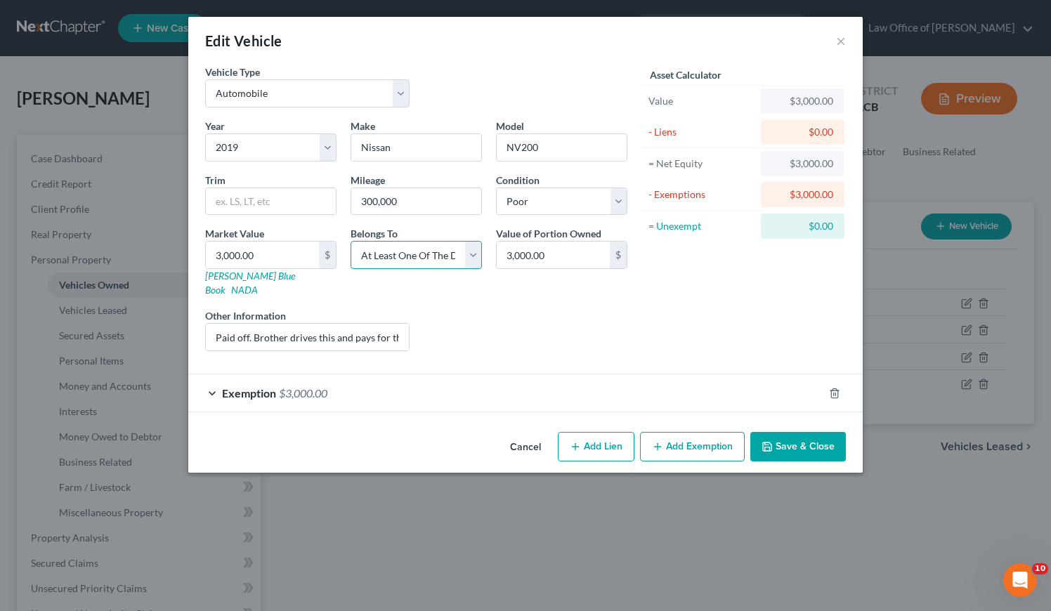
click at [351, 241] on select "Select Debtor 1 Only Debtor 2 Only Debtor 1 And Debtor 2 Only At Least One Of T…" at bounding box center [416, 255] width 131 height 28
click at [809, 432] on button "Save & Close" at bounding box center [798, 447] width 96 height 30
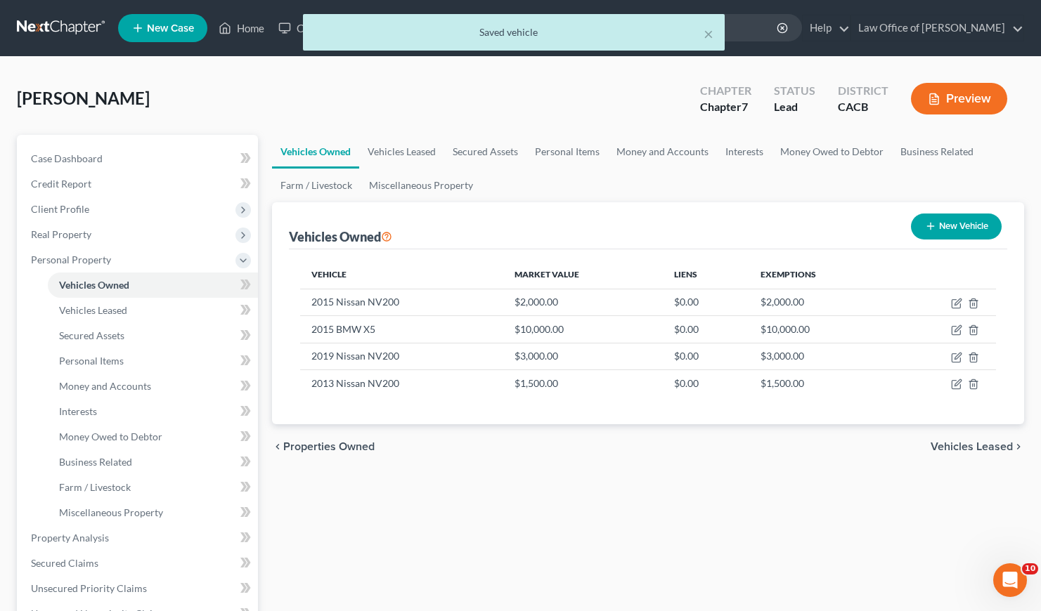
click at [654, 497] on div "Vehicles Owned Vehicles Leased Secured Assets Personal Items Money and Accounts…" at bounding box center [648, 541] width 766 height 812
click at [666, 451] on div "chevron_left Properties Owned Vehicles Leased chevron_right" at bounding box center [648, 446] width 752 height 45
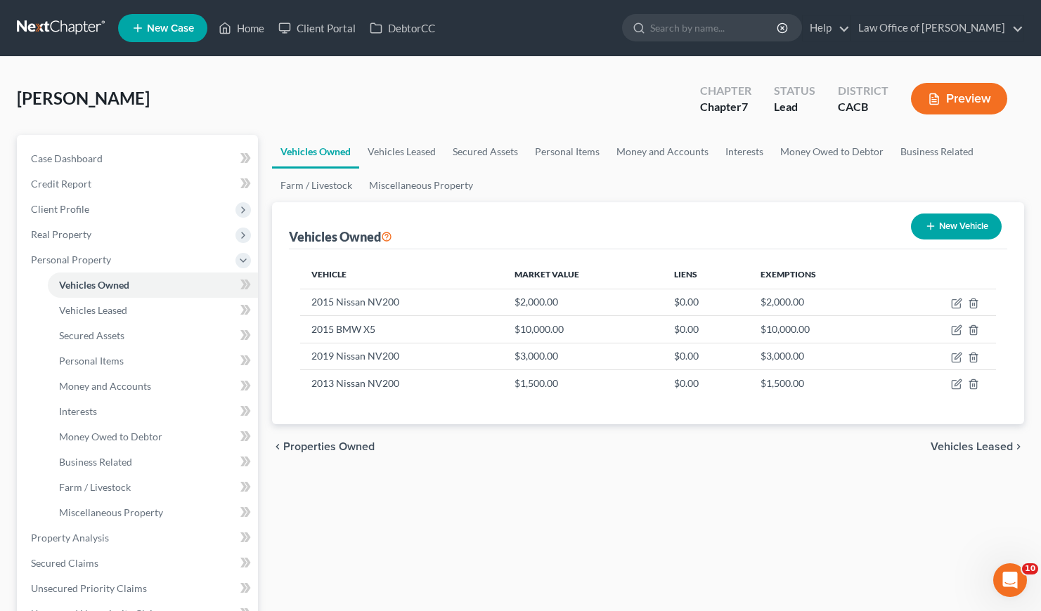
drag, startPoint x: 641, startPoint y: 469, endPoint x: 632, endPoint y: 468, distance: 8.5
click at [641, 469] on div "Vehicles Owned Vehicles Leased Secured Assets Personal Items Money and Accounts…" at bounding box center [648, 541] width 766 height 812
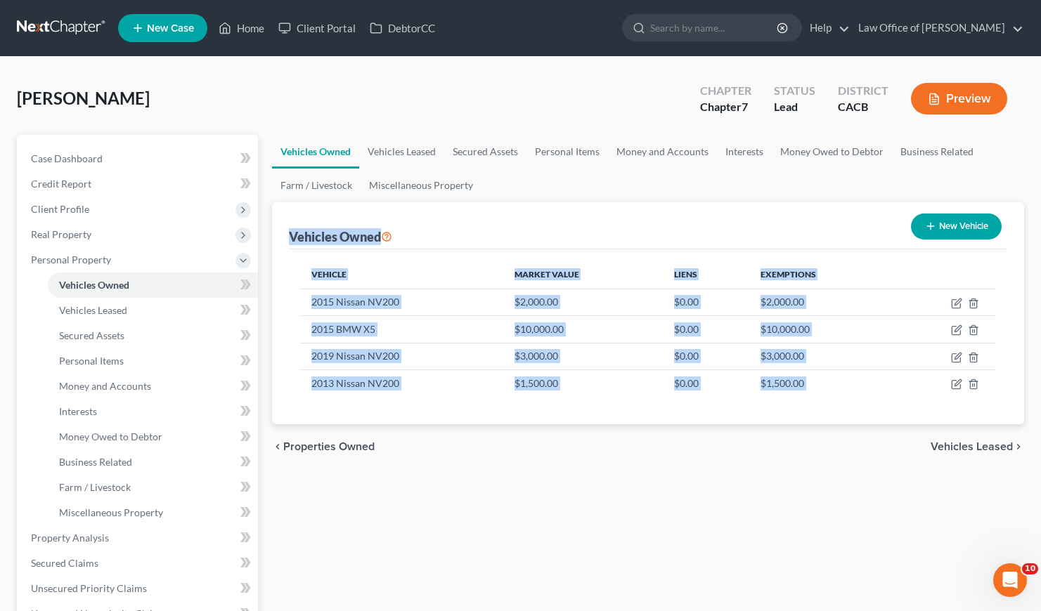
click at [495, 465] on div "chevron_left Properties Owned Vehicles Leased chevron_right" at bounding box center [648, 446] width 752 height 45
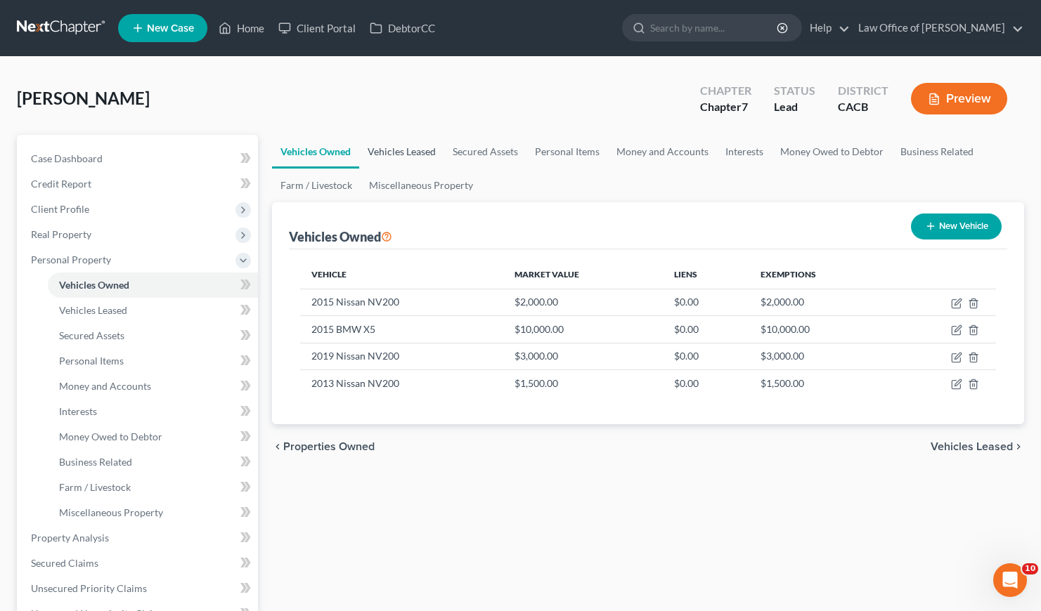
click at [403, 146] on link "Vehicles Leased" at bounding box center [401, 152] width 85 height 34
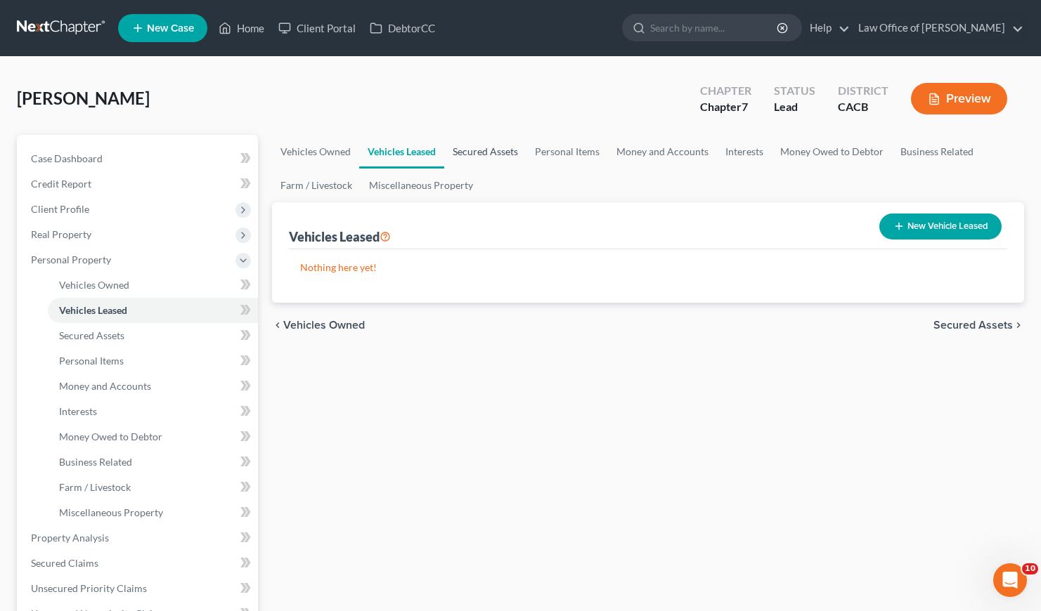
click at [476, 152] on link "Secured Assets" at bounding box center [485, 152] width 82 height 34
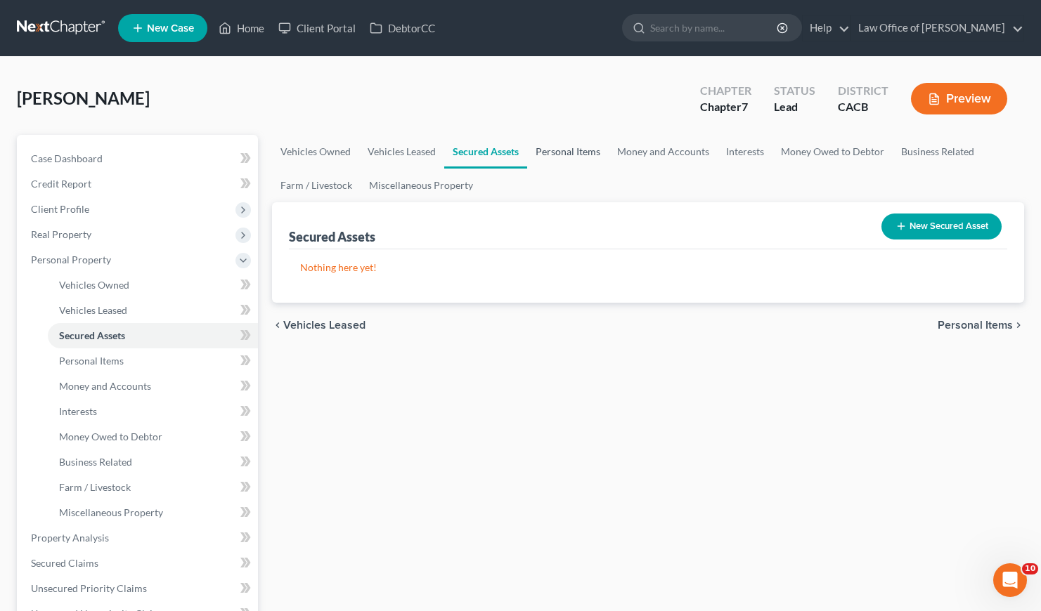
click at [568, 153] on link "Personal Items" at bounding box center [568, 152] width 82 height 34
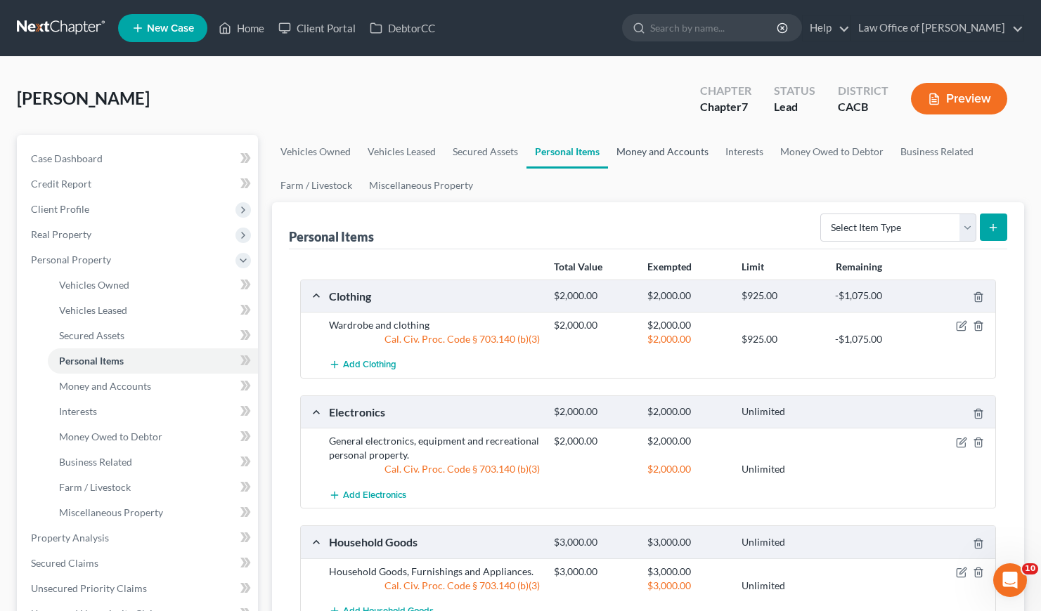
click at [651, 151] on link "Money and Accounts" at bounding box center [662, 152] width 109 height 34
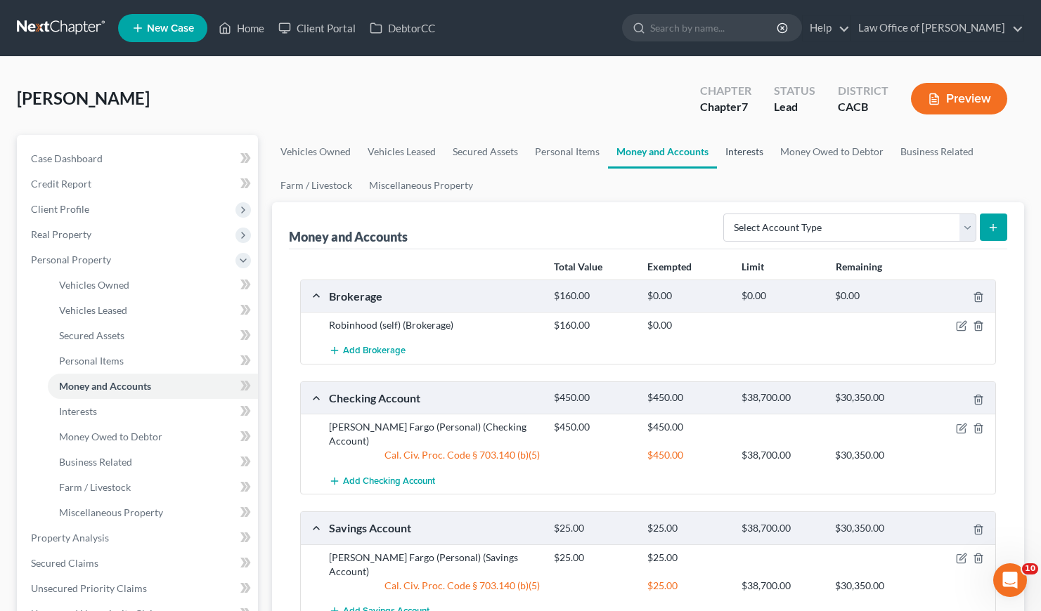
click at [762, 152] on link "Interests" at bounding box center [744, 152] width 55 height 34
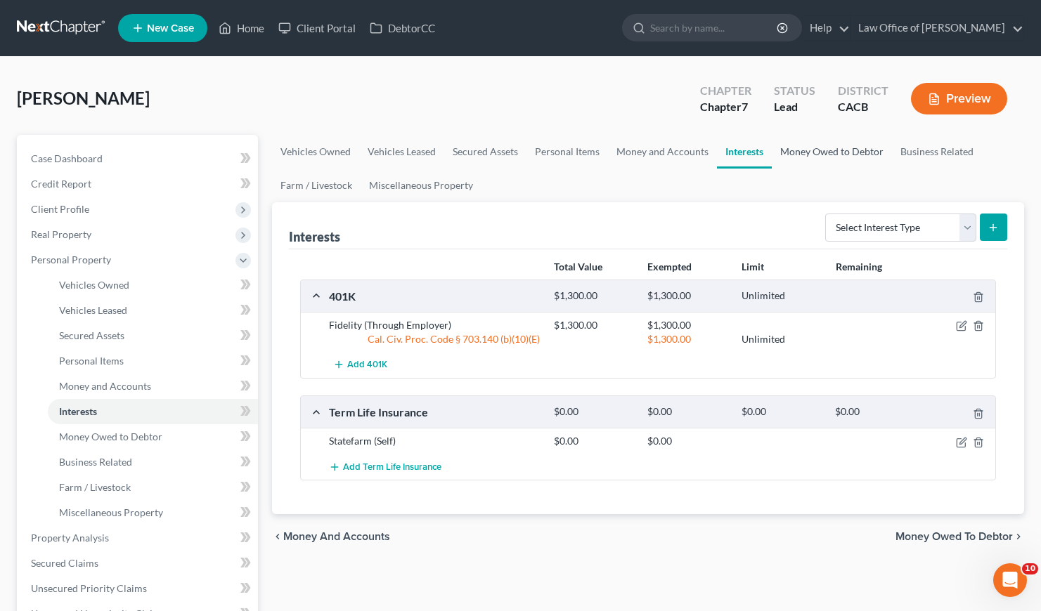
click at [810, 148] on link "Money Owed to Debtor" at bounding box center [832, 152] width 120 height 34
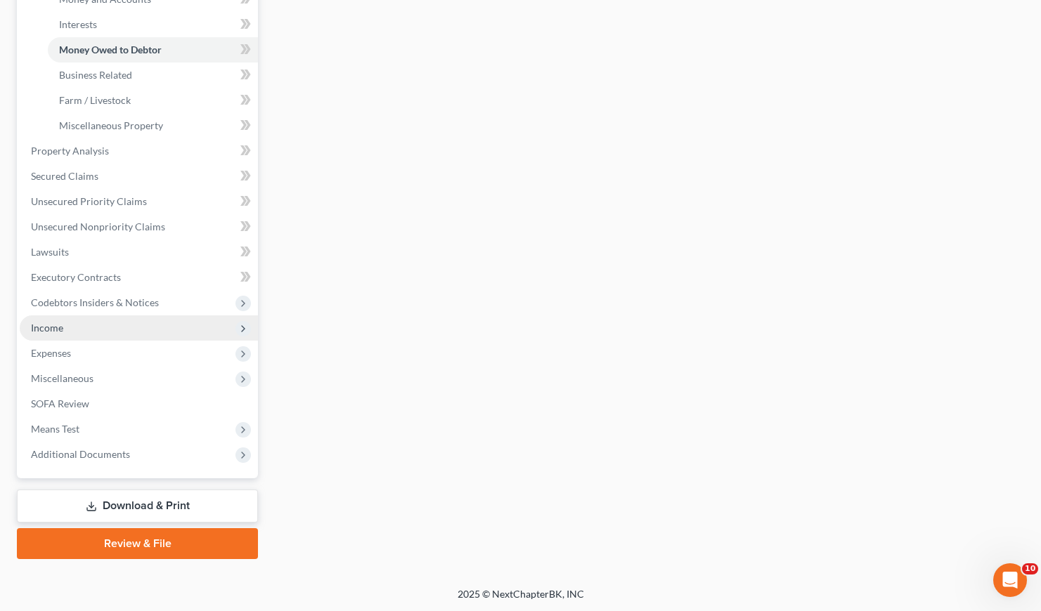
click at [58, 322] on span "Income" at bounding box center [47, 328] width 32 height 12
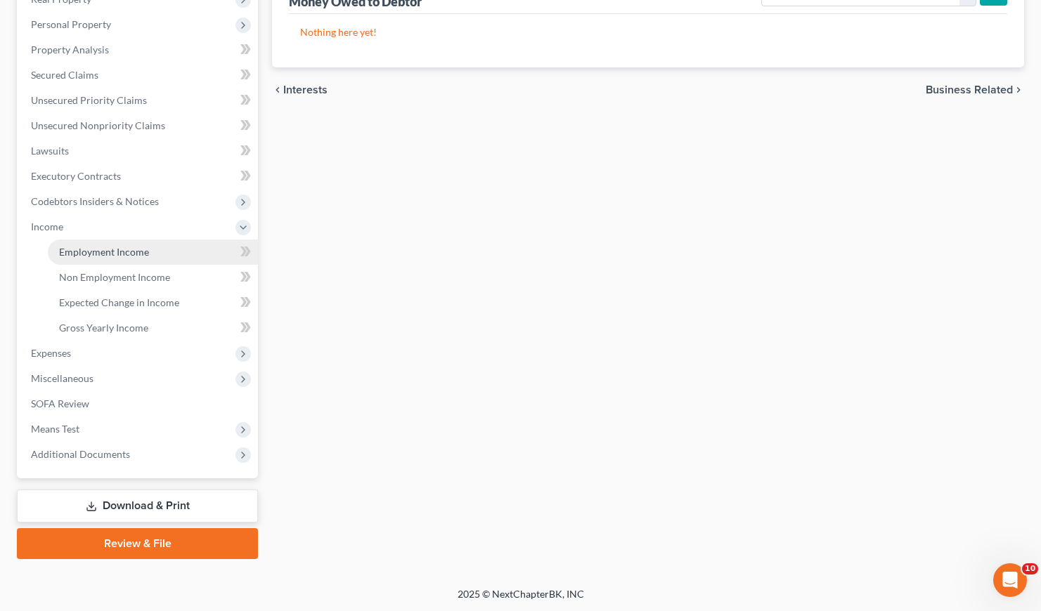
click at [113, 246] on span "Employment Income" at bounding box center [104, 252] width 90 height 12
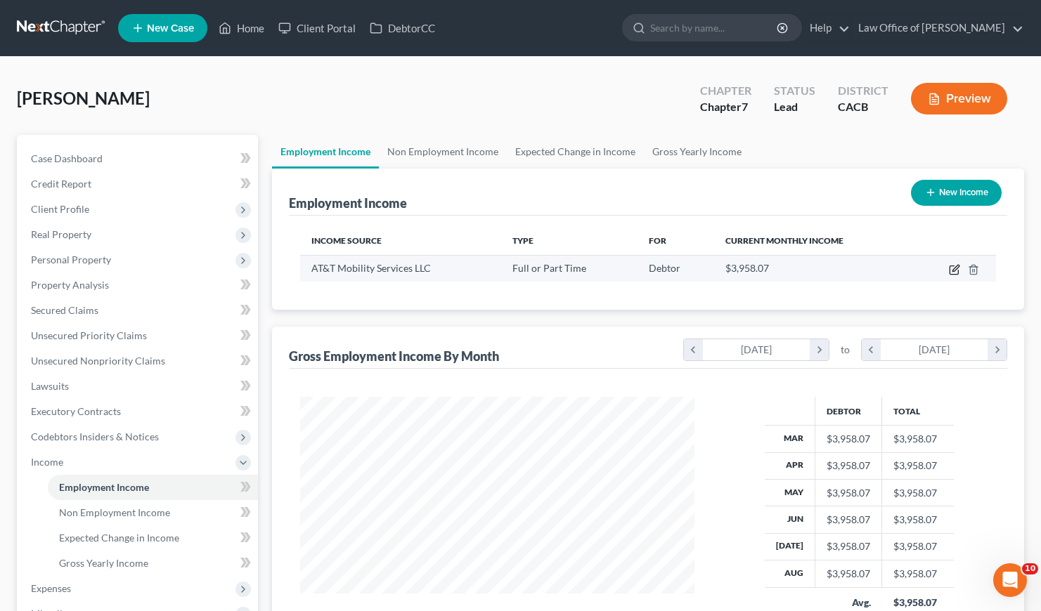
click at [958, 266] on icon "button" at bounding box center [954, 269] width 11 height 11
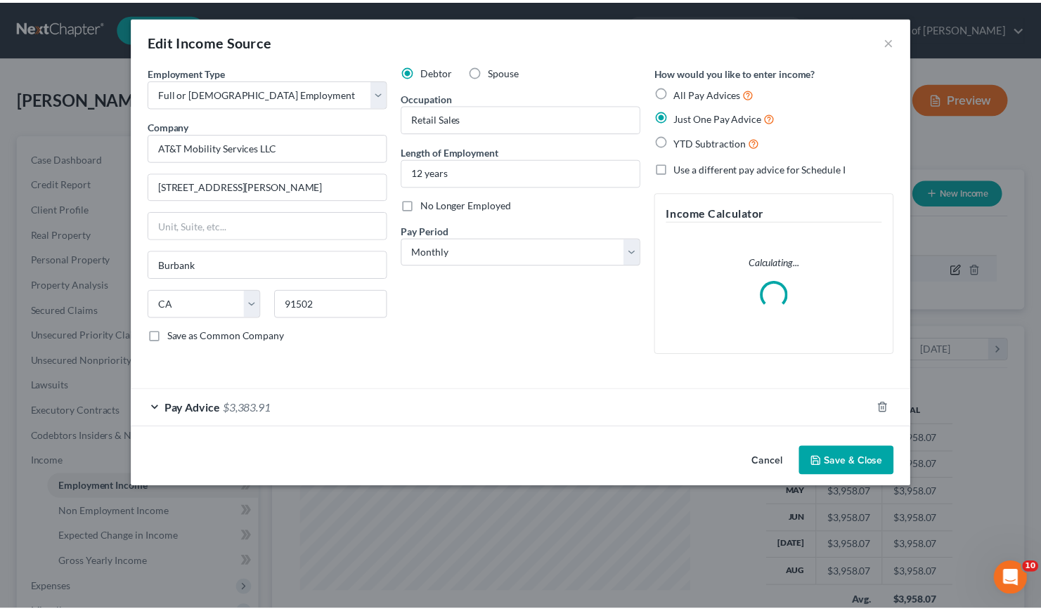
scroll to position [252, 427]
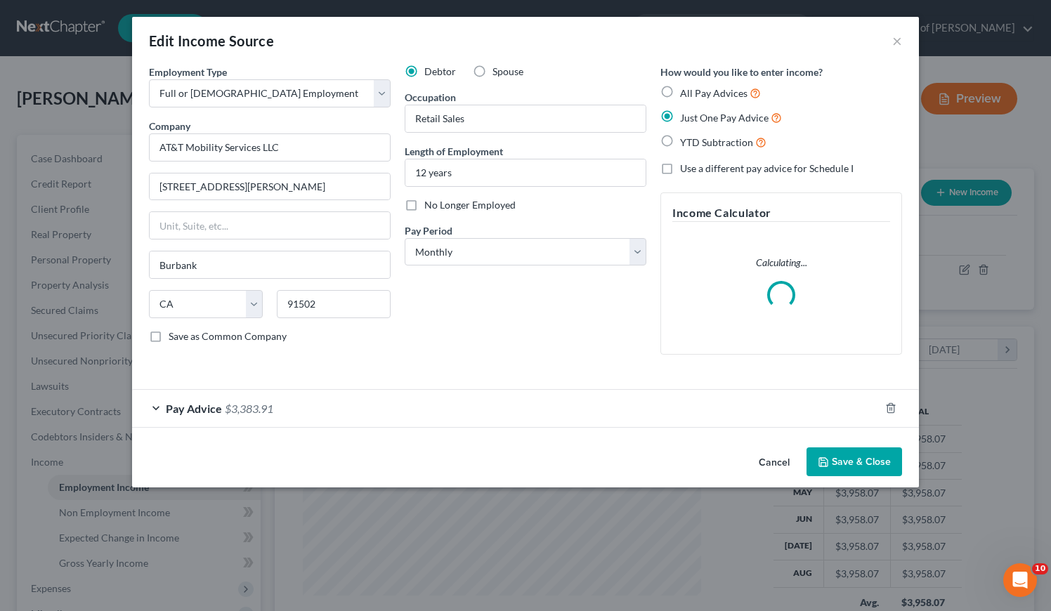
click at [391, 403] on div "Pay Advice $3,383.91" at bounding box center [506, 408] width 748 height 37
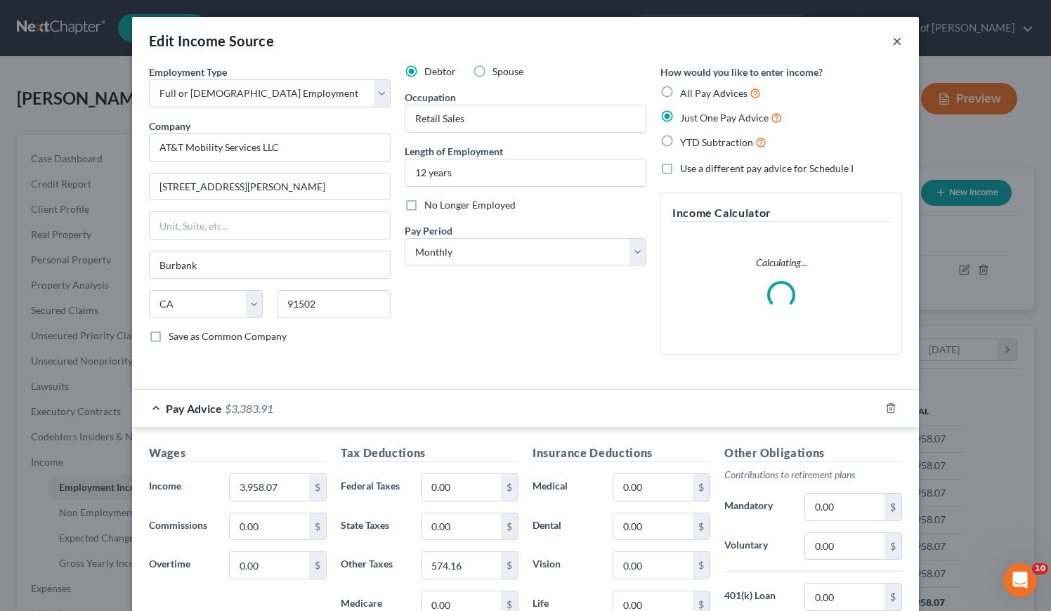
click at [894, 41] on button "×" at bounding box center [897, 40] width 10 height 17
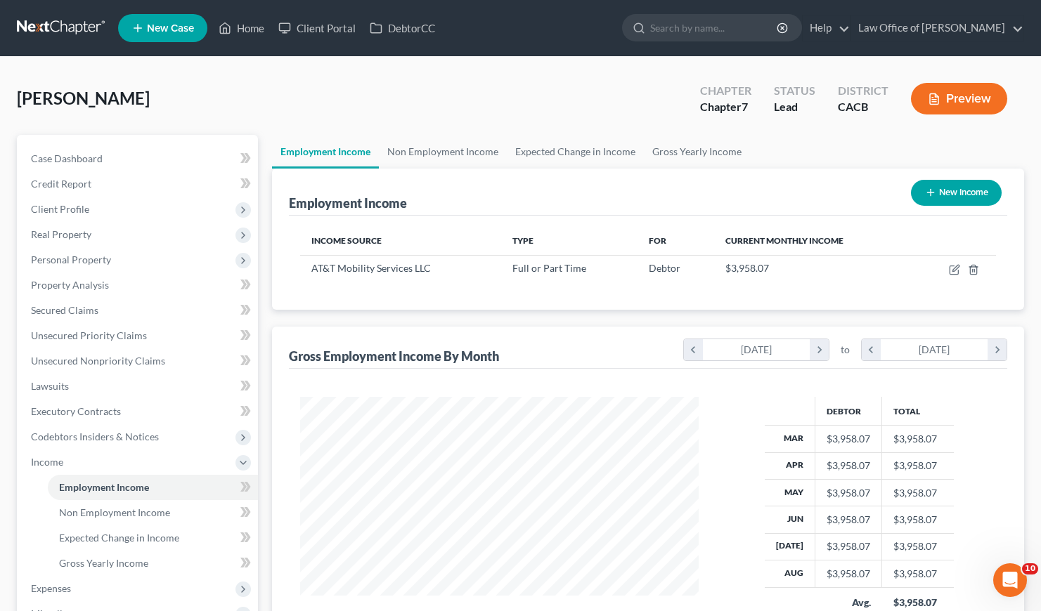
scroll to position [702448, 702278]
click at [657, 148] on link "Gross Yearly Income" at bounding box center [697, 152] width 106 height 34
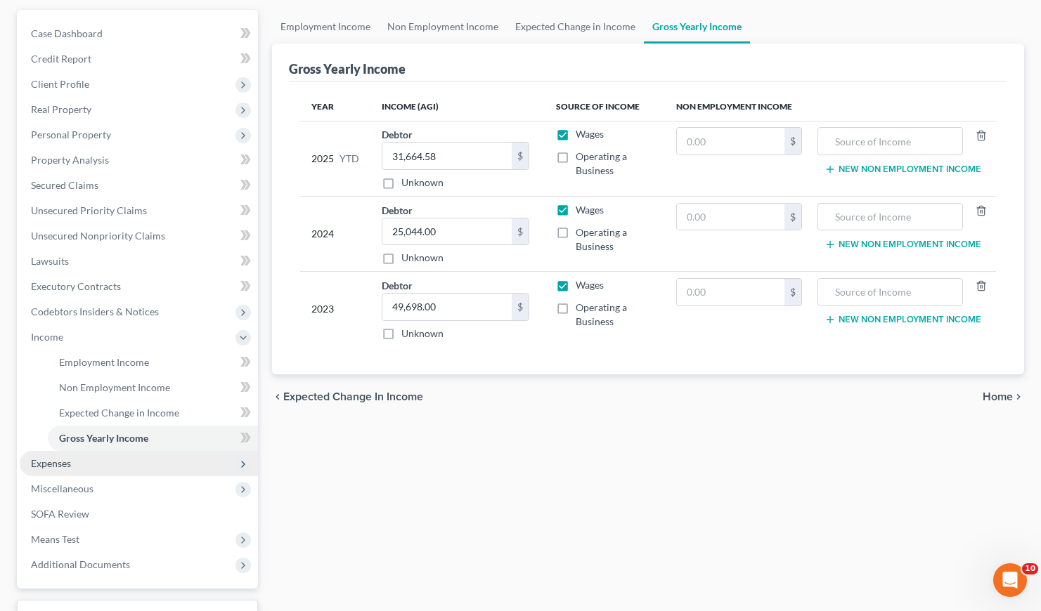
scroll to position [158, 0]
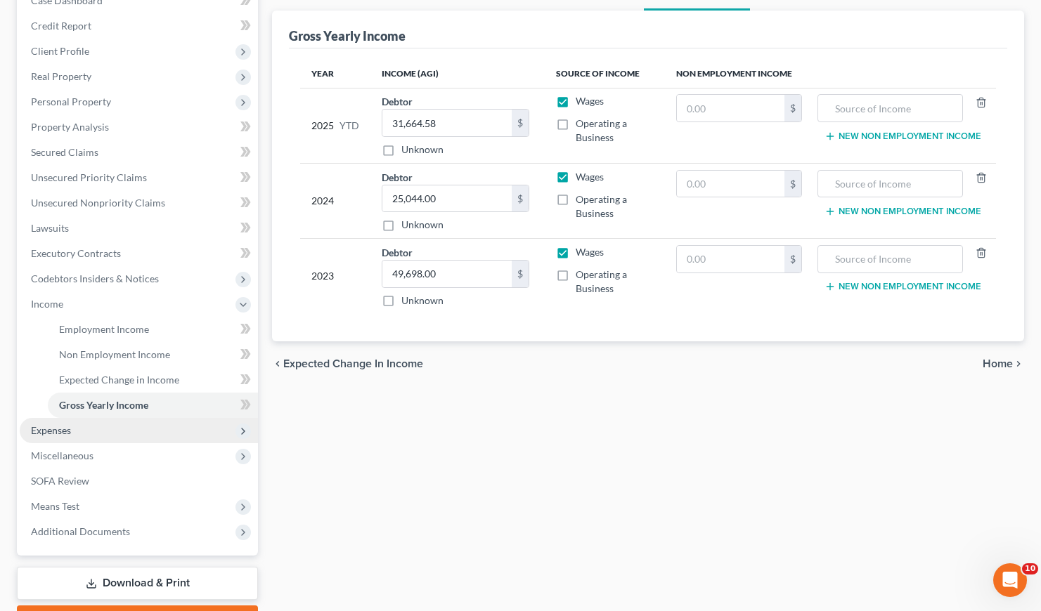
click at [58, 432] on span "Expenses" at bounding box center [51, 430] width 40 height 12
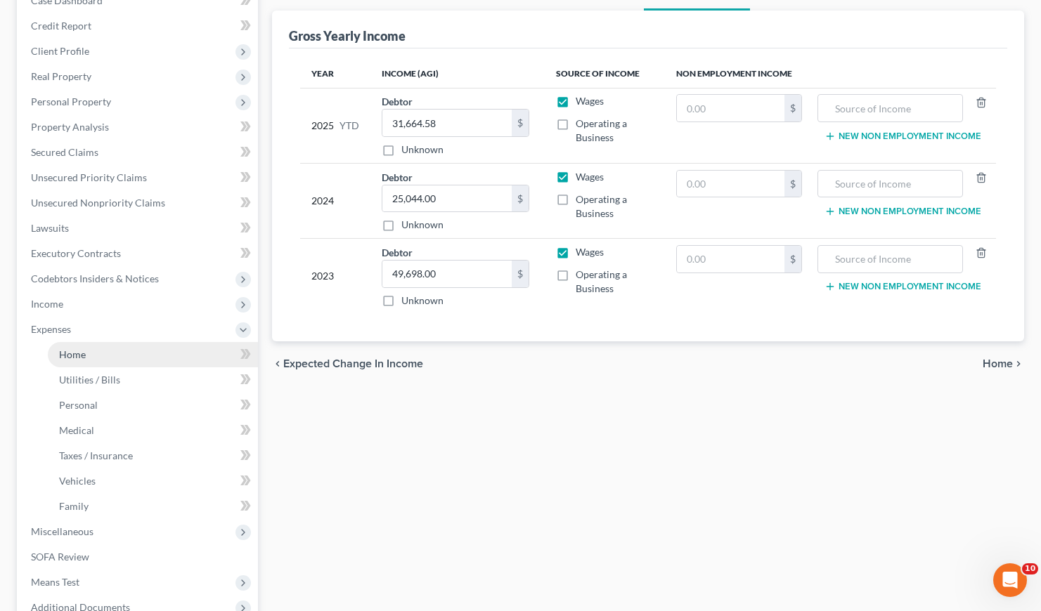
click at [72, 353] on span "Home" at bounding box center [72, 355] width 27 height 12
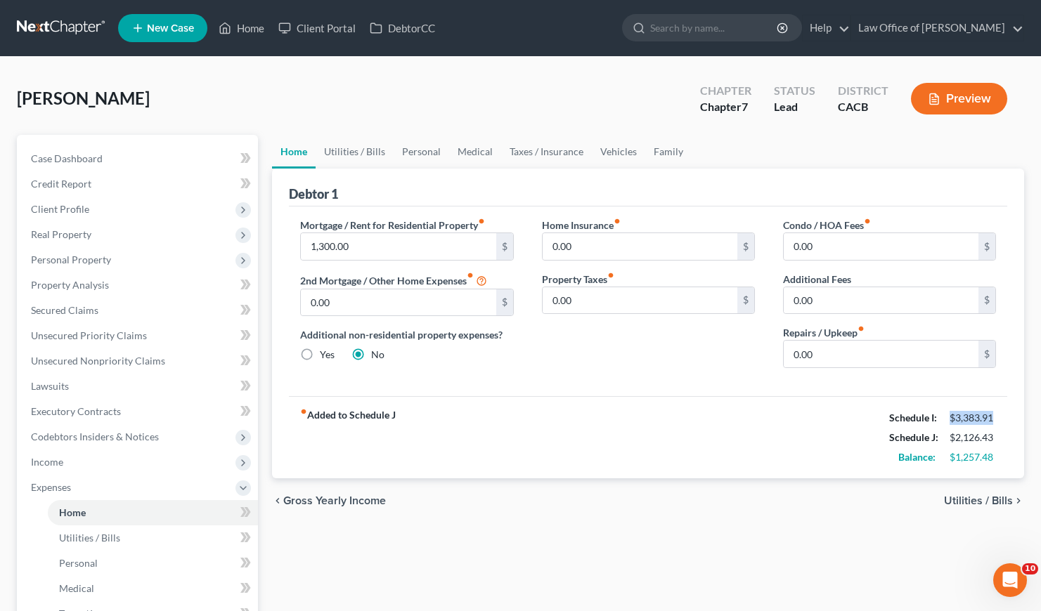
click at [716, 427] on div "fiber_manual_record Added to Schedule J Schedule I: $3,383.91 Schedule J: $2,12…" at bounding box center [648, 437] width 718 height 82
click at [680, 446] on div "fiber_manual_record Added to Schedule J Schedule I: $3,383.91 Schedule J: $2,12…" at bounding box center [648, 437] width 718 height 82
click at [356, 152] on link "Utilities / Bills" at bounding box center [355, 152] width 78 height 34
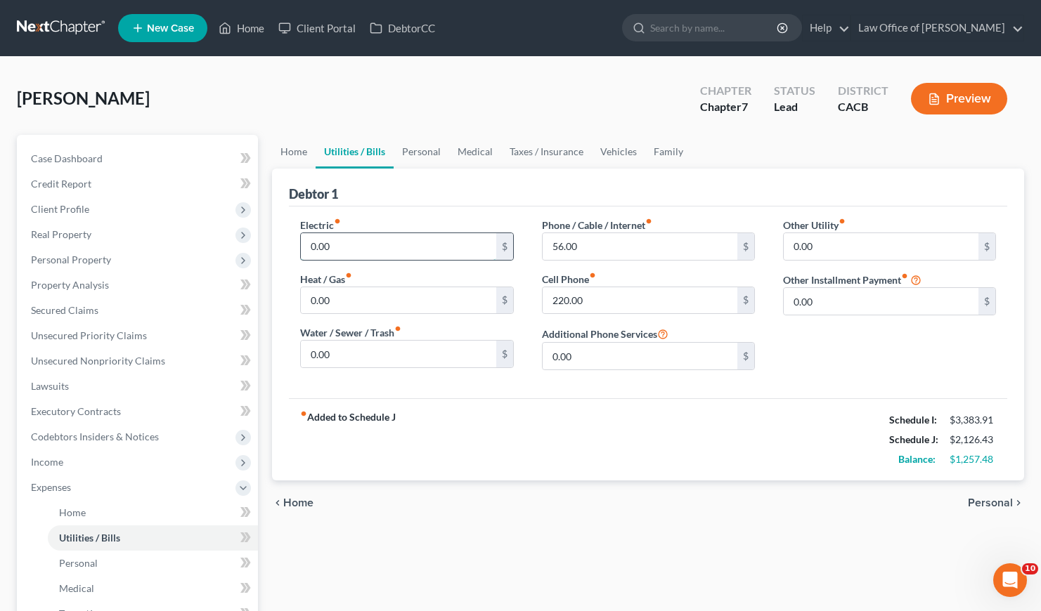
click at [340, 243] on input "0.00" at bounding box center [398, 246] width 195 height 27
click at [346, 363] on input "0.00" at bounding box center [398, 354] width 195 height 27
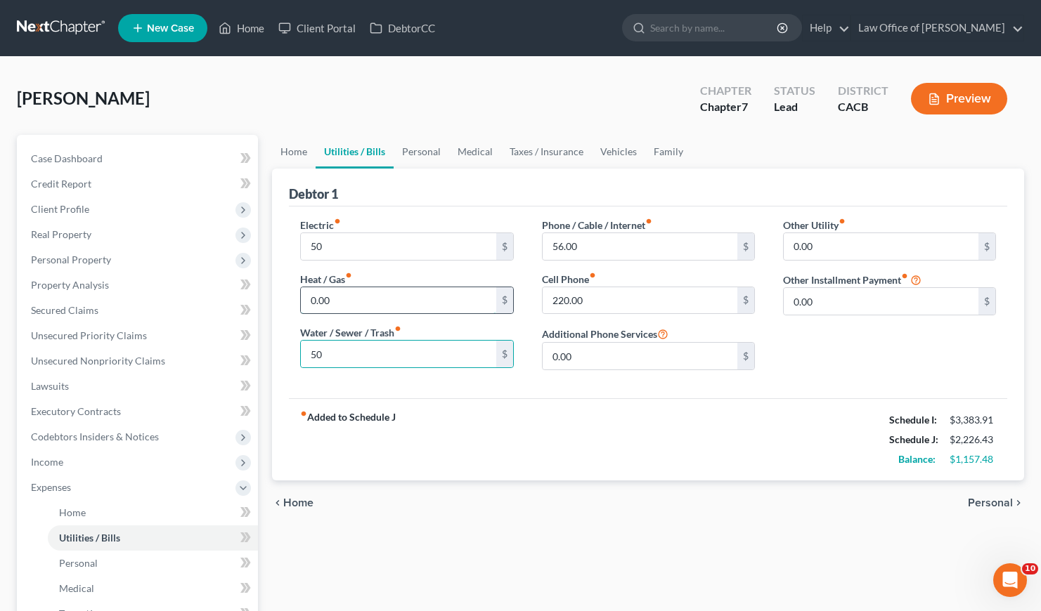
click at [344, 301] on input "0.00" at bounding box center [398, 300] width 195 height 27
click at [714, 483] on div "chevron_left Home Personal chevron_right" at bounding box center [648, 503] width 752 height 45
click at [424, 148] on link "Personal" at bounding box center [422, 152] width 56 height 34
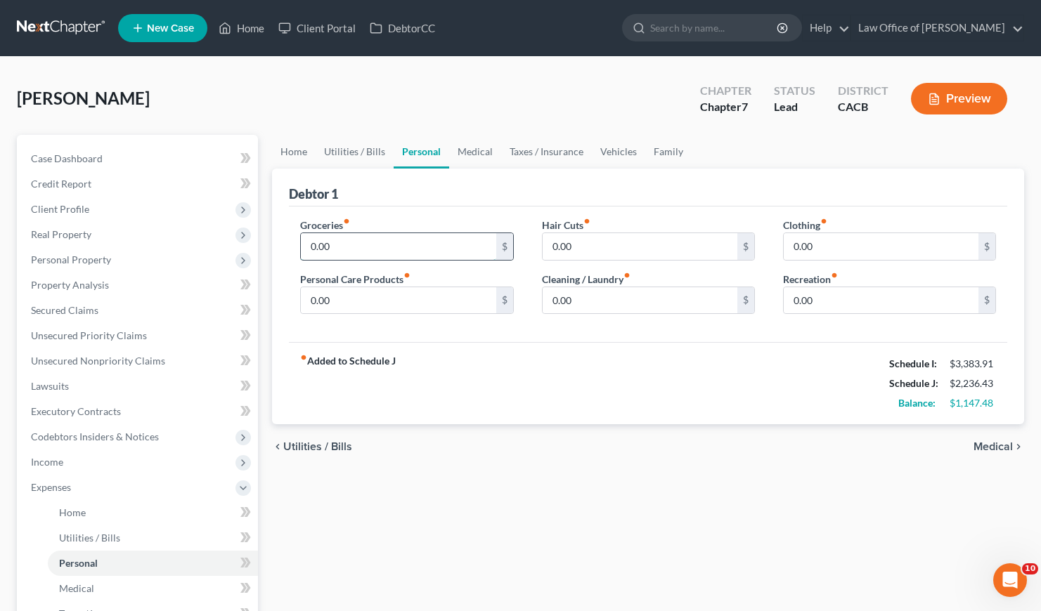
click at [391, 244] on input "0.00" at bounding box center [398, 246] width 195 height 27
click at [500, 386] on div "fiber_manual_record Added to Schedule J Schedule I: $3,383.91 Schedule J: $3,03…" at bounding box center [648, 383] width 718 height 82
click at [591, 252] on input "0.00" at bounding box center [639, 246] width 195 height 27
drag, startPoint x: 555, startPoint y: 371, endPoint x: 564, endPoint y: 383, distance: 15.0
click at [555, 370] on div "fiber_manual_record Added to Schedule J Schedule I: $3,383.91 Schedule J: $3,04…" at bounding box center [648, 383] width 718 height 82
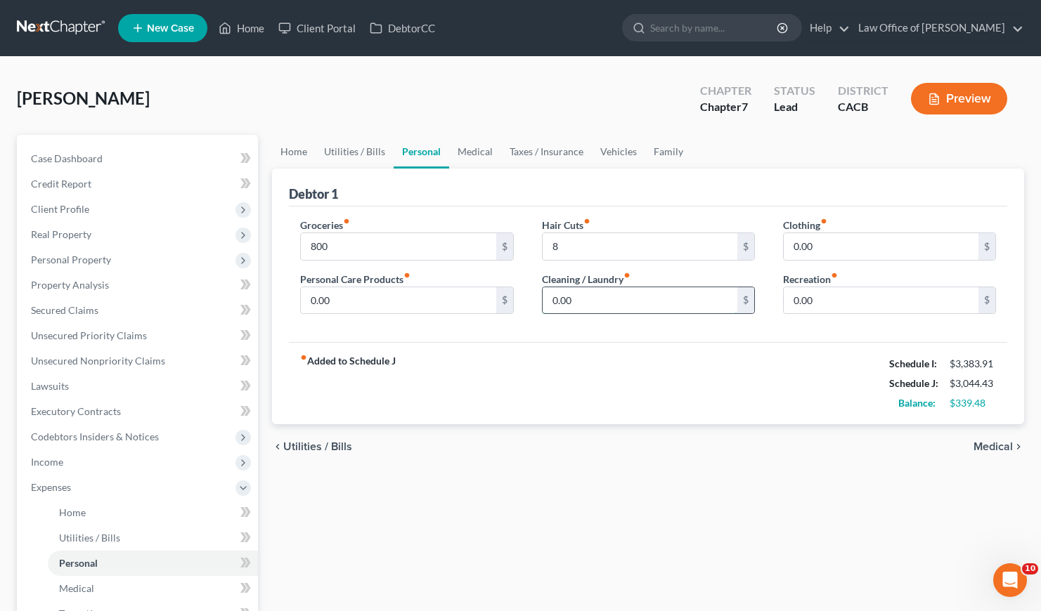
click at [617, 301] on input "0.00" at bounding box center [639, 300] width 195 height 27
click at [374, 301] on input "0.00" at bounding box center [398, 300] width 195 height 27
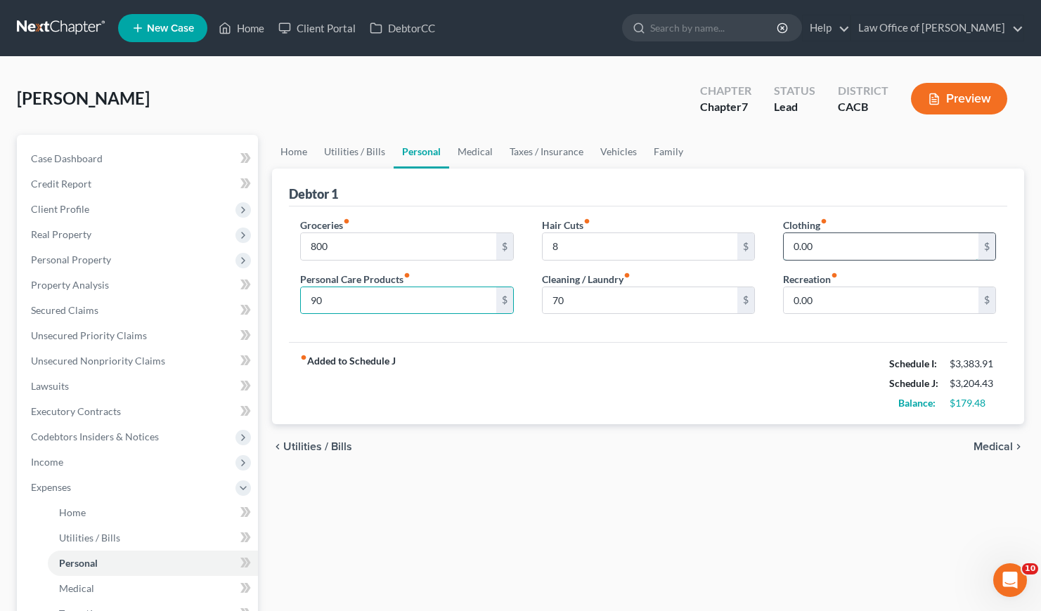
click at [846, 239] on input "0.00" at bounding box center [881, 246] width 195 height 27
click at [698, 398] on div "fiber_manual_record Added to Schedule J Schedule I: $3,383.91 Schedule J: $3,35…" at bounding box center [648, 383] width 718 height 82
click at [464, 150] on link "Medical" at bounding box center [475, 152] width 52 height 34
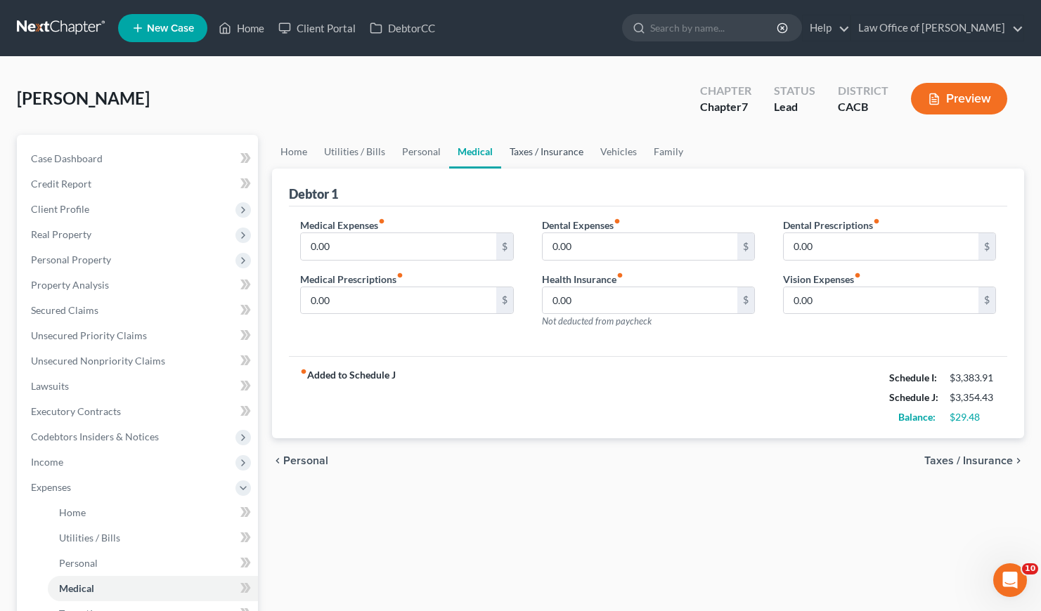
click at [563, 152] on link "Taxes / Insurance" at bounding box center [546, 152] width 91 height 34
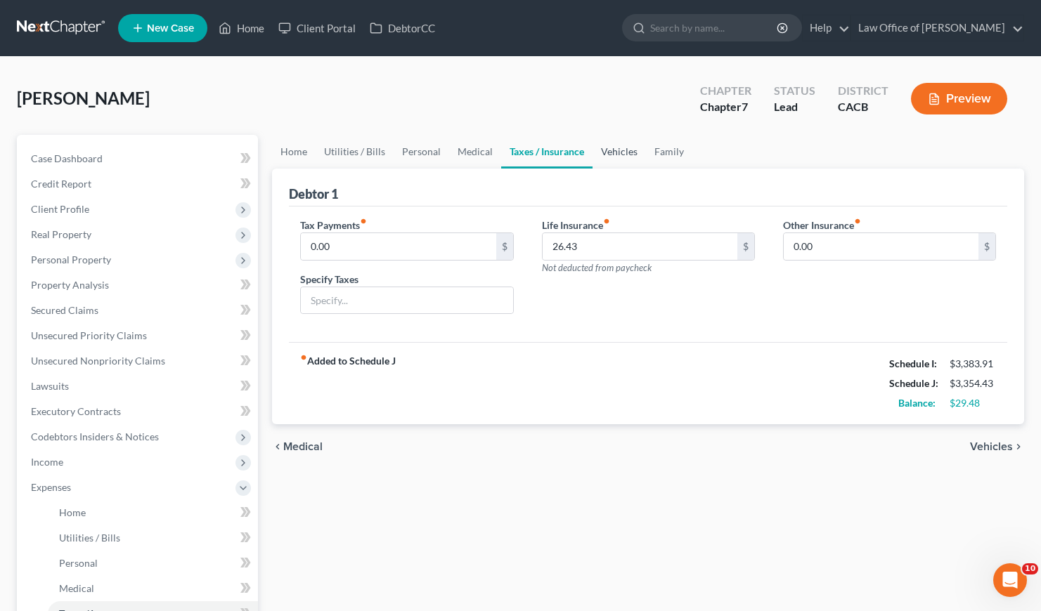
click at [618, 152] on link "Vehicles" at bounding box center [618, 152] width 53 height 34
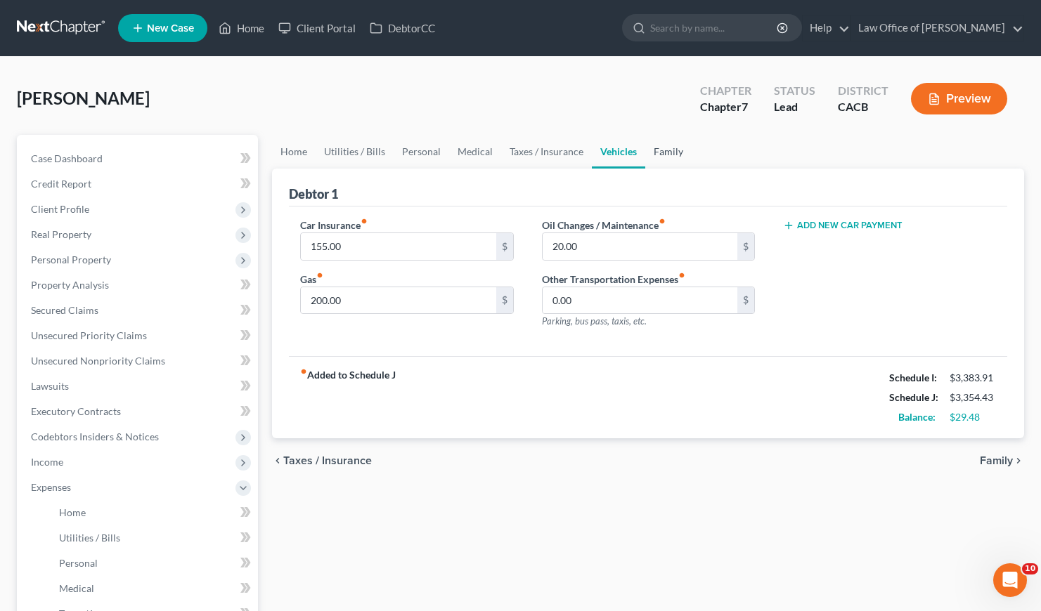
click at [658, 145] on link "Family" at bounding box center [668, 152] width 46 height 34
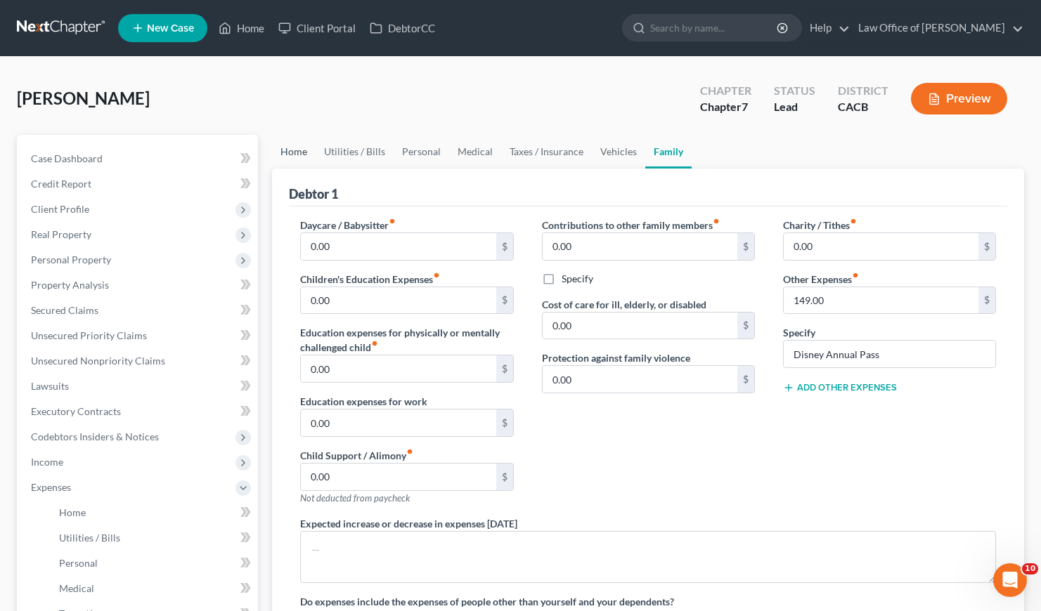
click at [306, 145] on link "Home" at bounding box center [294, 152] width 44 height 34
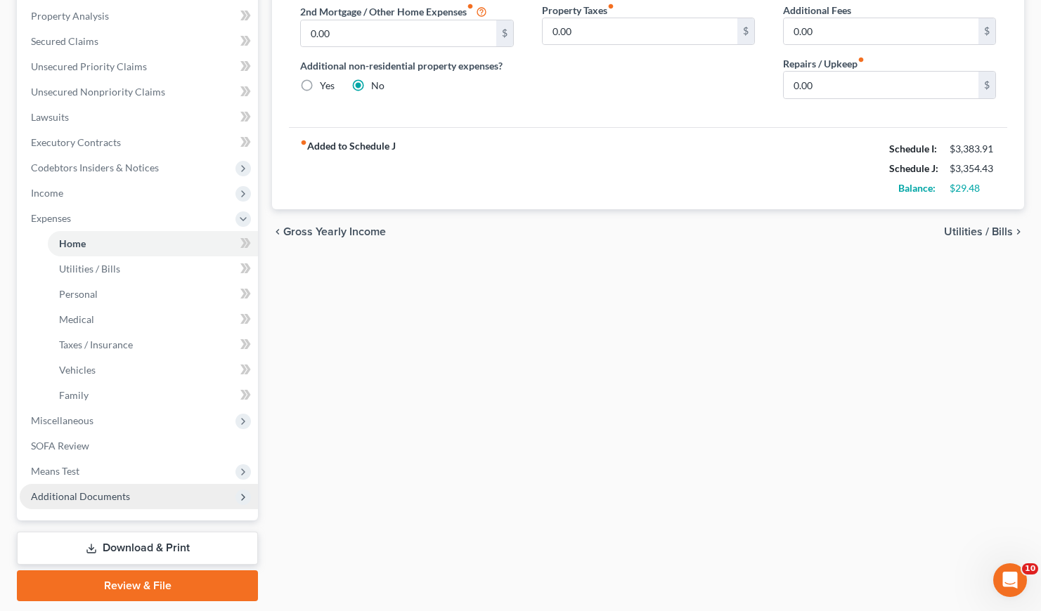
scroll to position [311, 0]
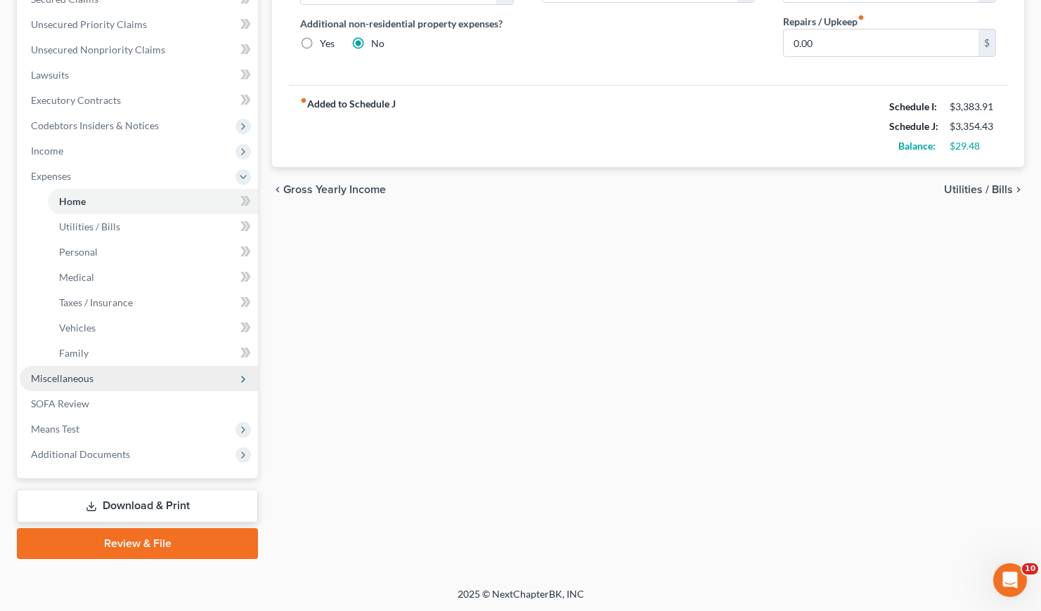
click at [88, 370] on span "Miscellaneous" at bounding box center [139, 378] width 238 height 25
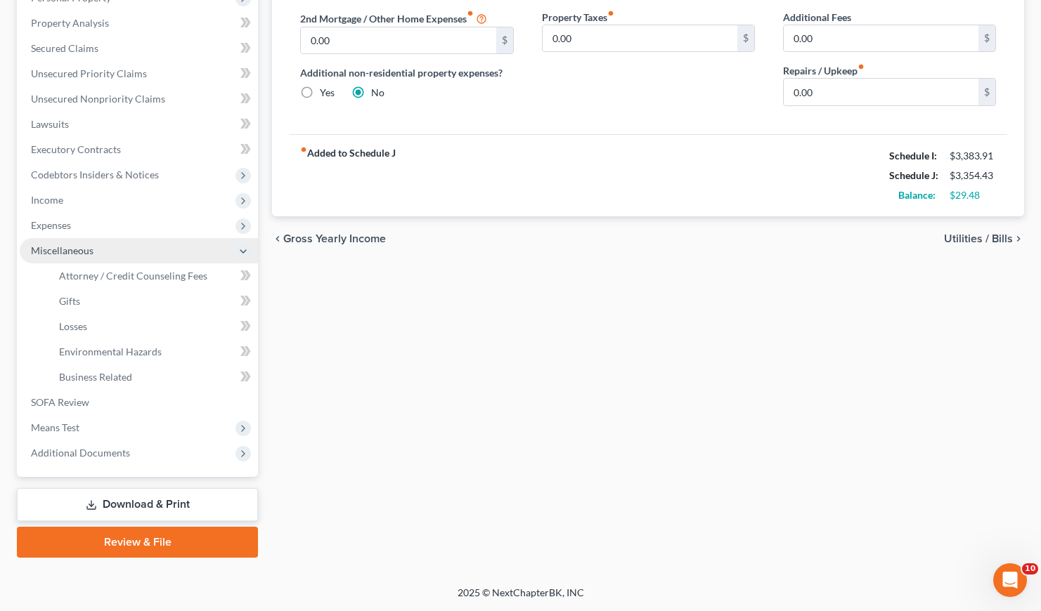
scroll to position [261, 0]
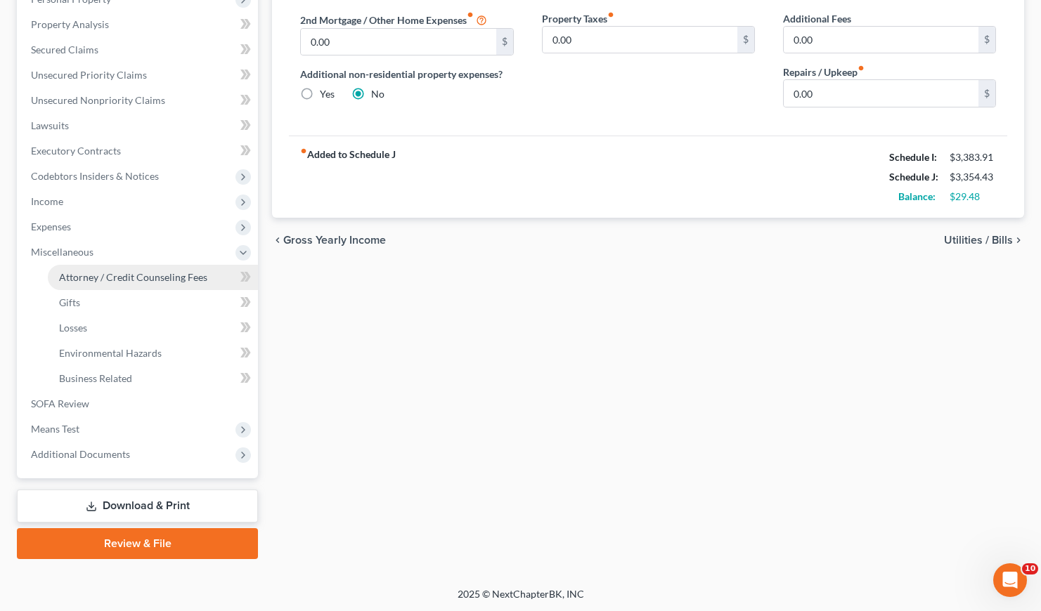
click at [139, 277] on span "Attorney / Credit Counseling Fees" at bounding box center [133, 277] width 148 height 12
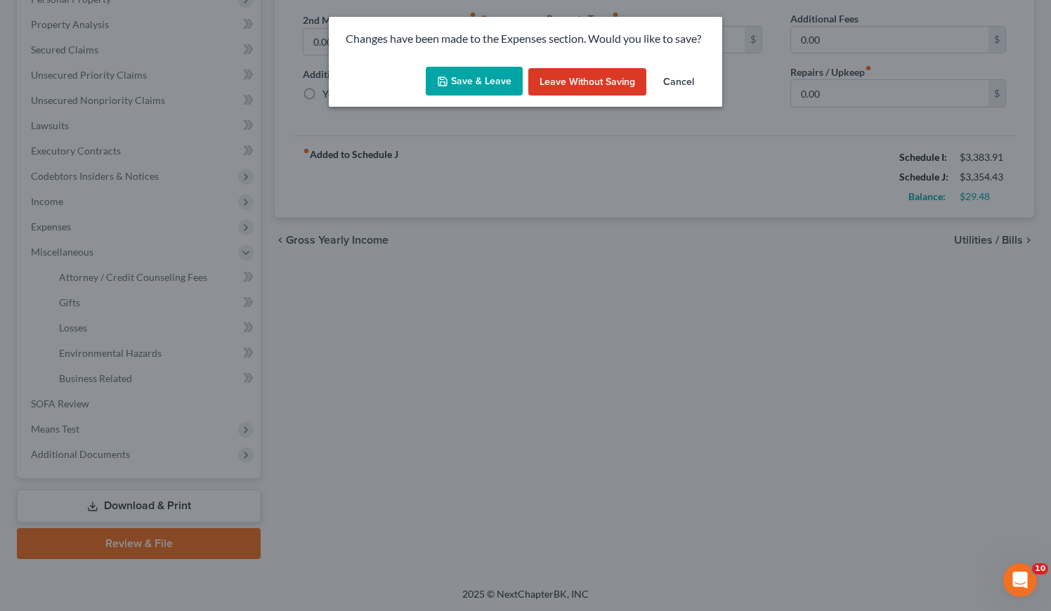
click at [493, 72] on button "Save & Leave" at bounding box center [474, 82] width 97 height 30
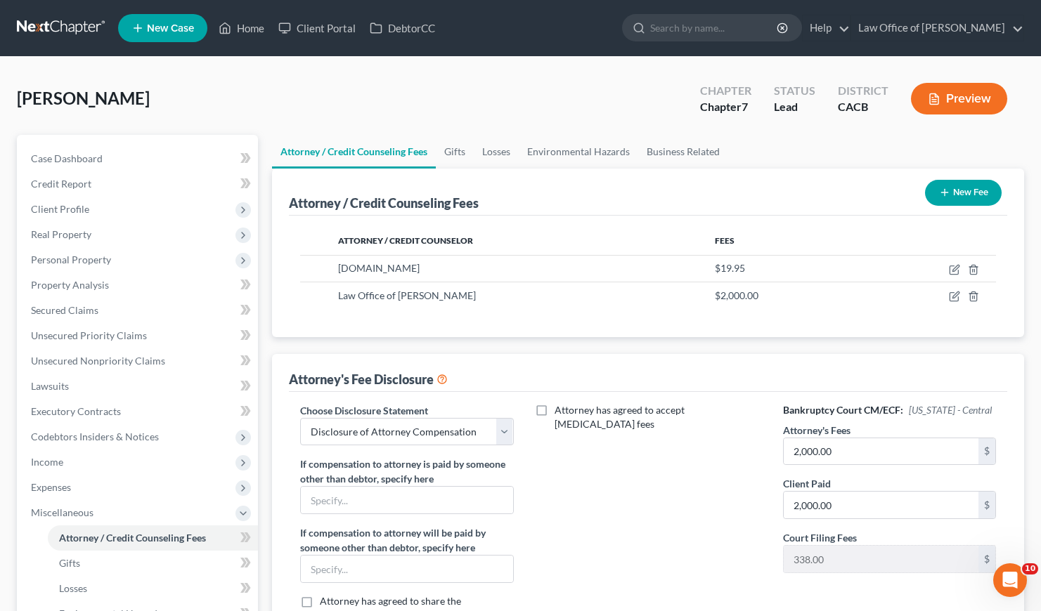
click at [586, 354] on div "Attorney's Fee Disclosure" at bounding box center [648, 373] width 718 height 38
click at [618, 363] on div "Attorney's Fee Disclosure" at bounding box center [648, 373] width 718 height 38
click at [603, 354] on div "Attorney's Fee Disclosure" at bounding box center [648, 373] width 718 height 38
click at [597, 350] on div "Attorney / Credit Counseling Fees New Fee Attorney / Credit Counselor Fees Debt…" at bounding box center [648, 425] width 752 height 512
click at [591, 347] on div "Attorney / Credit Counseling Fees New Fee Attorney / Credit Counselor Fees Debt…" at bounding box center [648, 425] width 752 height 512
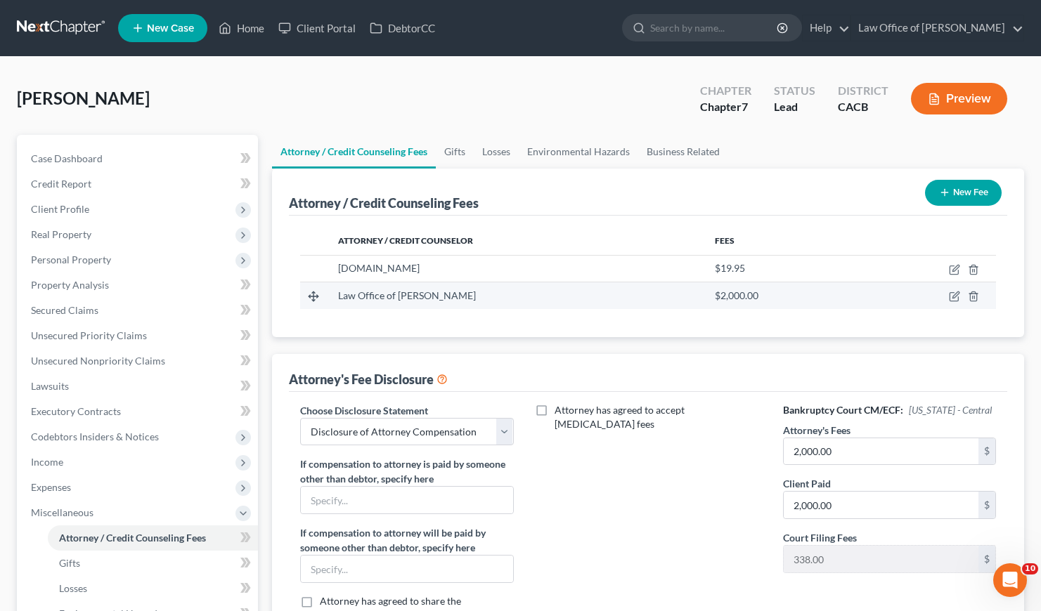
click at [550, 306] on td "Law Office of [PERSON_NAME]" at bounding box center [515, 295] width 377 height 27
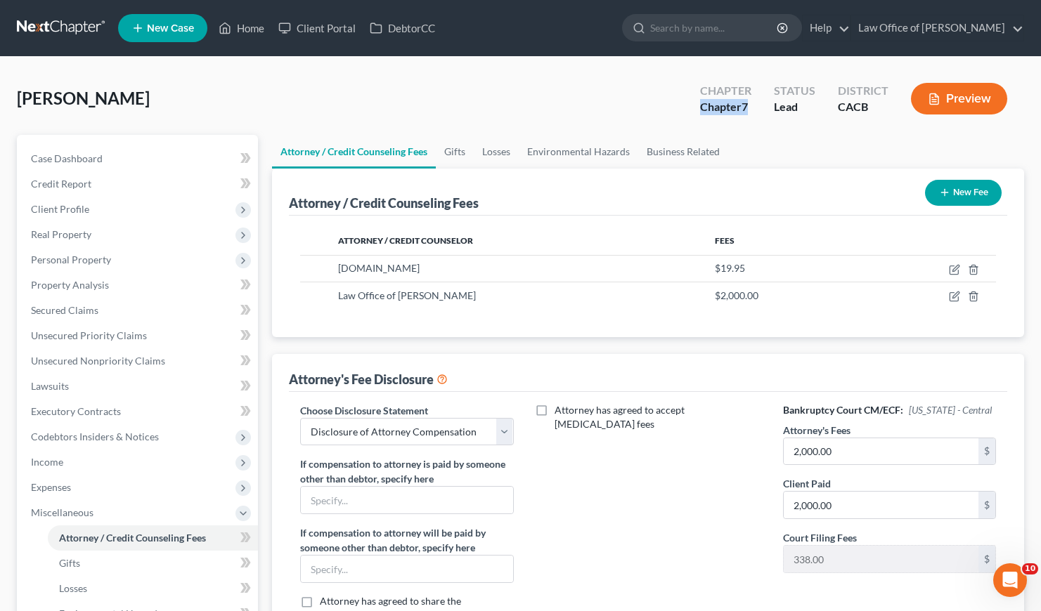
click at [425, 115] on div "Alcantara, Noemi Upgraded Chapter Chapter 7 Status Lead District CACB Preview" at bounding box center [520, 104] width 1007 height 61
click at [587, 100] on div "Alcantara, Noemi Upgraded Chapter Chapter 7 Status Lead District CACB Preview" at bounding box center [520, 104] width 1007 height 61
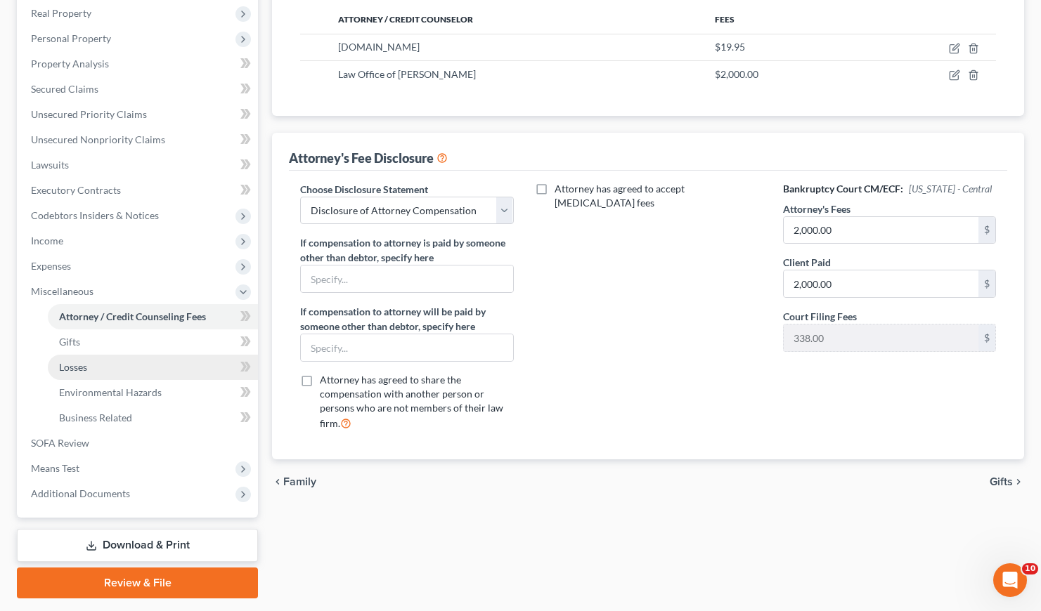
scroll to position [261, 0]
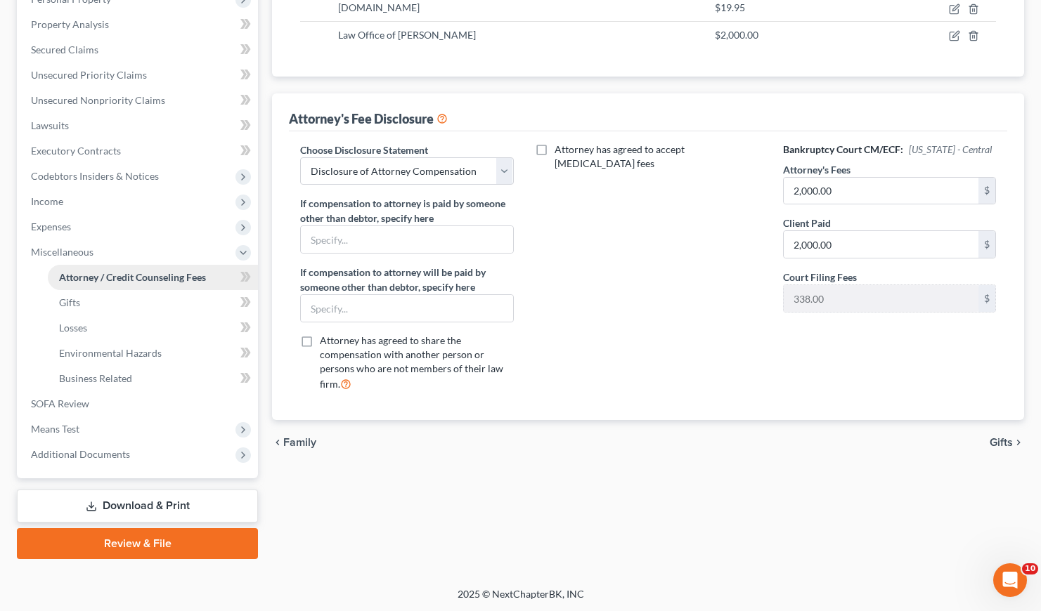
click at [145, 282] on link "Attorney / Credit Counseling Fees" at bounding box center [153, 277] width 210 height 25
click at [94, 100] on span "Unsecured Nonpriority Claims" at bounding box center [98, 100] width 134 height 12
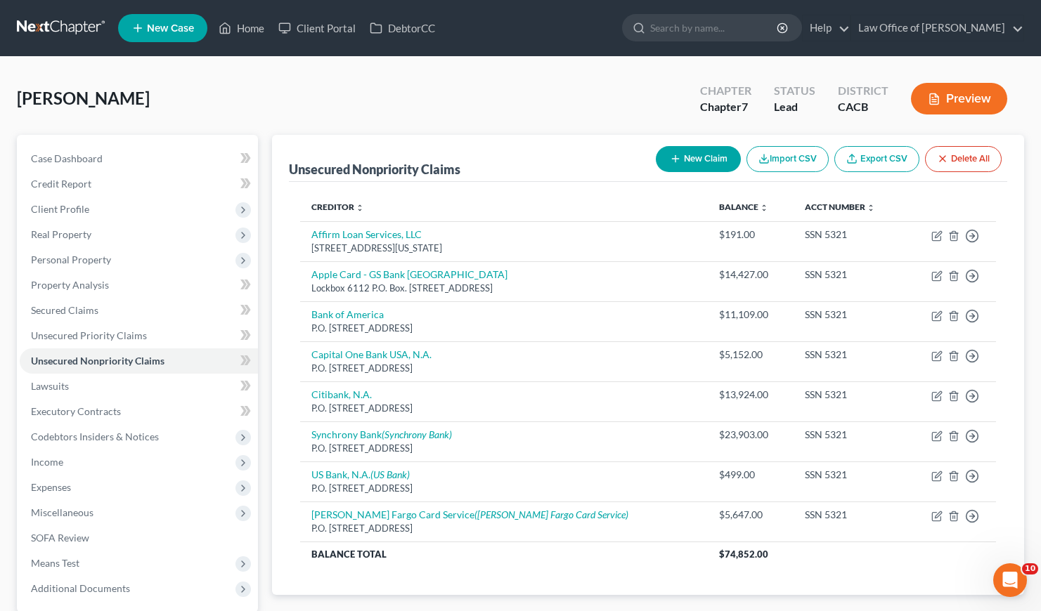
click at [702, 155] on button "New Claim" at bounding box center [698, 159] width 85 height 26
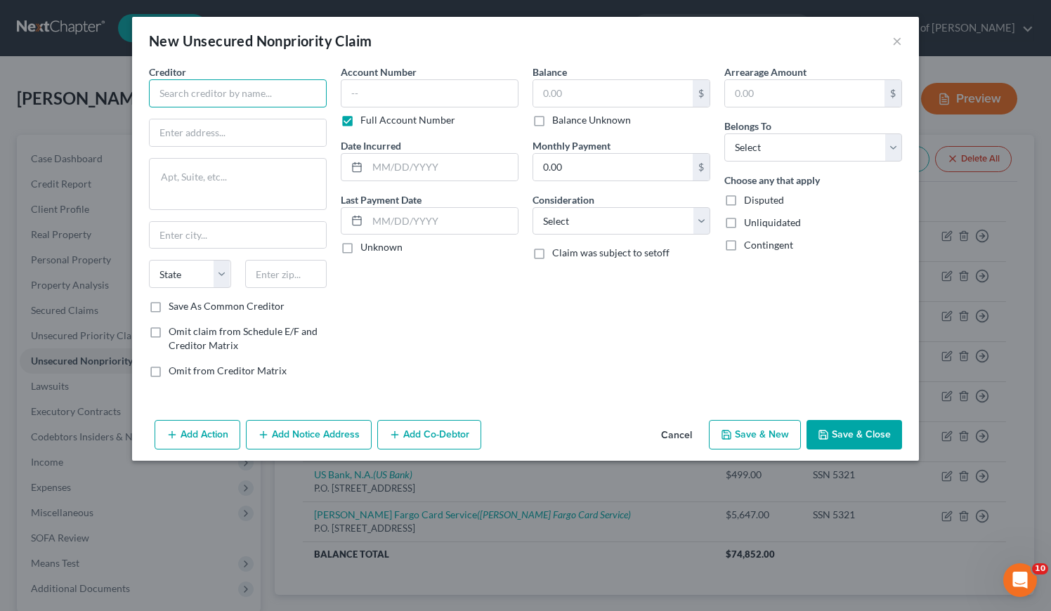
click at [214, 95] on input "text" at bounding box center [238, 93] width 178 height 28
click at [676, 434] on button "Cancel" at bounding box center [676, 436] width 53 height 28
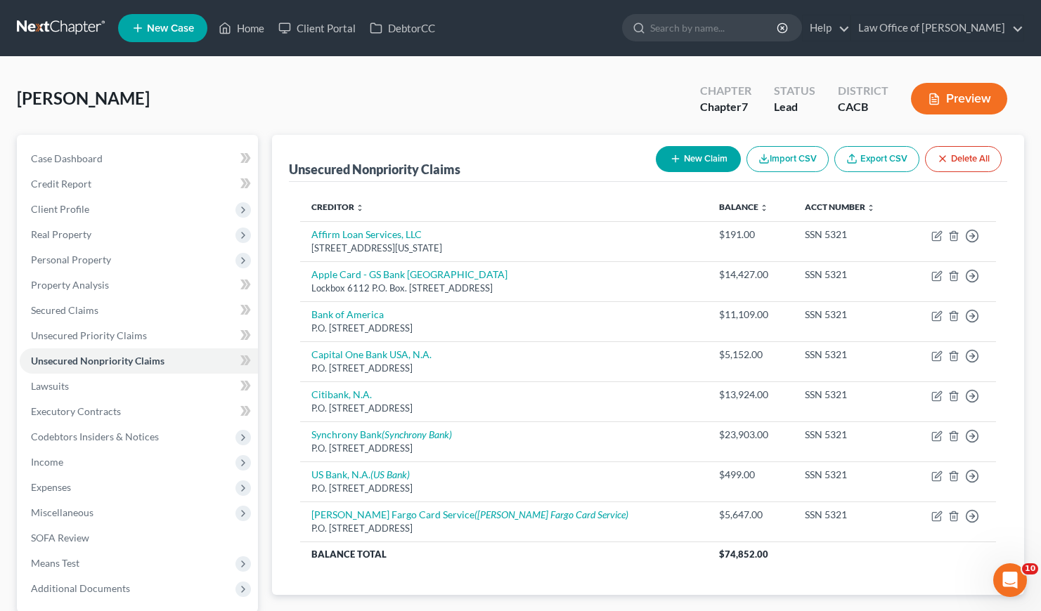
click at [407, 100] on div "Alcantara, Noemi Upgraded Chapter Chapter 7 Status Lead District CACB Preview" at bounding box center [520, 104] width 1007 height 61
click at [264, 110] on div "Alcantara, Noemi Upgraded Chapter Chapter 7 Status Lead District CACB Preview" at bounding box center [520, 104] width 1007 height 61
click at [708, 160] on button "New Claim" at bounding box center [698, 159] width 85 height 26
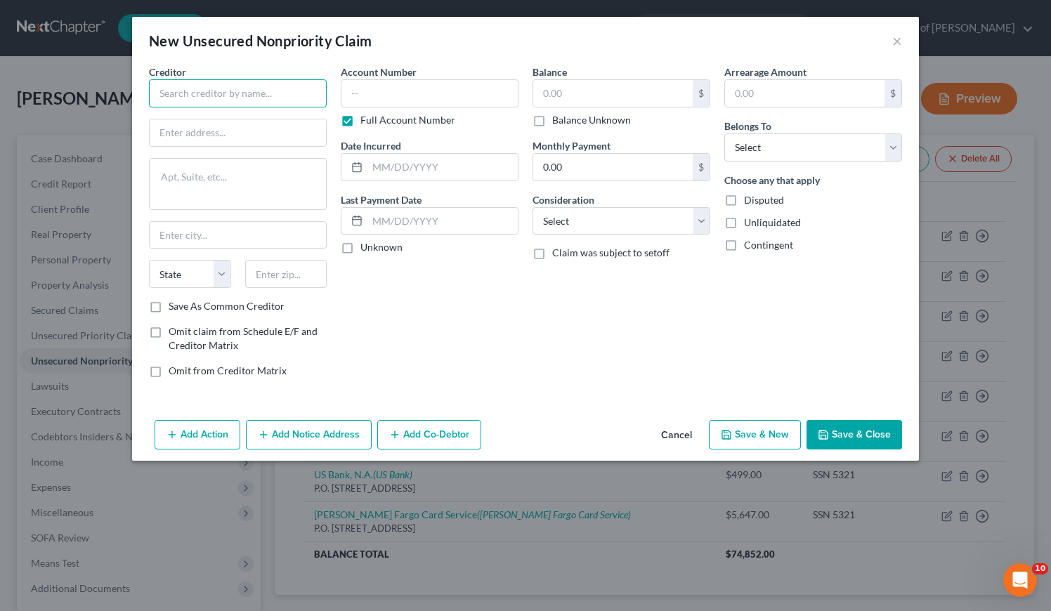
click at [233, 97] on input "text" at bounding box center [238, 93] width 178 height 28
click at [552, 122] on label "Balance Unknown" at bounding box center [591, 120] width 79 height 14
click at [558, 122] on input "Balance Unknown" at bounding box center [562, 117] width 9 height 9
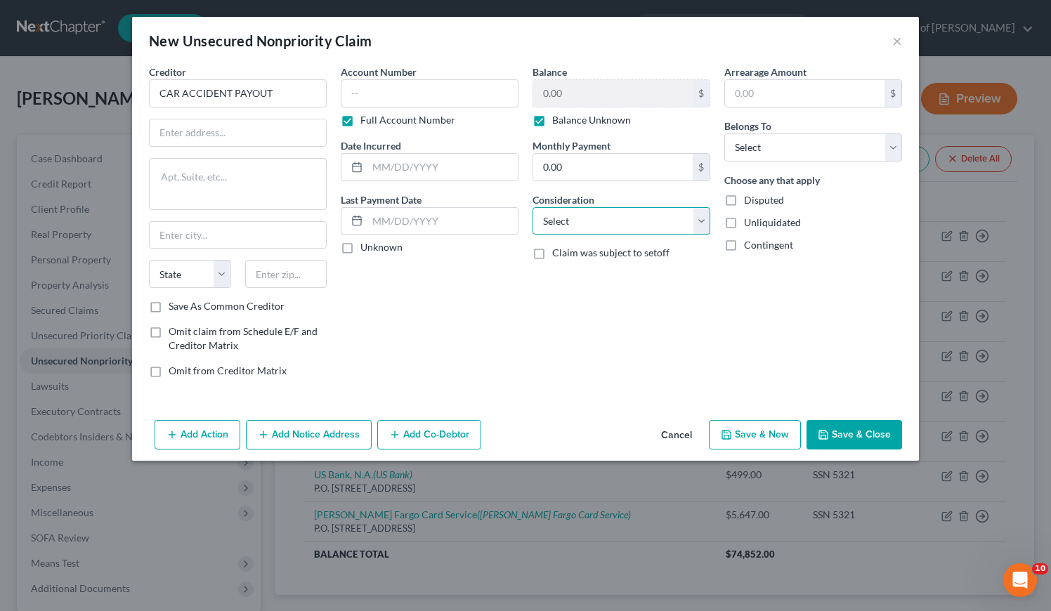
click at [606, 223] on select "Select Cable / Satellite Services Collection Agency Credit Card Debt Debt Couns…" at bounding box center [622, 221] width 178 height 28
click at [533, 207] on select "Select Cable / Satellite Services Collection Agency Credit Card Debt Debt Couns…" at bounding box center [622, 221] width 178 height 28
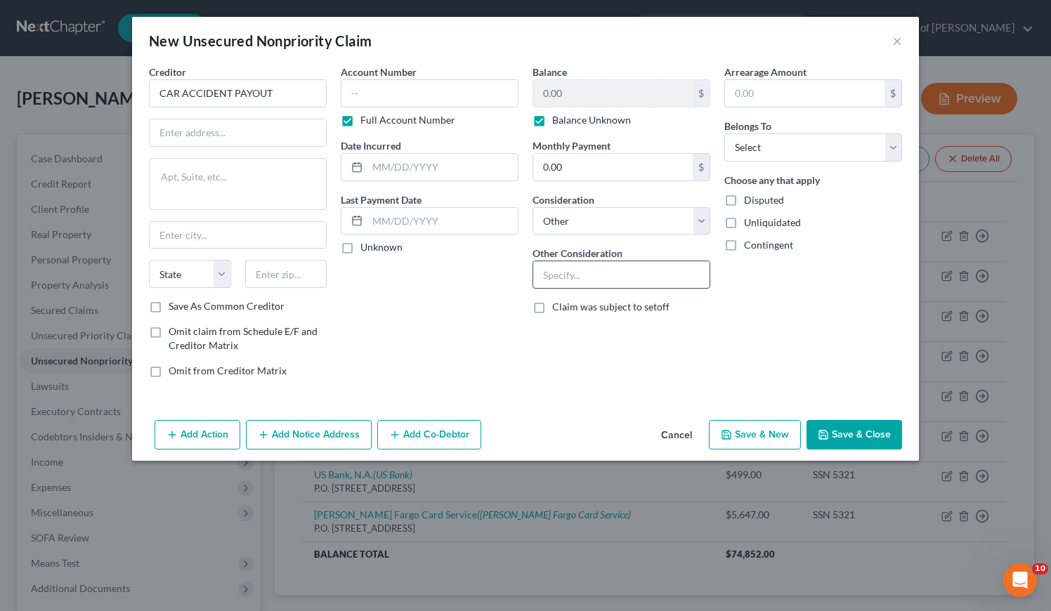
click at [585, 278] on input "text" at bounding box center [621, 274] width 176 height 27
click at [779, 138] on select "Select Debtor 1 Only Debtor 2 Only Debtor 1 And Debtor 2 Only At Least One Of T…" at bounding box center [813, 148] width 178 height 28
click at [724, 134] on select "Select Debtor 1 Only Debtor 2 Only Debtor 1 And Debtor 2 Only At Least One Of T…" at bounding box center [813, 148] width 178 height 28
click at [437, 171] on input "text" at bounding box center [443, 167] width 150 height 27
click at [392, 171] on input "8/1/2024" at bounding box center [443, 167] width 150 height 27
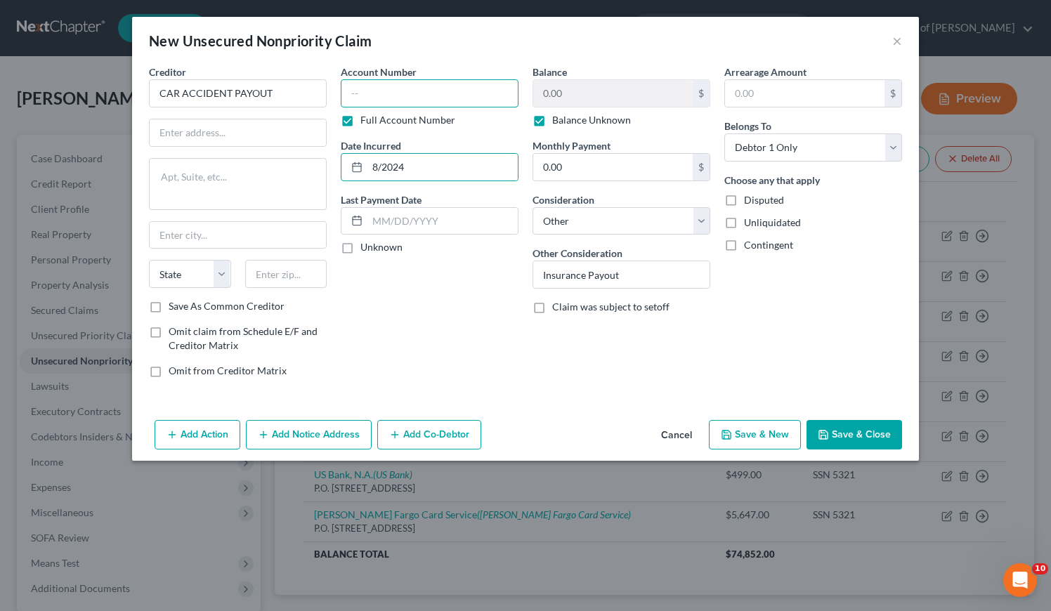
click at [405, 92] on input "text" at bounding box center [430, 93] width 178 height 28
click at [865, 438] on button "Save & Close" at bounding box center [855, 435] width 96 height 30
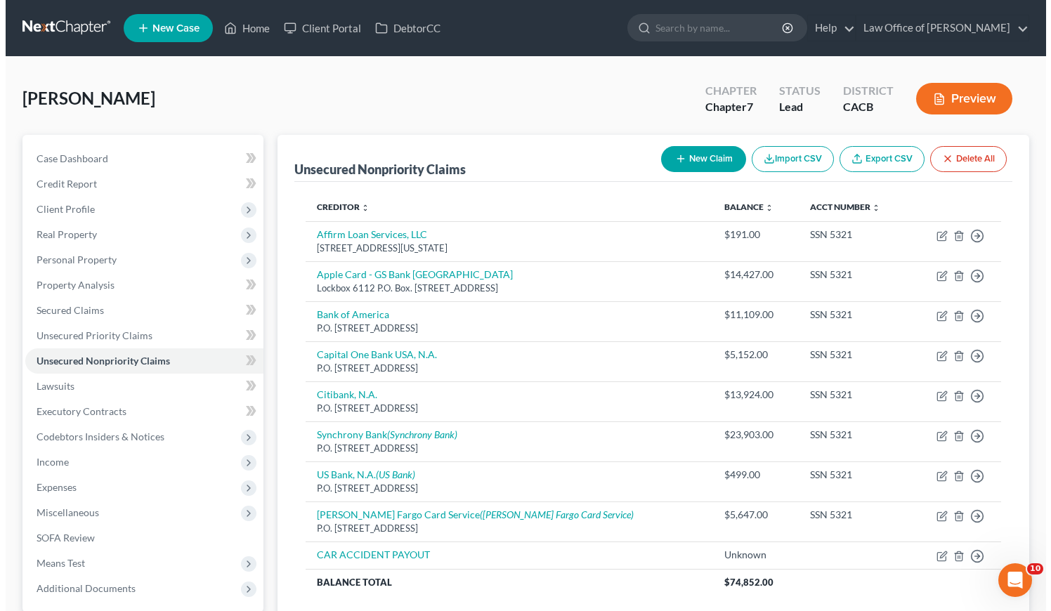
scroll to position [134, 0]
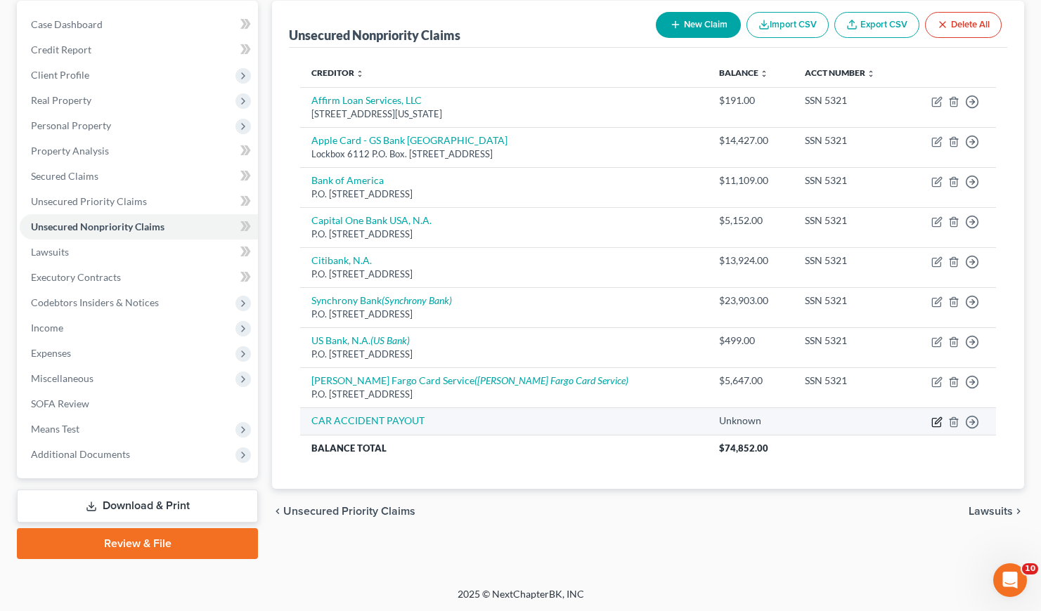
click at [936, 422] on icon "button" at bounding box center [936, 422] width 11 height 11
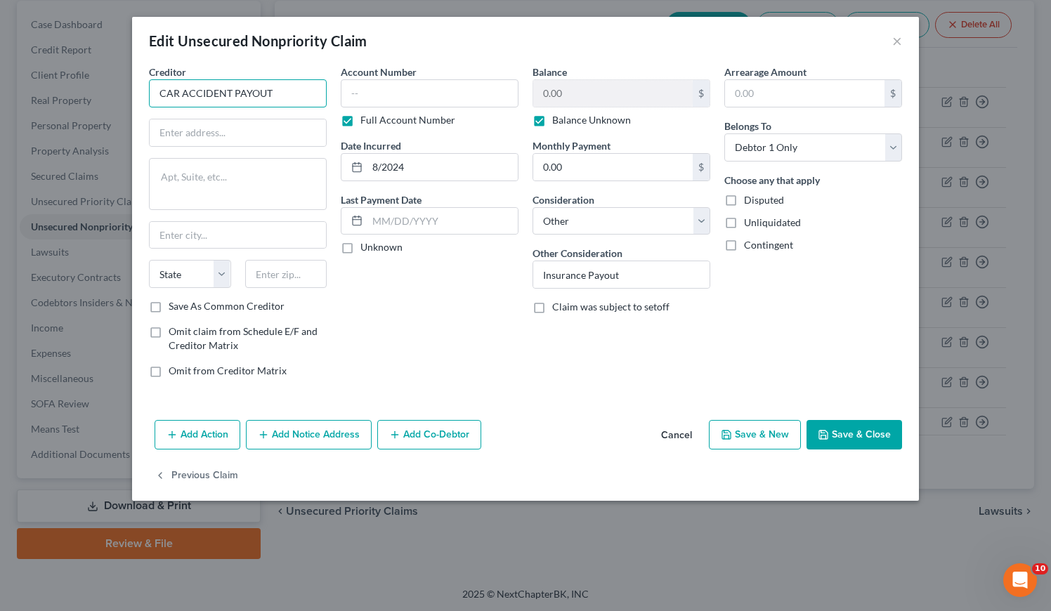
drag, startPoint x: 271, startPoint y: 89, endPoint x: 133, endPoint y: 87, distance: 137.7
click at [133, 87] on div "Creditor * CAR ACCIDENT PAYOUT State AL AK AR AZ CA CO CT DE DC FL GA GU HI ID …" at bounding box center [525, 240] width 787 height 350
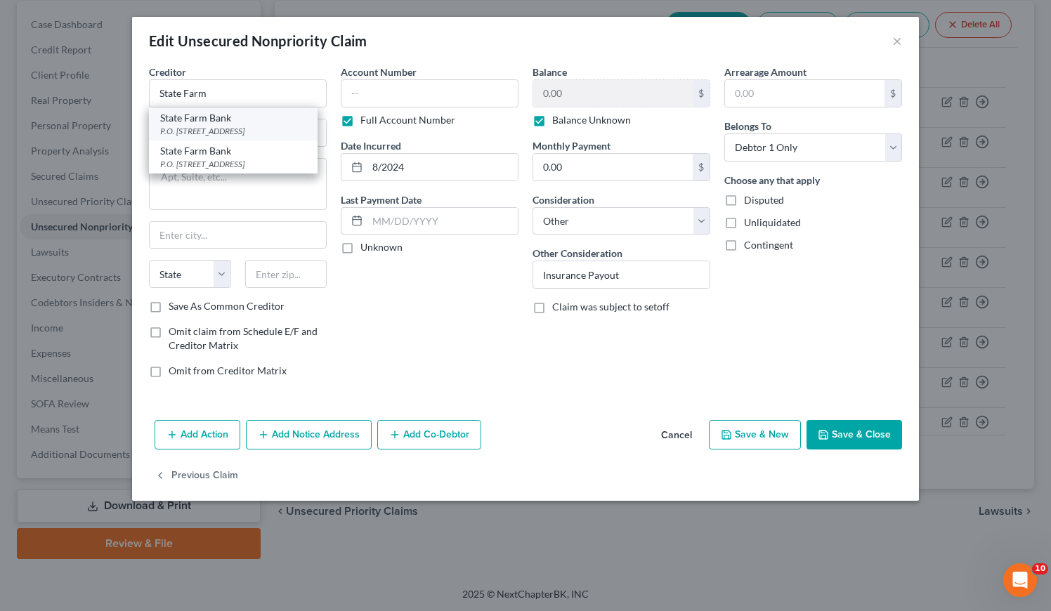
click at [207, 125] on div "P.O. [STREET_ADDRESS]" at bounding box center [233, 131] width 146 height 12
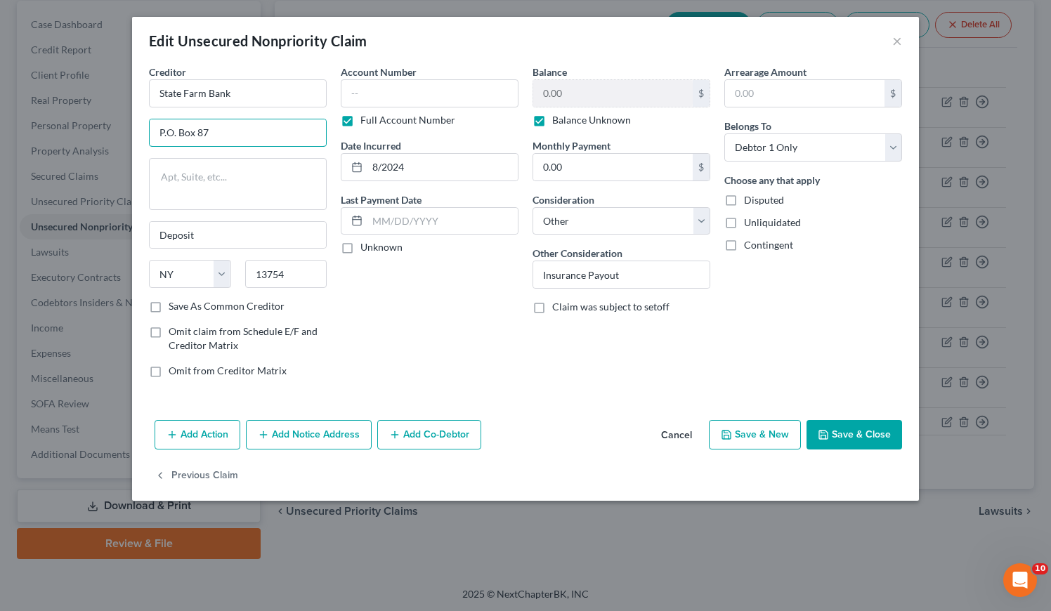
drag, startPoint x: 204, startPoint y: 129, endPoint x: 143, endPoint y: 129, distance: 60.4
click at [143, 129] on div "Creditor * State Farm Bank P.O. Box 87 Deposit State AL AK AR AZ CA CO CT DE DC…" at bounding box center [238, 227] width 192 height 325
click at [193, 186] on textarea at bounding box center [238, 184] width 178 height 52
paste textarea "P.O. Box 87"
drag, startPoint x: 207, startPoint y: 126, endPoint x: 153, endPoint y: 126, distance: 53.4
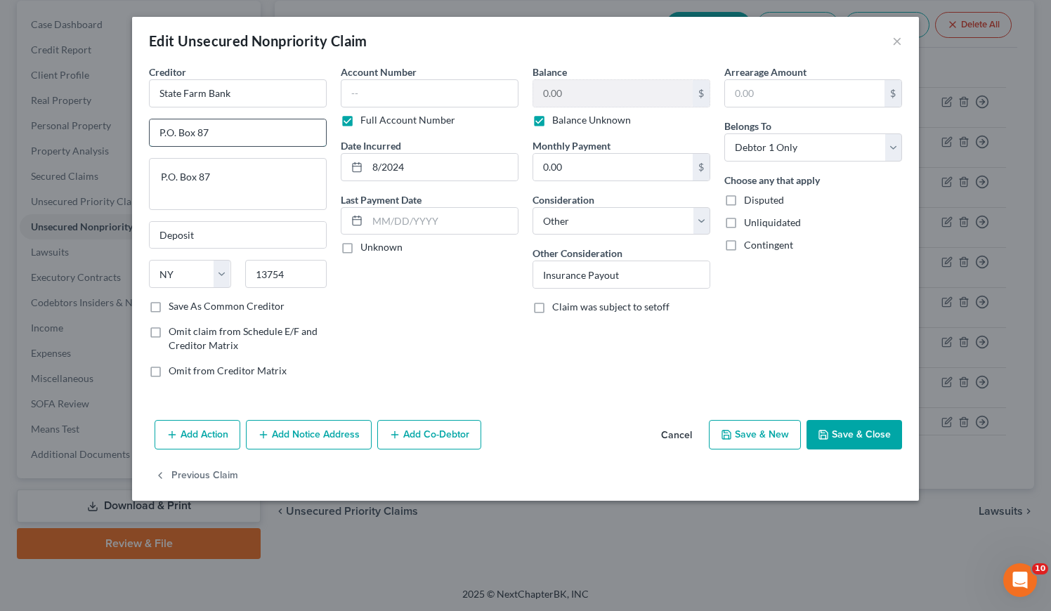
click at [154, 126] on input "P.O. Box 87" at bounding box center [238, 132] width 176 height 27
drag, startPoint x: 250, startPoint y: 93, endPoint x: 183, endPoint y: 97, distance: 67.6
click at [184, 96] on input "State Farm Bank" at bounding box center [238, 93] width 178 height 28
click at [221, 163] on div "P.O. [STREET_ADDRESS]" at bounding box center [233, 164] width 146 height 12
drag, startPoint x: 229, startPoint y: 130, endPoint x: 155, endPoint y: 131, distance: 74.5
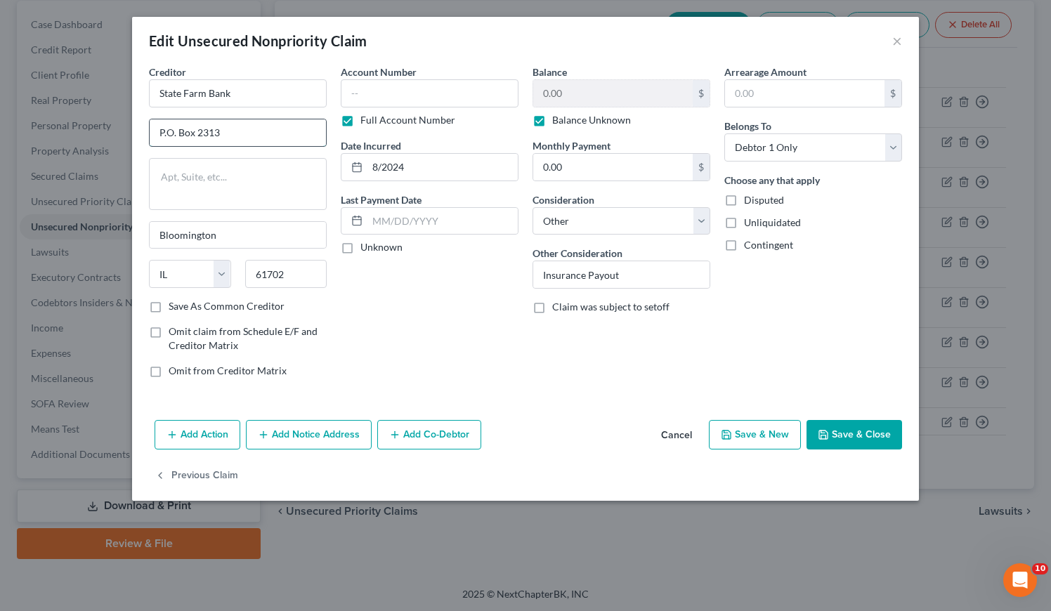
click at [155, 131] on input "P.O. Box 2313" at bounding box center [238, 132] width 176 height 27
click at [233, 193] on textarea at bounding box center [238, 184] width 178 height 52
paste textarea "P.O. Box 2313"
click at [406, 93] on input "text" at bounding box center [430, 93] width 178 height 28
paste input "75-73P4-61V"
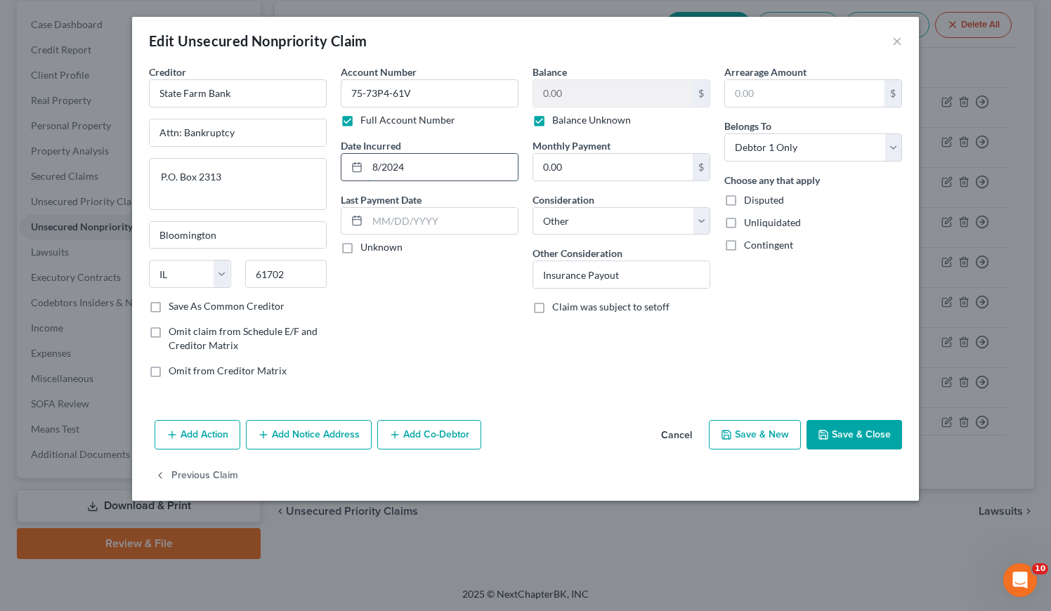
drag, startPoint x: 429, startPoint y: 172, endPoint x: 367, endPoint y: 174, distance: 62.6
click at [368, 173] on input "8/2024" at bounding box center [443, 167] width 150 height 27
click at [589, 275] on input "Insurance Payout" at bounding box center [621, 274] width 176 height 27
click at [477, 326] on div "Account Number 75-73P4-61V Full Account Number Date Incurred [DATE] Last Paymen…" at bounding box center [430, 227] width 192 height 325
click at [240, 96] on input "State Farm Bank" at bounding box center [238, 93] width 178 height 28
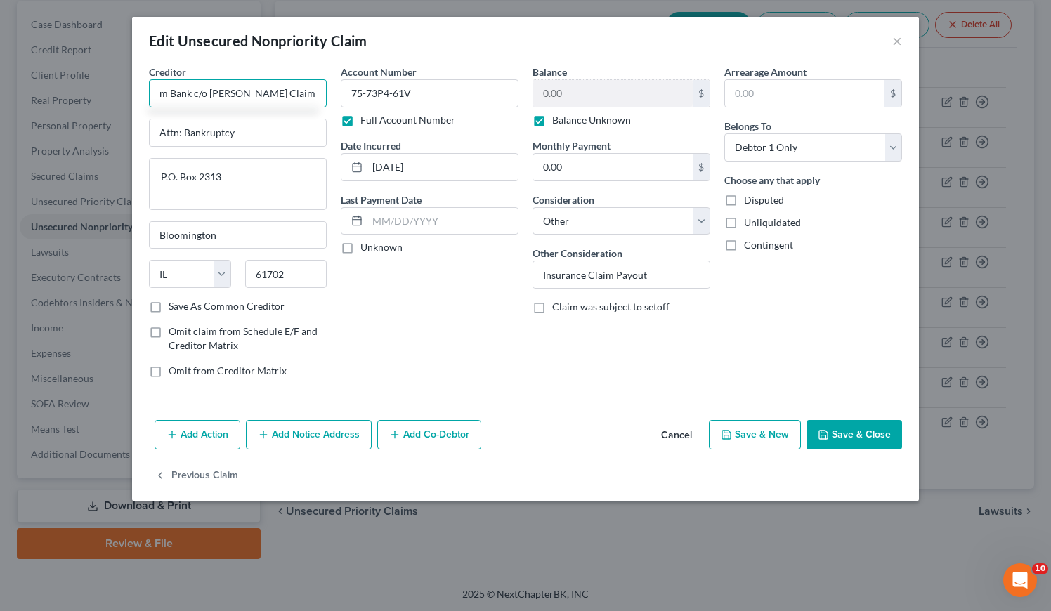
scroll to position [0, 0]
drag, startPoint x: 320, startPoint y: 93, endPoint x: 233, endPoint y: 93, distance: 87.1
click at [233, 93] on input "State Farm Bank c/o Jeremy Greenfield Claim Specialist" at bounding box center [238, 93] width 178 height 28
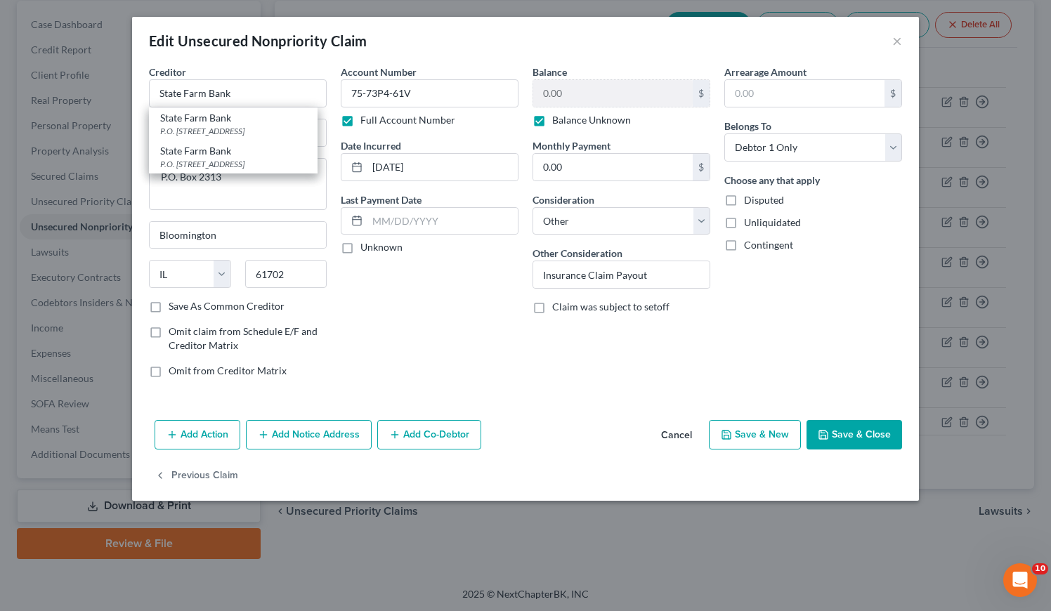
click at [419, 308] on div "Account Number 75-73P4-61V Full Account Number Date Incurred [DATE] Last Paymen…" at bounding box center [430, 227] width 192 height 325
click at [277, 134] on input "Attn: Bankruptcy" at bounding box center [238, 132] width 176 height 27
paste input "c/o Jeremy Greenfield Claim Specialist"
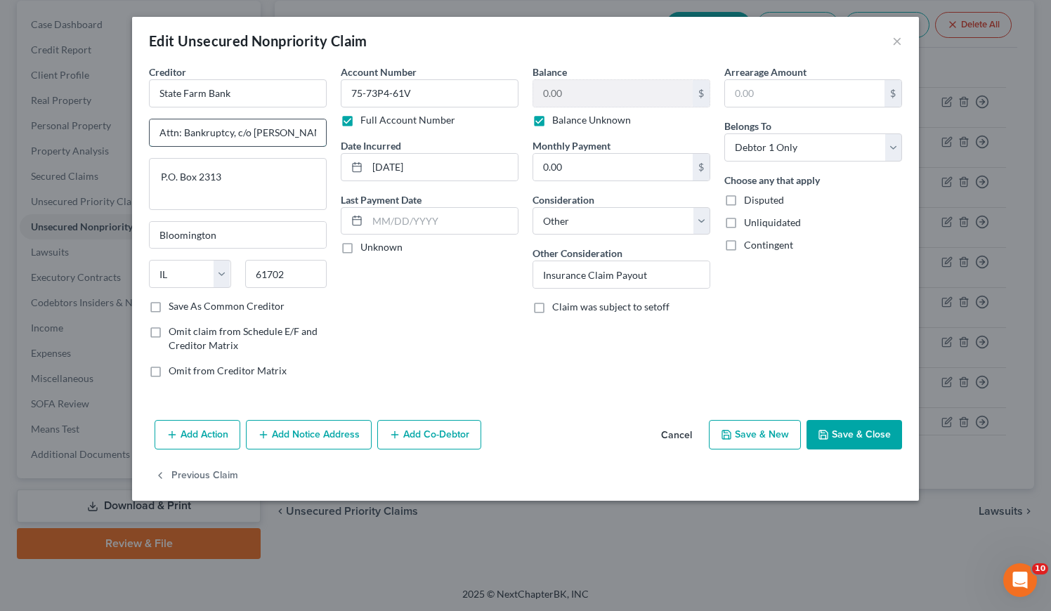
scroll to position [0, 84]
click at [859, 439] on button "Save & Close" at bounding box center [855, 435] width 96 height 30
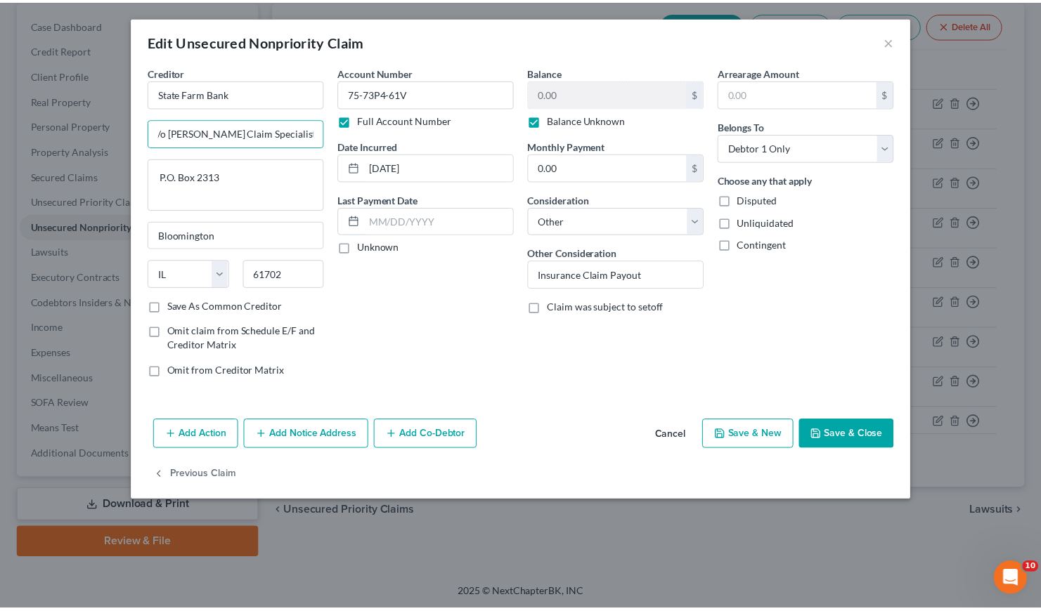
scroll to position [0, 0]
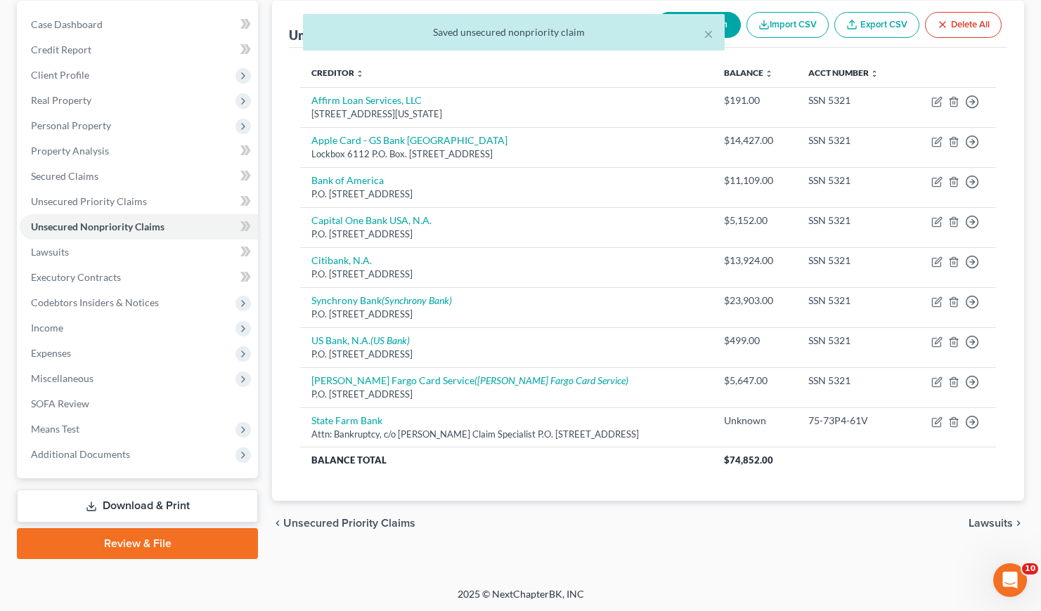
click at [589, 532] on div "chevron_left Unsecured Priority Claims Lawsuits chevron_right" at bounding box center [648, 523] width 752 height 45
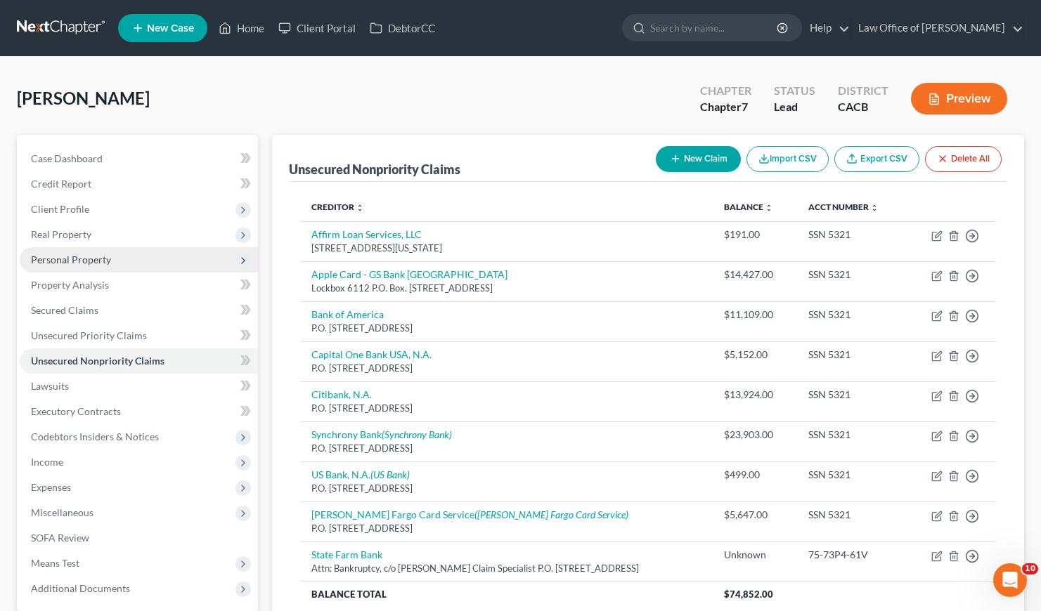
click at [78, 255] on span "Personal Property" at bounding box center [71, 260] width 80 height 12
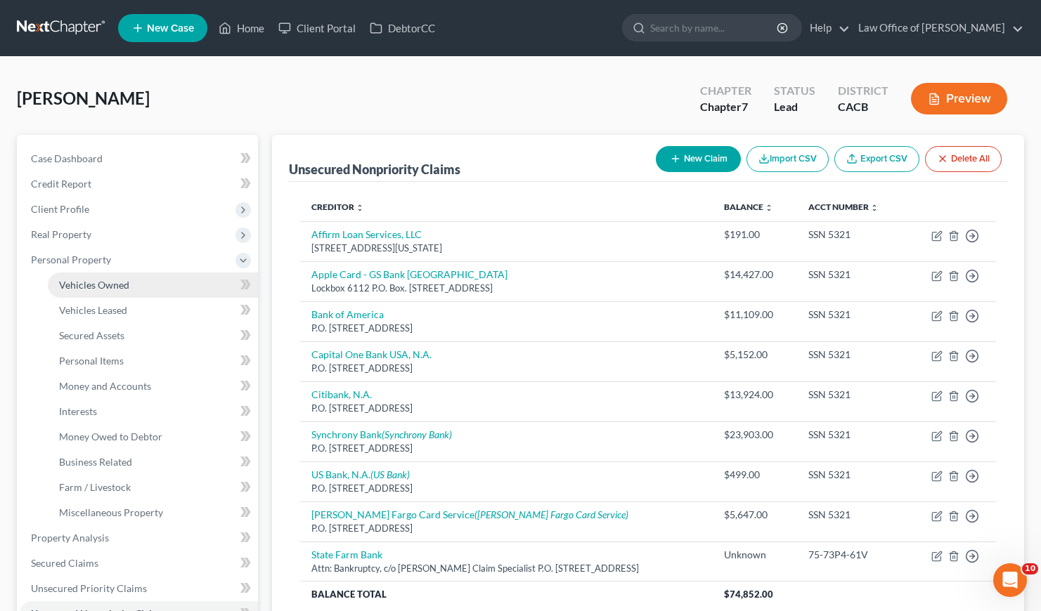
click at [118, 290] on span "Vehicles Owned" at bounding box center [94, 285] width 70 height 12
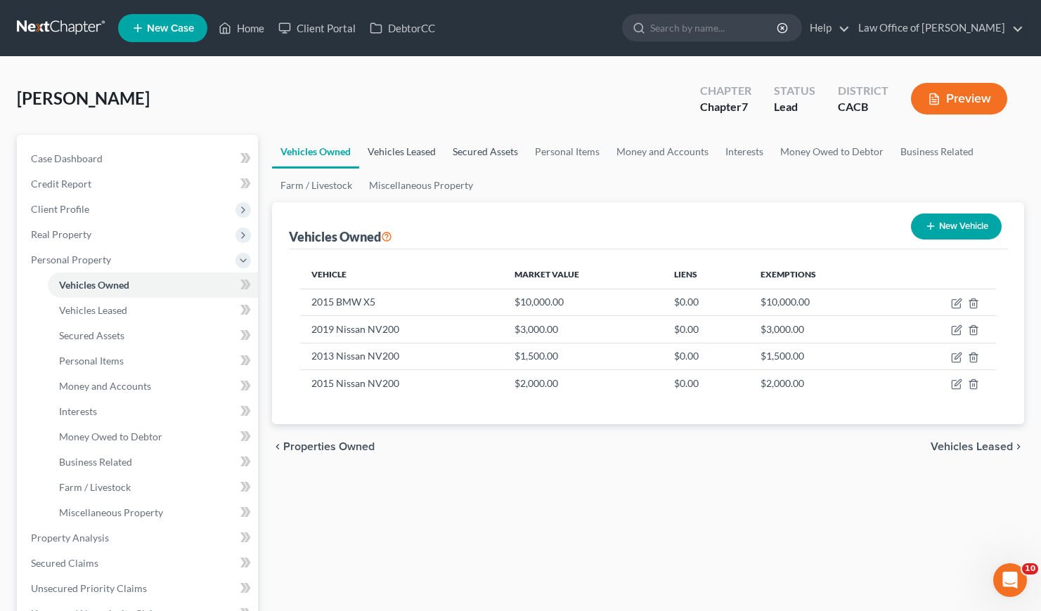
click at [415, 141] on link "Vehicles Leased" at bounding box center [401, 152] width 85 height 34
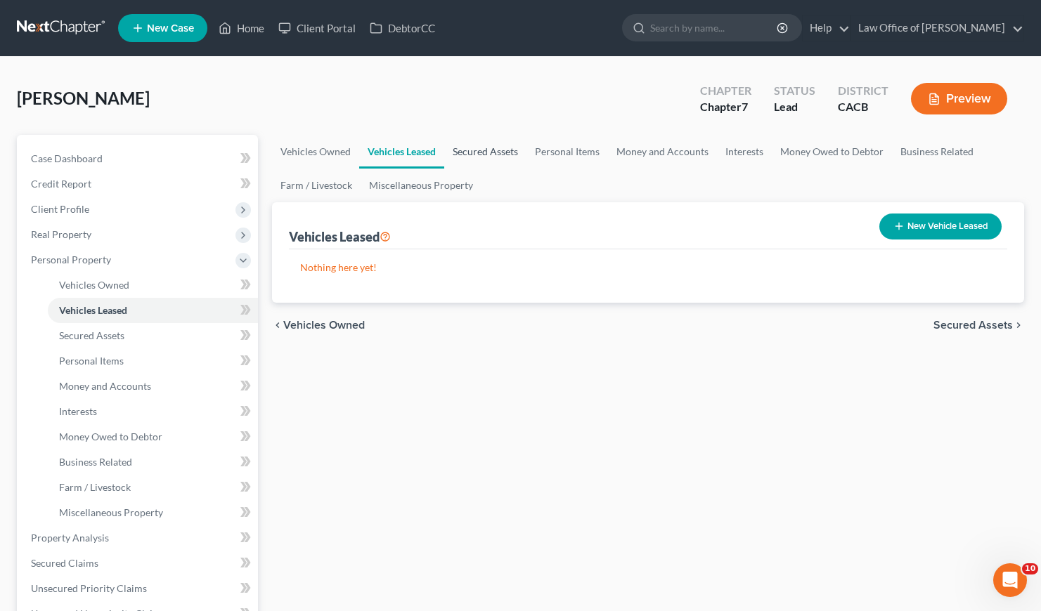
click at [476, 145] on link "Secured Assets" at bounding box center [485, 152] width 82 height 34
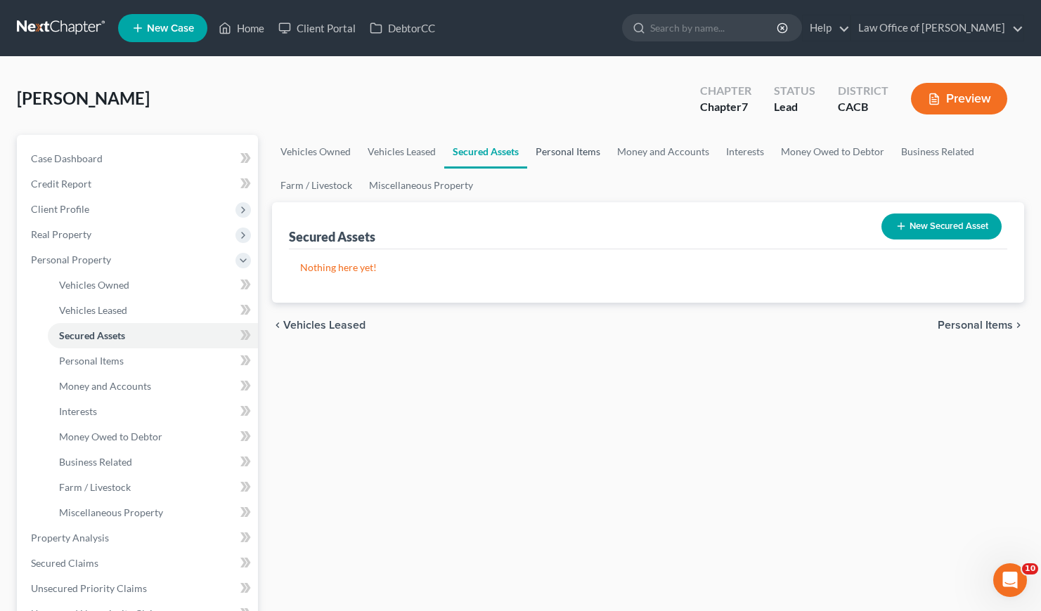
click at [557, 152] on link "Personal Items" at bounding box center [568, 152] width 82 height 34
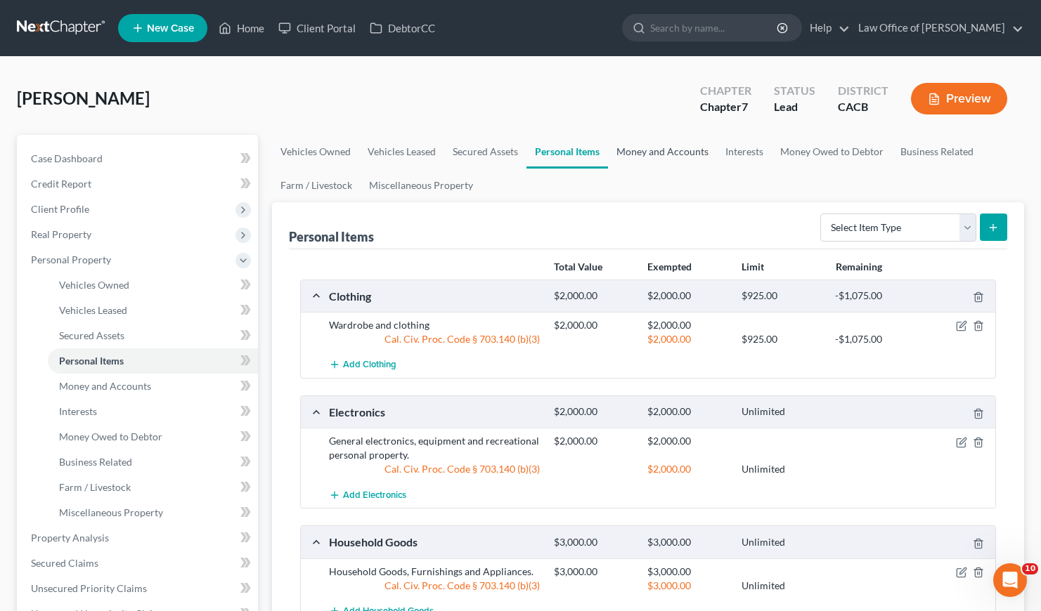
click at [677, 151] on link "Money and Accounts" at bounding box center [662, 152] width 109 height 34
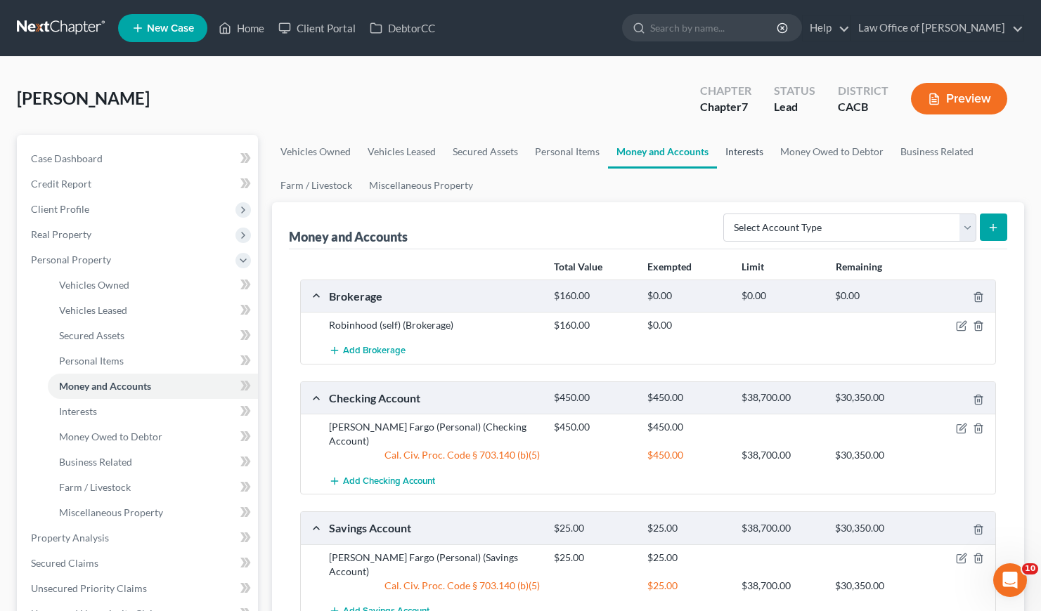
click at [755, 152] on link "Interests" at bounding box center [744, 152] width 55 height 34
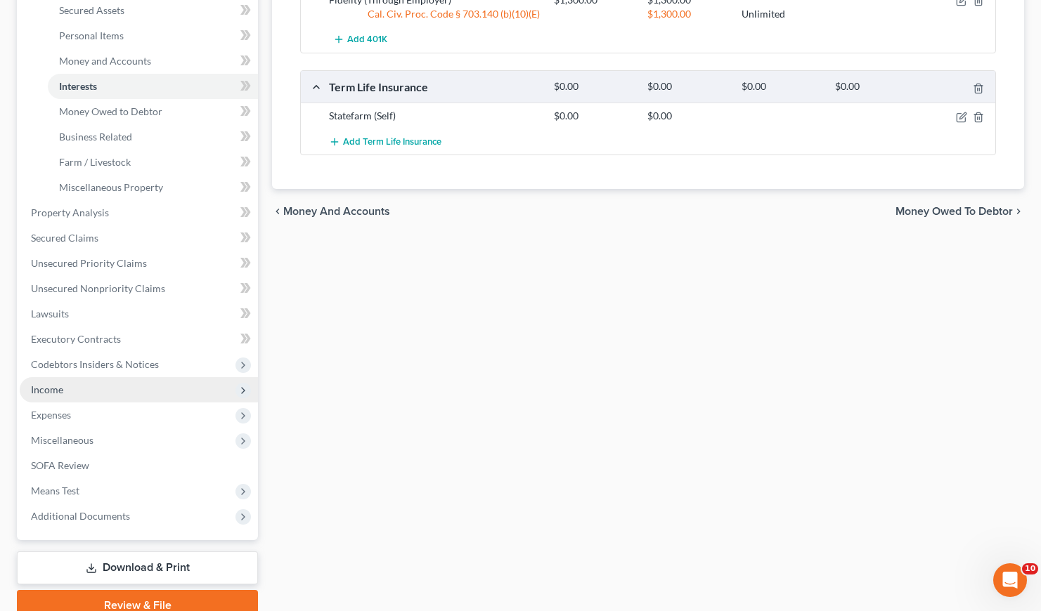
scroll to position [387, 0]
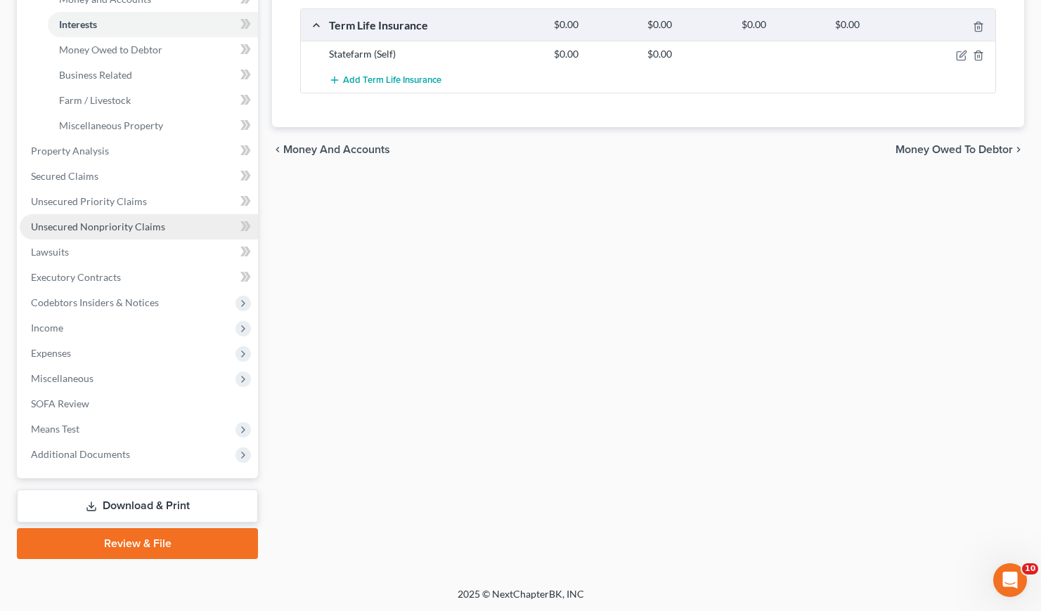
click at [89, 228] on span "Unsecured Nonpriority Claims" at bounding box center [98, 227] width 134 height 12
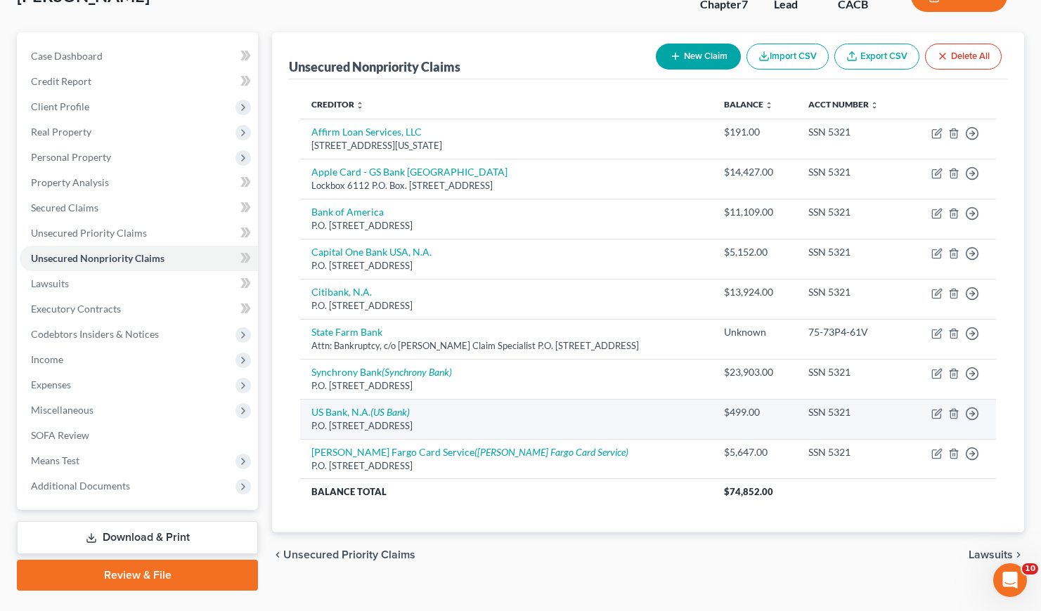
scroll to position [134, 0]
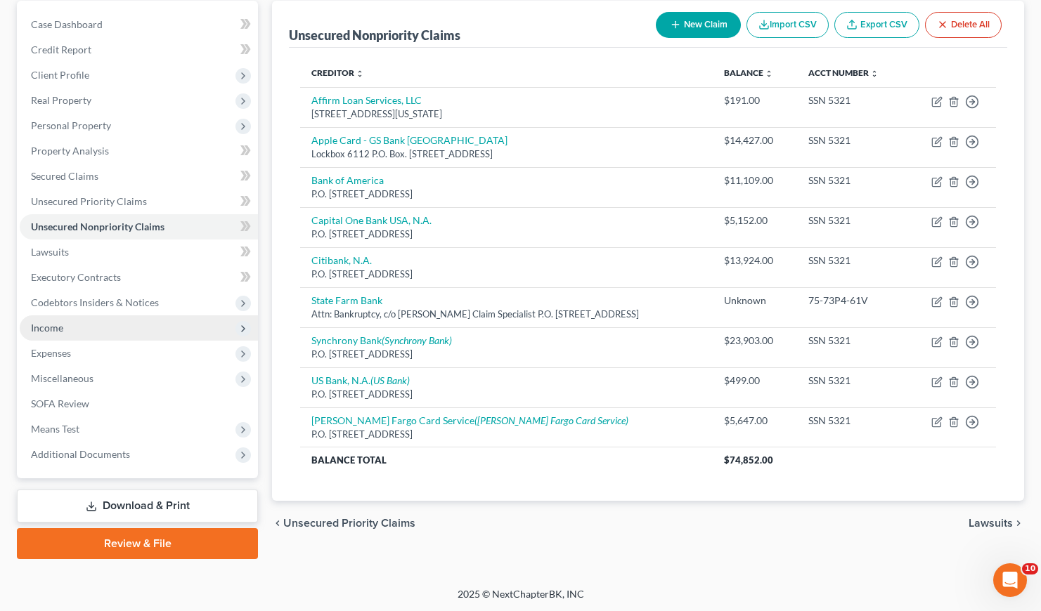
click at [44, 327] on span "Income" at bounding box center [47, 328] width 32 height 12
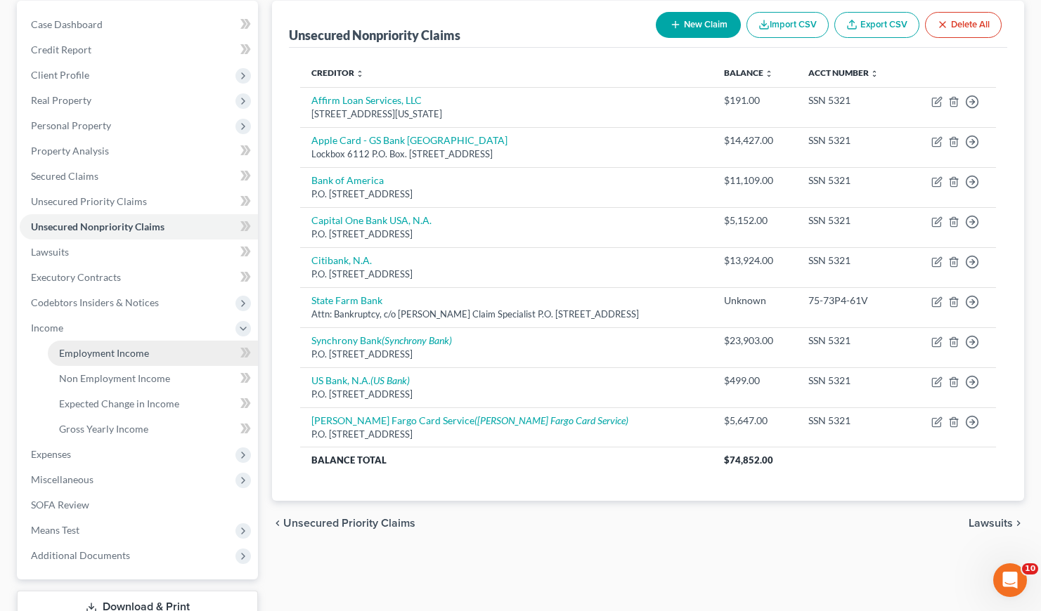
click at [121, 349] on span "Employment Income" at bounding box center [104, 353] width 90 height 12
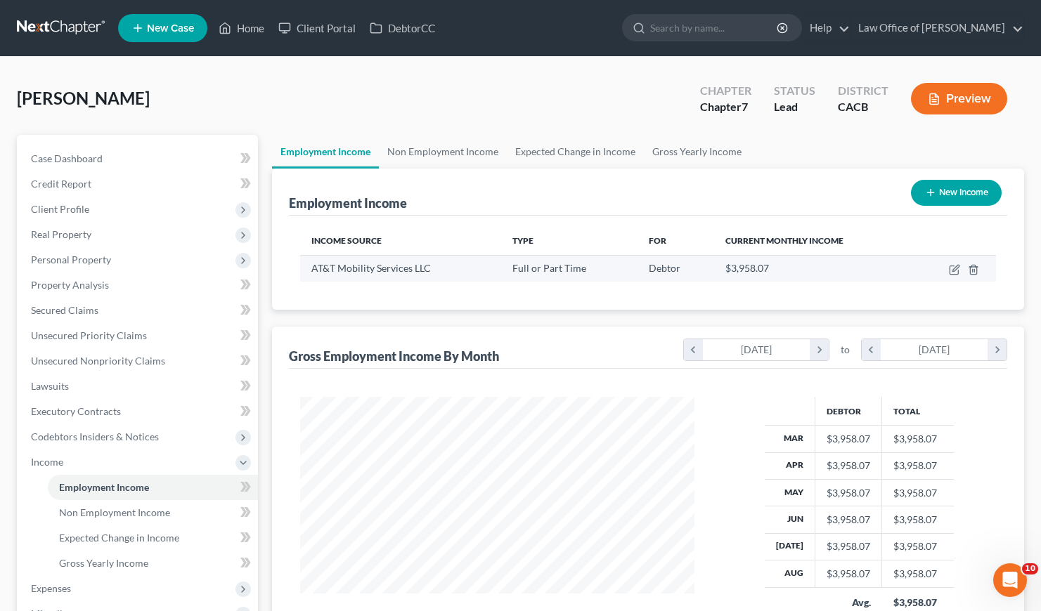
scroll to position [252, 422]
click at [429, 150] on link "Non Employment Income" at bounding box center [443, 152] width 128 height 34
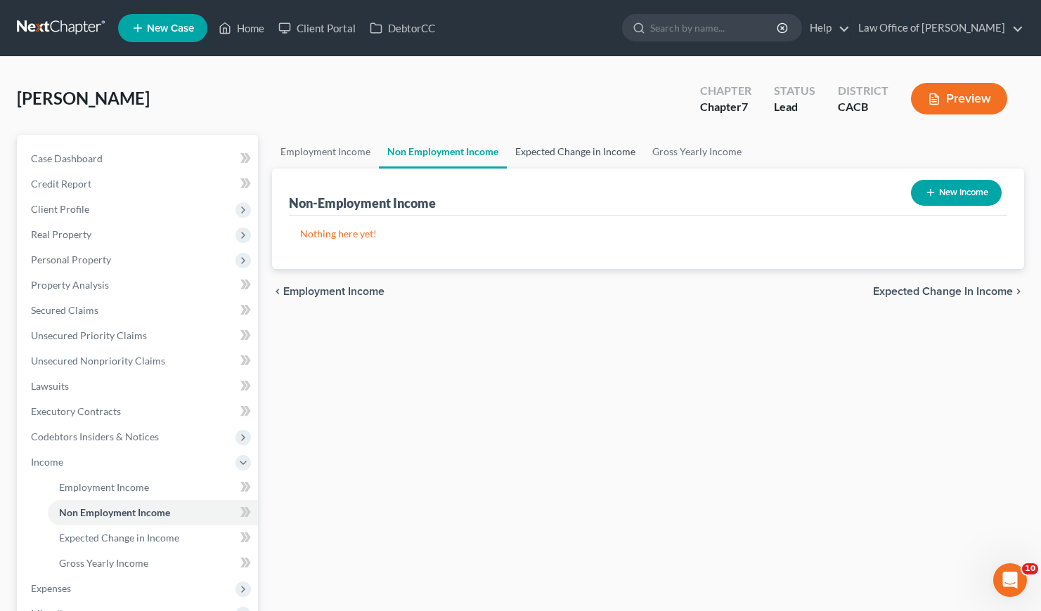
click at [558, 148] on link "Expected Change in Income" at bounding box center [575, 152] width 137 height 34
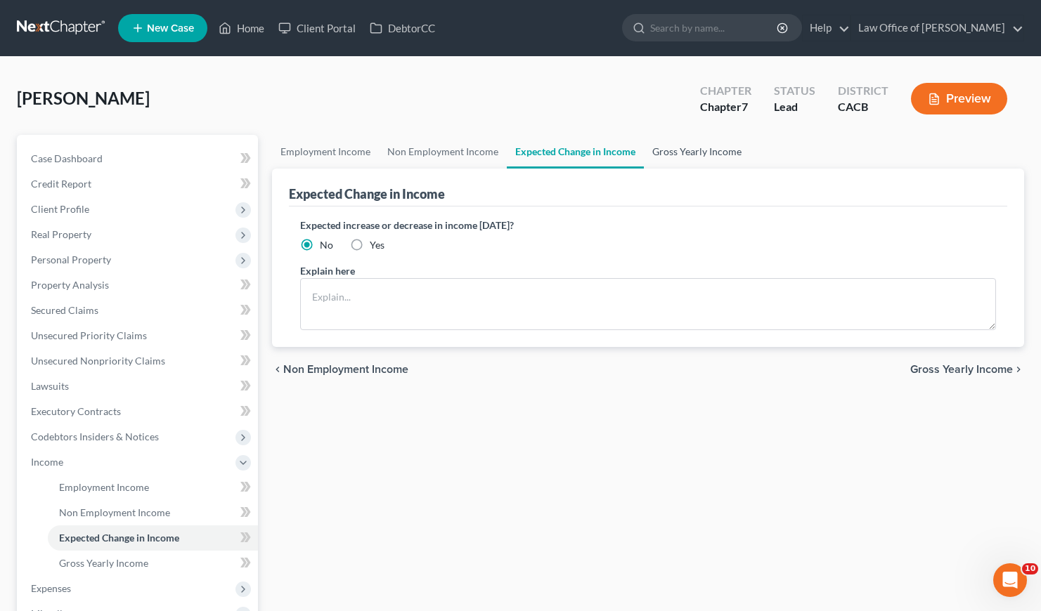
click at [694, 149] on link "Gross Yearly Income" at bounding box center [697, 152] width 106 height 34
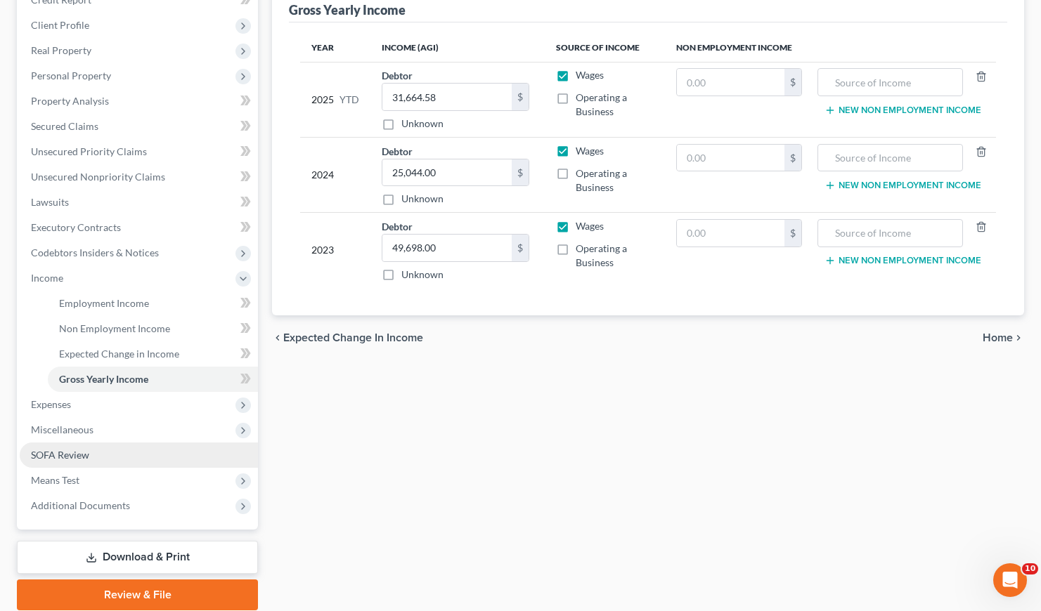
scroll to position [235, 0]
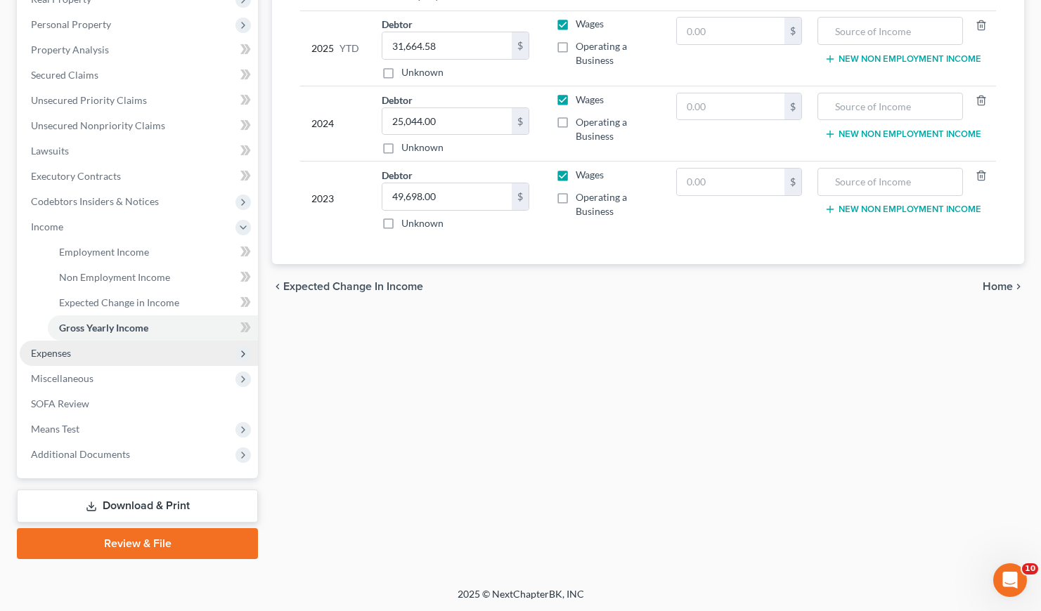
click at [53, 345] on span "Expenses" at bounding box center [139, 353] width 238 height 25
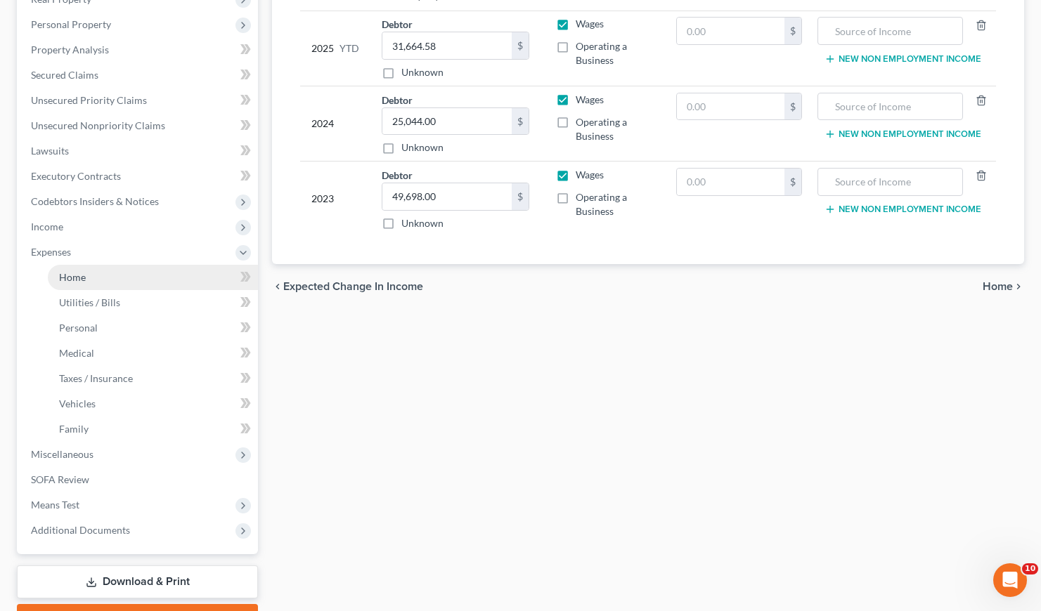
click at [83, 277] on span "Home" at bounding box center [72, 277] width 27 height 12
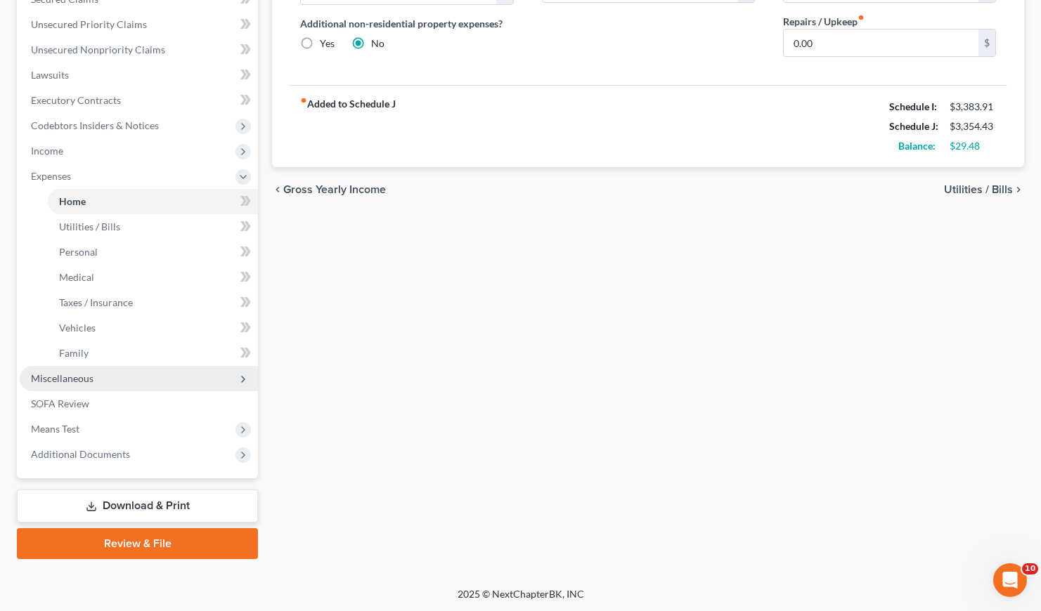
click at [63, 380] on span "Miscellaneous" at bounding box center [62, 378] width 63 height 12
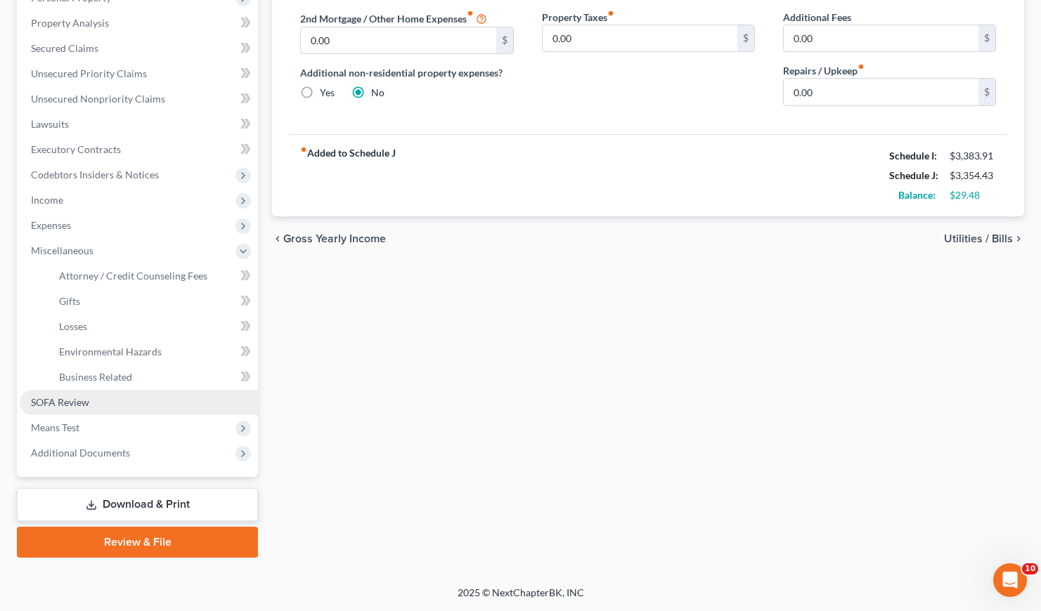
scroll to position [261, 0]
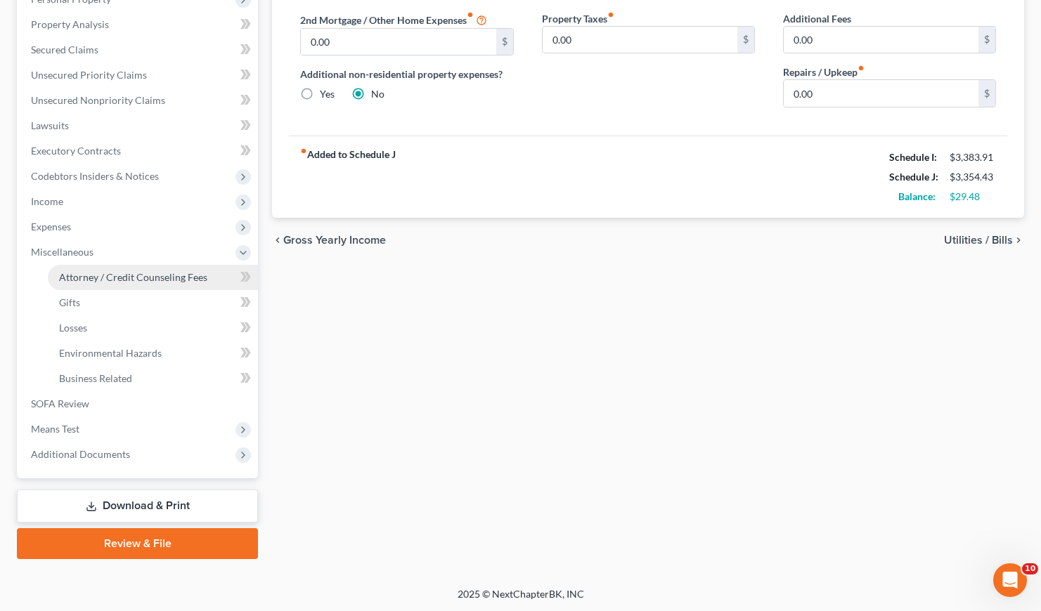
click at [175, 276] on span "Attorney / Credit Counseling Fees" at bounding box center [133, 277] width 148 height 12
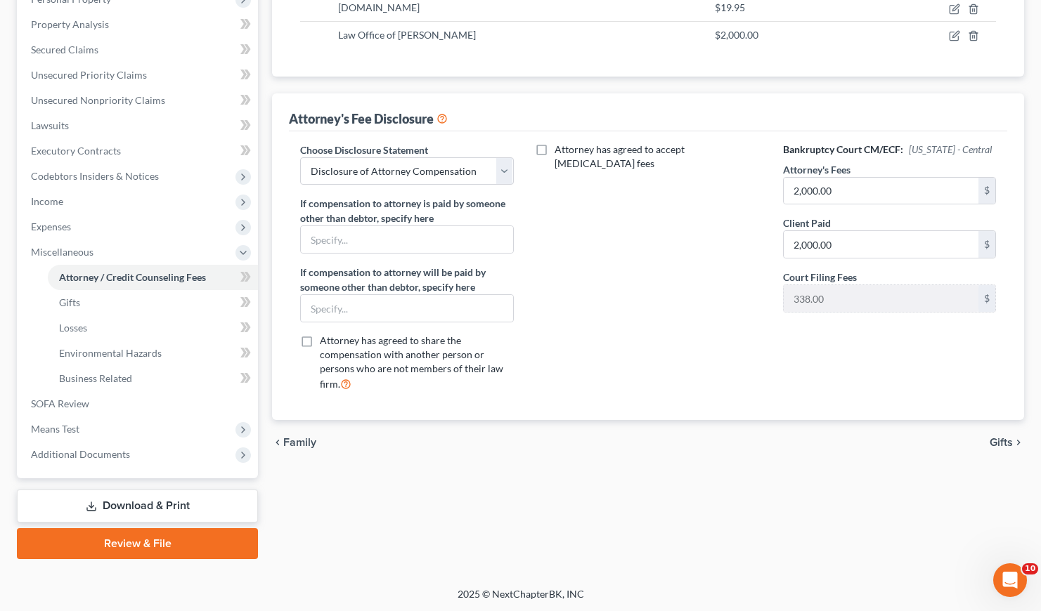
click at [150, 502] on link "Download & Print" at bounding box center [137, 506] width 241 height 33
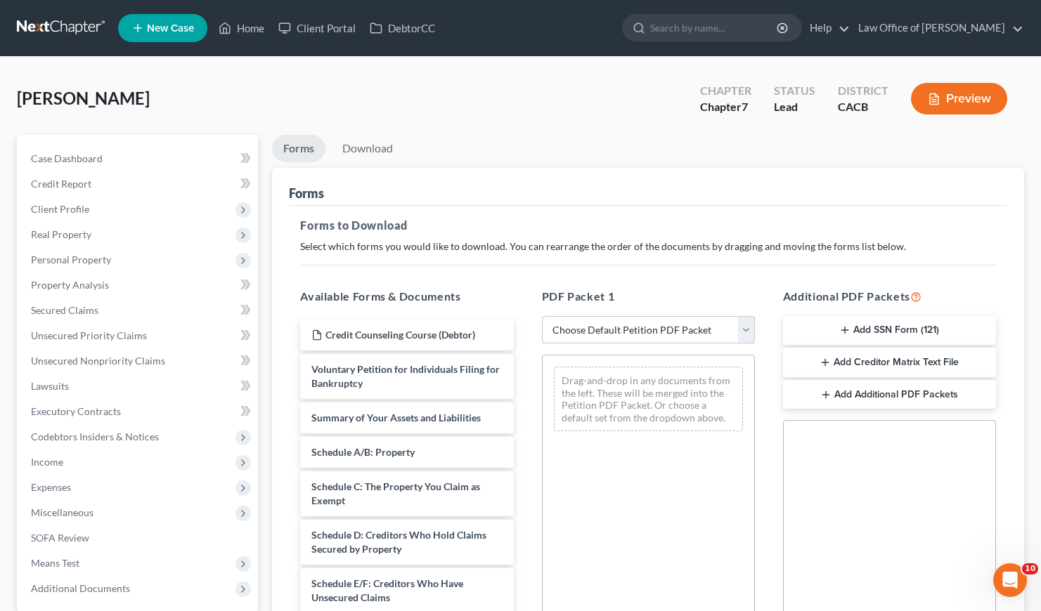
click at [604, 335] on select "Choose Default Petition PDF Packet Complete Bankruptcy Petition (all forms and …" at bounding box center [648, 330] width 213 height 28
click at [542, 316] on select "Choose Default Petition PDF Packet Complete Bankruptcy Petition (all forms and …" at bounding box center [648, 330] width 213 height 28
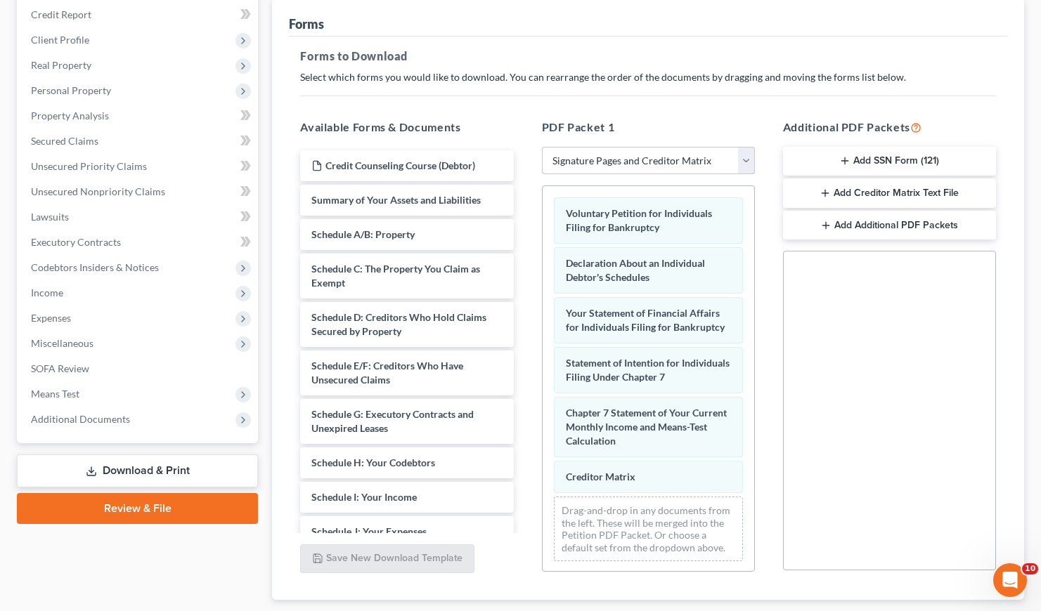
scroll to position [256, 0]
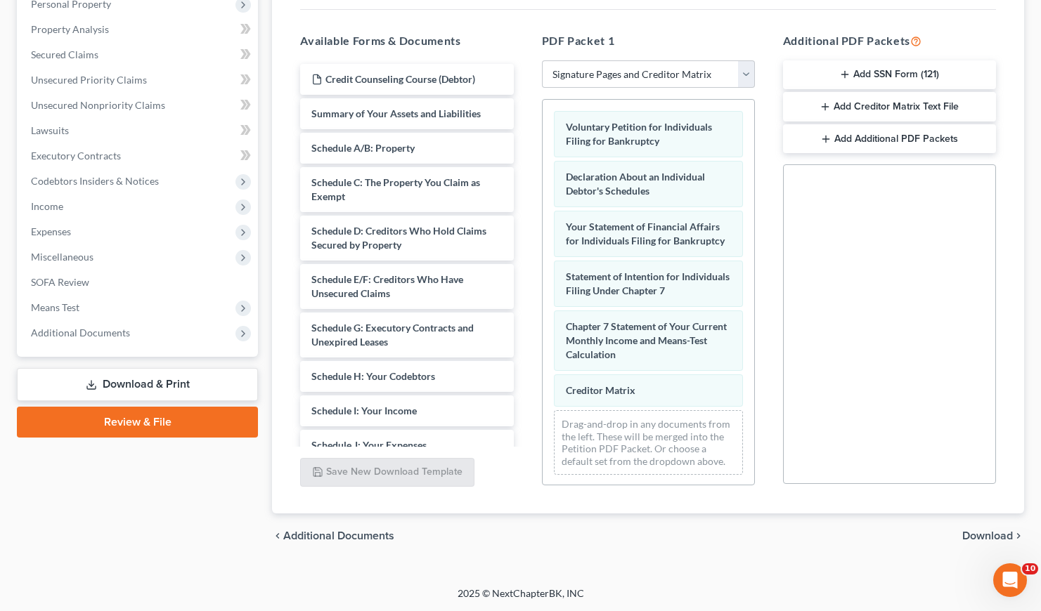
click at [982, 533] on span "Download" at bounding box center [987, 536] width 51 height 11
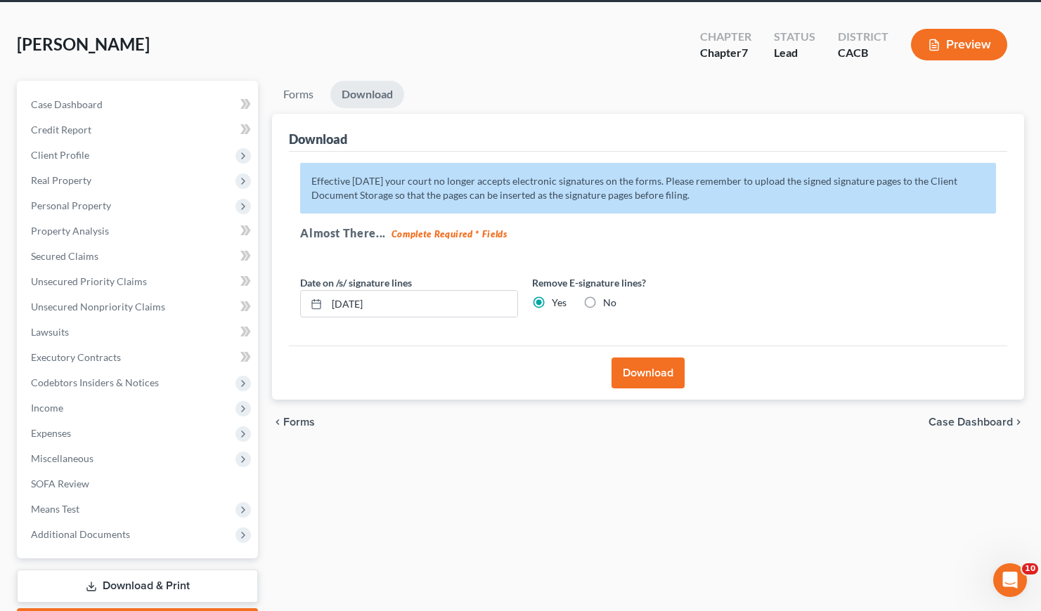
scroll to position [0, 0]
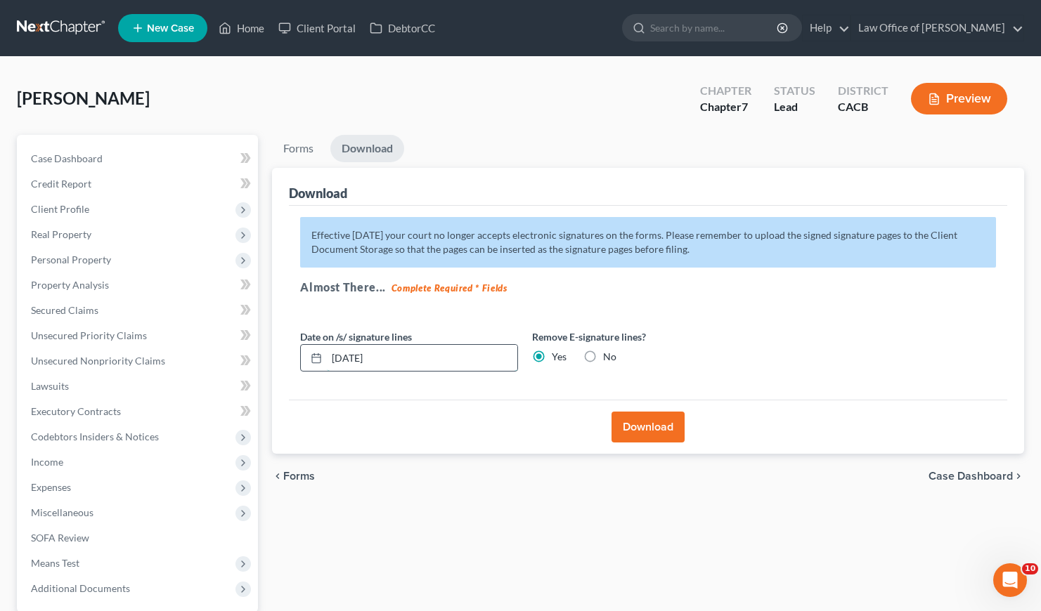
drag, startPoint x: 420, startPoint y: 356, endPoint x: 353, endPoint y: 360, distance: 67.6
click at [353, 360] on input "09/02/2025" at bounding box center [422, 358] width 190 height 27
click at [647, 422] on button "Download" at bounding box center [647, 427] width 73 height 31
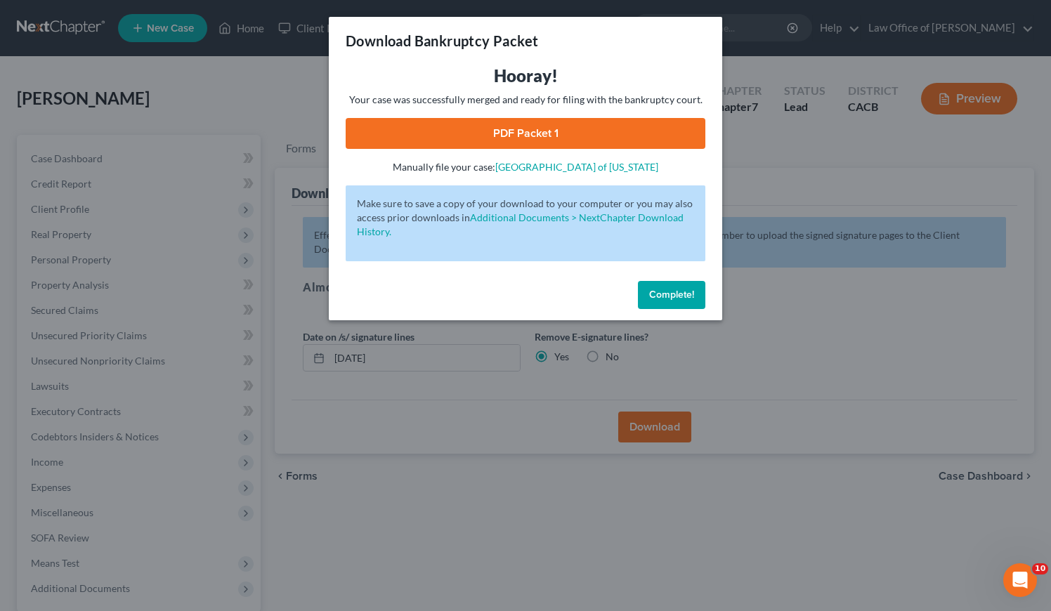
click at [533, 134] on link "PDF Packet 1" at bounding box center [526, 133] width 360 height 31
click at [671, 300] on span "Complete!" at bounding box center [671, 295] width 45 height 12
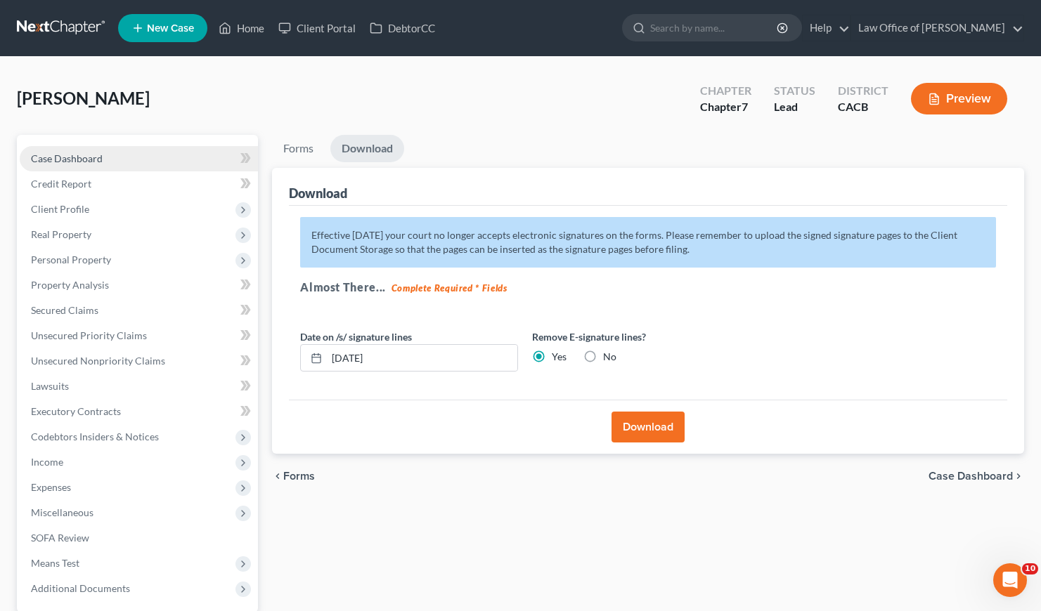
click at [96, 155] on span "Case Dashboard" at bounding box center [67, 158] width 72 height 12
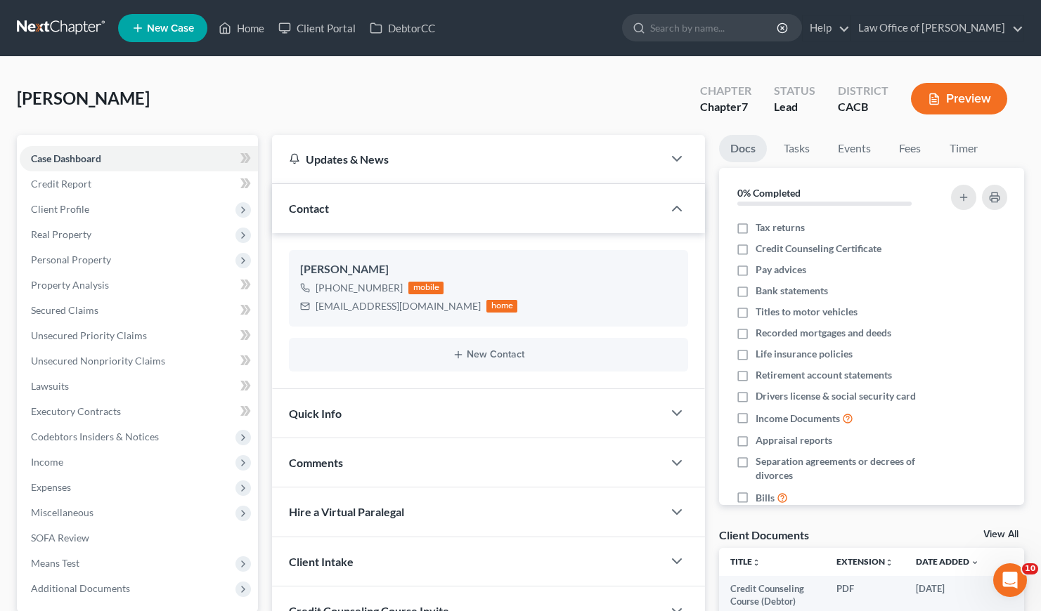
click at [279, 84] on div "Alcantara, Noemi Upgraded Chapter Chapter 7 Status Lead District CACB Preview" at bounding box center [520, 104] width 1007 height 61
click at [69, 209] on span "Client Profile" at bounding box center [60, 209] width 58 height 12
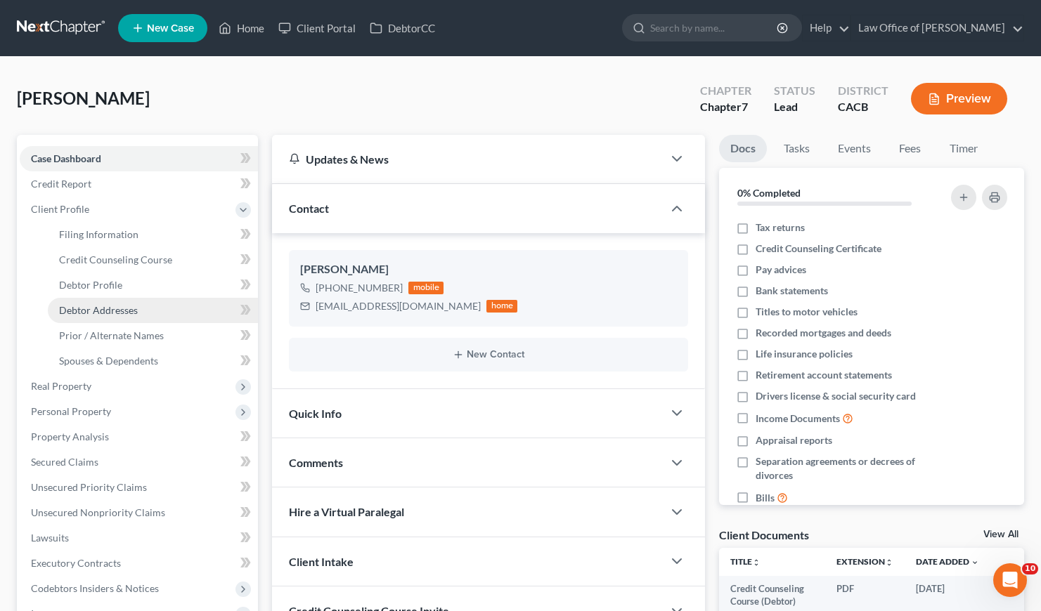
click at [105, 313] on span "Debtor Addresses" at bounding box center [98, 310] width 79 height 12
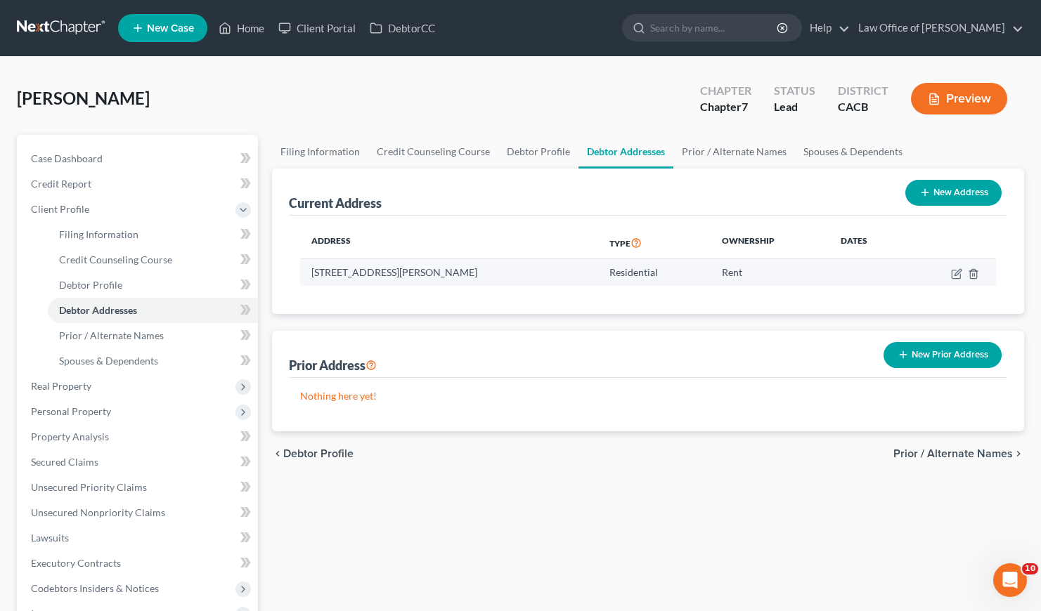
drag, startPoint x: 473, startPoint y: 274, endPoint x: 444, endPoint y: 275, distance: 28.8
click at [444, 275] on td "12758 Norris Ave., Sylmar, CA 91342" at bounding box center [449, 272] width 298 height 27
copy td "91342"
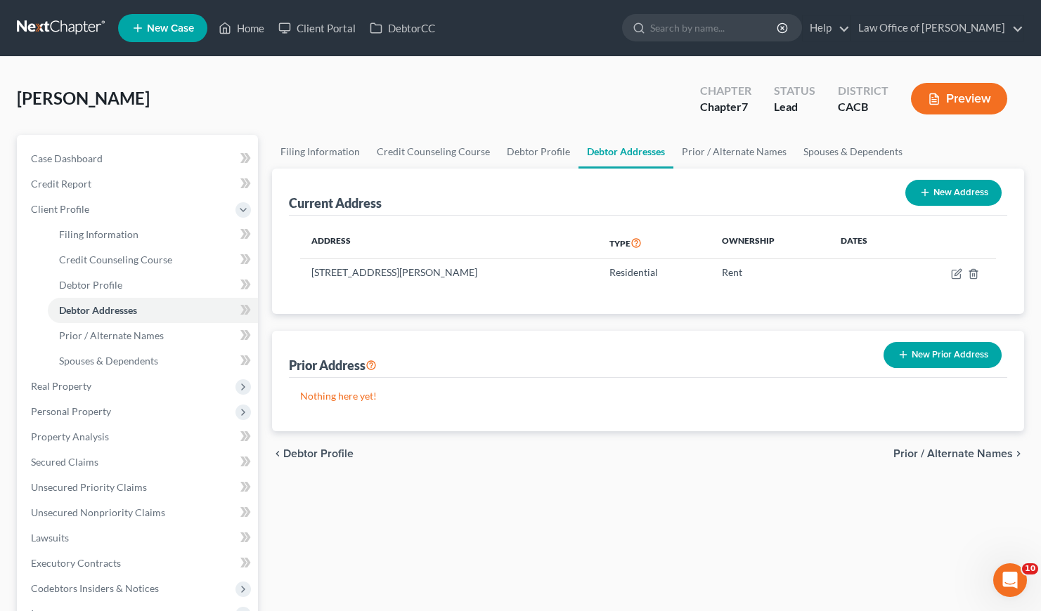
click at [79, 24] on link at bounding box center [62, 27] width 90 height 25
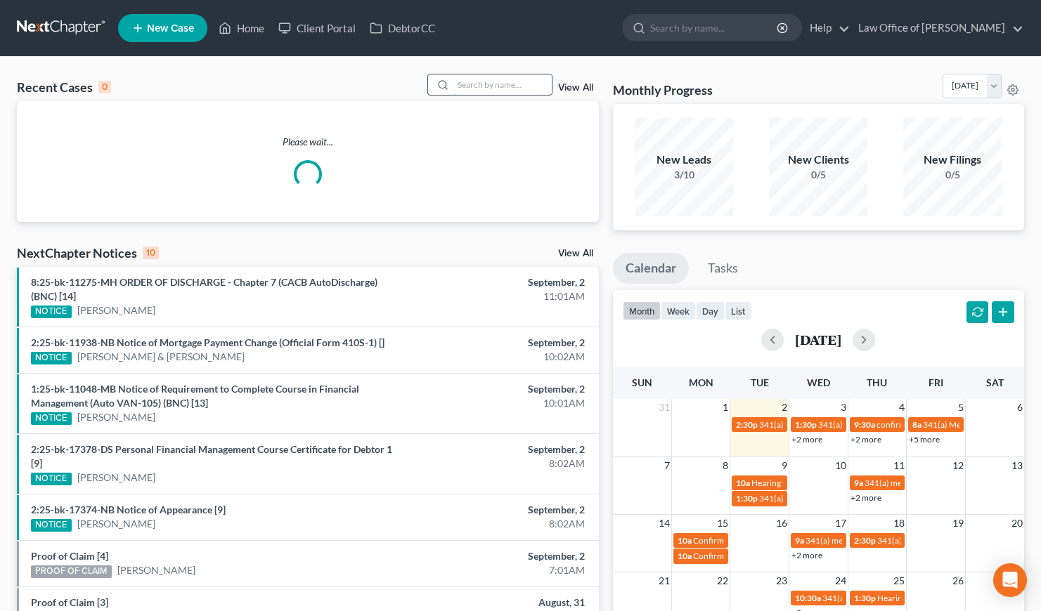
click at [501, 82] on input "search" at bounding box center [502, 84] width 98 height 20
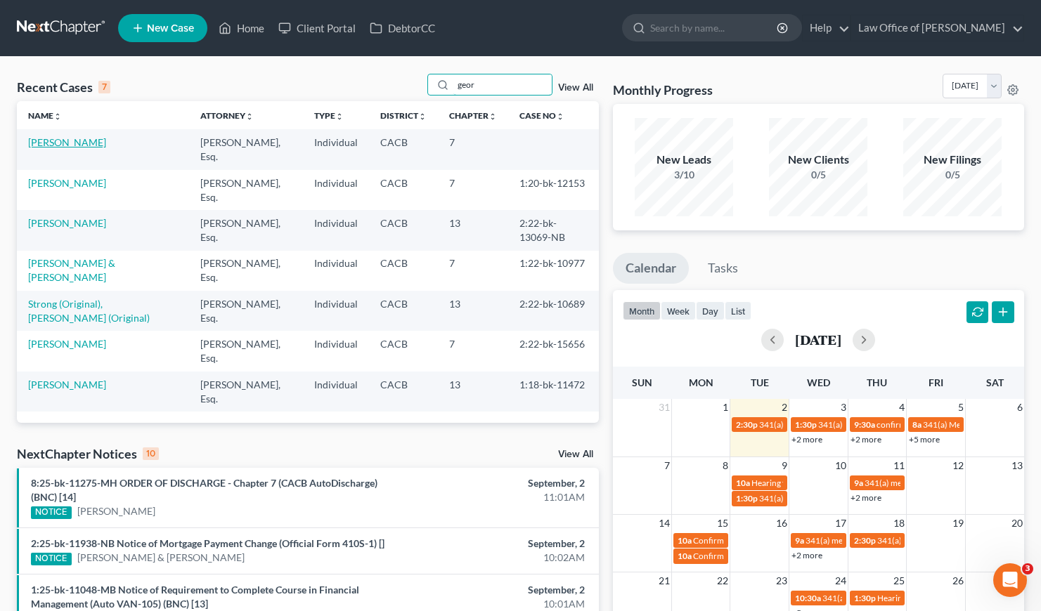
type input "geor"
click at [91, 146] on link "Gonzalez, Georgina" at bounding box center [67, 142] width 78 height 12
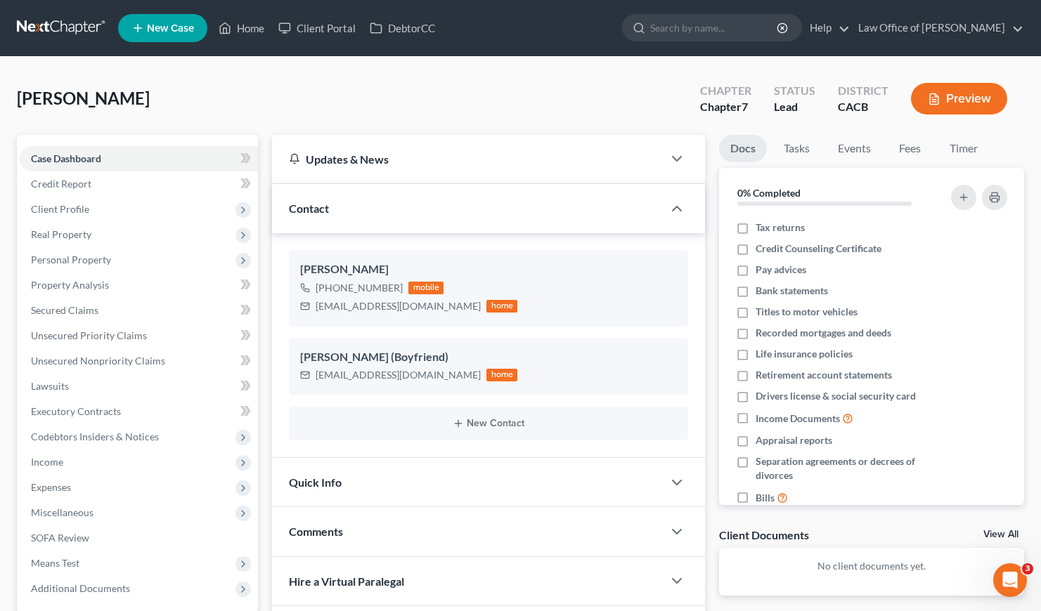
click at [370, 103] on div "Gonzalez, Georgina Upgraded Chapter Chapter 7 Status Lead District CACB Preview" at bounding box center [520, 104] width 1007 height 61
click at [226, 91] on div "Gonzalez, Georgina Upgraded Chapter Chapter 7 Status Lead District CACB Preview" at bounding box center [520, 104] width 1007 height 61
click at [457, 86] on div "Gonzalez, Georgina Upgraded Chapter Chapter 7 Status Lead District CACB Preview" at bounding box center [520, 104] width 1007 height 61
click at [672, 382] on icon "button" at bounding box center [670, 384] width 11 height 11
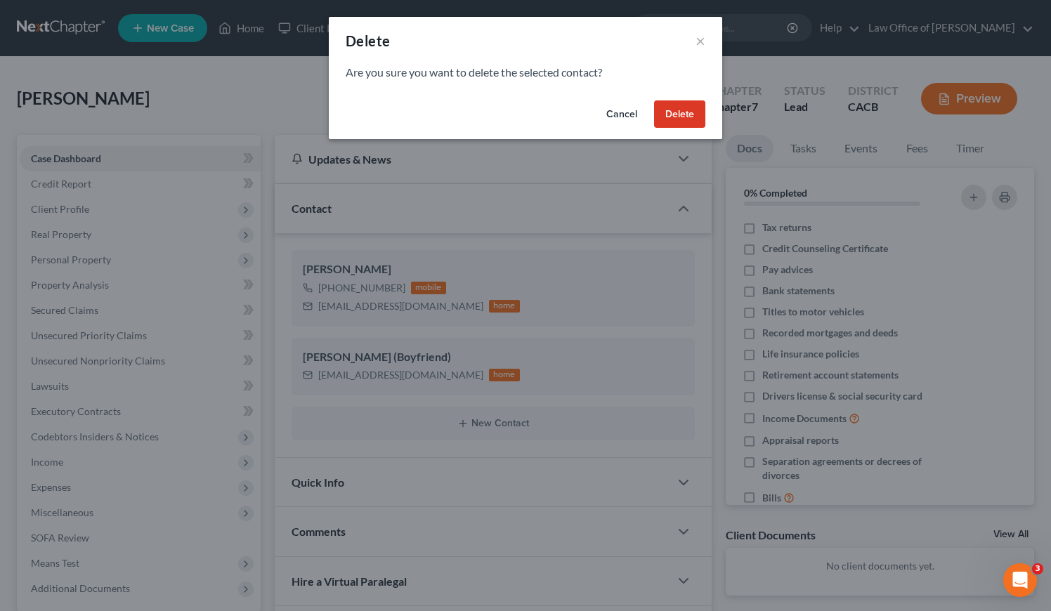
click at [687, 107] on button "Delete" at bounding box center [679, 114] width 51 height 28
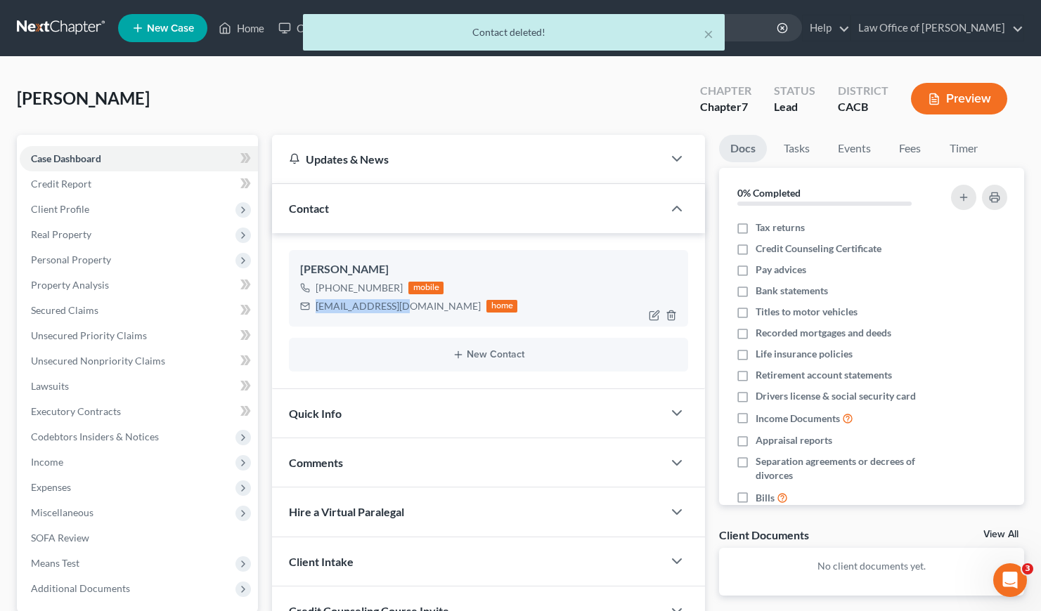
drag, startPoint x: 412, startPoint y: 307, endPoint x: 313, endPoint y: 306, distance: 99.1
click at [313, 306] on div "G881970@yahoo.com home" at bounding box center [408, 306] width 217 height 18
copy div "G881970@yahoo.com"
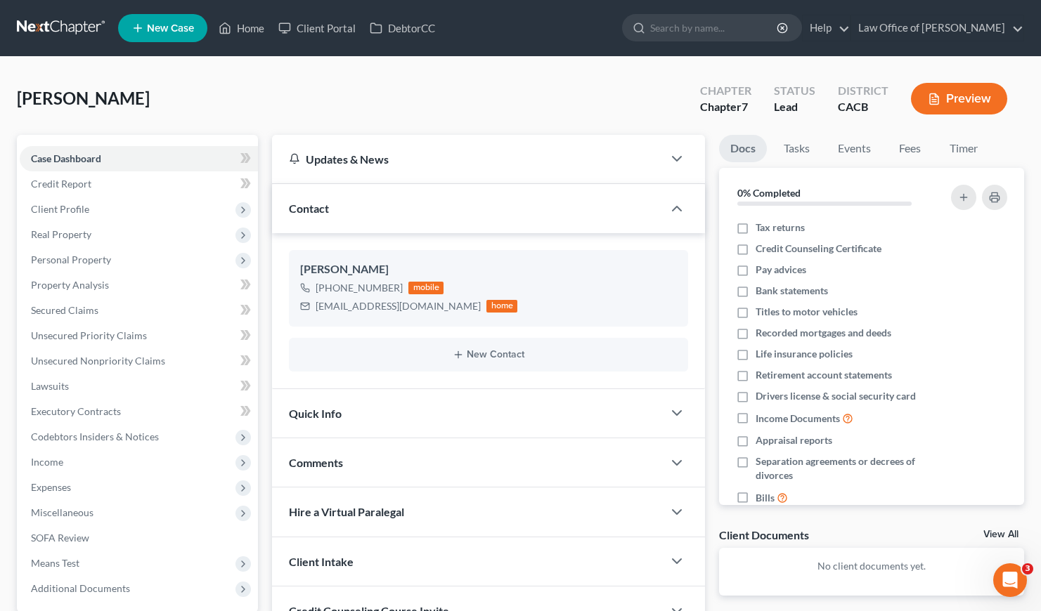
click at [408, 112] on div "Gonzalez, Georgina Upgraded Chapter Chapter 7 Status Lead District CACB Preview" at bounding box center [520, 104] width 1007 height 61
click at [62, 25] on link at bounding box center [62, 27] width 90 height 25
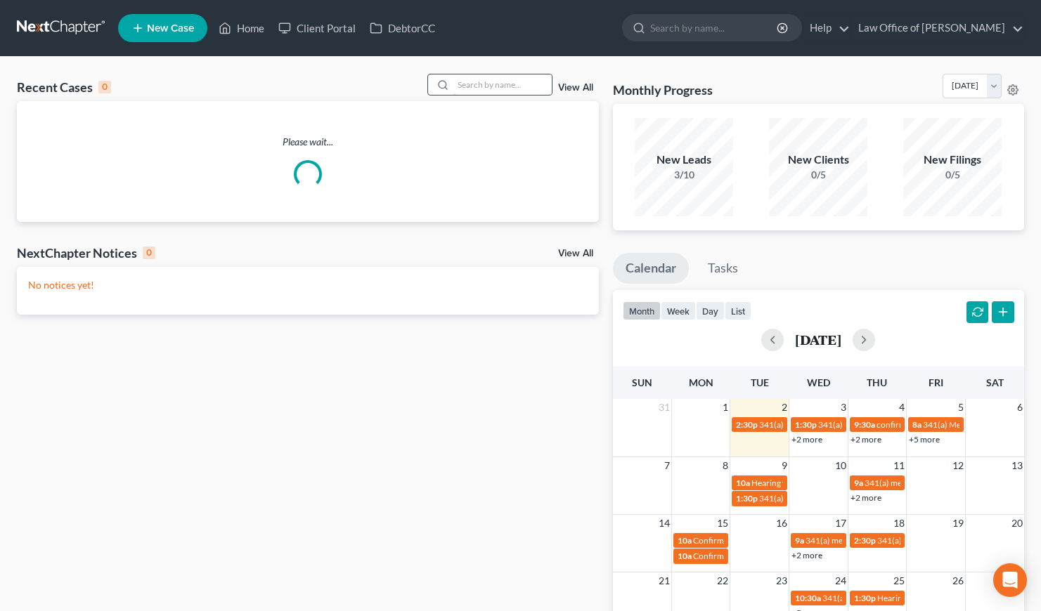
click at [498, 84] on input "search" at bounding box center [502, 84] width 98 height 20
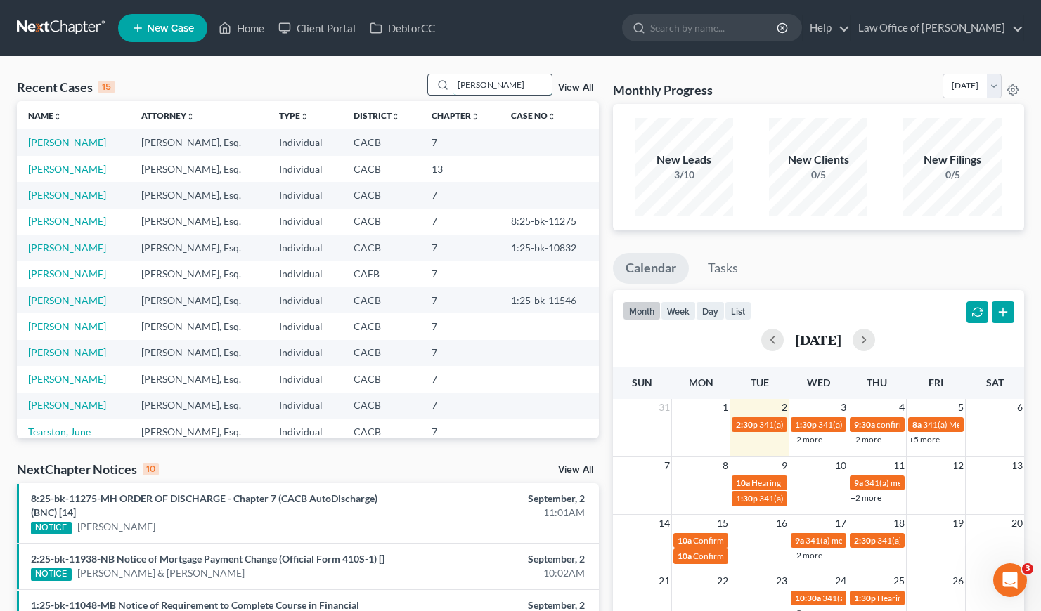
type input "rafik"
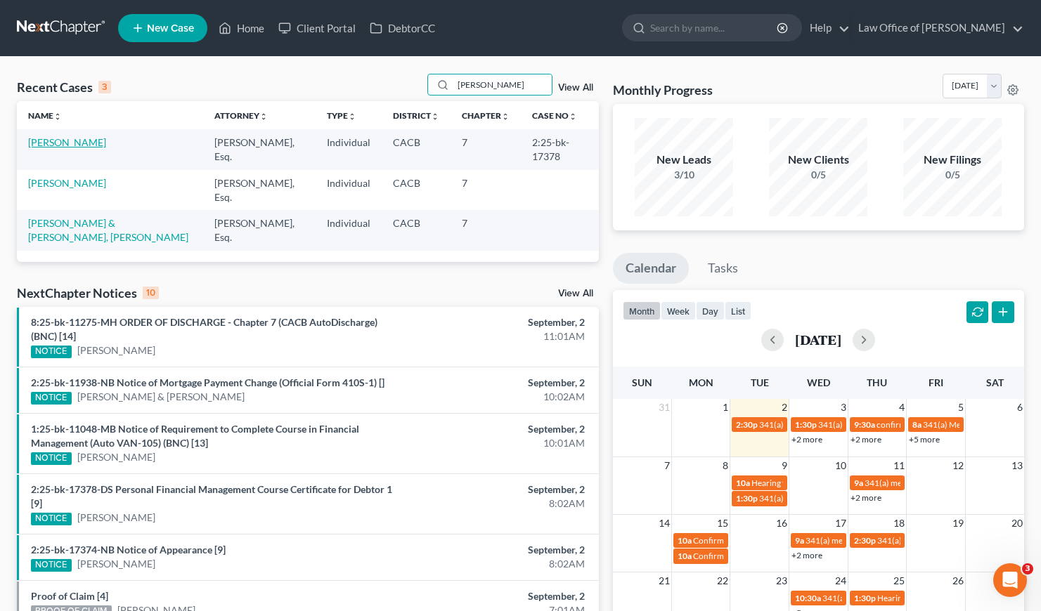
click at [77, 144] on link "Tarkhanians, Rafik" at bounding box center [67, 142] width 78 height 12
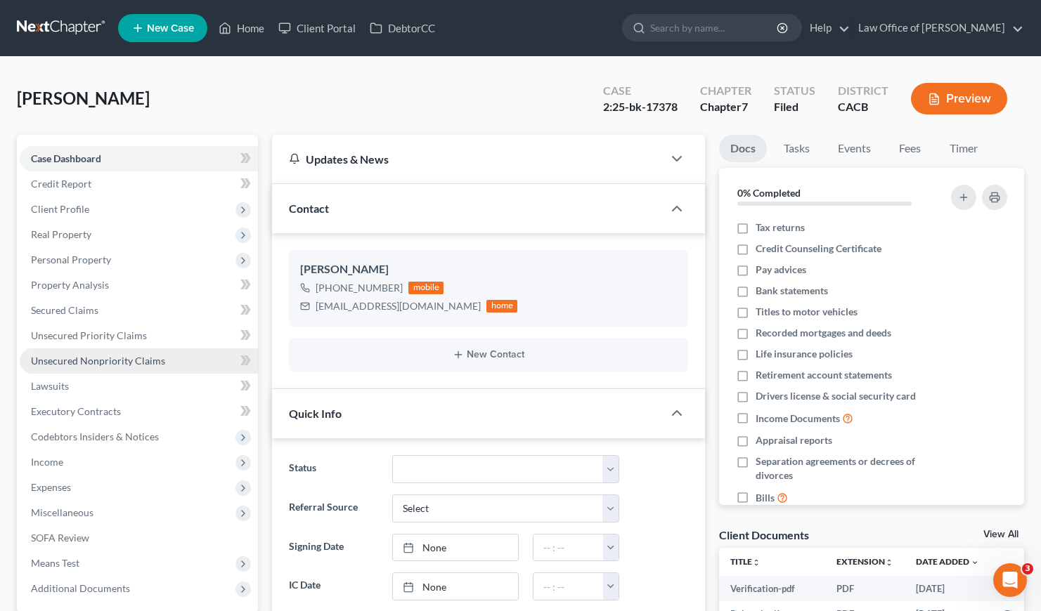
click at [87, 363] on span "Unsecured Nonpriority Claims" at bounding box center [98, 361] width 134 height 12
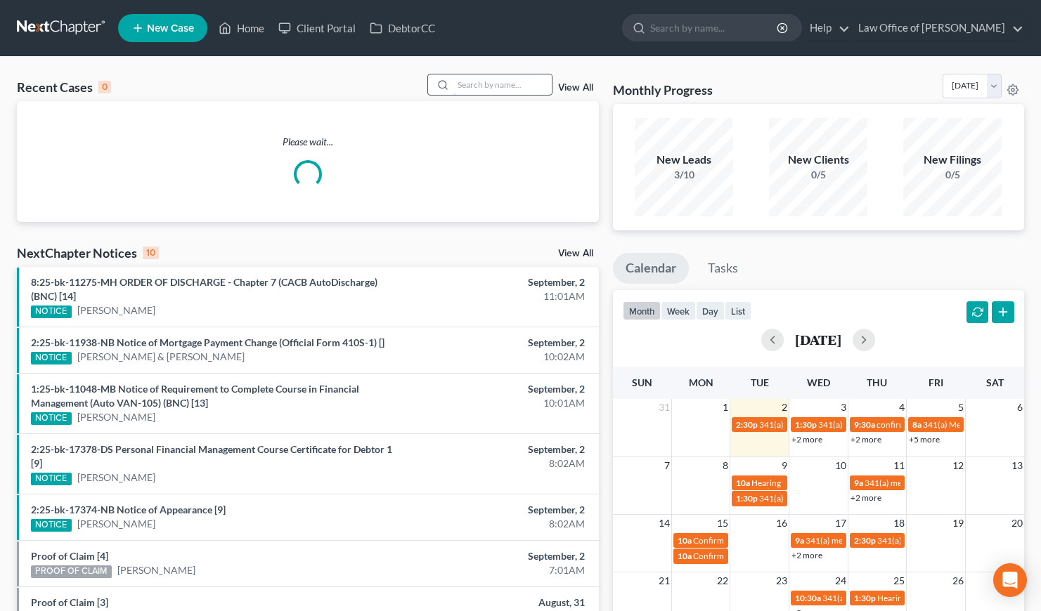
click at [490, 84] on input "search" at bounding box center [502, 84] width 98 height 20
type input "hovik"
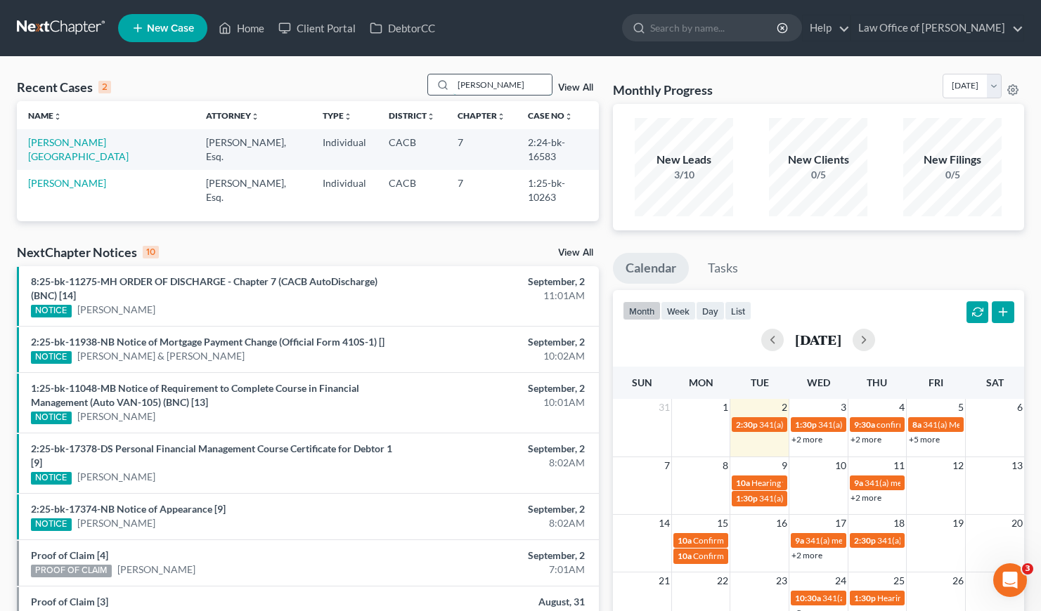
drag, startPoint x: 490, startPoint y: 86, endPoint x: 457, endPoint y: 85, distance: 33.1
click at [457, 85] on div "hovik" at bounding box center [489, 85] width 125 height 22
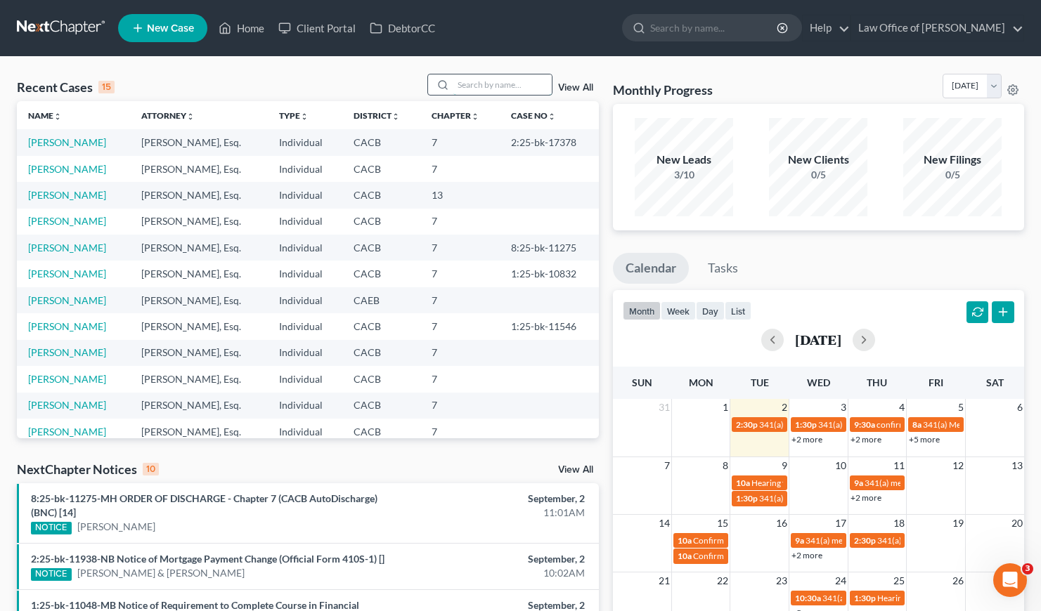
click at [507, 85] on input "search" at bounding box center [502, 84] width 98 height 20
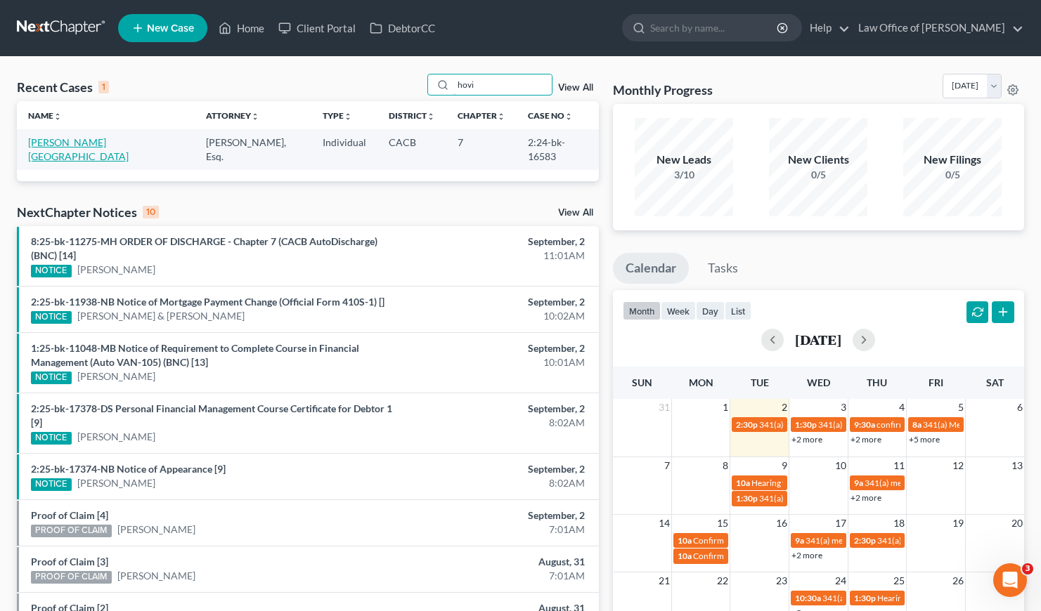
type input "hovi"
click at [91, 143] on link "Gharadaghi, Hovik" at bounding box center [78, 149] width 100 height 26
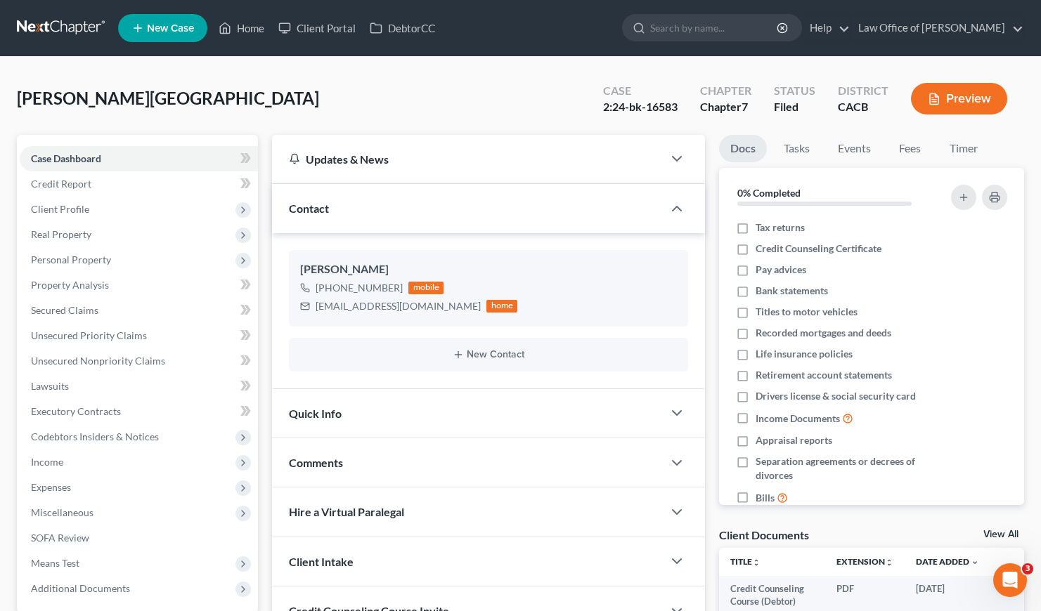
click at [68, 26] on link at bounding box center [62, 27] width 90 height 25
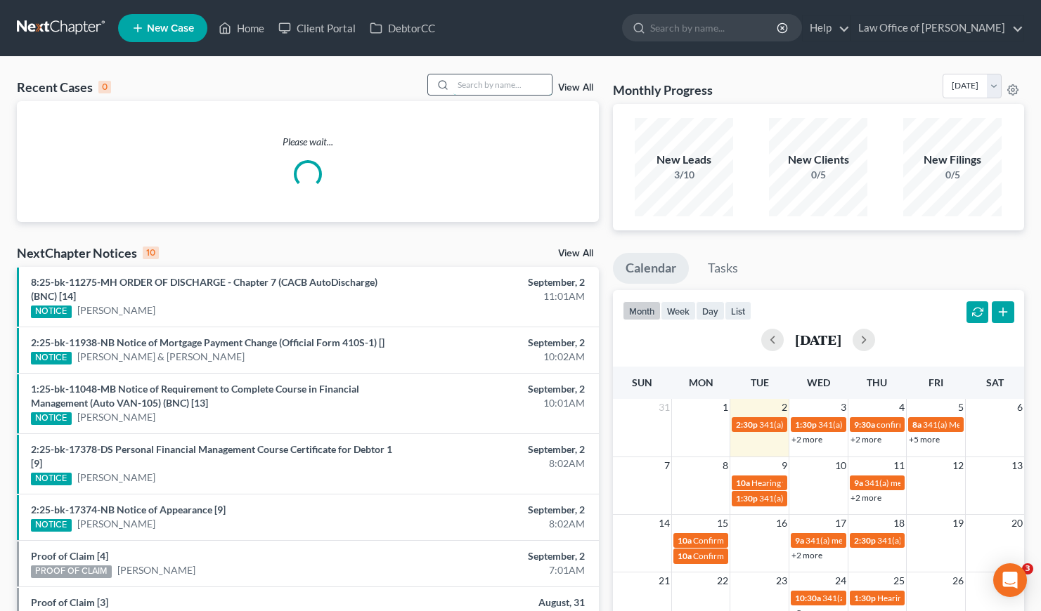
click at [501, 86] on input "search" at bounding box center [502, 84] width 98 height 20
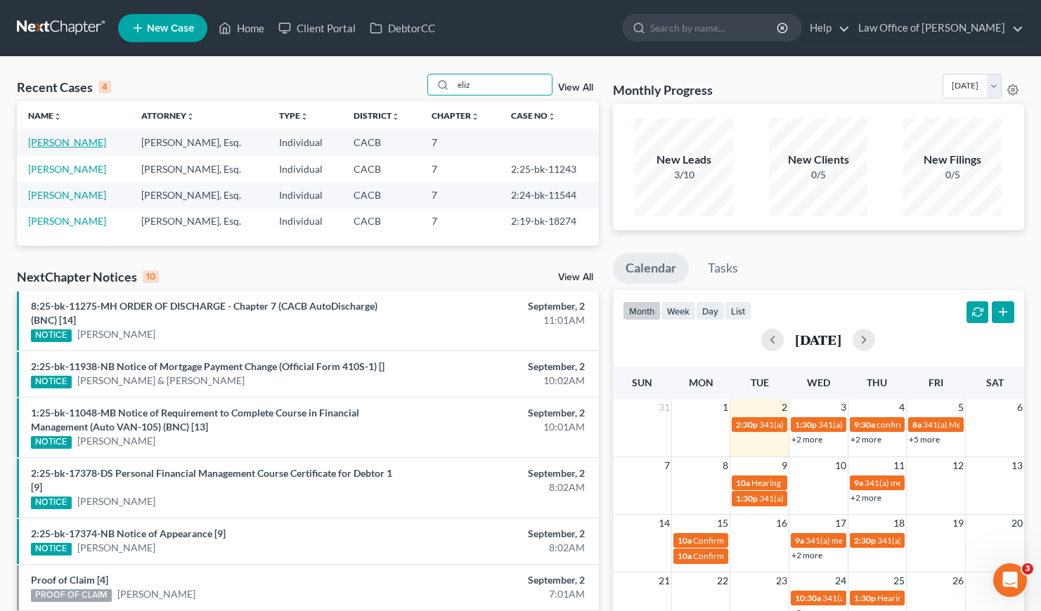
type input "eliz"
click at [86, 147] on link "[PERSON_NAME]" at bounding box center [67, 142] width 78 height 12
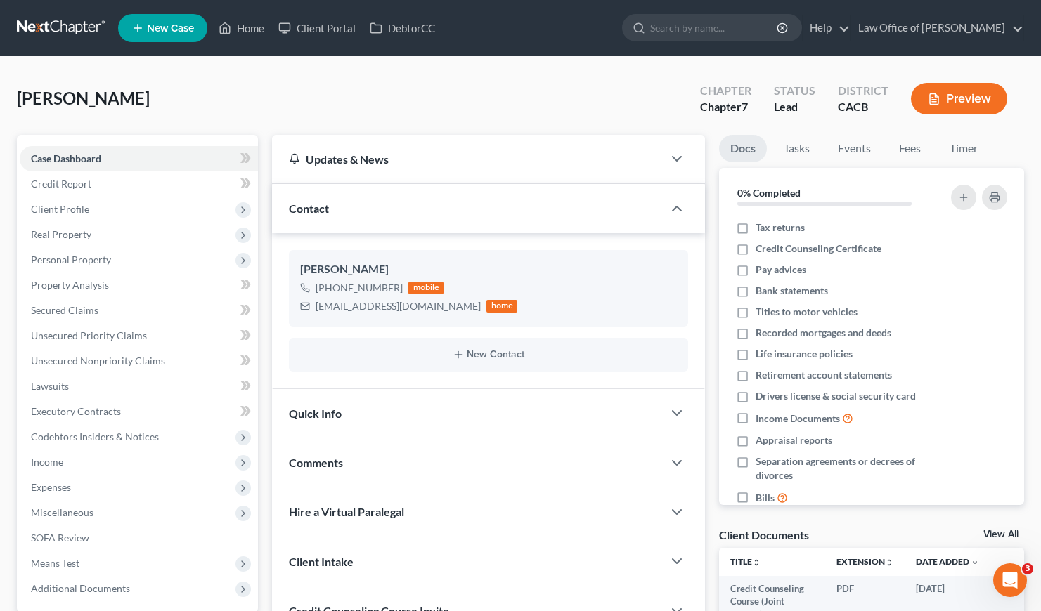
click at [438, 106] on div "Karamanukyan, Elizabeth Upgraded Chapter Chapter 7 Status Lead District CACB Pr…" at bounding box center [520, 104] width 1007 height 61
drag, startPoint x: 131, startPoint y: 102, endPoint x: 20, endPoint y: 105, distance: 111.8
click at [20, 105] on span "[PERSON_NAME]" at bounding box center [83, 98] width 133 height 20
copy span "Karamanukyan"
click at [428, 120] on div "Karamanukyan, Elizabeth Upgraded Chapter Chapter 7 Status Lead District CACB Pr…" at bounding box center [520, 104] width 1007 height 61
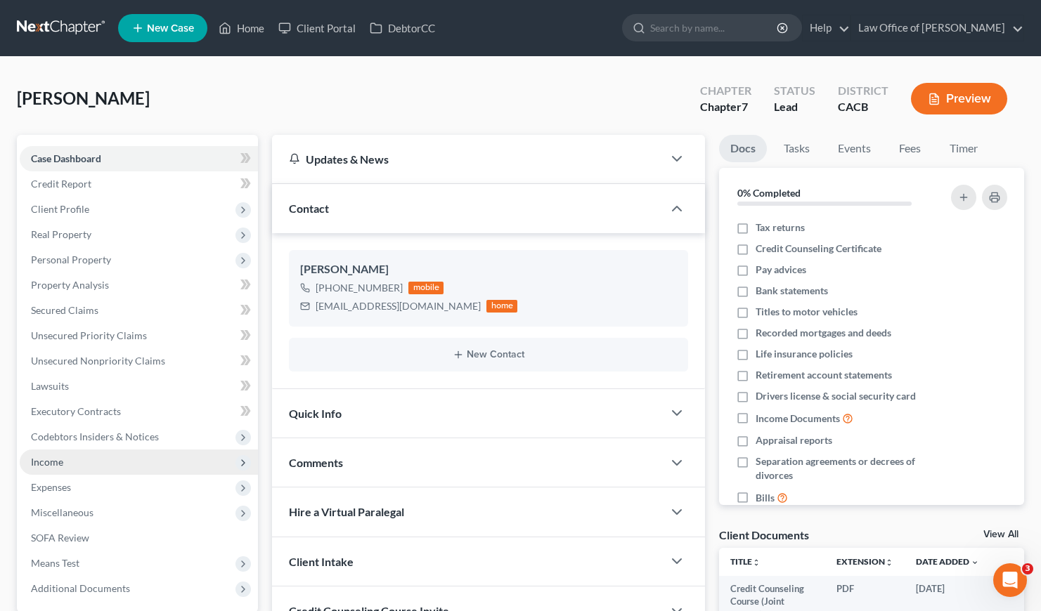
click at [58, 464] on span "Income" at bounding box center [47, 462] width 32 height 12
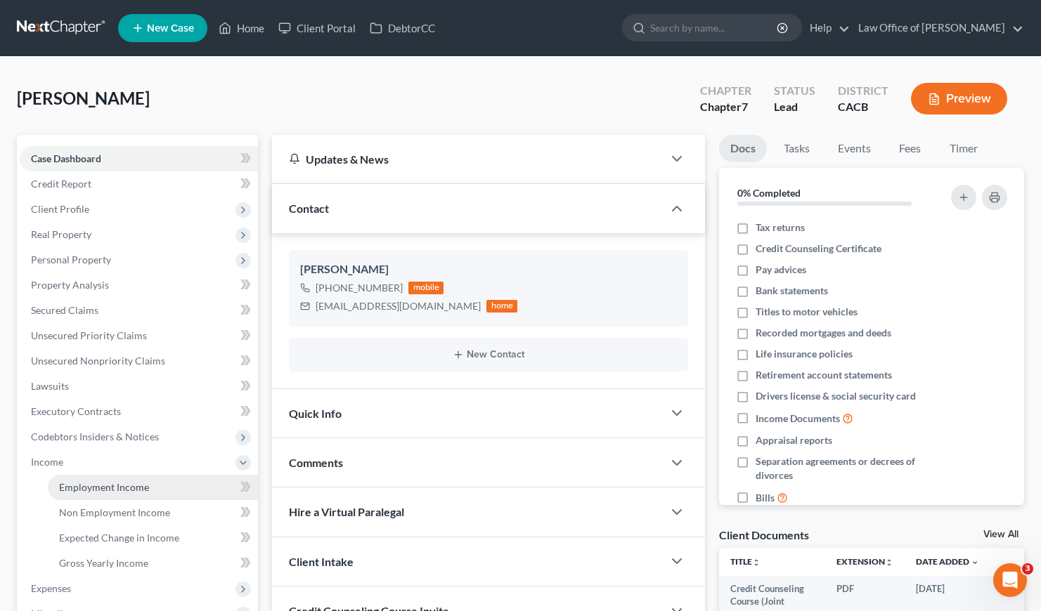
click at [103, 492] on span "Employment Income" at bounding box center [104, 487] width 90 height 12
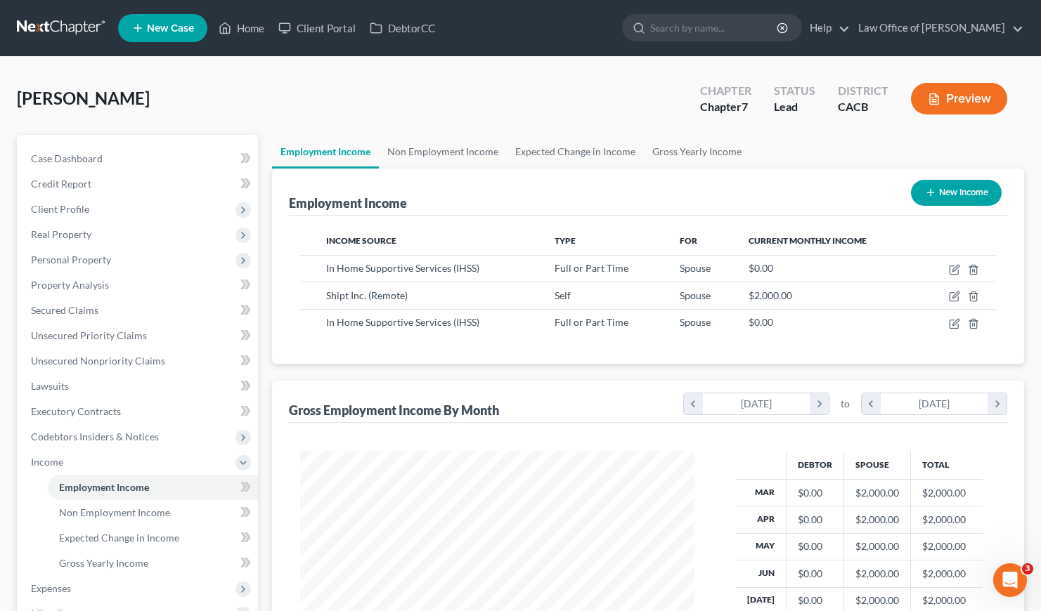
scroll to position [252, 422]
click at [443, 144] on link "Non Employment Income" at bounding box center [443, 152] width 128 height 34
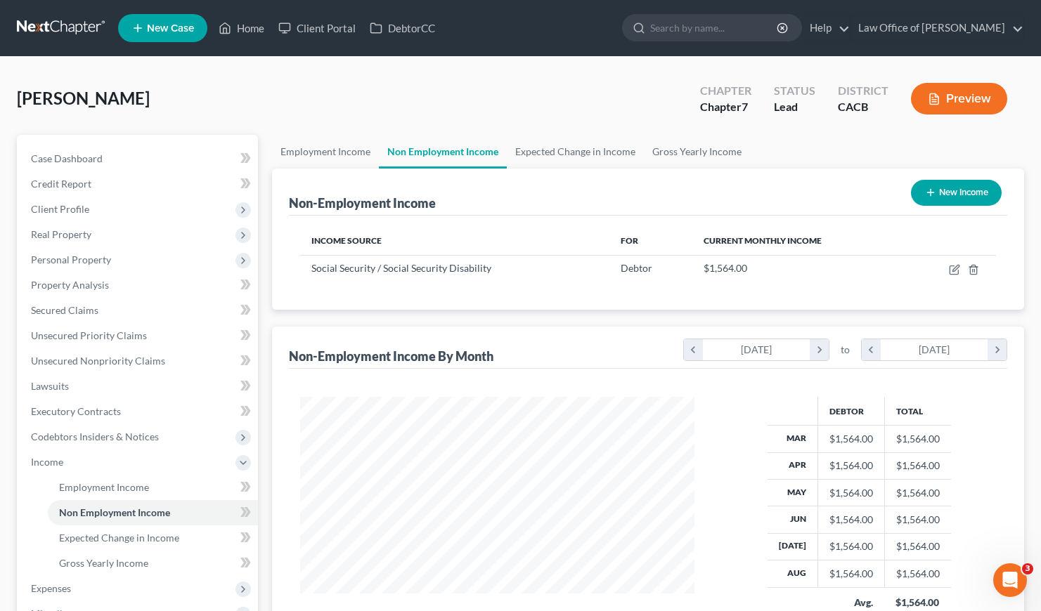
scroll to position [252, 422]
click at [332, 152] on link "Employment Income" at bounding box center [325, 152] width 107 height 34
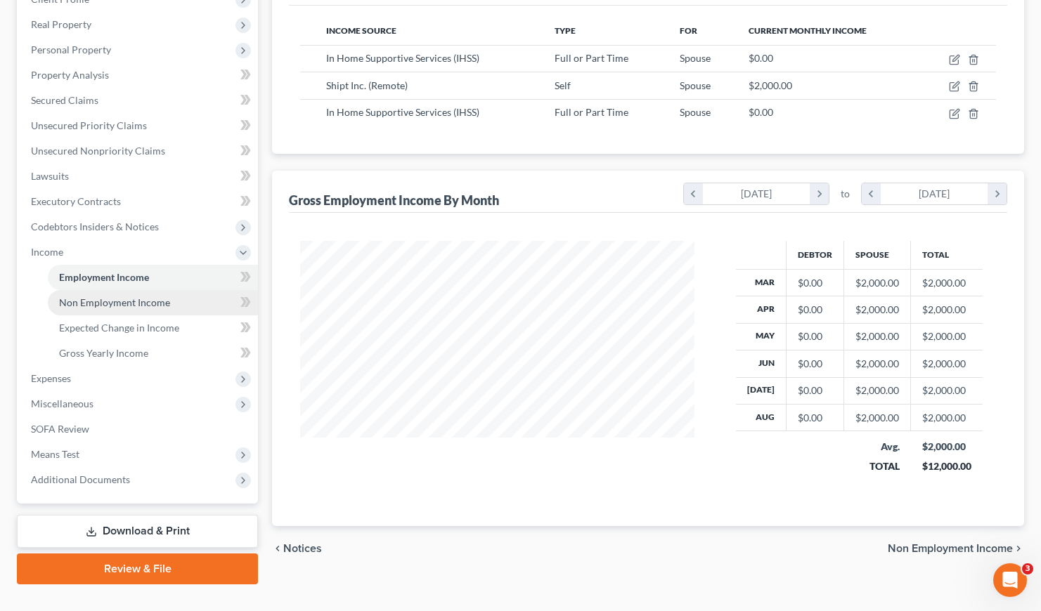
scroll to position [235, 0]
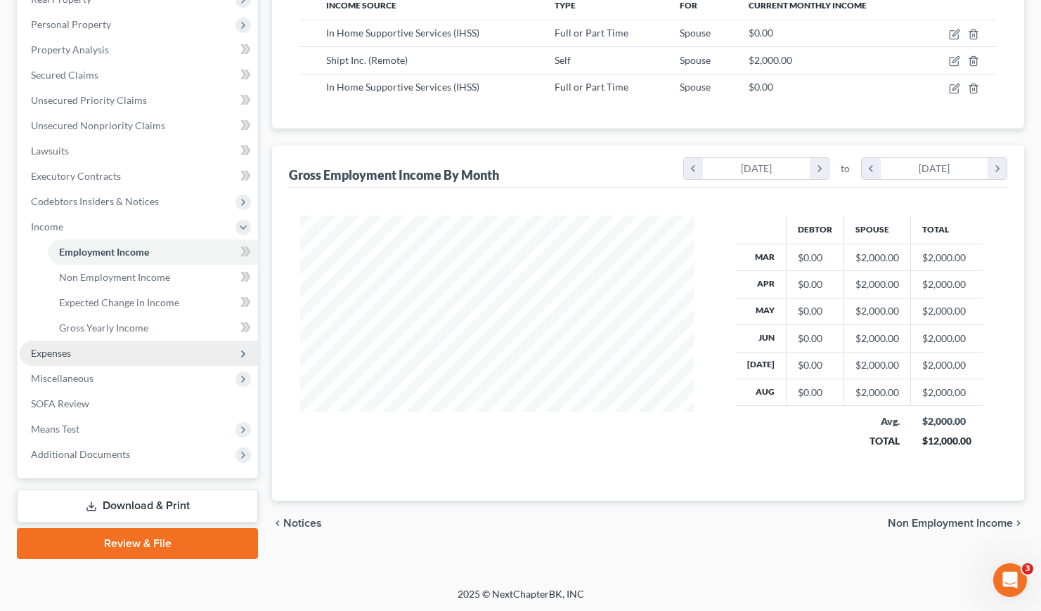
click at [65, 353] on span "Expenses" at bounding box center [51, 353] width 40 height 12
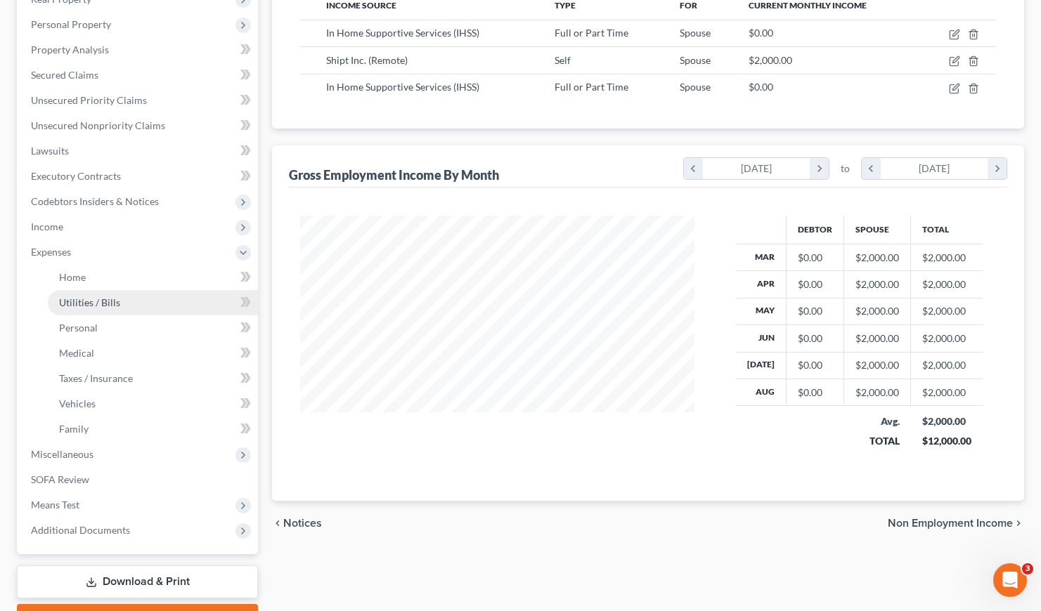
scroll to position [0, 0]
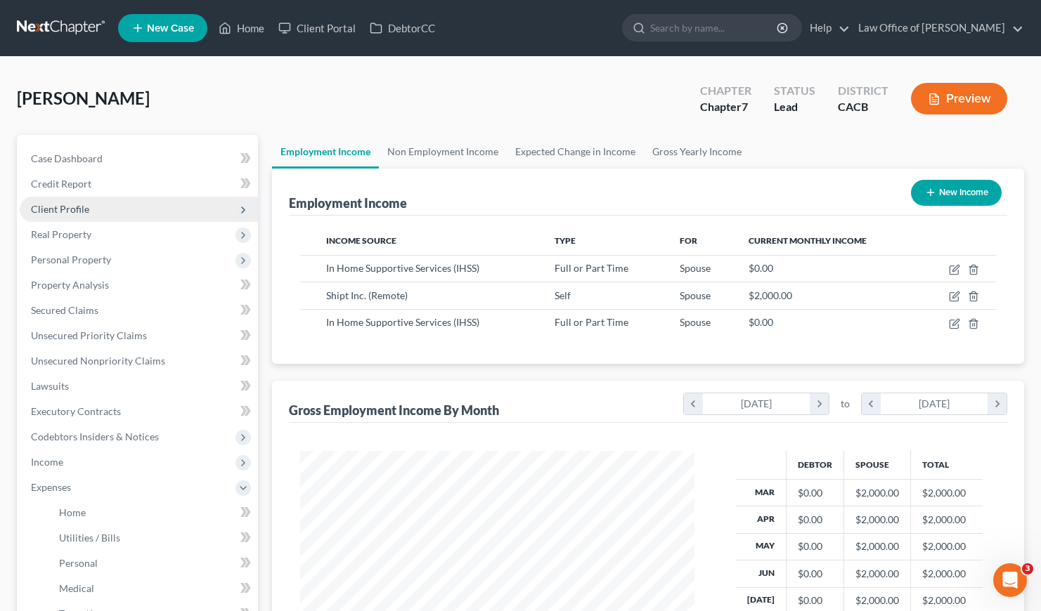
click at [65, 212] on span "Client Profile" at bounding box center [60, 209] width 58 height 12
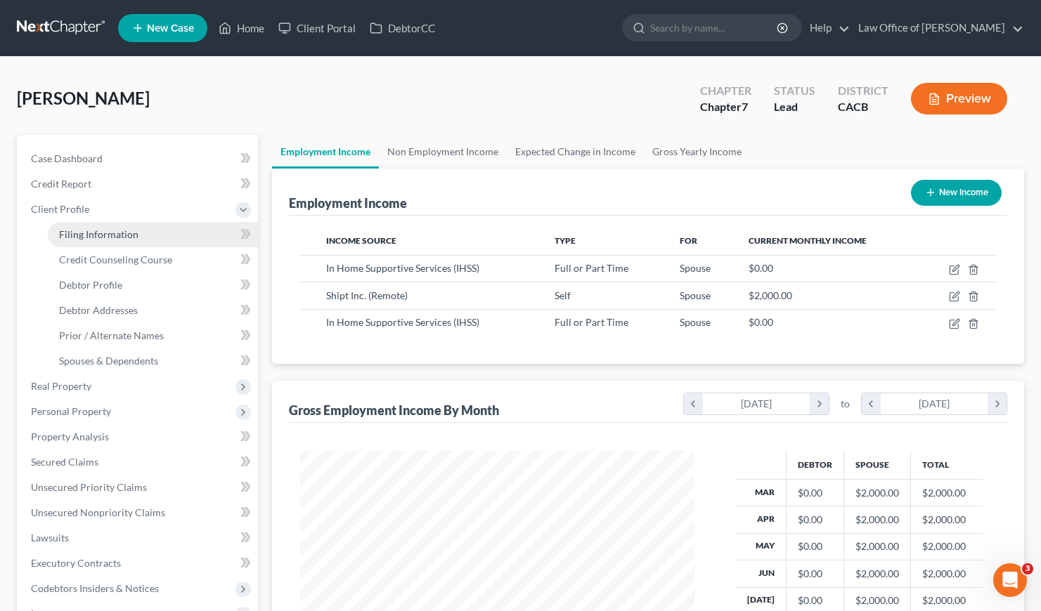
click at [119, 232] on span "Filing Information" at bounding box center [98, 234] width 79 height 12
select select "1"
select select "0"
select select "4"
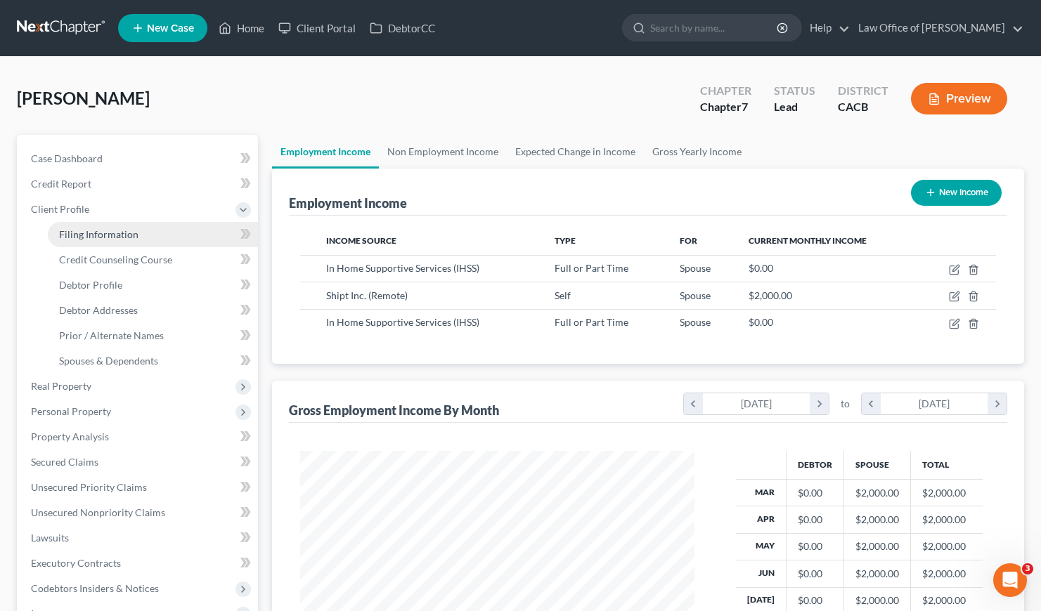
select select "0"
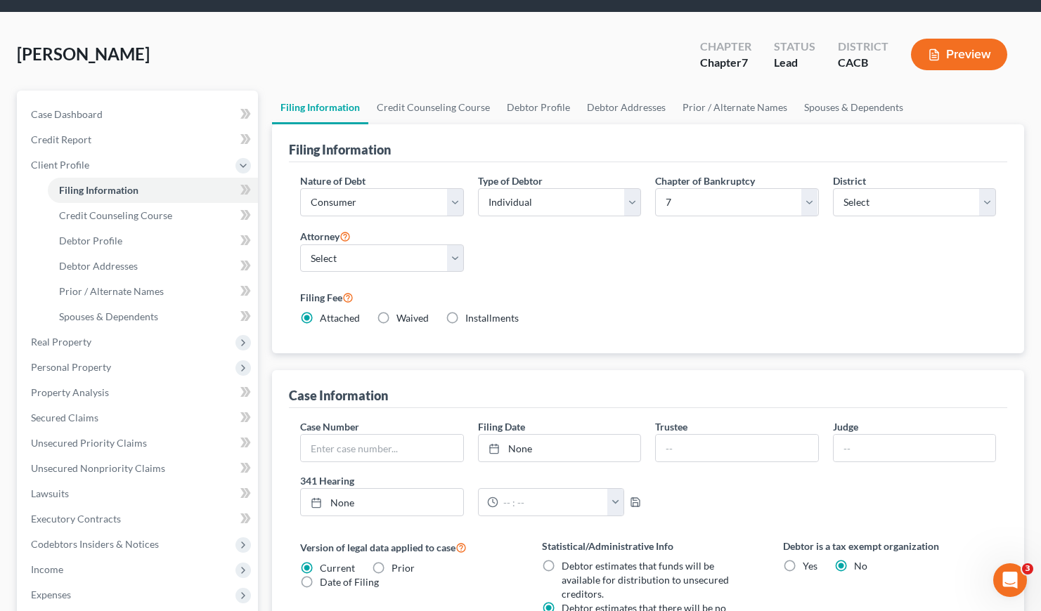
scroll to position [32, 0]
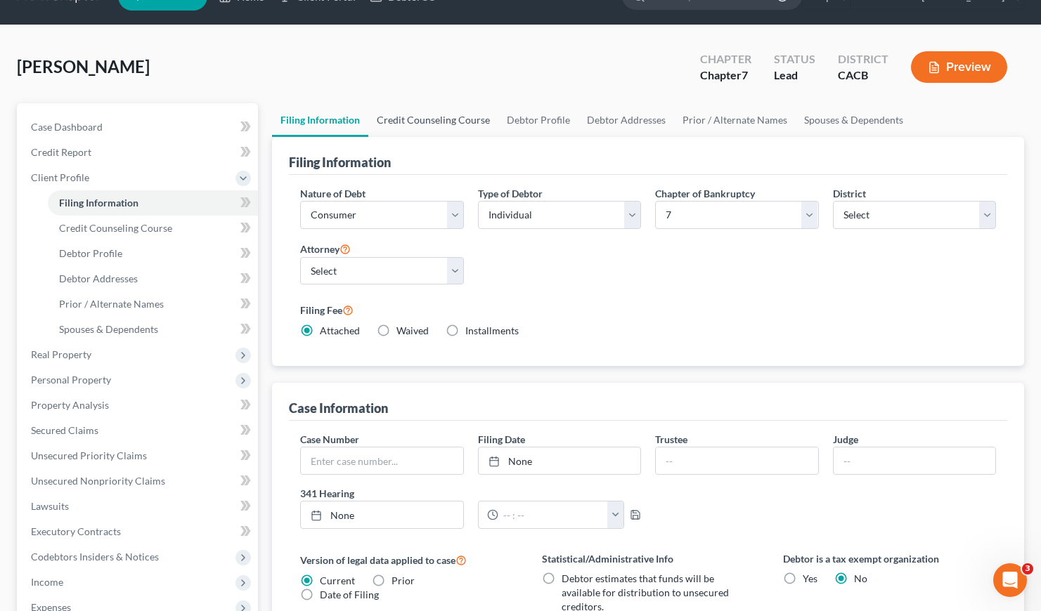
click at [430, 112] on link "Credit Counseling Course" at bounding box center [433, 120] width 130 height 34
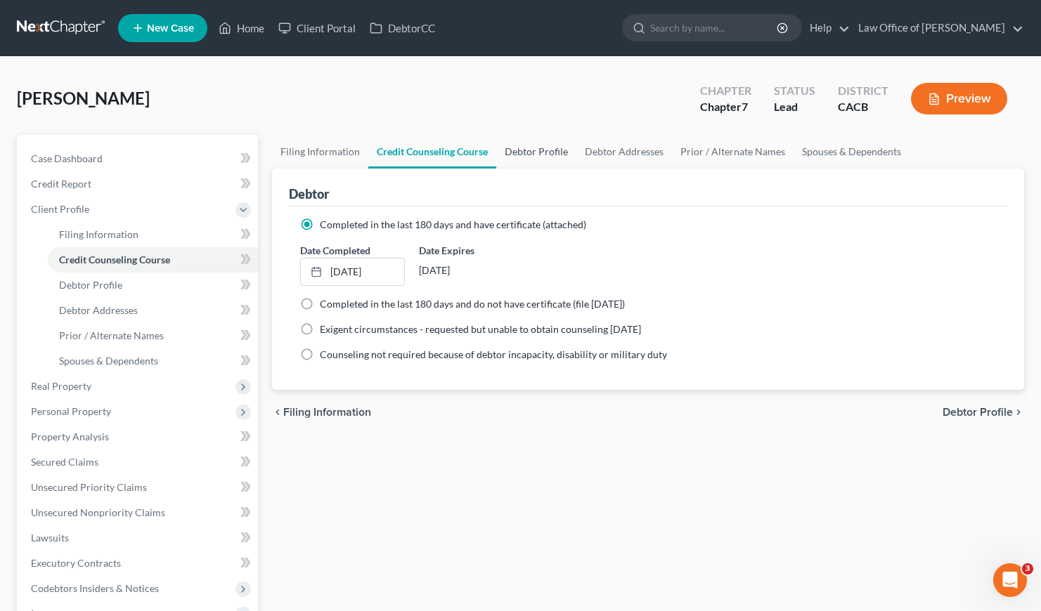
click at [534, 150] on link "Debtor Profile" at bounding box center [536, 152] width 80 height 34
select select "1"
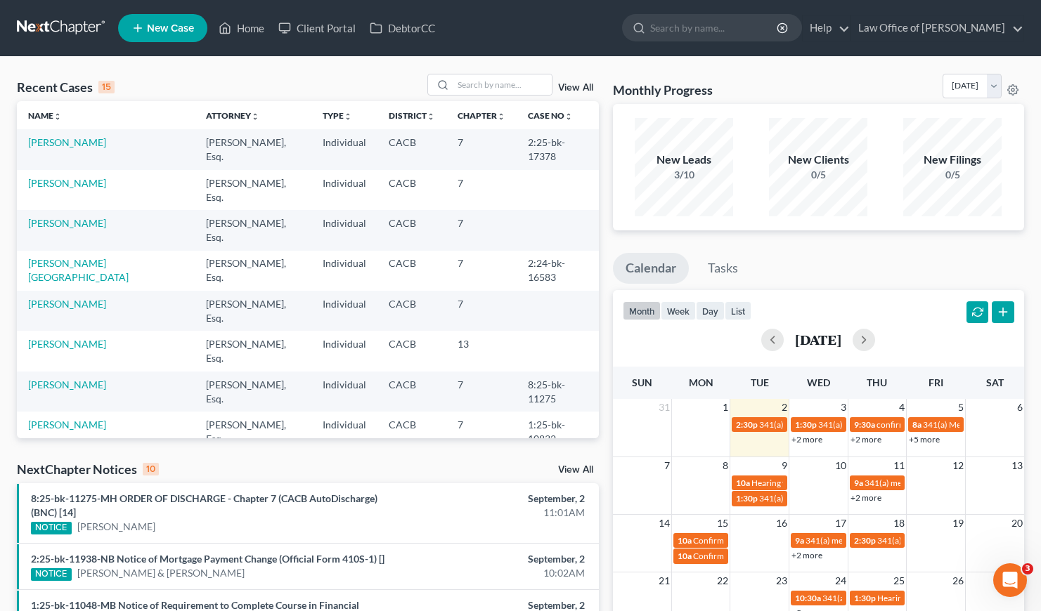
click at [63, 29] on link at bounding box center [62, 27] width 90 height 25
click at [486, 90] on input "search" at bounding box center [502, 84] width 98 height 20
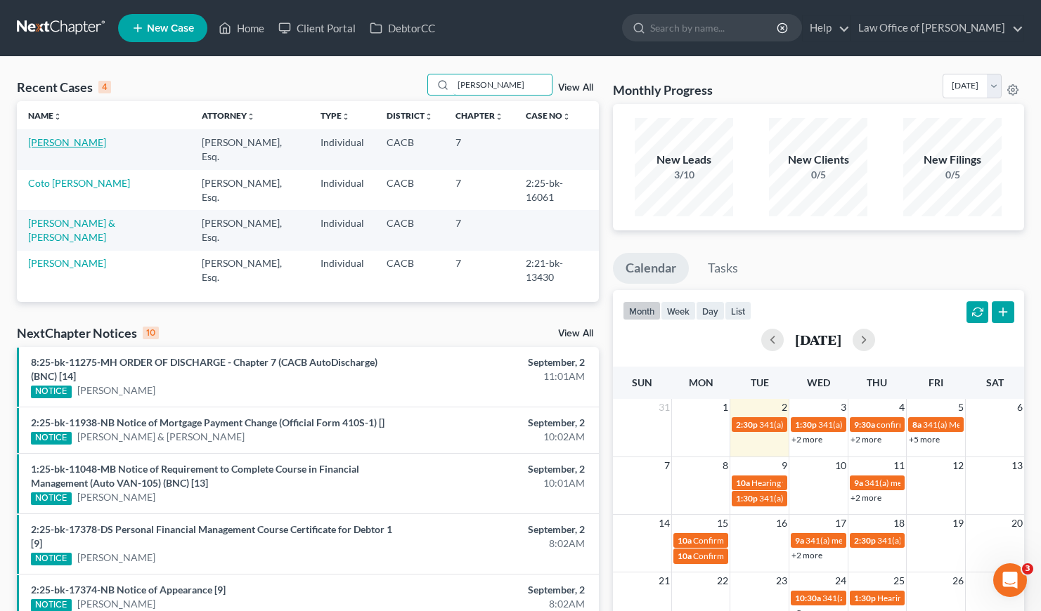
type input "[PERSON_NAME]"
click at [76, 145] on link "[PERSON_NAME]" at bounding box center [67, 142] width 78 height 12
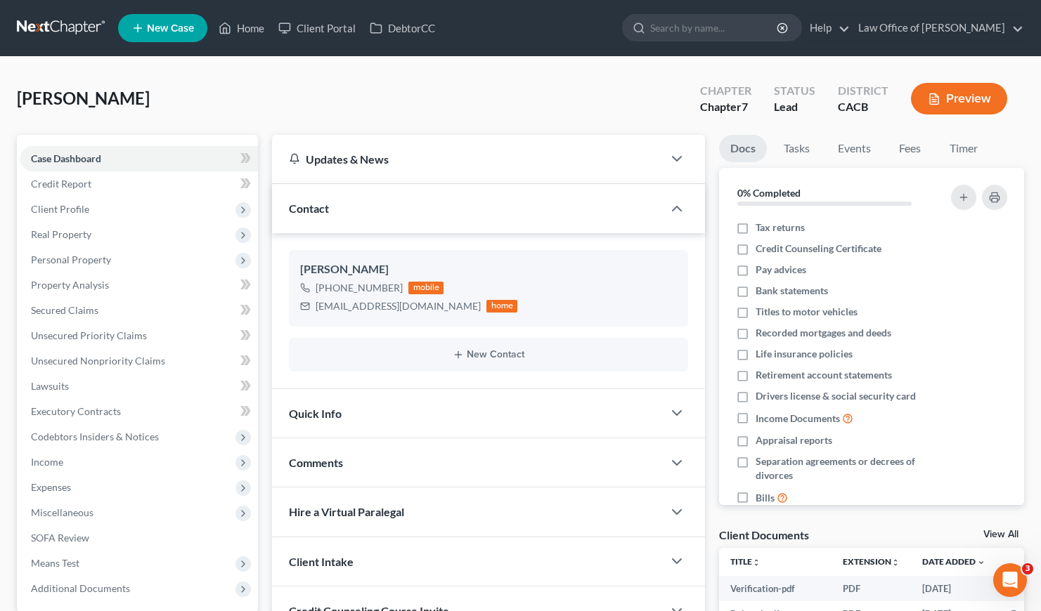
click at [372, 114] on div "[PERSON_NAME] Upgraded Chapter Chapter 7 Status Lead District CACB Preview" at bounding box center [520, 104] width 1007 height 61
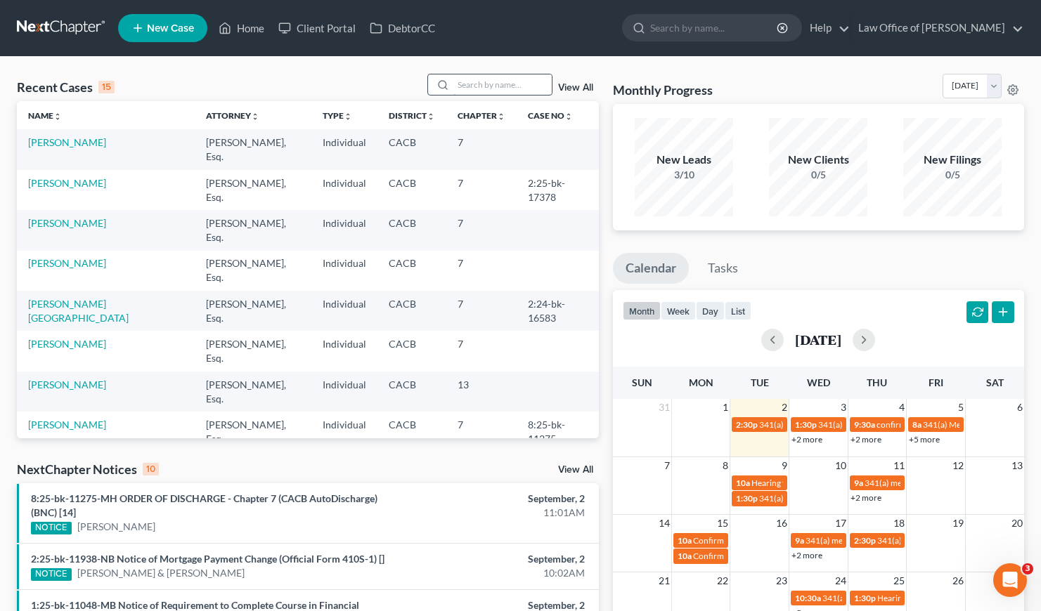
click at [481, 91] on input "search" at bounding box center [502, 84] width 98 height 20
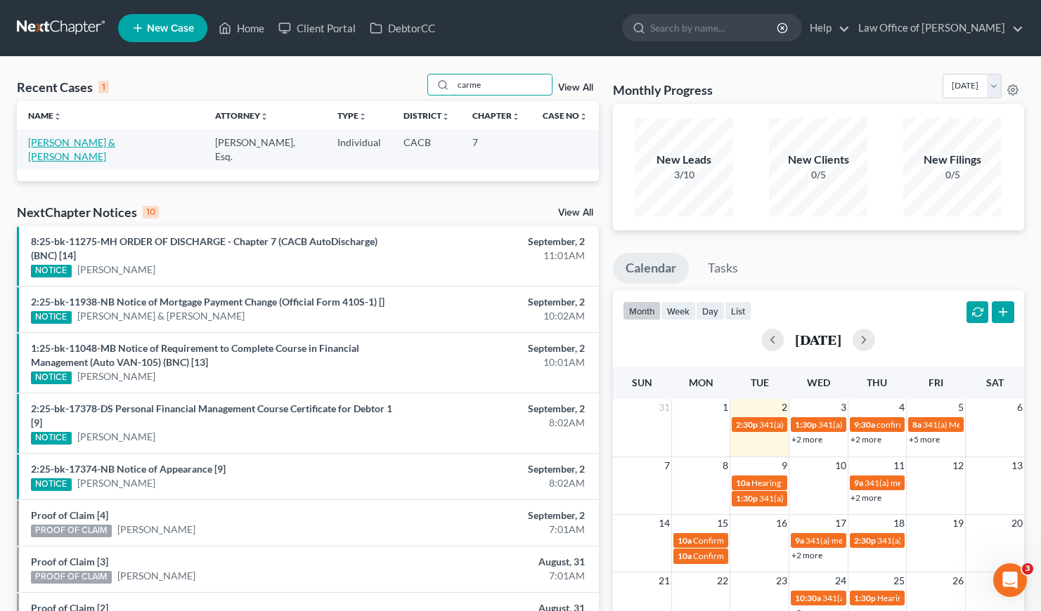
type input "carme"
click at [89, 142] on link "Peraza, Carmen & Hernandez, Marlon" at bounding box center [71, 149] width 87 height 26
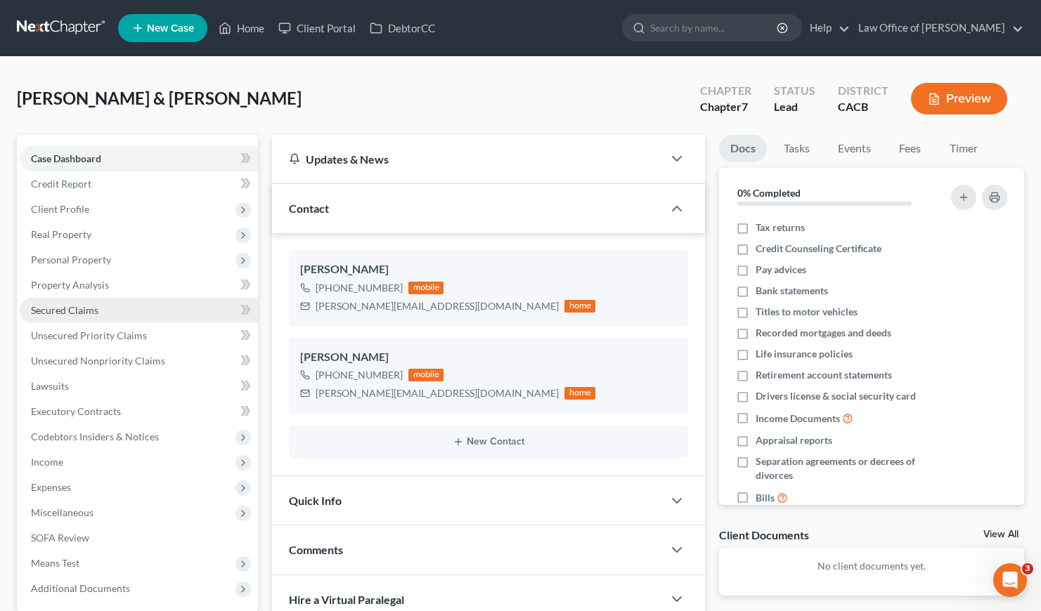
click at [69, 306] on span "Secured Claims" at bounding box center [64, 310] width 67 height 12
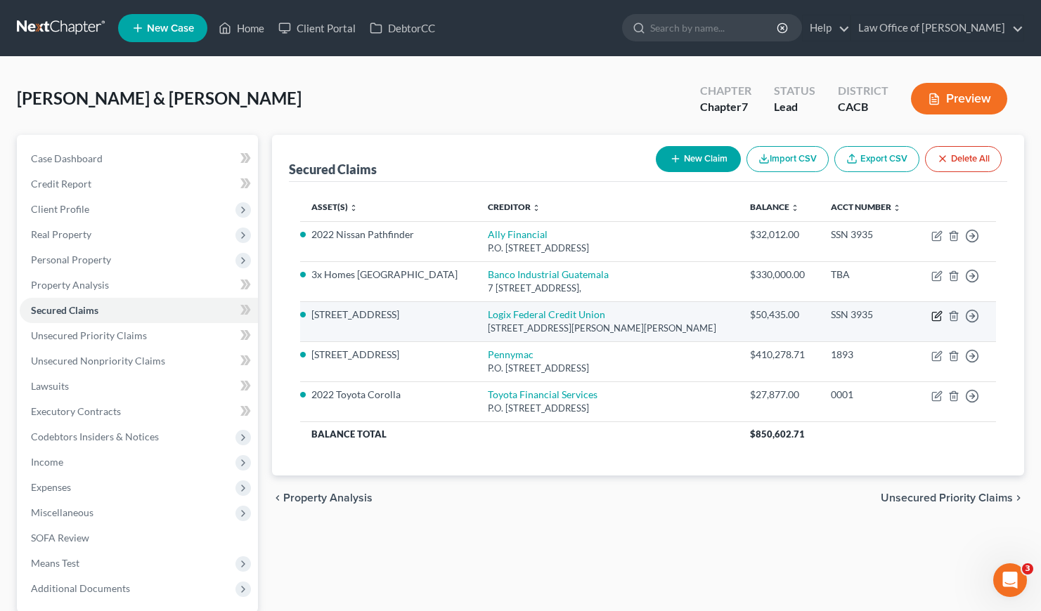
click at [936, 322] on icon "button" at bounding box center [936, 316] width 11 height 11
select select "4"
select select "2"
select select "0"
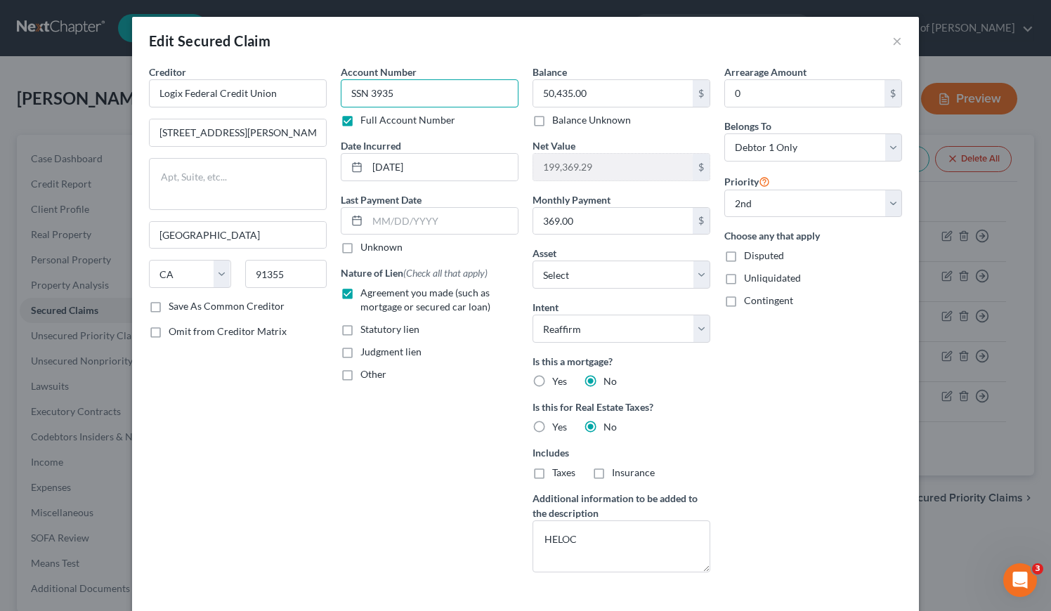
drag, startPoint x: 400, startPoint y: 89, endPoint x: 328, endPoint y: 93, distance: 71.8
click at [334, 93] on div "Account Number SSN 3935 Full Account Number Date Incurred 6/24/2022 Last Paymen…" at bounding box center [430, 324] width 192 height 519
type input "7600"
click at [294, 415] on div "Creditor * Logix Federal Credit Union 27918 Franklin Pkwy Valencia State AL AK …" at bounding box center [238, 324] width 192 height 519
click at [797, 389] on div "Arrearage Amount 0 $ Belongs To * Select Debtor 1 Only Debtor 2 Only Debtor 1 A…" at bounding box center [813, 324] width 192 height 519
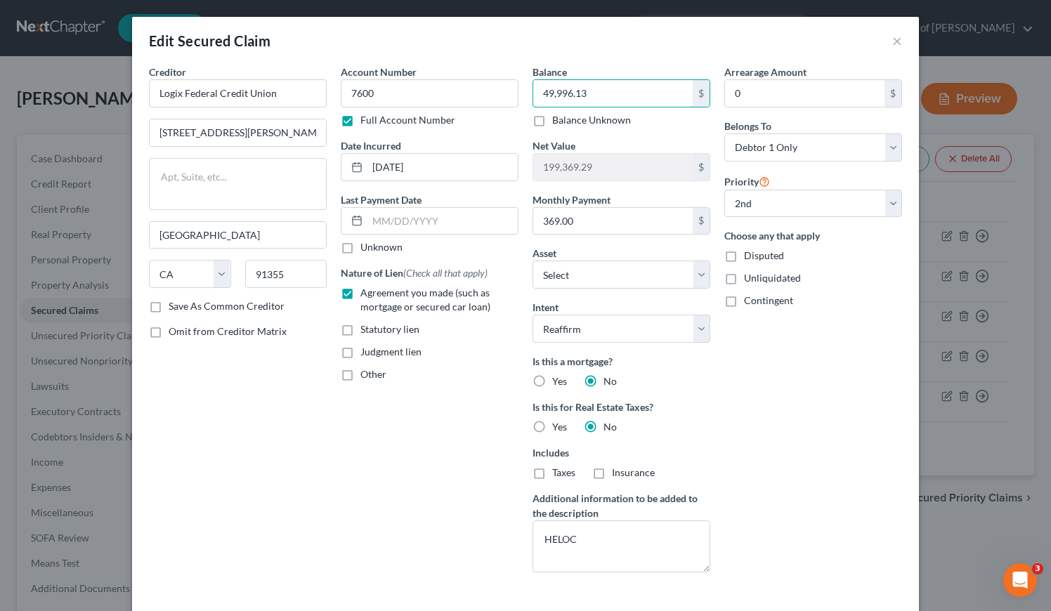
type input "49,996.13"
click at [354, 493] on div "Account Number 7600 Full Account Number Date Incurred 6/24/2022 Last Payment Da…" at bounding box center [430, 324] width 192 height 519
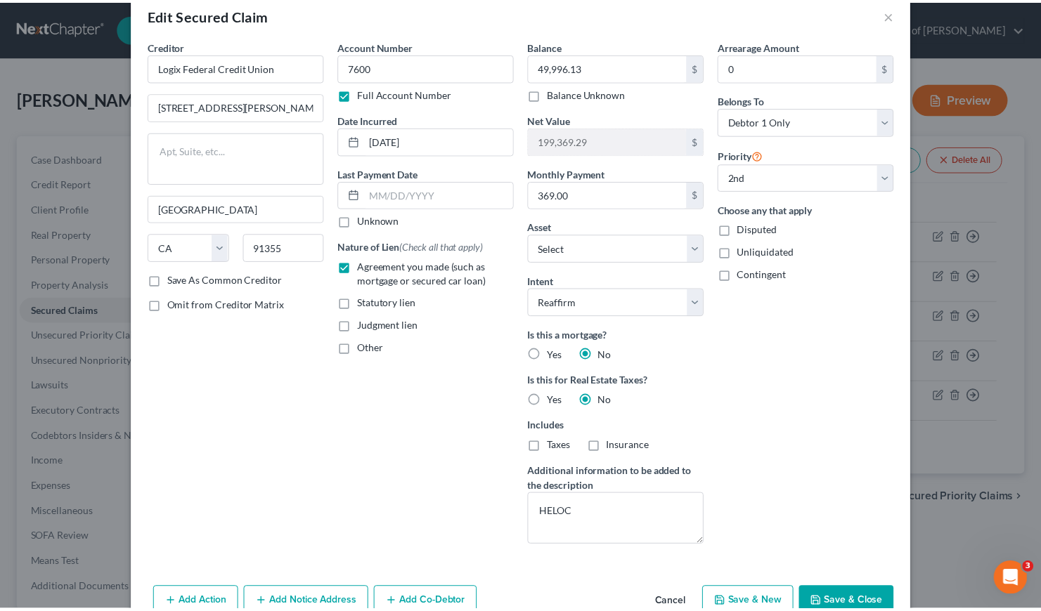
scroll to position [101, 0]
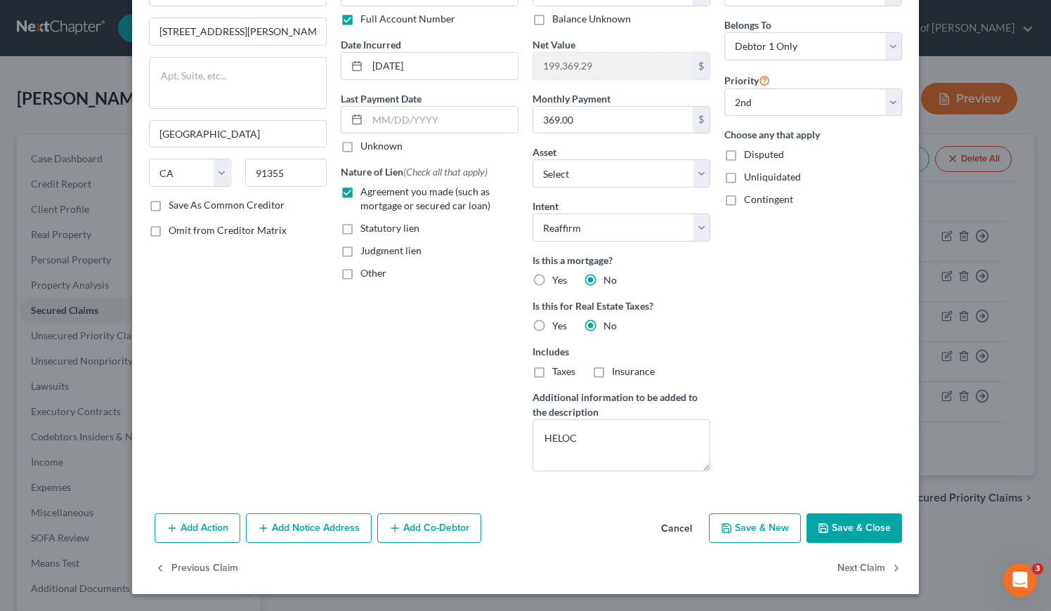
click at [852, 532] on button "Save & Close" at bounding box center [855, 529] width 96 height 30
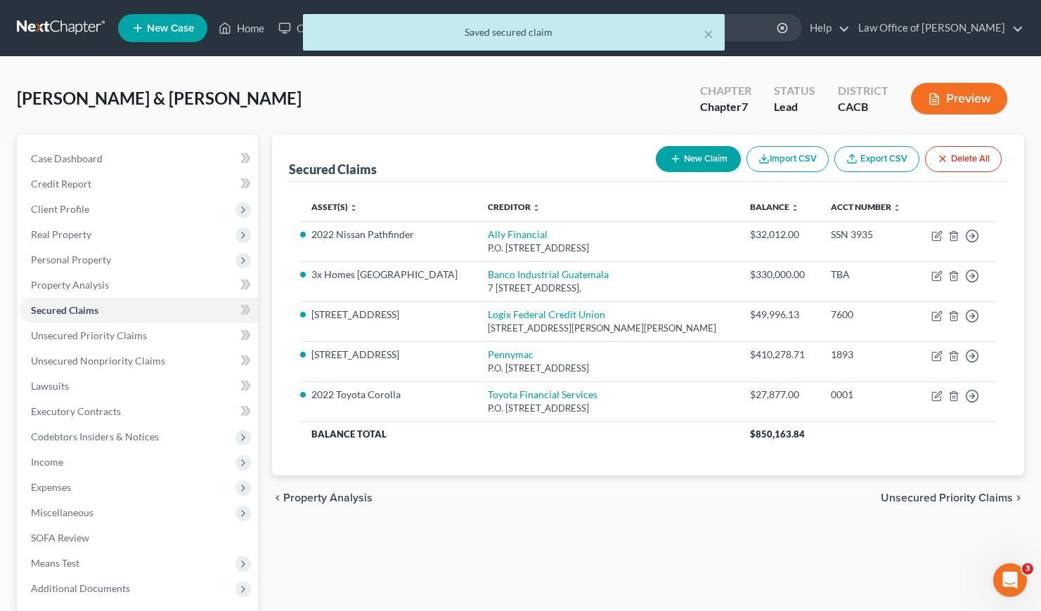
click at [722, 521] on div "chevron_left Property Analysis Unsecured Priority Claims chevron_right" at bounding box center [648, 498] width 752 height 45
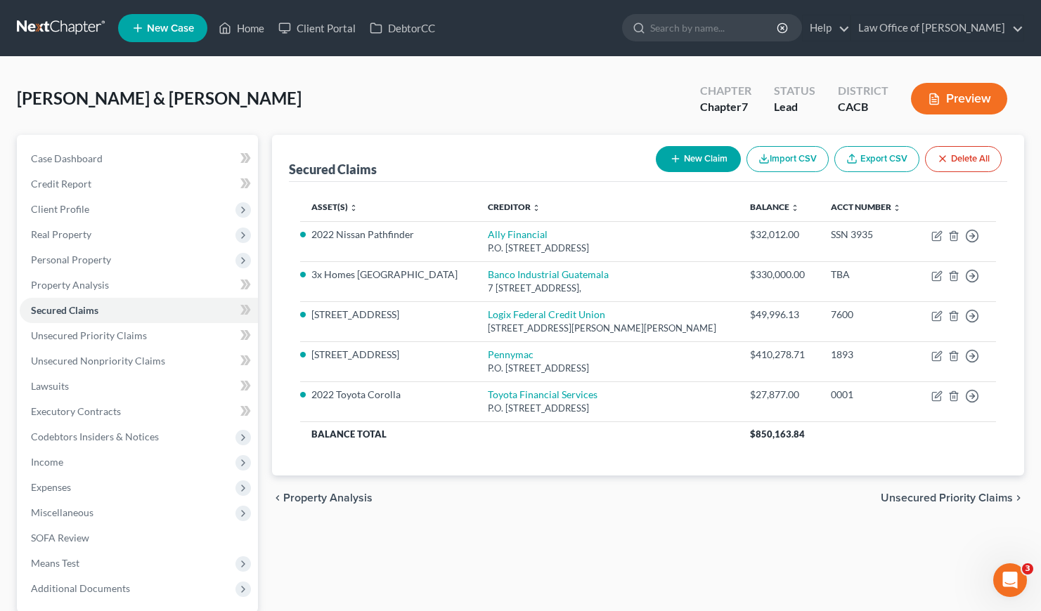
click at [43, 24] on link at bounding box center [62, 27] width 90 height 25
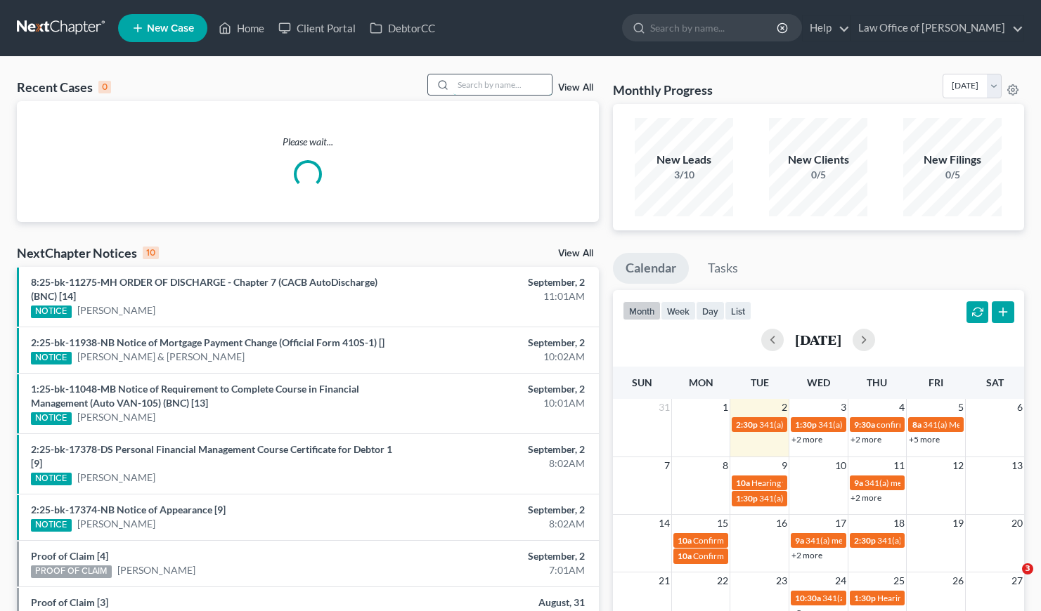
click at [502, 88] on input "search" at bounding box center [502, 84] width 98 height 20
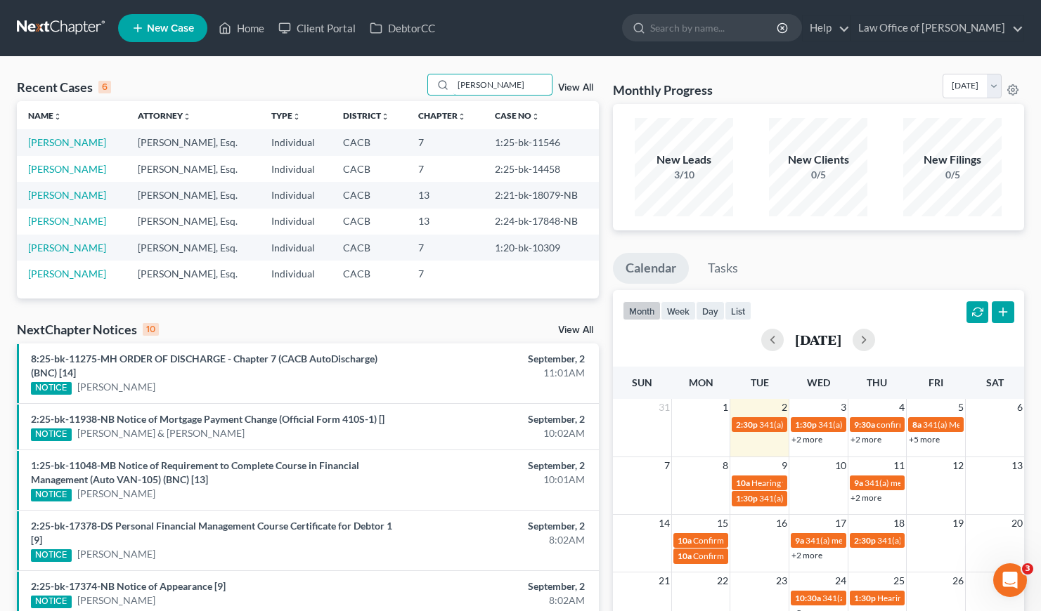
type input "[PERSON_NAME]"
click at [49, 148] on link "[PERSON_NAME]" at bounding box center [67, 142] width 78 height 12
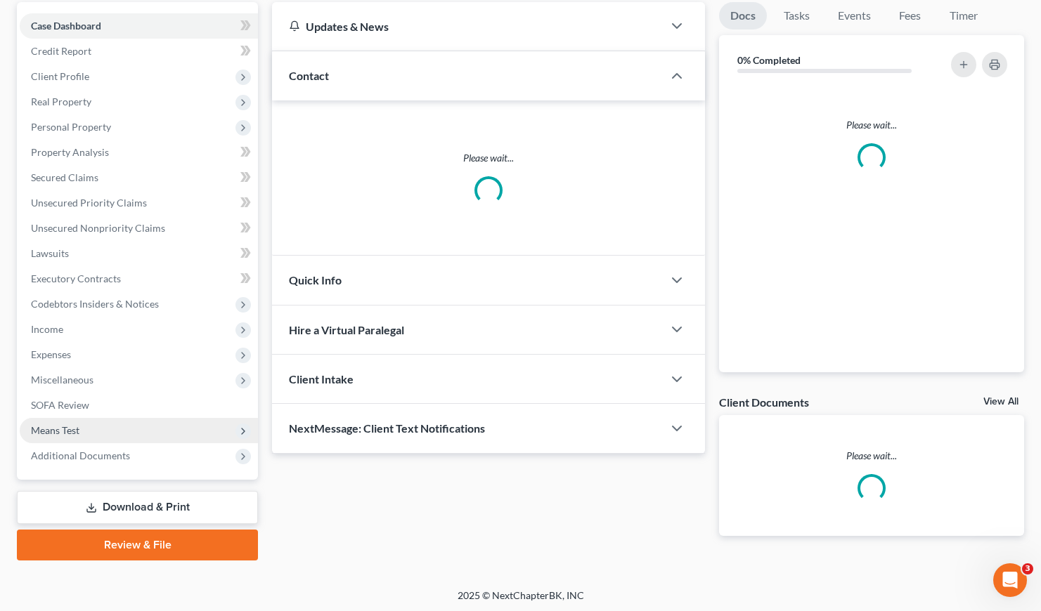
scroll to position [134, 0]
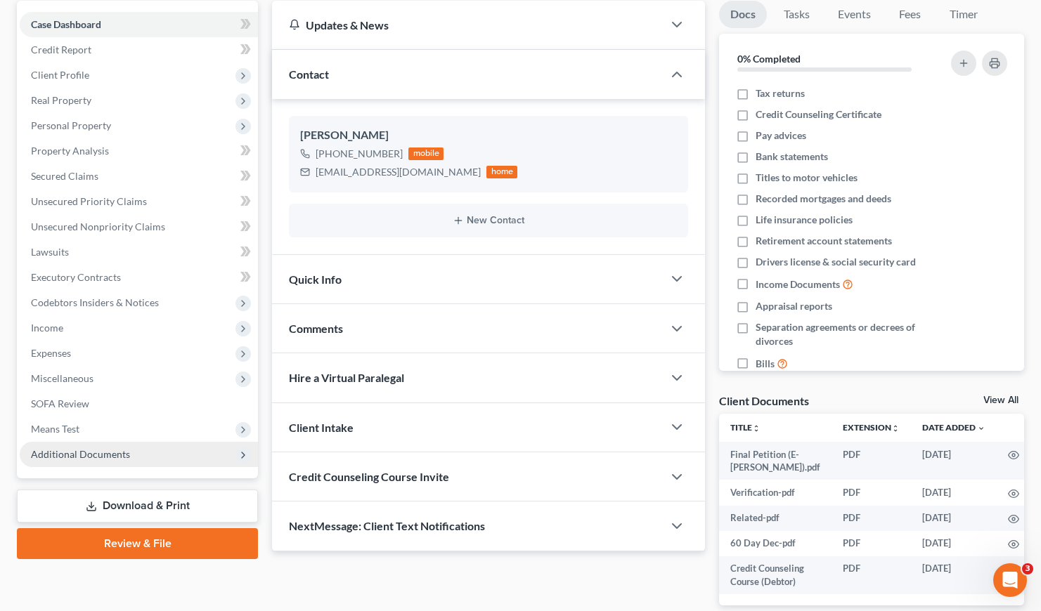
click at [92, 459] on span "Additional Documents" at bounding box center [80, 454] width 99 height 12
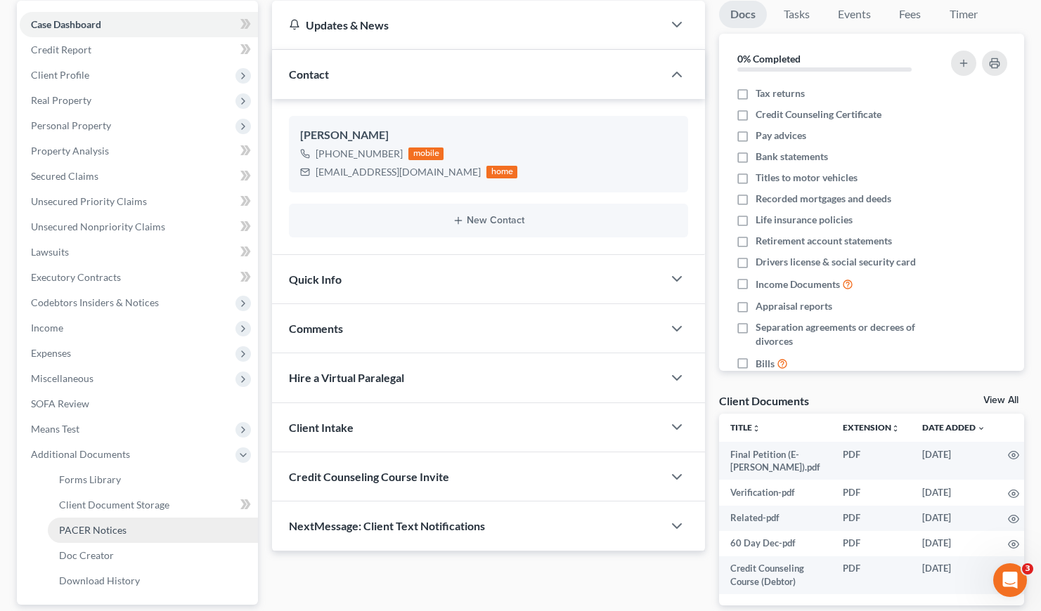
click at [112, 524] on span "PACER Notices" at bounding box center [92, 530] width 67 height 12
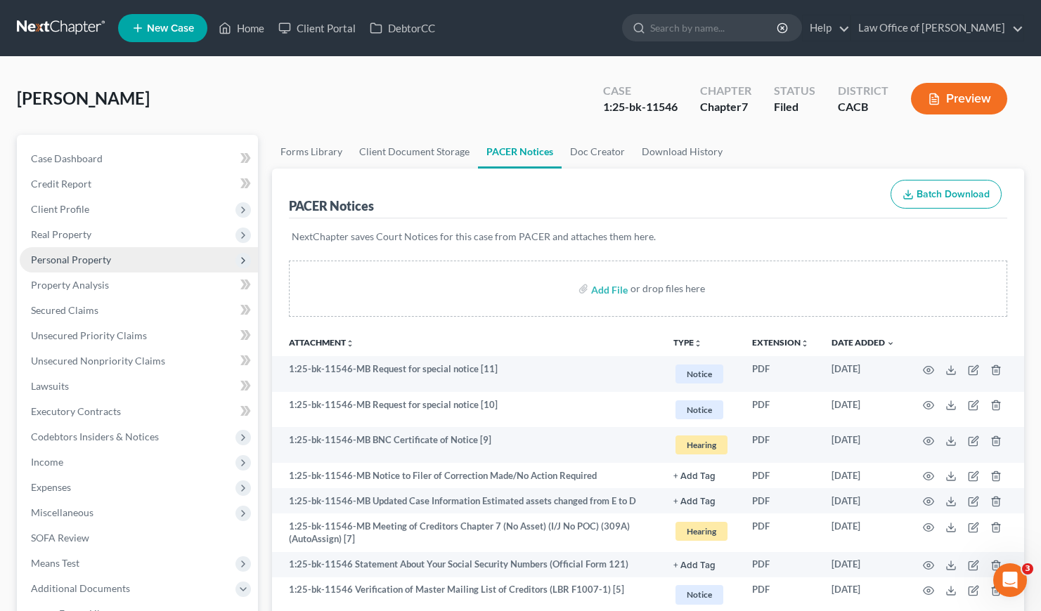
click at [77, 261] on span "Personal Property" at bounding box center [71, 260] width 80 height 12
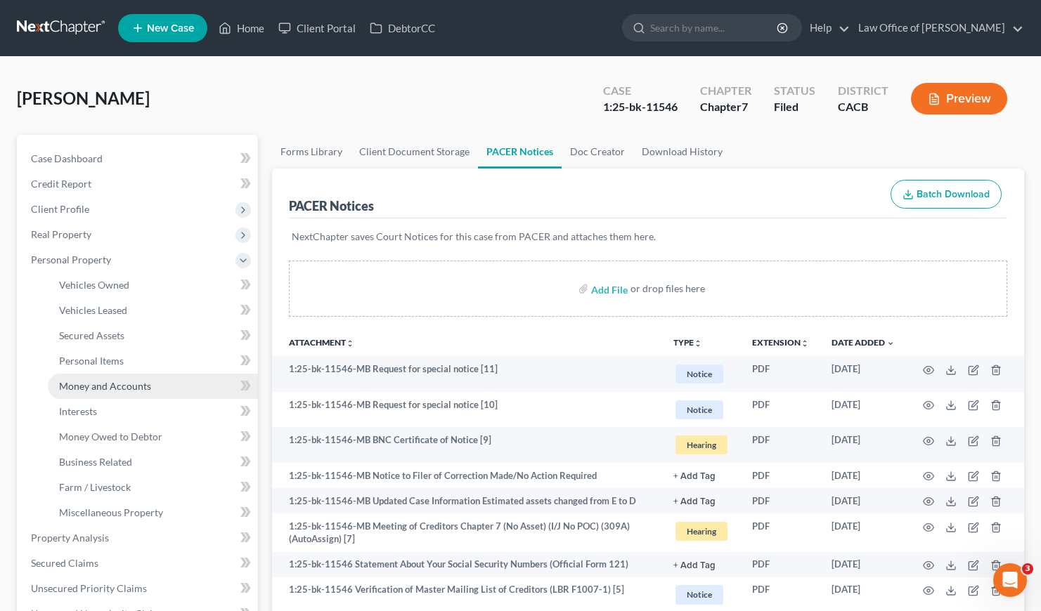
click at [106, 395] on link "Money and Accounts" at bounding box center [153, 386] width 210 height 25
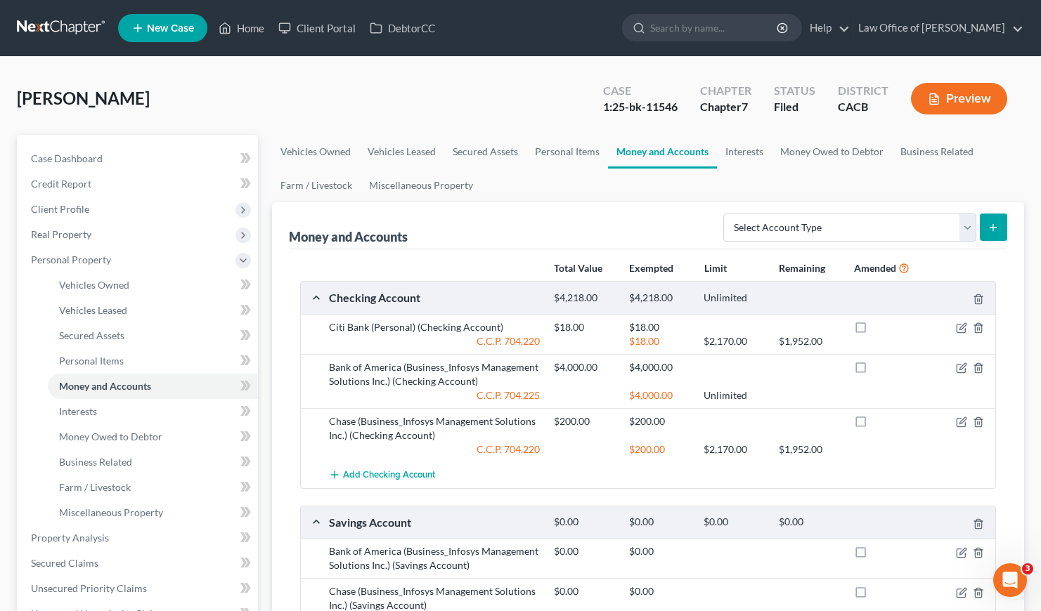
click at [67, 29] on link at bounding box center [62, 27] width 90 height 25
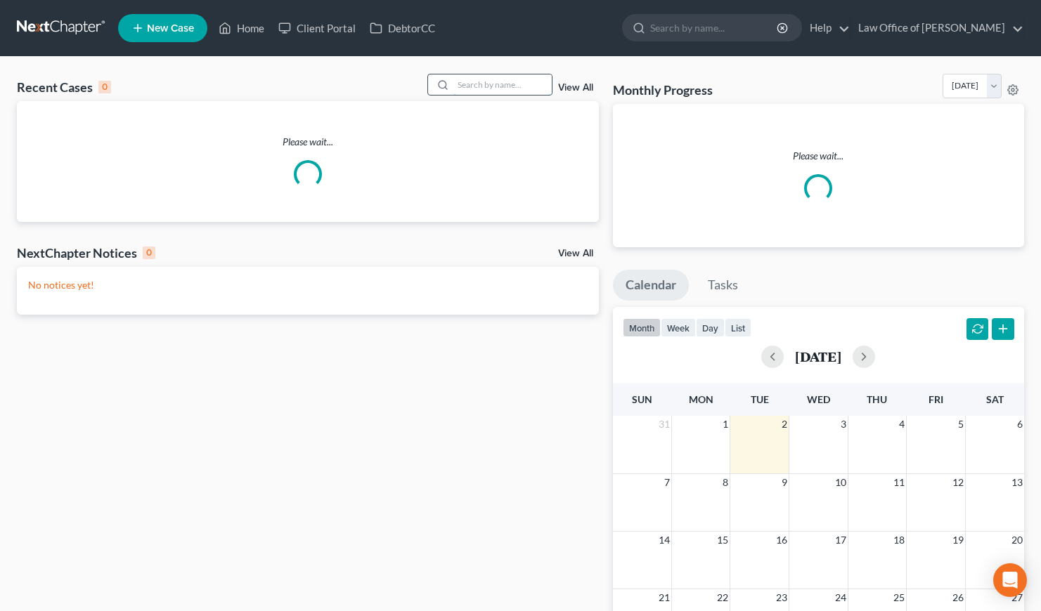
click at [500, 86] on input "search" at bounding box center [502, 84] width 98 height 20
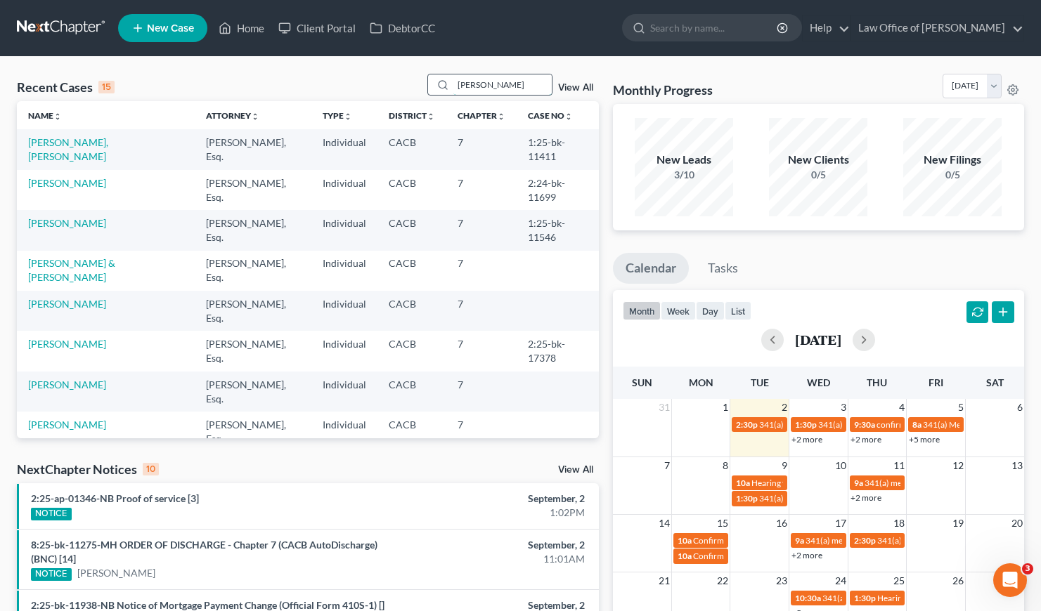
type input "[PERSON_NAME]"
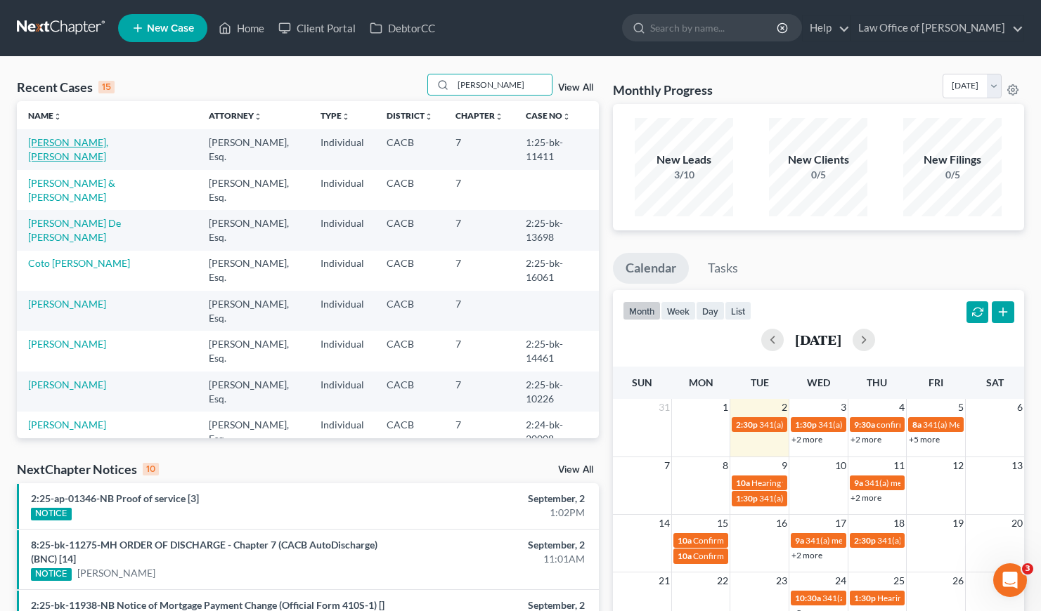
click at [84, 144] on link "[PERSON_NAME], [PERSON_NAME]" at bounding box center [68, 149] width 80 height 26
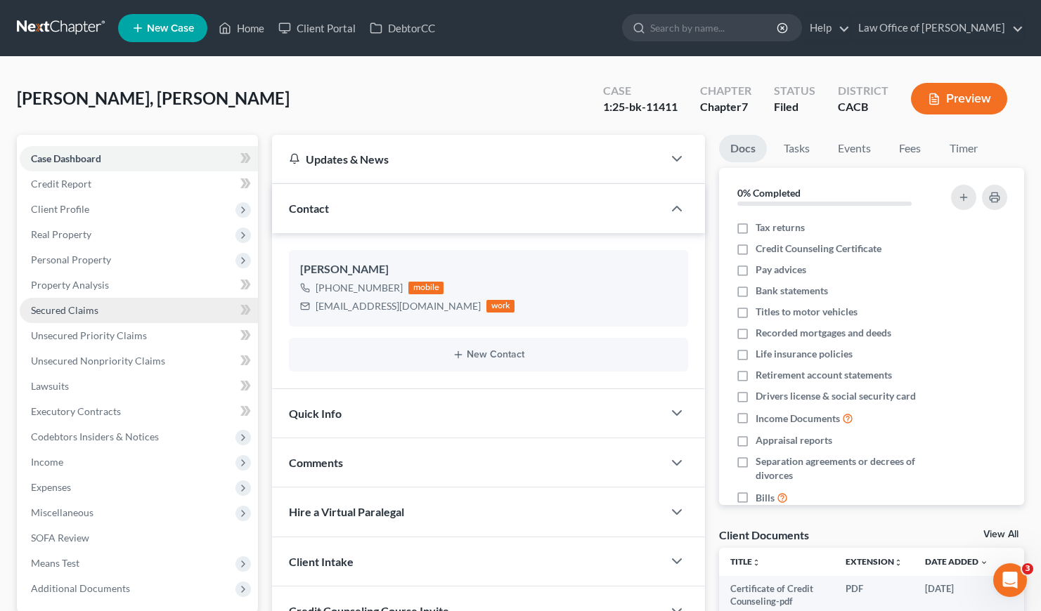
click at [75, 311] on span "Secured Claims" at bounding box center [64, 310] width 67 height 12
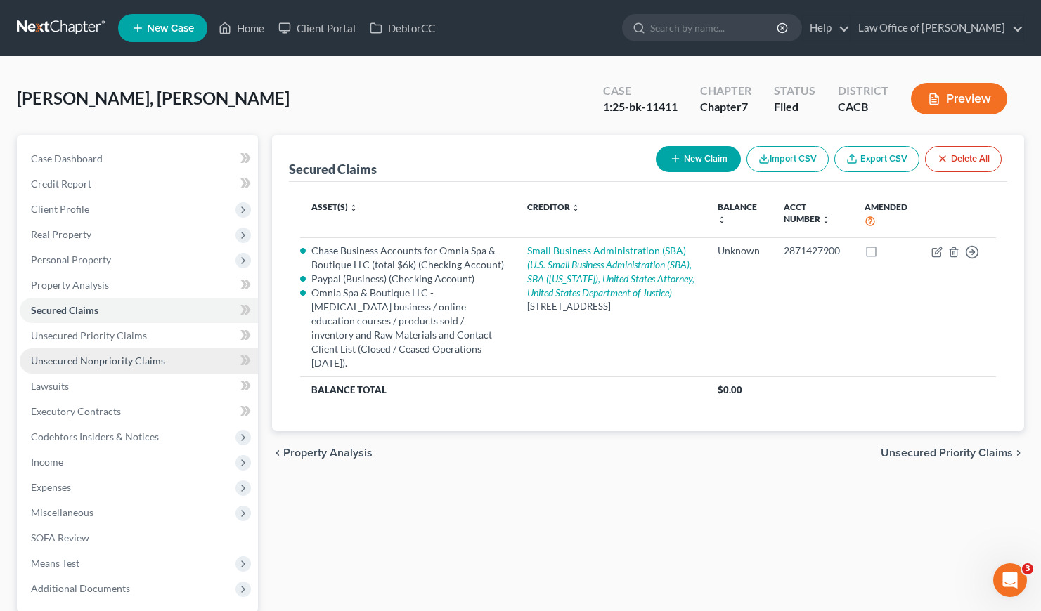
click at [93, 362] on span "Unsecured Nonpriority Claims" at bounding box center [98, 361] width 134 height 12
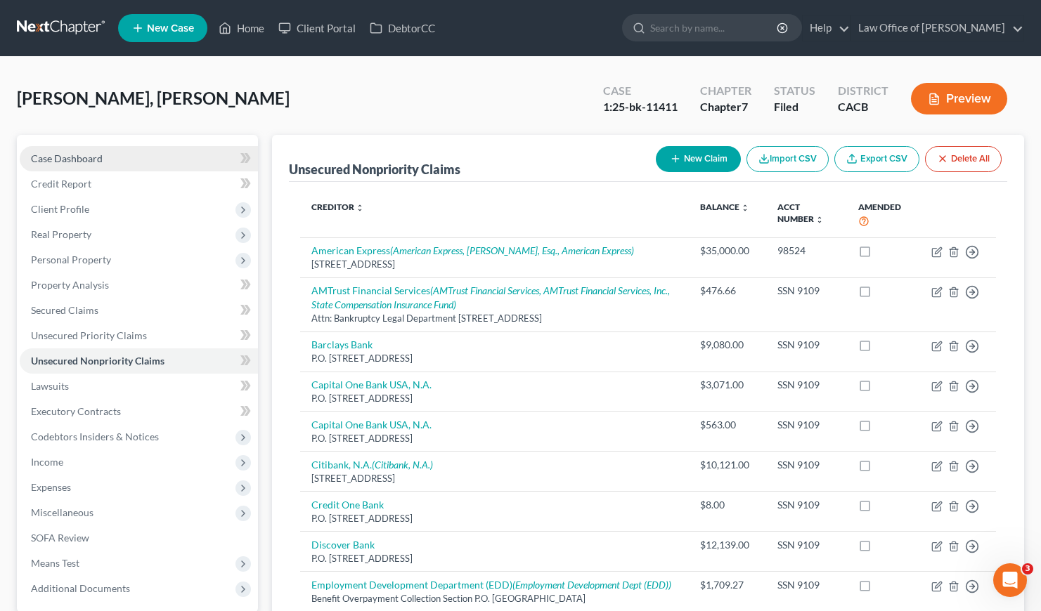
click at [72, 158] on span "Case Dashboard" at bounding box center [67, 158] width 72 height 12
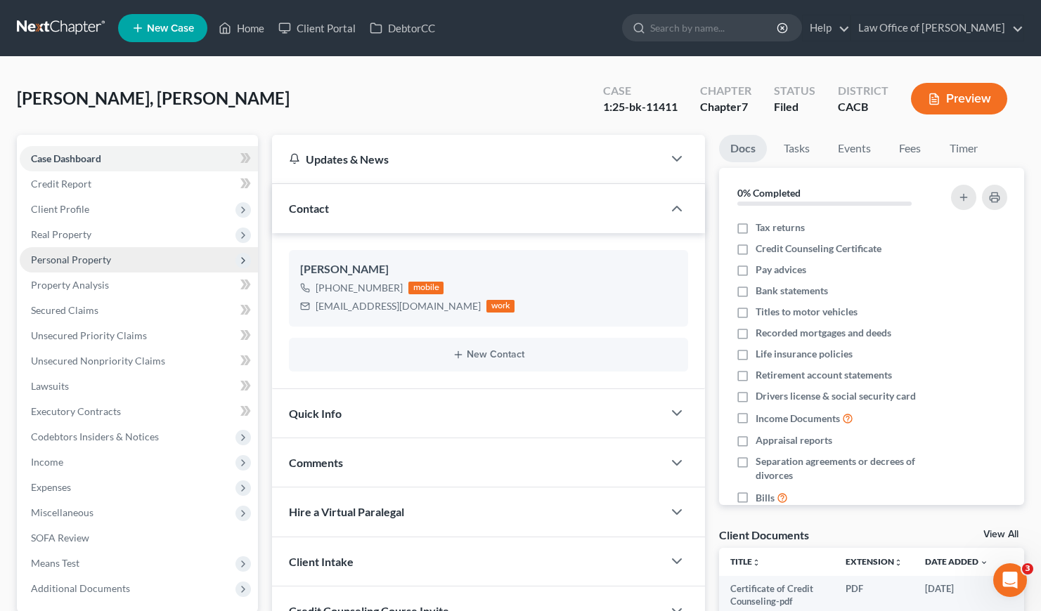
click at [82, 255] on span "Personal Property" at bounding box center [71, 260] width 80 height 12
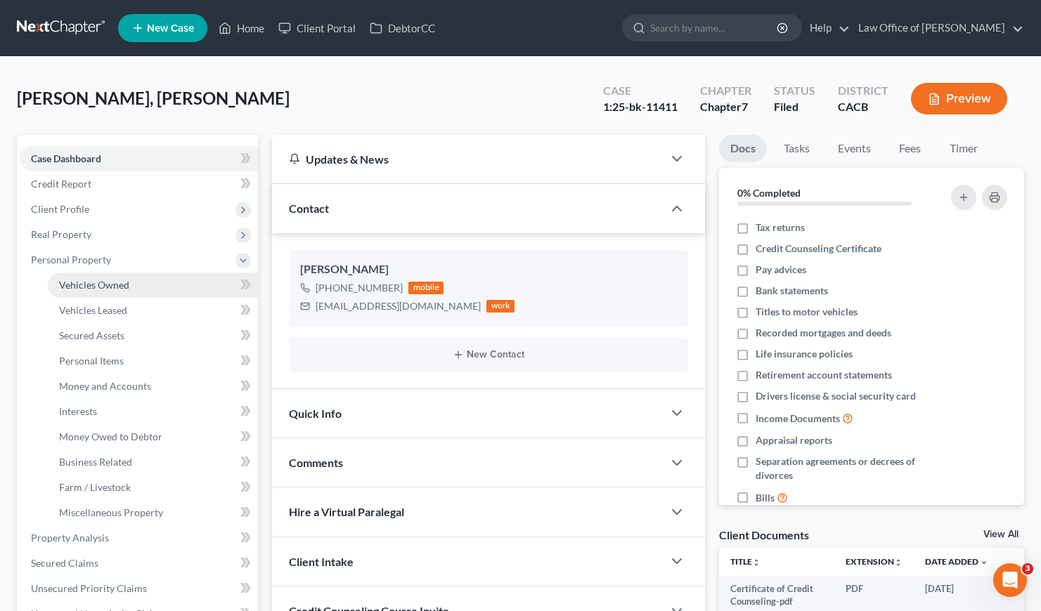
click at [116, 283] on span "Vehicles Owned" at bounding box center [94, 285] width 70 height 12
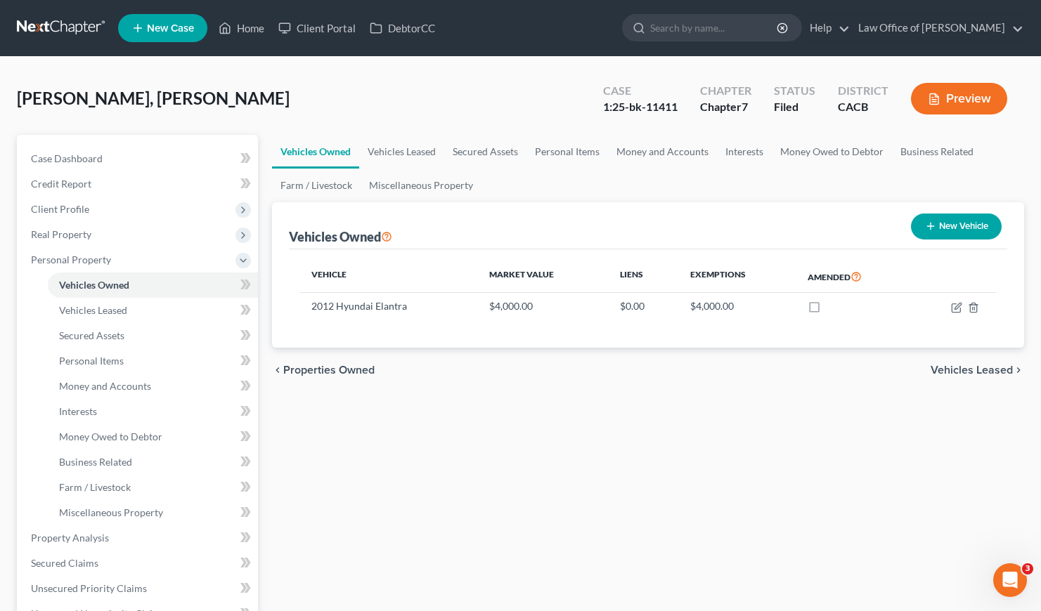
drag, startPoint x: 407, startPoint y: 369, endPoint x: 426, endPoint y: 366, distance: 19.2
click at [407, 369] on div "chevron_left Properties Owned Vehicles Leased chevron_right" at bounding box center [648, 370] width 752 height 45
click at [486, 399] on div "Vehicles Owned Vehicles Leased Secured Assets Personal Items Money and Accounts…" at bounding box center [648, 541] width 766 height 812
click at [423, 150] on link "Vehicles Leased" at bounding box center [401, 152] width 85 height 34
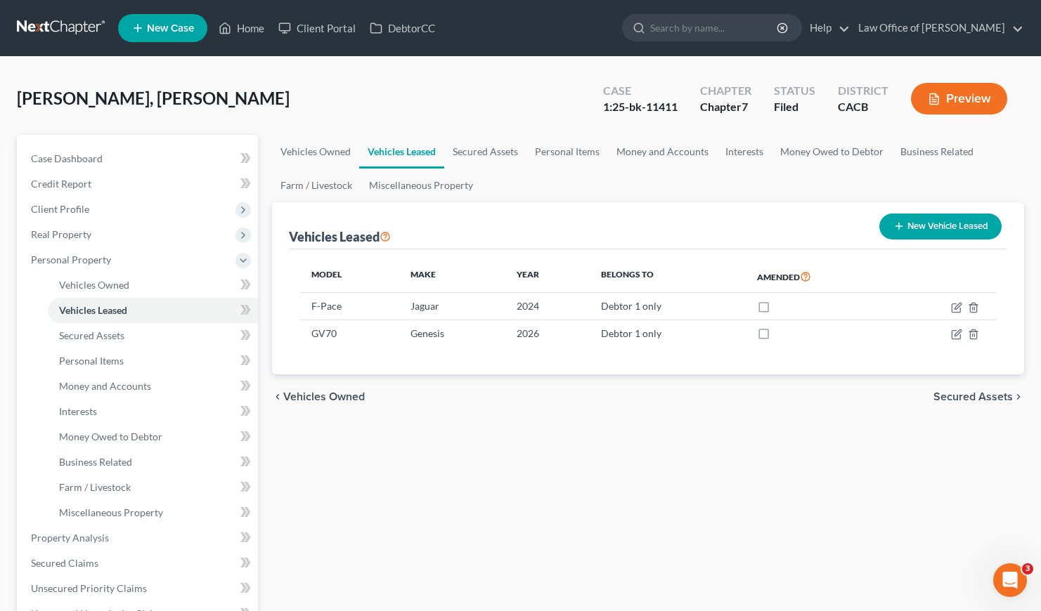
click at [501, 372] on div "Model Make Year Belongs To Amended F-Pace Jaguar 2024 Debtor 1 only GV70 Genesi…" at bounding box center [648, 312] width 718 height 126
click at [956, 334] on icon "button" at bounding box center [956, 334] width 11 height 11
select select "0"
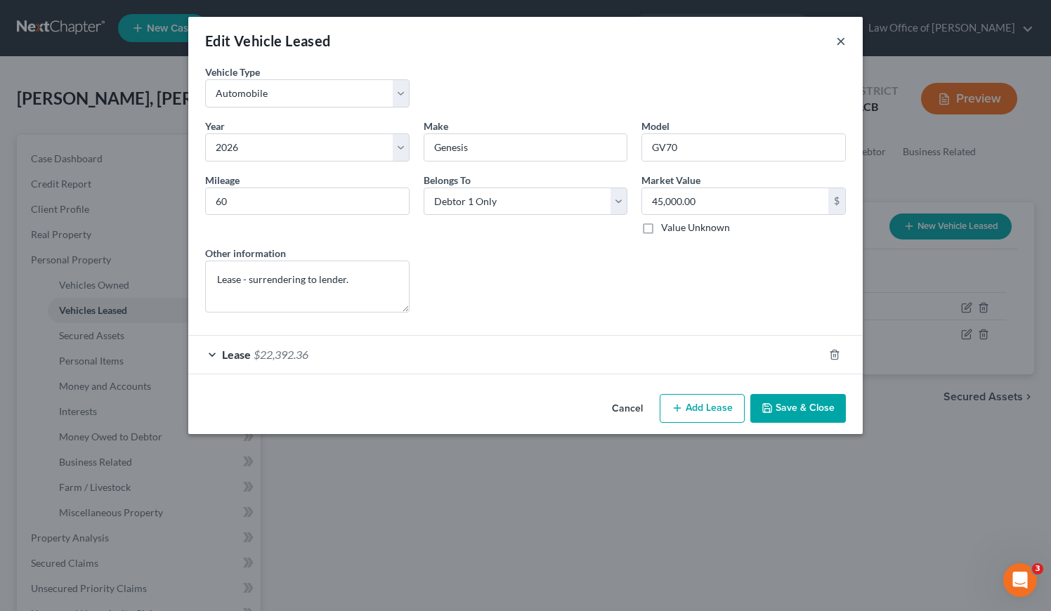
click at [841, 37] on button "×" at bounding box center [841, 40] width 10 height 17
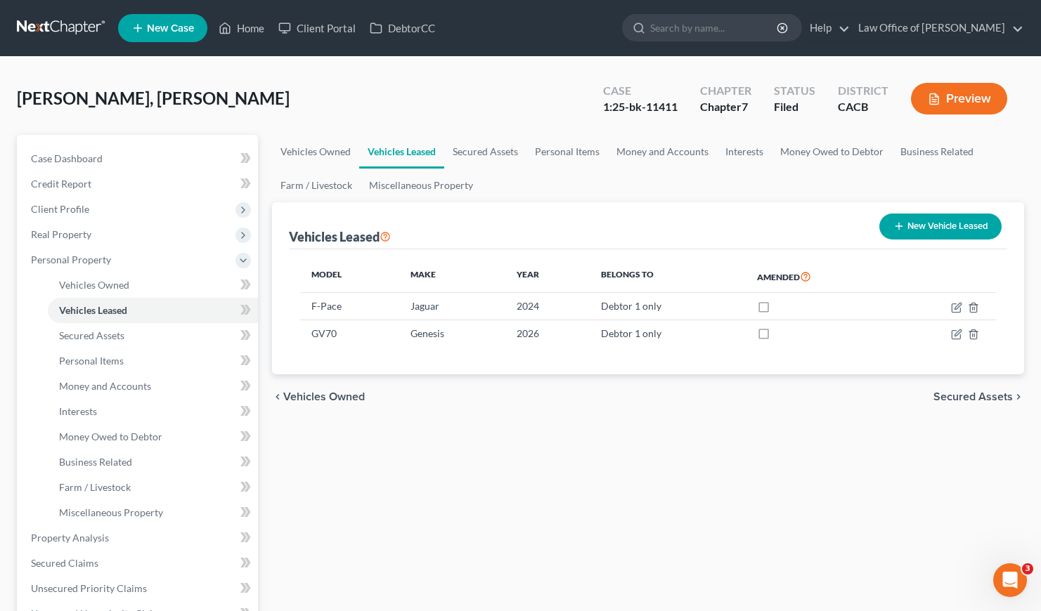
click at [660, 437] on div "Vehicles Owned Vehicles Leased Secured Assets Personal Items Money and Accounts…" at bounding box center [648, 541] width 766 height 812
drag, startPoint x: 318, startPoint y: 90, endPoint x: 293, endPoint y: 82, distance: 25.8
click at [317, 90] on div "Gomez Hernandez, Maria Upgraded Case 1:25-bk-11411 Chapter Chapter 7 Status Fil…" at bounding box center [520, 104] width 1007 height 61
click at [34, 11] on nav "Home New Case Client Portal DebtorCC Law Office of Sevan Gorginian megan@gorgin…" at bounding box center [520, 28] width 1041 height 56
click at [41, 21] on link at bounding box center [62, 27] width 90 height 25
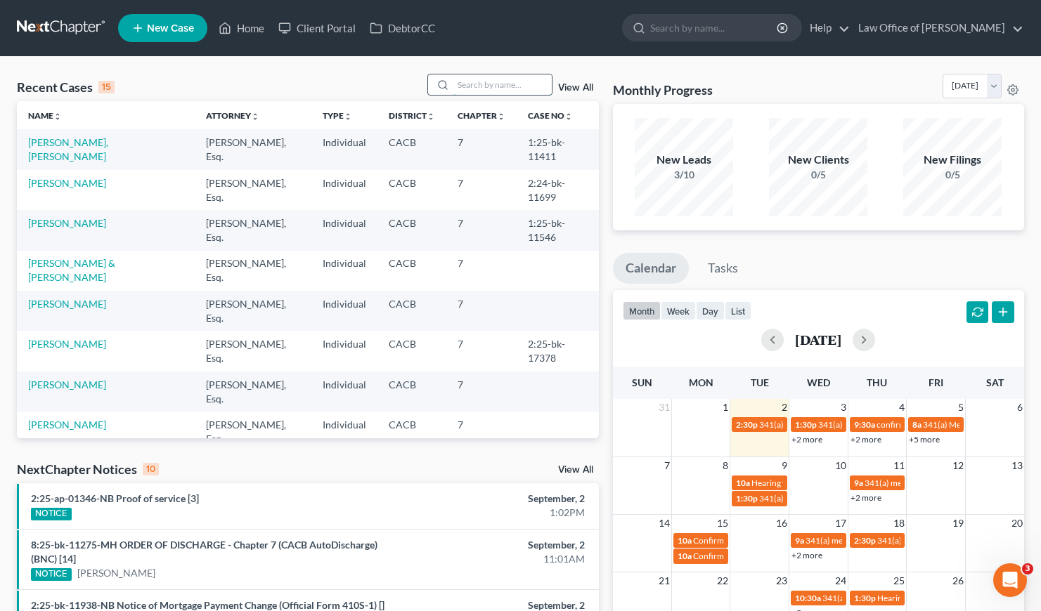
click at [502, 84] on input "search" at bounding box center [502, 84] width 98 height 20
click at [84, 385] on link "[PERSON_NAME]" at bounding box center [67, 385] width 78 height 12
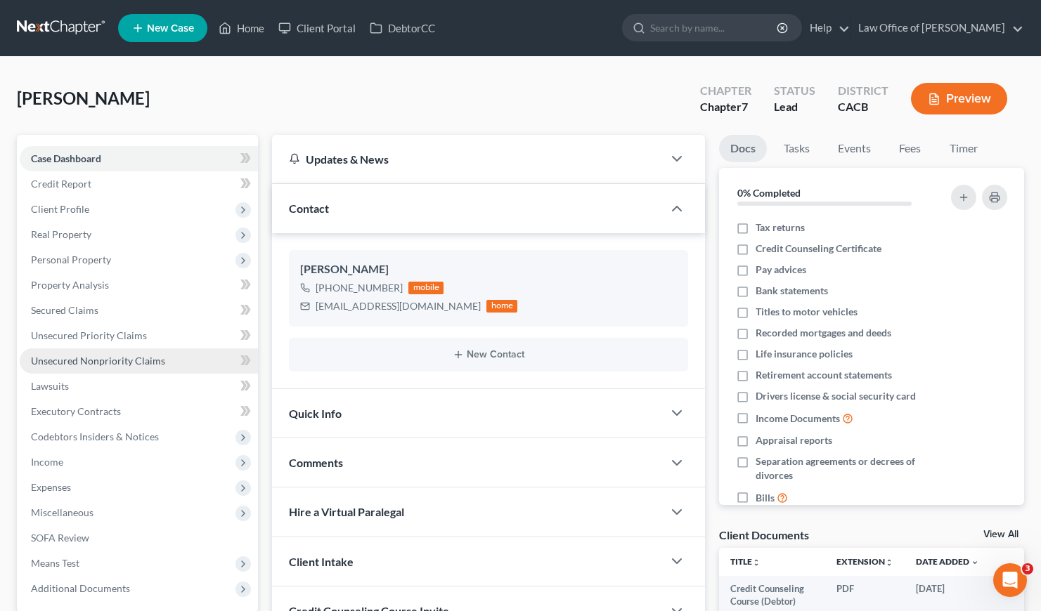
click at [87, 363] on span "Unsecured Nonpriority Claims" at bounding box center [98, 361] width 134 height 12
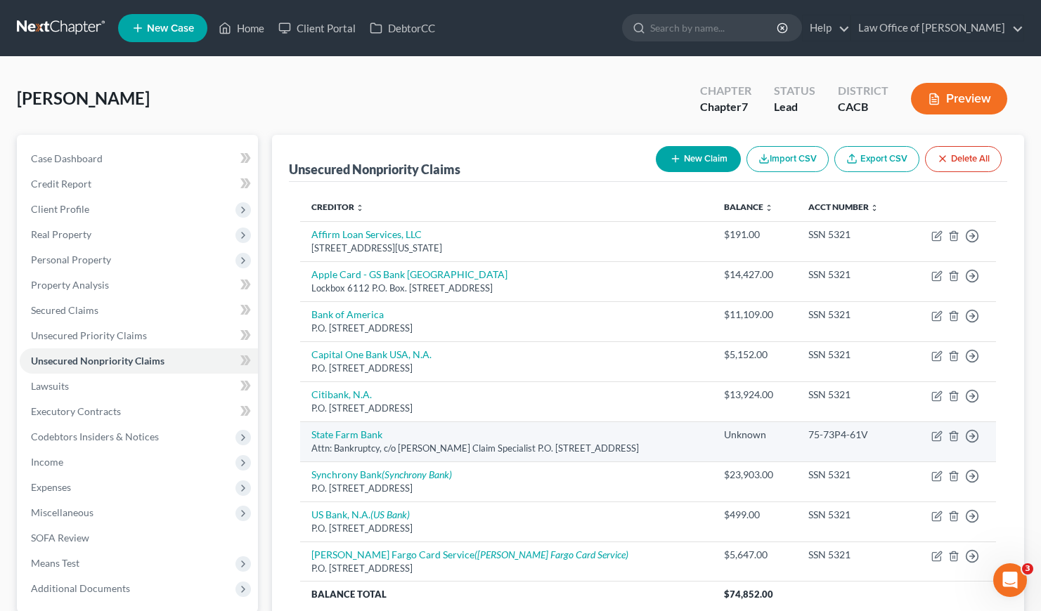
scroll to position [131, 0]
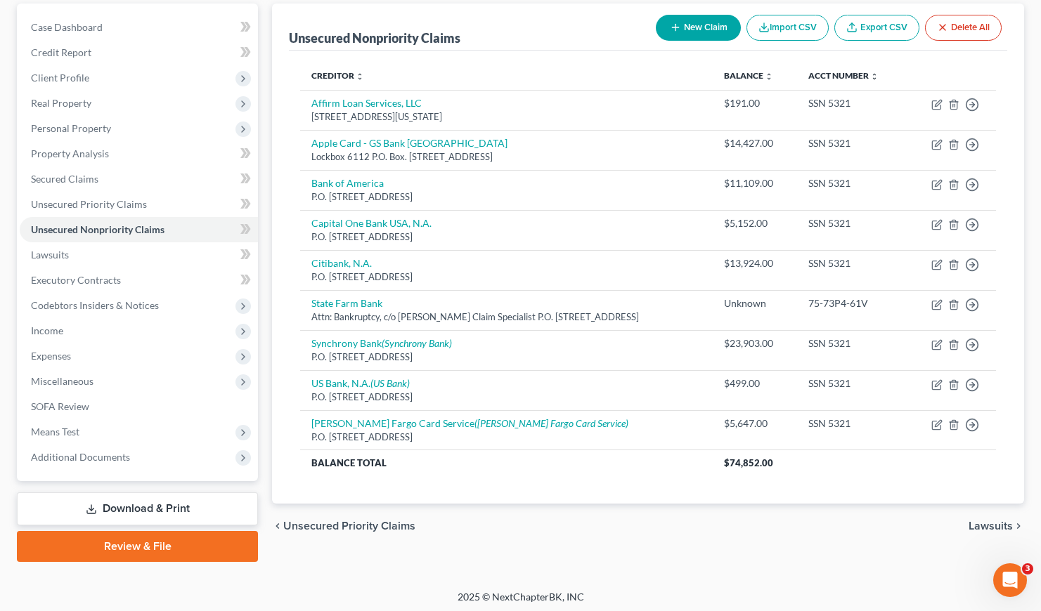
click at [500, 528] on div "chevron_left Unsecured Priority Claims Lawsuits chevron_right" at bounding box center [648, 526] width 752 height 45
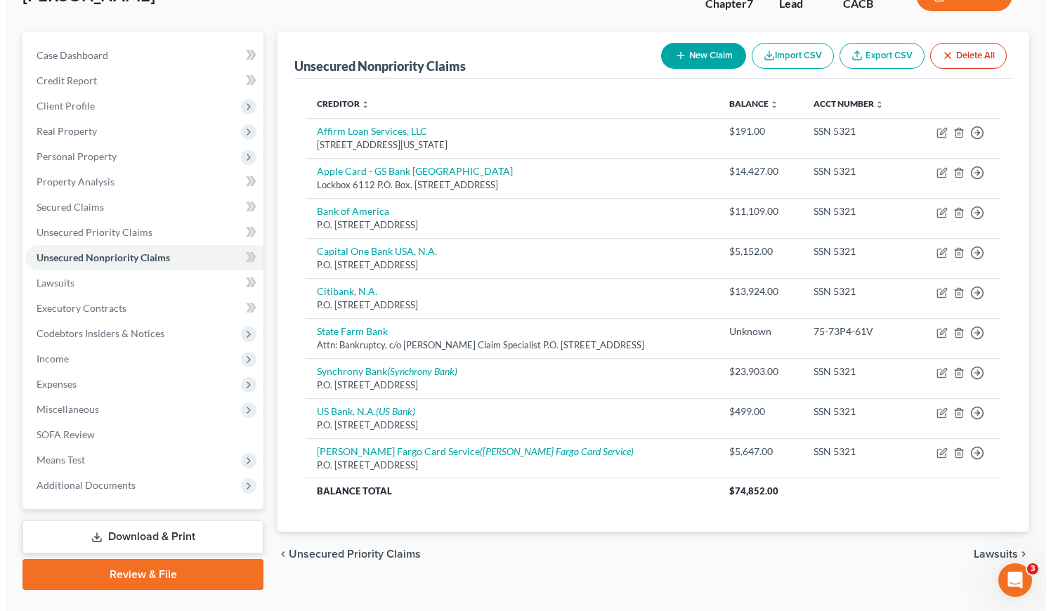
scroll to position [102, 0]
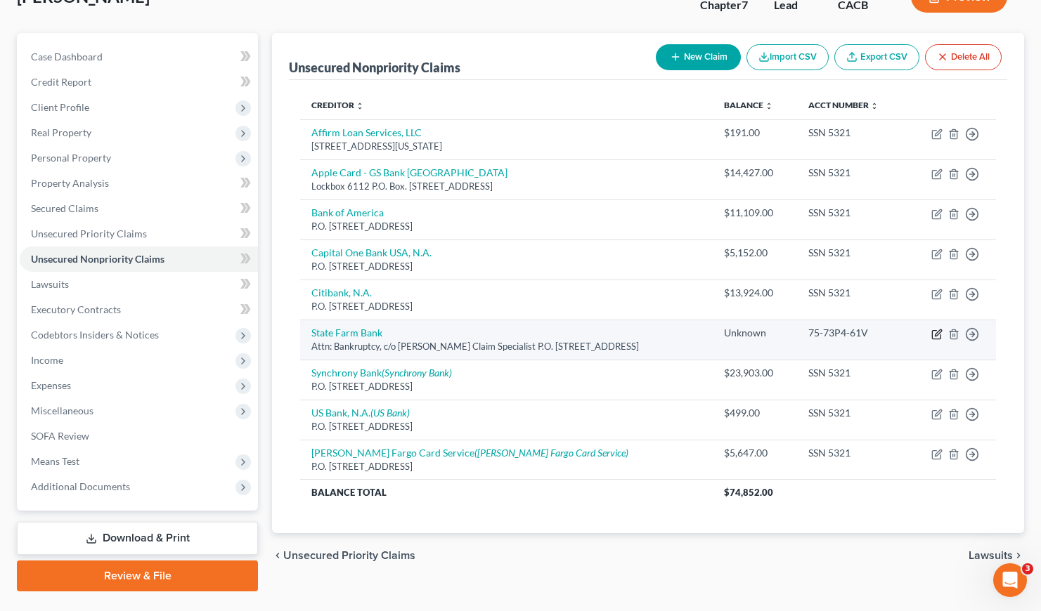
click at [935, 333] on icon "button" at bounding box center [938, 333] width 6 height 6
select select "14"
select select "0"
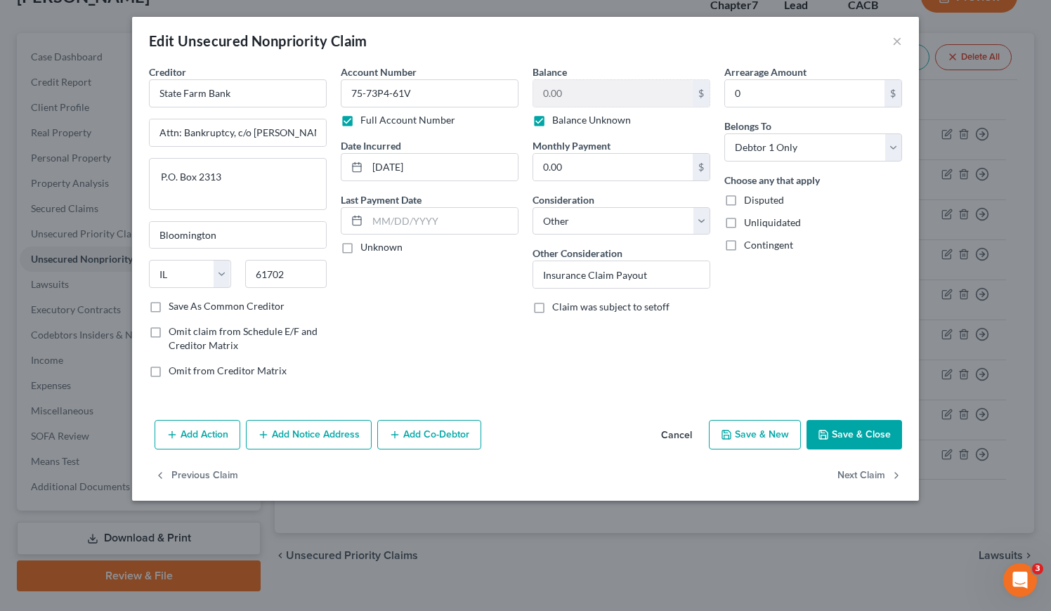
click at [460, 323] on div "Account Number 75-73P4-61V Full Account Number Date Incurred [DATE] Last Paymen…" at bounding box center [430, 227] width 192 height 325
click at [252, 89] on input "State Farm Bank" at bounding box center [238, 93] width 178 height 28
type input "State Farm Claims"
drag, startPoint x: 239, startPoint y: 178, endPoint x: 199, endPoint y: 178, distance: 40.1
click at [199, 178] on textarea "P.O. Box 2313" at bounding box center [238, 184] width 178 height 52
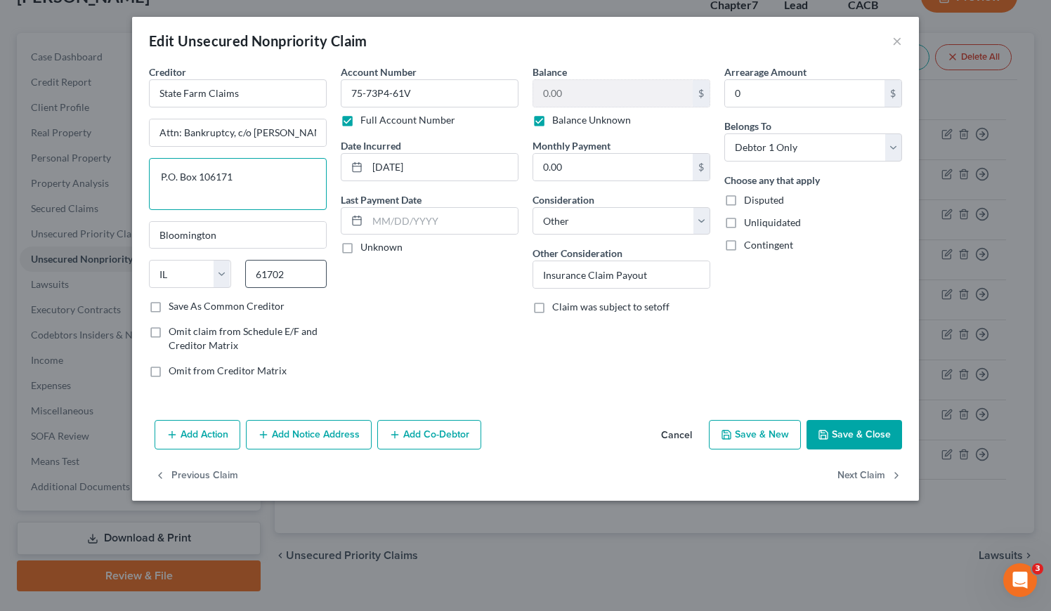
type textarea "P.O. Box 106171"
drag, startPoint x: 295, startPoint y: 275, endPoint x: 255, endPoint y: 279, distance: 40.3
click at [246, 273] on input "61702" at bounding box center [286, 274] width 82 height 28
type input "30348"
click at [436, 299] on div "Account Number 75-73P4-61V Full Account Number Date Incurred [DATE] Last Paymen…" at bounding box center [430, 227] width 192 height 325
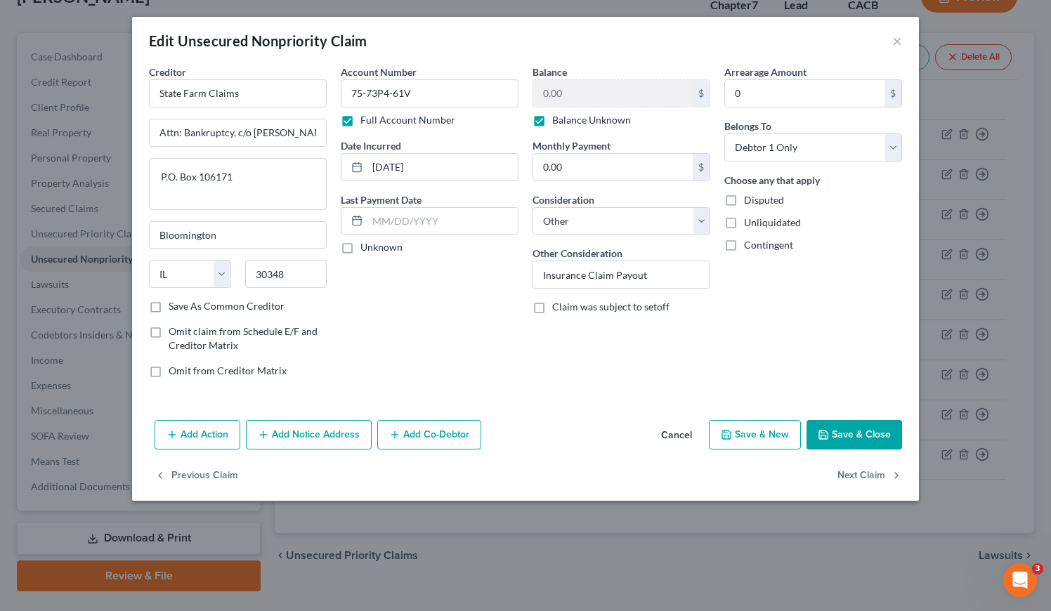
type input "[GEOGRAPHIC_DATA]"
select select "10"
click at [169, 306] on label "Save As Common Creditor" at bounding box center [227, 306] width 116 height 14
click at [174, 306] on input "Save As Common Creditor" at bounding box center [178, 303] width 9 height 9
checkbox input "true"
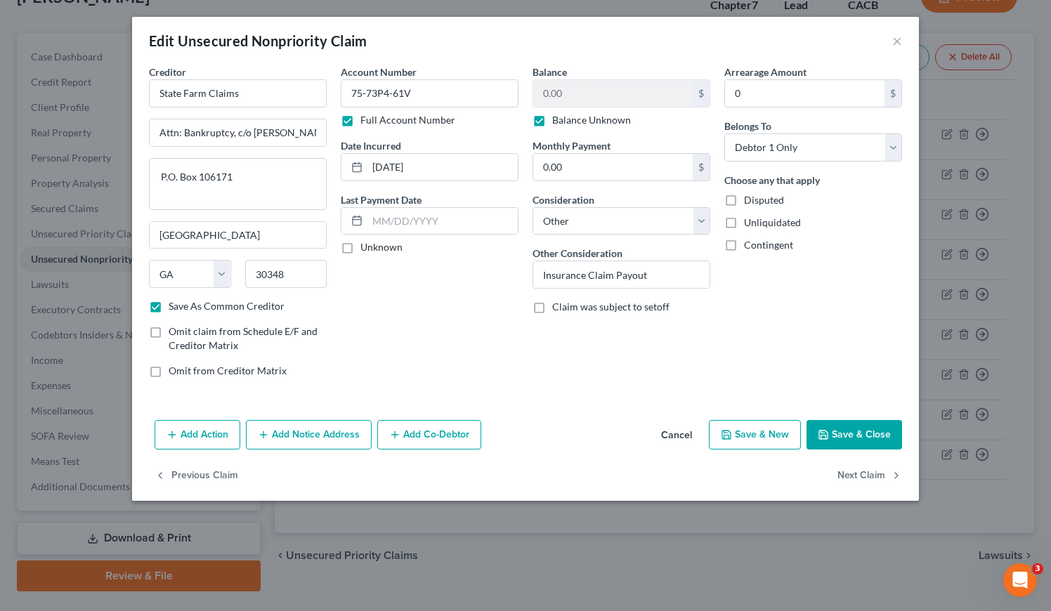
click at [394, 341] on div "Account Number 75-73P4-61V Full Account Number Date Incurred [DATE] Last Paymen…" at bounding box center [430, 227] width 192 height 325
click at [401, 347] on div "Account Number 75-73P4-61V Full Account Number Date Incurred [DATE] Last Paymen…" at bounding box center [430, 227] width 192 height 325
click at [346, 438] on button "Add Notice Address" at bounding box center [309, 435] width 126 height 30
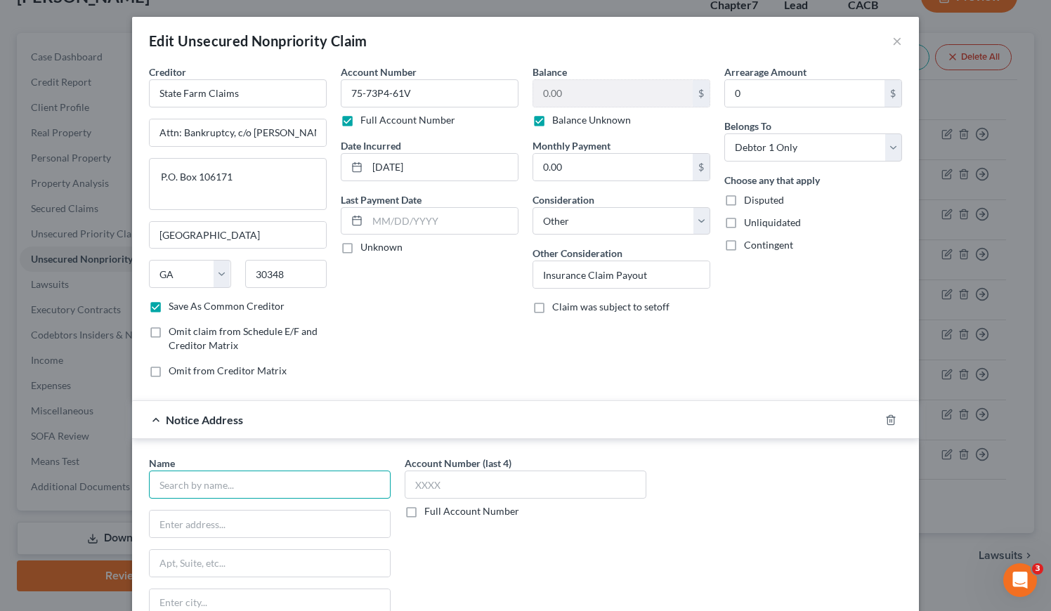
click at [248, 481] on input "text" at bounding box center [270, 485] width 242 height 28
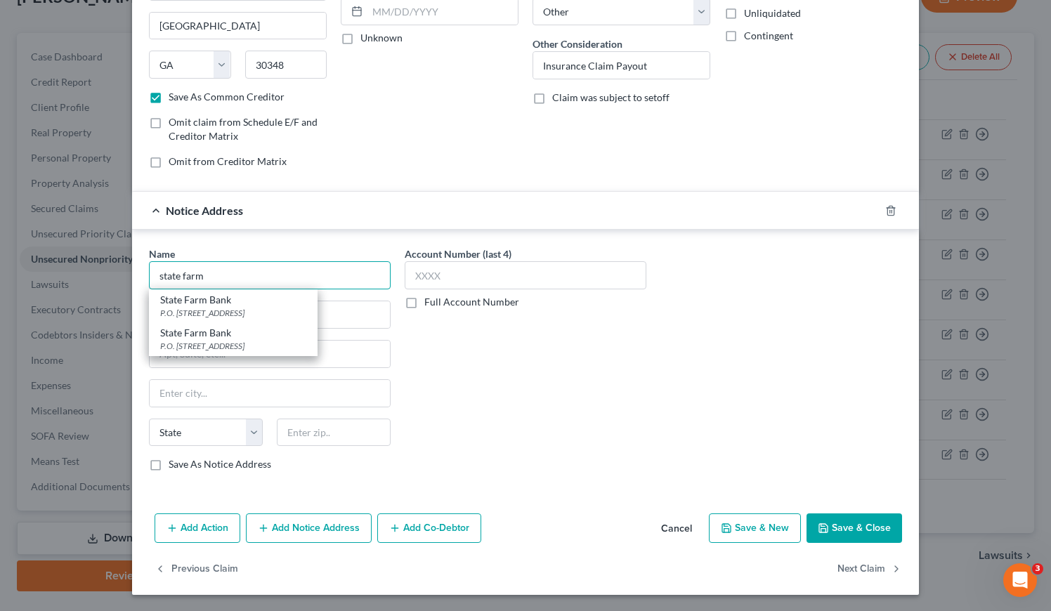
scroll to position [209, 0]
click at [247, 343] on div "P.O. [STREET_ADDRESS]" at bounding box center [233, 346] width 146 height 12
type input "State Farm Bank"
type input "P.O. Box 2313"
type input "Bloomington"
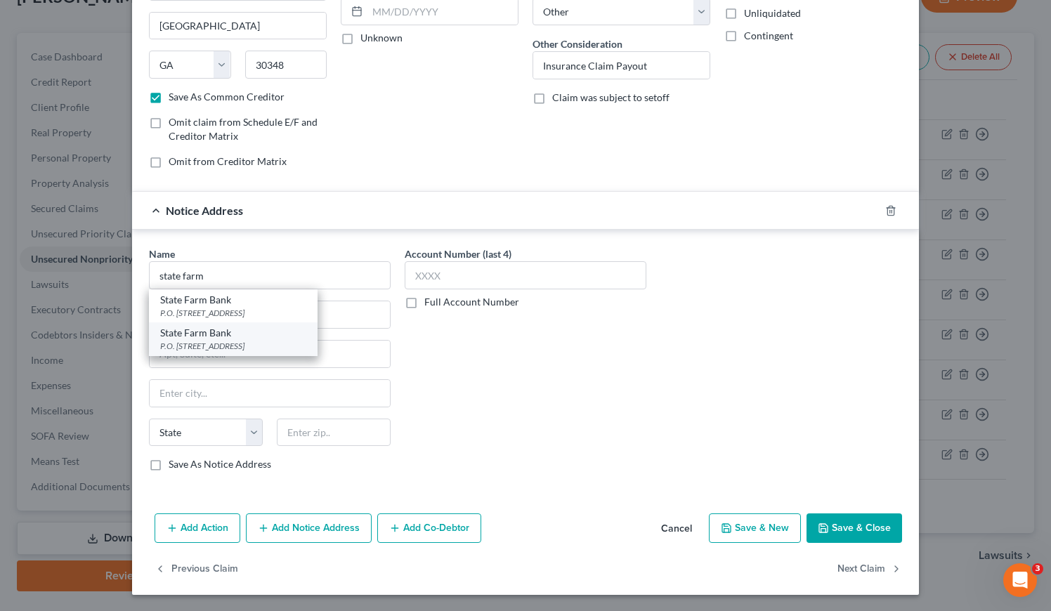
select select "14"
type input "61702"
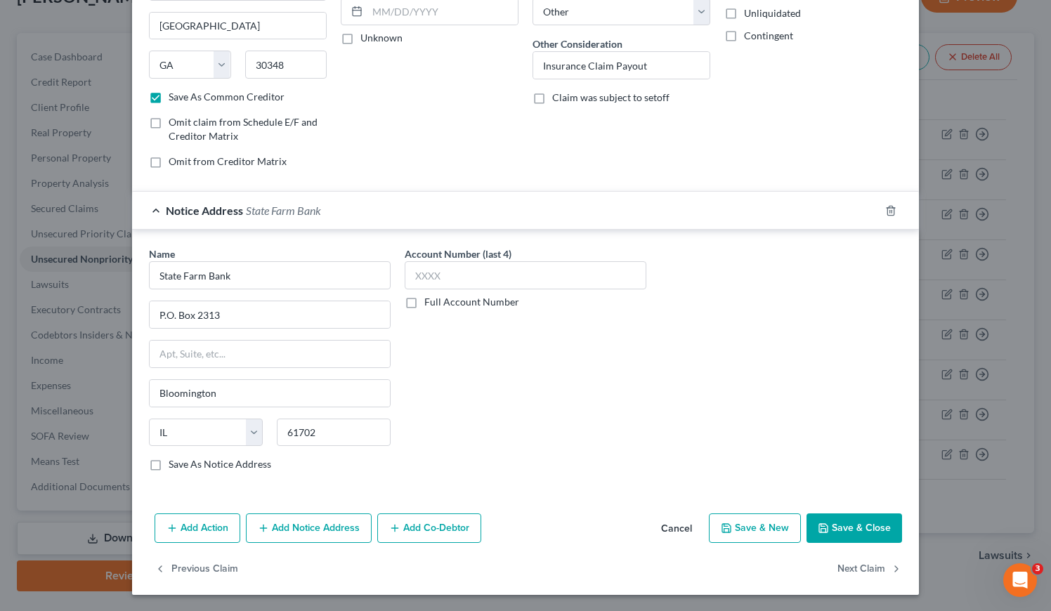
click at [424, 303] on label "Full Account Number" at bounding box center [471, 302] width 95 height 14
click at [430, 303] on input "Full Account Number" at bounding box center [434, 299] width 9 height 9
click at [427, 273] on input "text" at bounding box center [526, 275] width 242 height 28
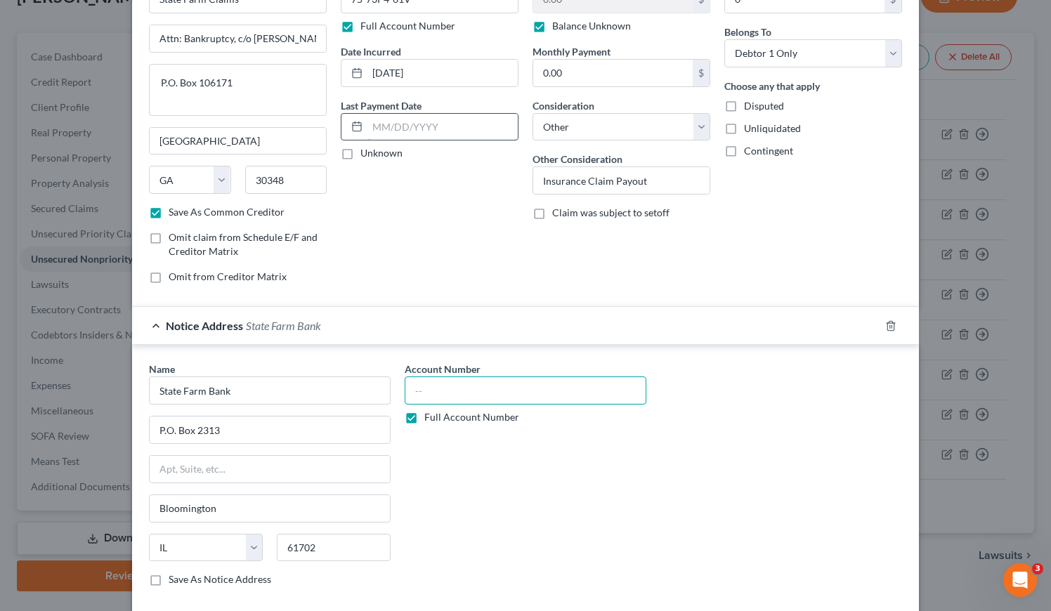
scroll to position [51, 0]
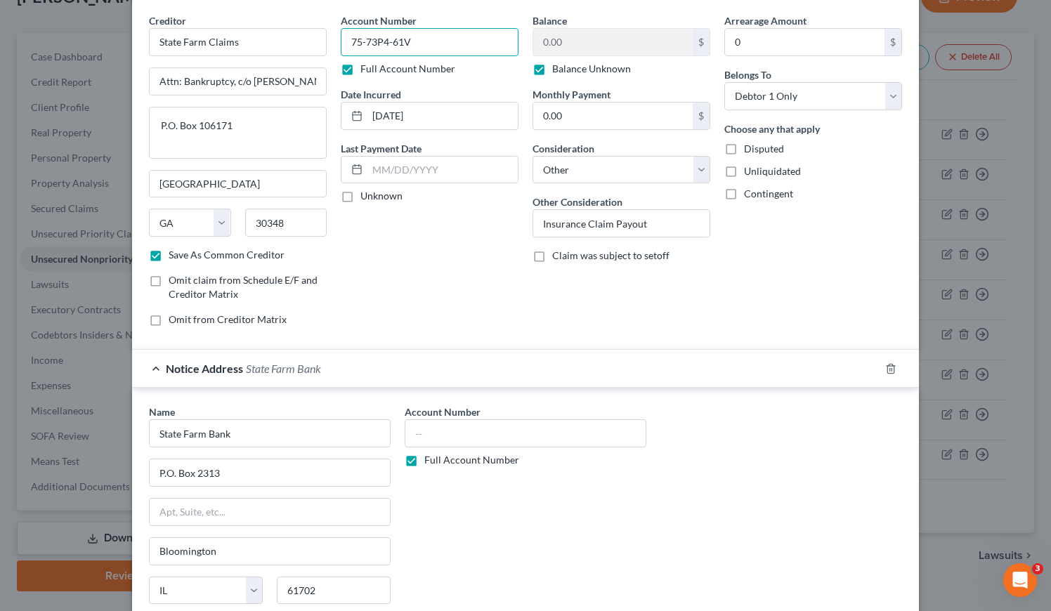
drag, startPoint x: 431, startPoint y: 45, endPoint x: 324, endPoint y: 41, distance: 107.6
click at [324, 41] on div "Creditor * State Farm Claims Attn: Bankruptcy, c/o [PERSON_NAME] Claim Speciali…" at bounding box center [525, 175] width 767 height 325
click at [443, 438] on input "text" at bounding box center [526, 434] width 242 height 28
paste input "75-73P4-61V"
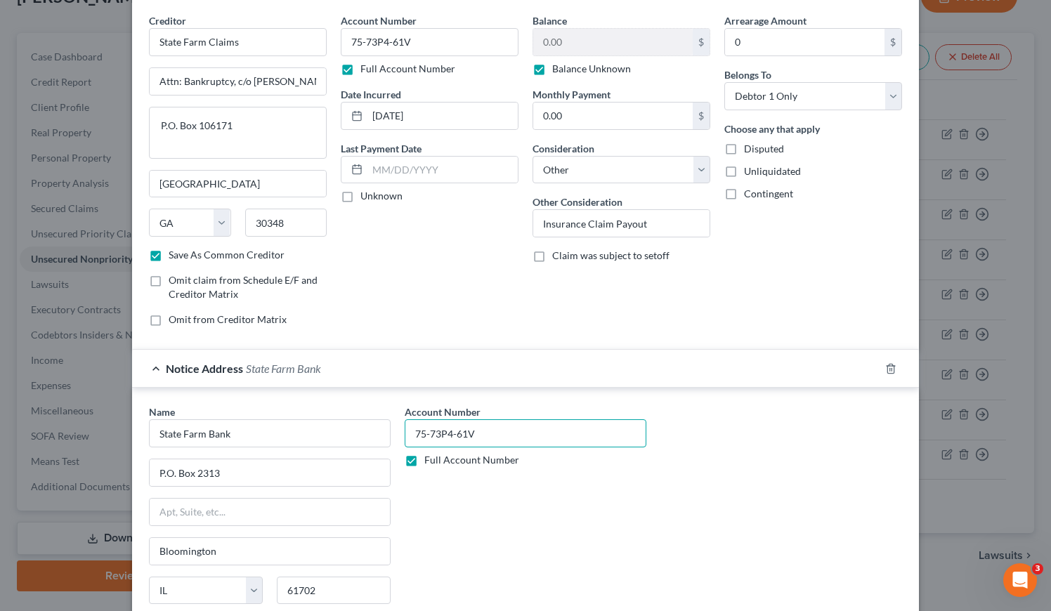
type input "75-73P4-61V"
click at [573, 491] on div "Account Number 75-73P4-61V Full Account Number" at bounding box center [526, 523] width 256 height 236
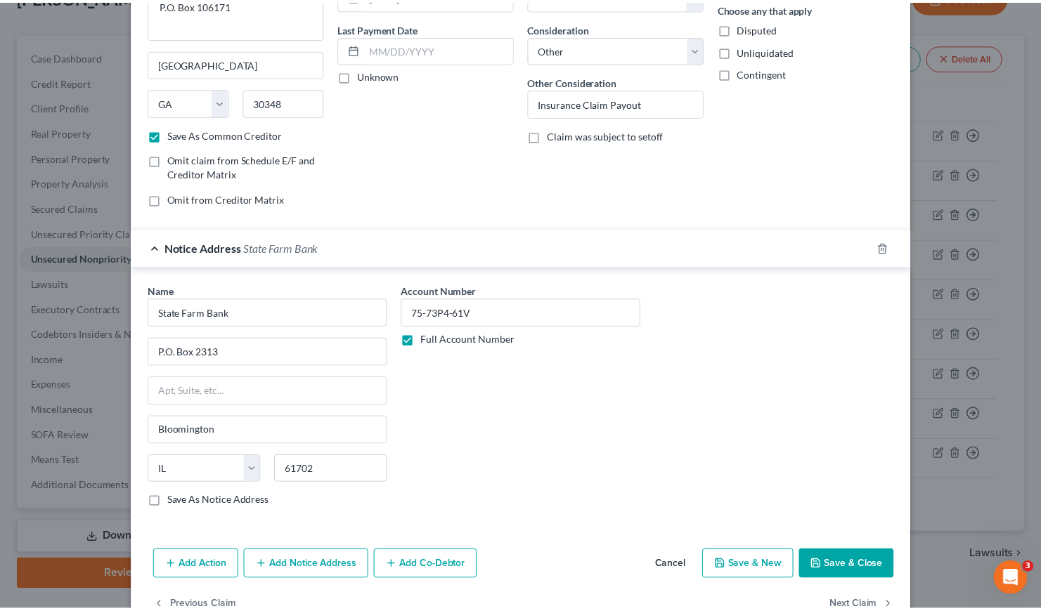
scroll to position [209, 0]
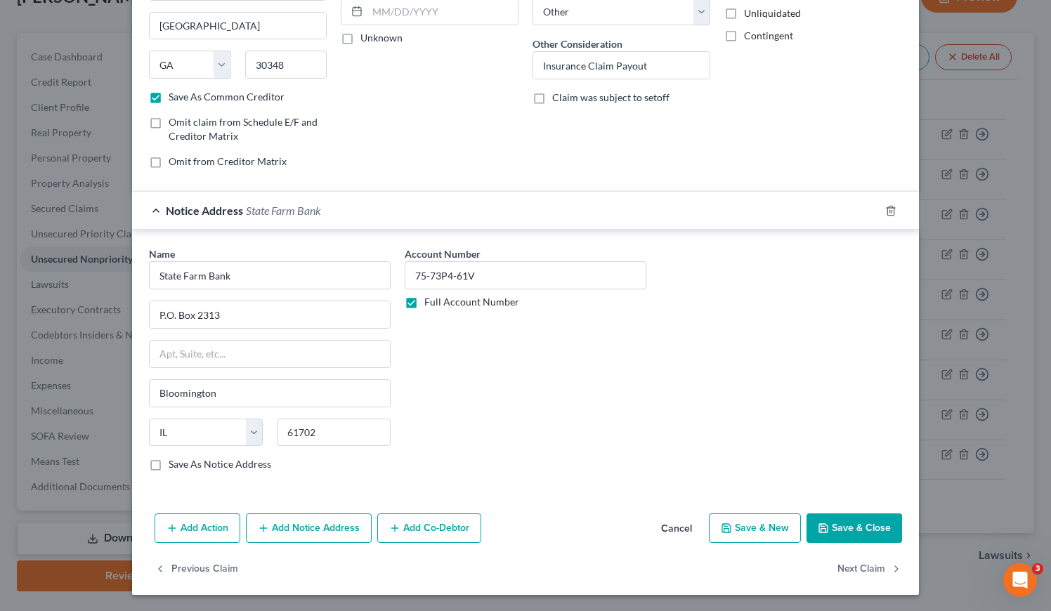
click at [865, 528] on button "Save & Close" at bounding box center [855, 529] width 96 height 30
checkbox input "false"
